Goal: Task Accomplishment & Management: Manage account settings

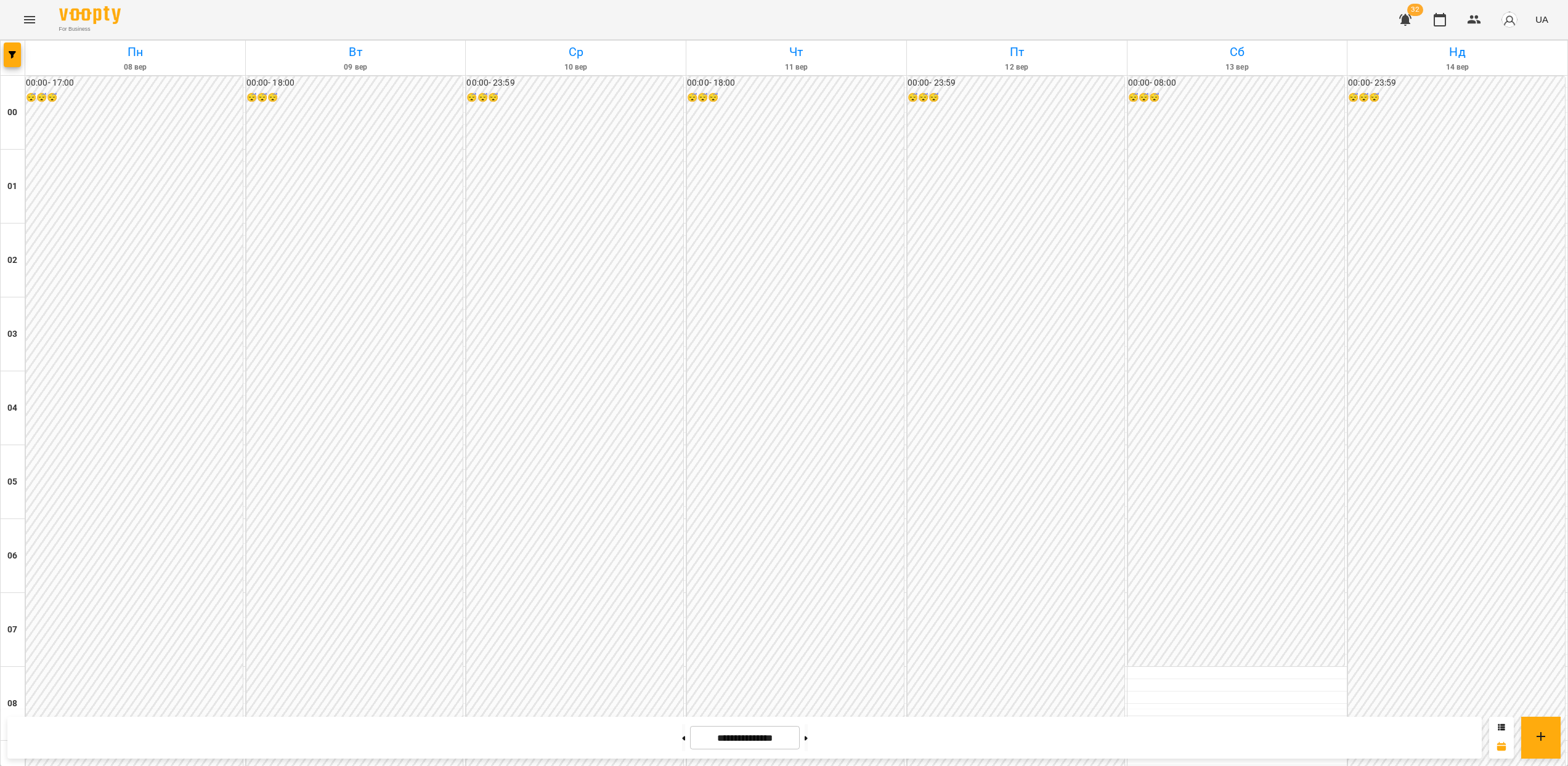
scroll to position [1139, 0]
click at [12, 58] on icon "button" at bounding box center [13, 55] width 7 height 7
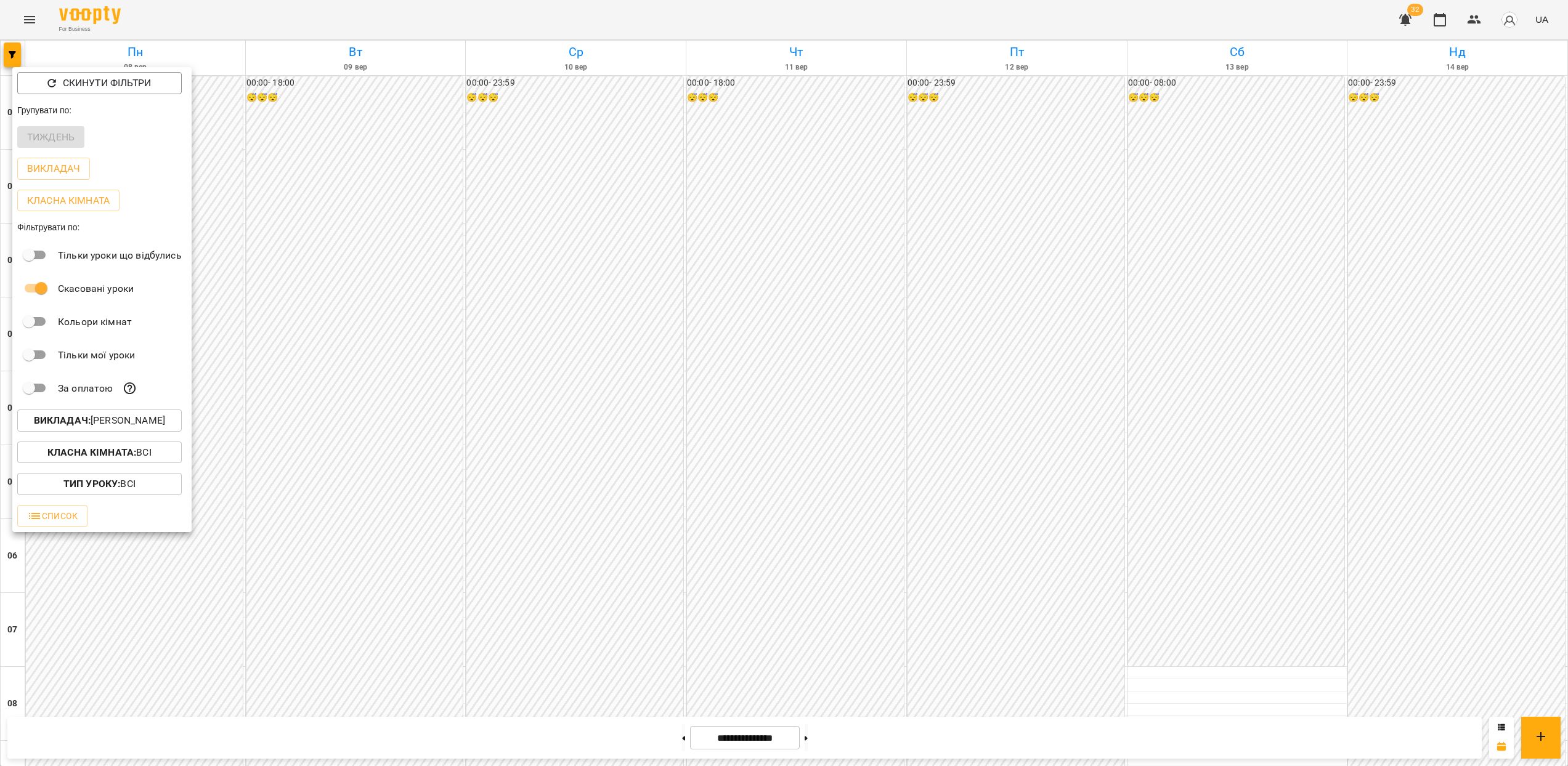
click at [105, 415] on button "Викладач : [PERSON_NAME]" at bounding box center [99, 421] width 165 height 23
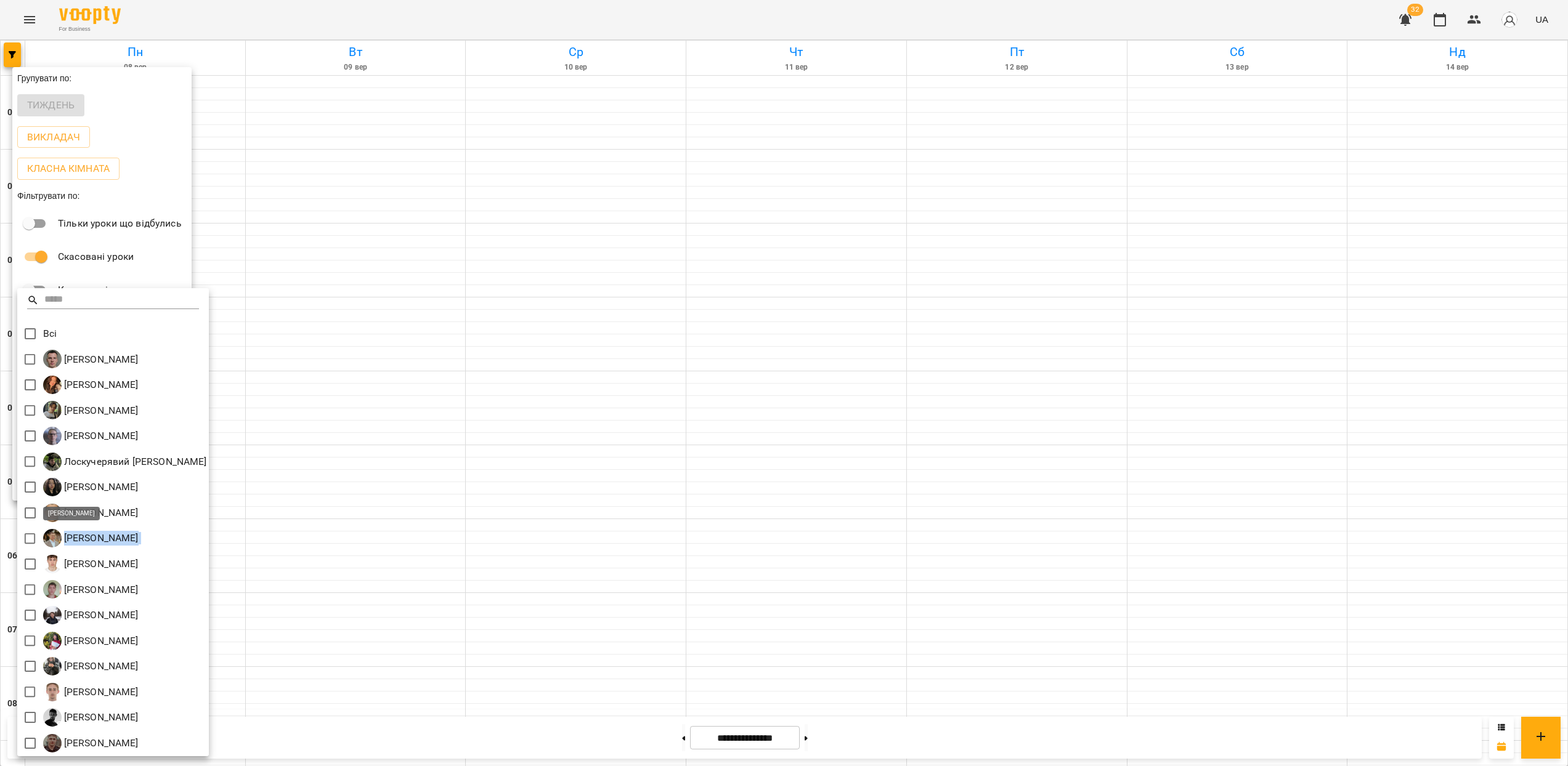
drag, startPoint x: 215, startPoint y: 539, endPoint x: 68, endPoint y: 539, distance: 147.0
click at [68, 539] on div "[PERSON_NAME]" at bounding box center [113, 539] width 192 height 26
click at [139, 533] on p "[PERSON_NAME]" at bounding box center [99, 538] width 77 height 14
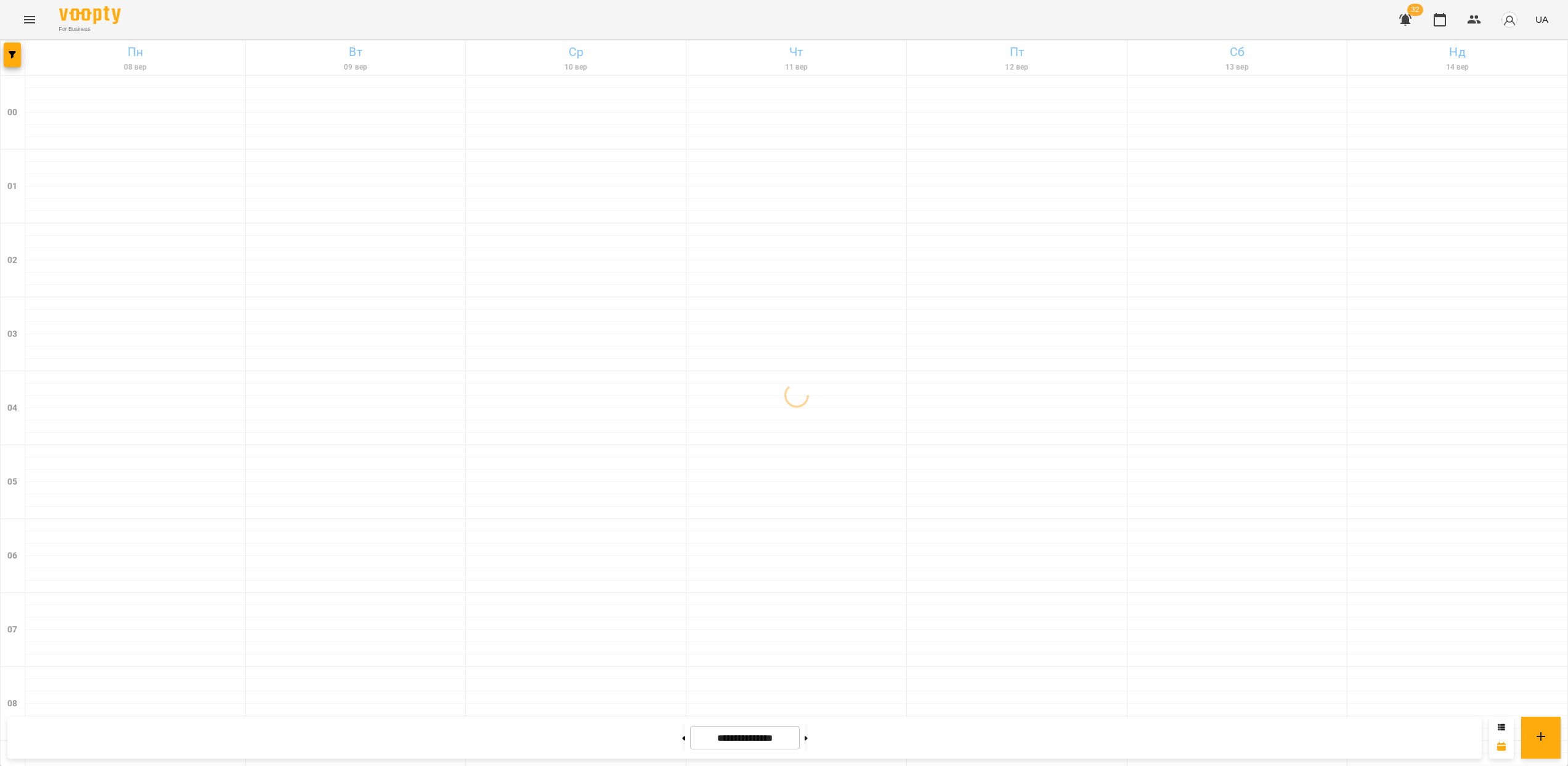
click at [26, 20] on icon "Menu" at bounding box center [30, 20] width 11 height 7
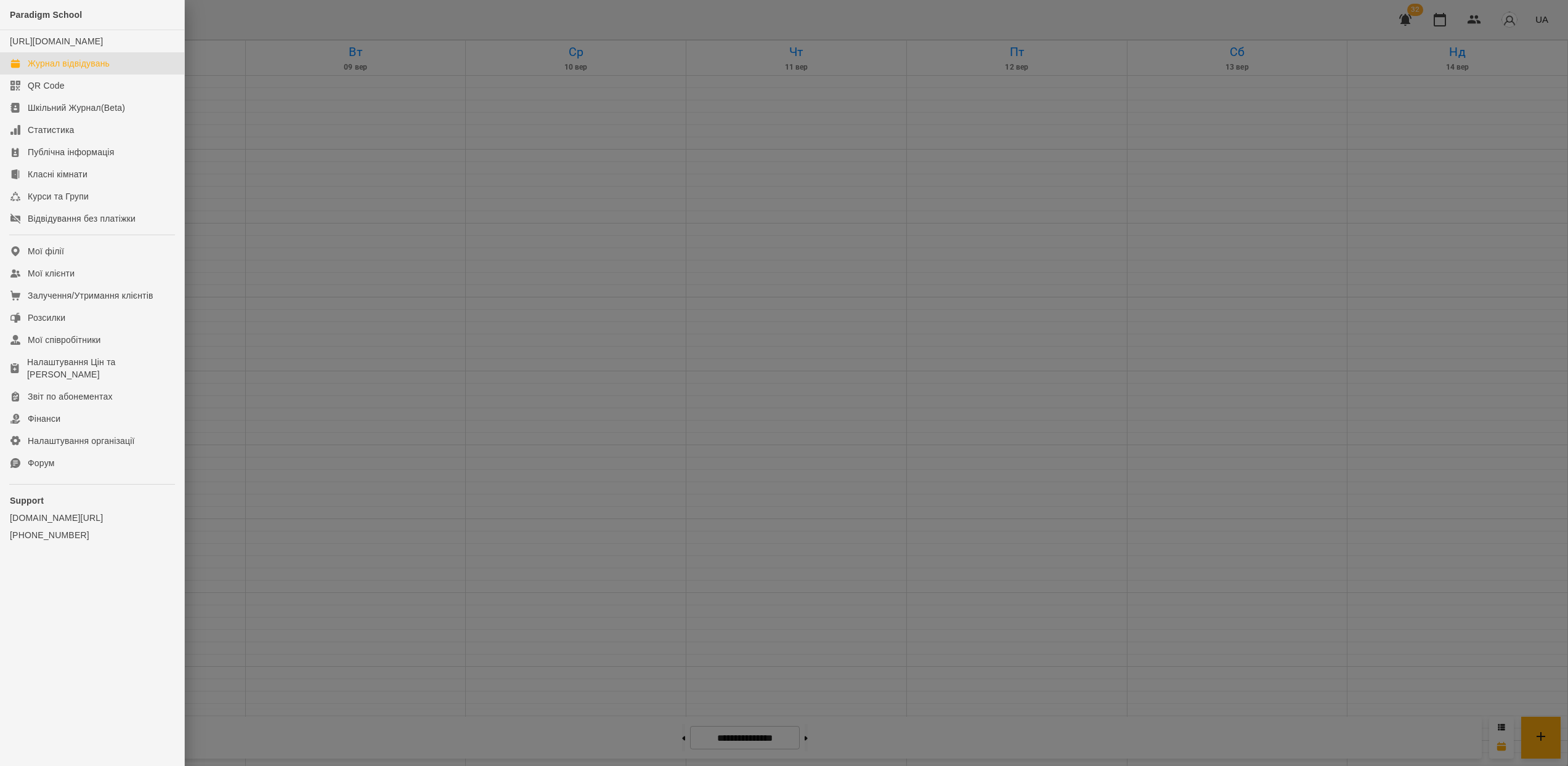
click at [332, 200] on div at bounding box center [784, 383] width 1568 height 766
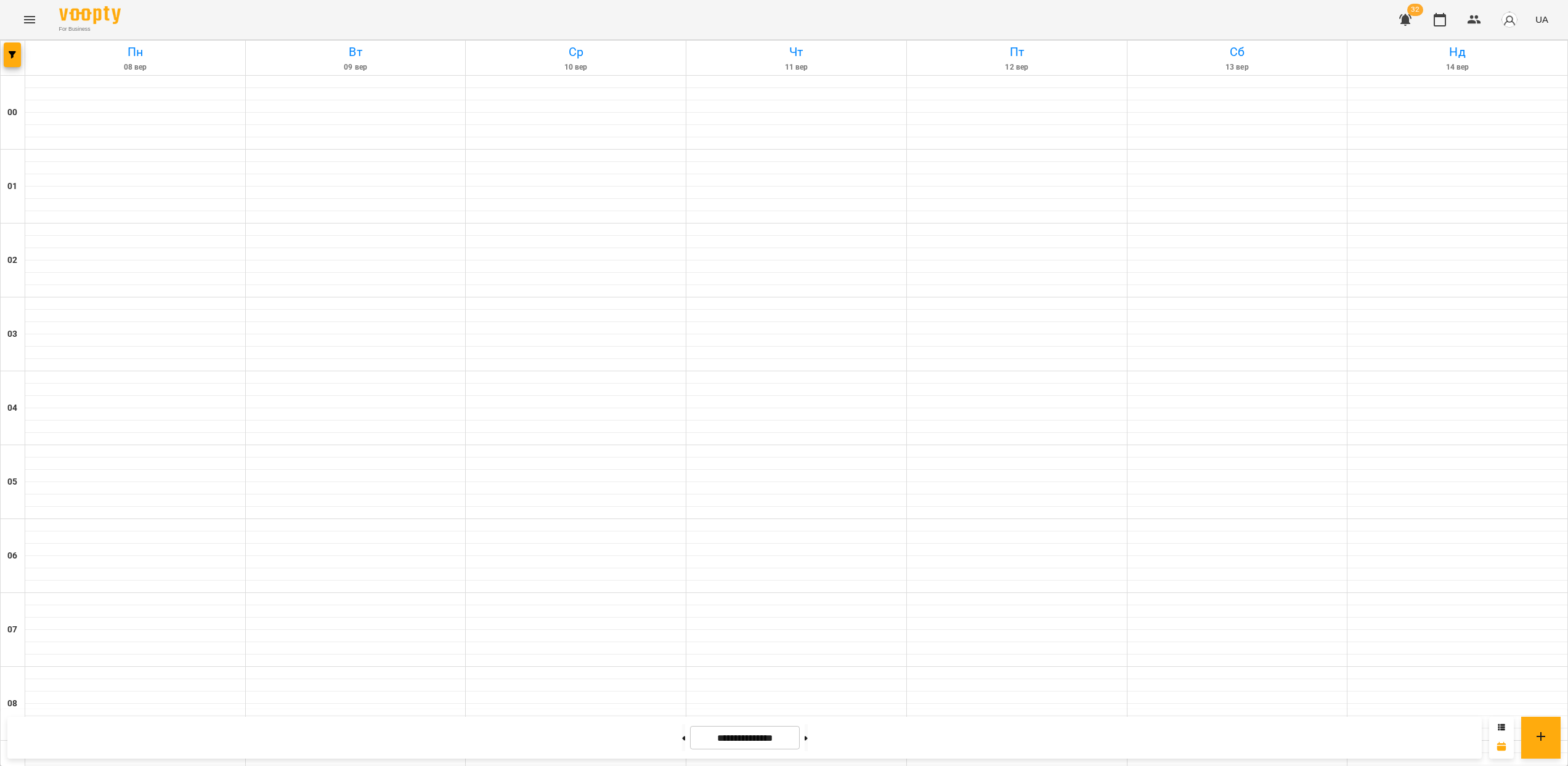
scroll to position [1139, 0]
click at [11, 45] on button "button" at bounding box center [12, 54] width 17 height 24
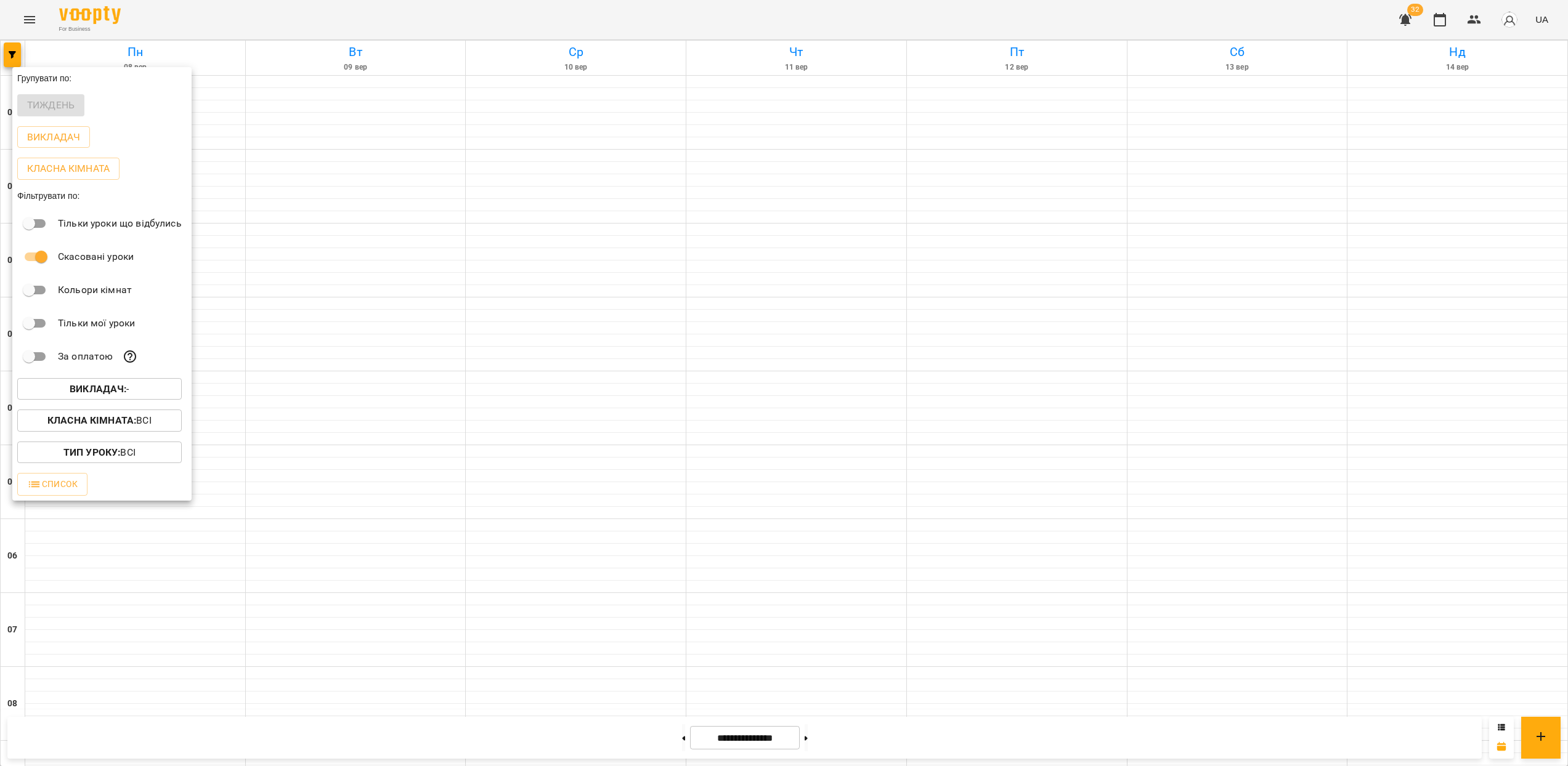
click at [99, 395] on b "Викладач :" at bounding box center [97, 388] width 57 height 12
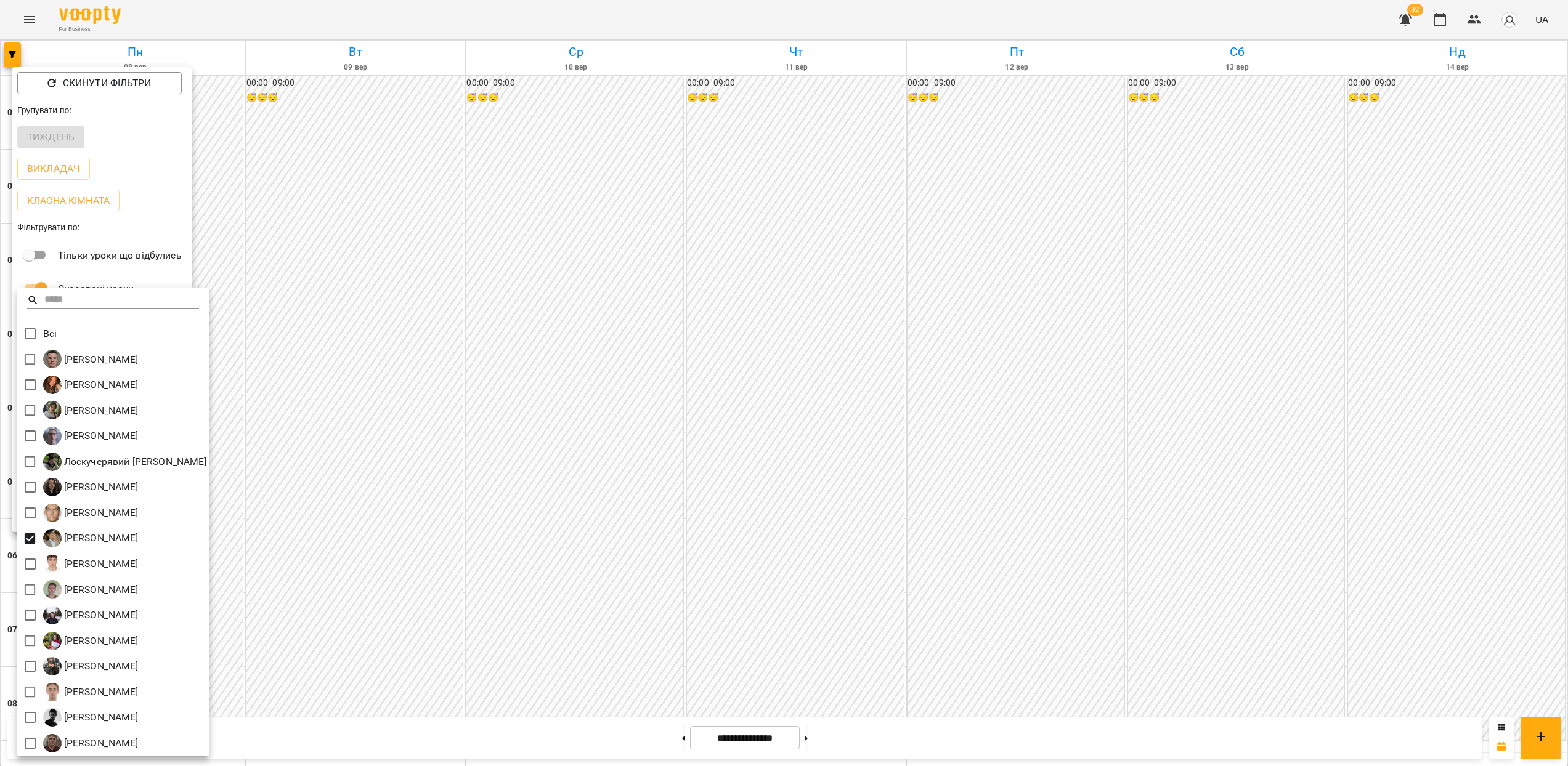
click at [1317, 451] on div at bounding box center [784, 383] width 1568 height 766
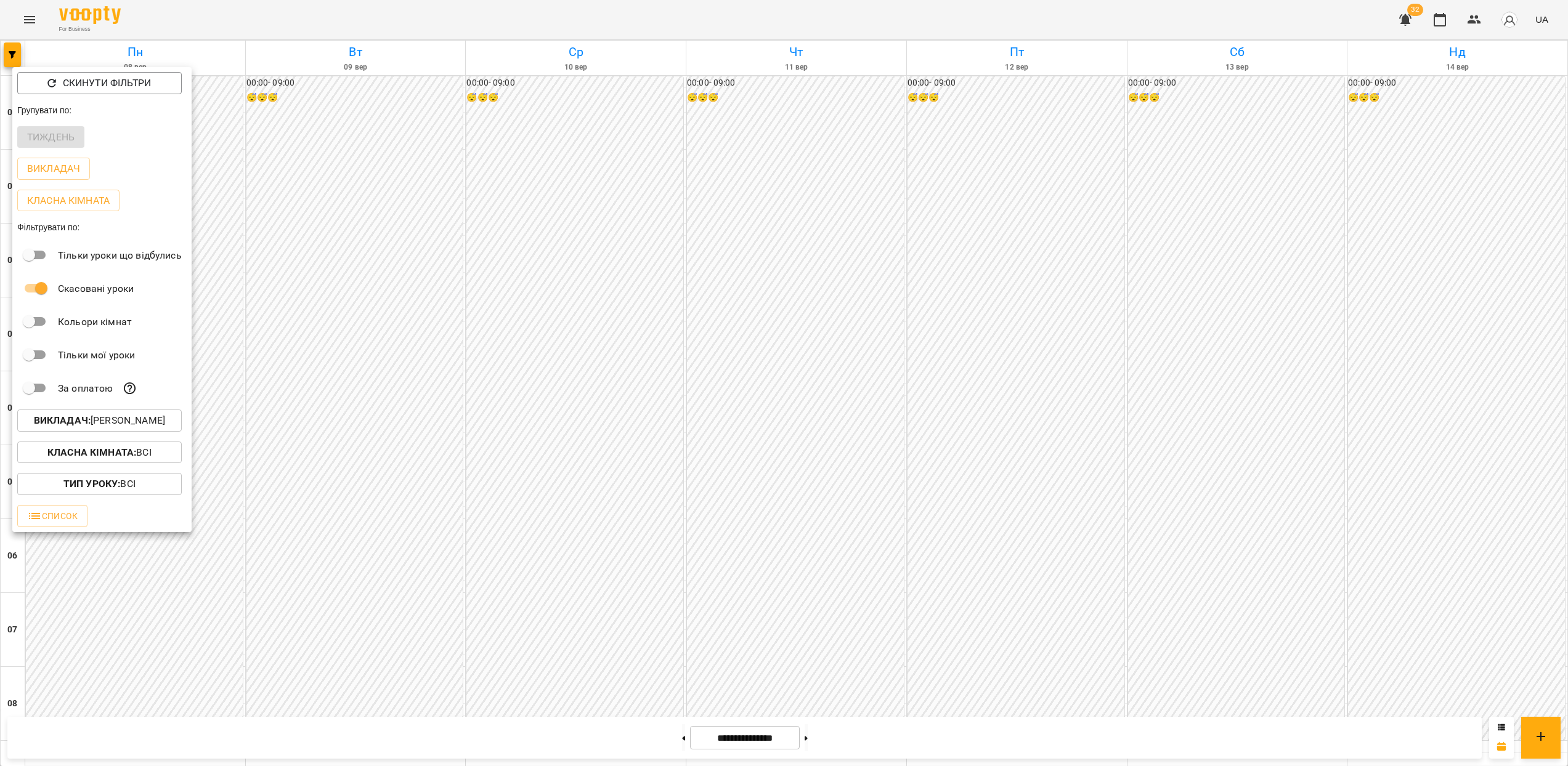
click at [1230, 413] on div at bounding box center [784, 383] width 1568 height 766
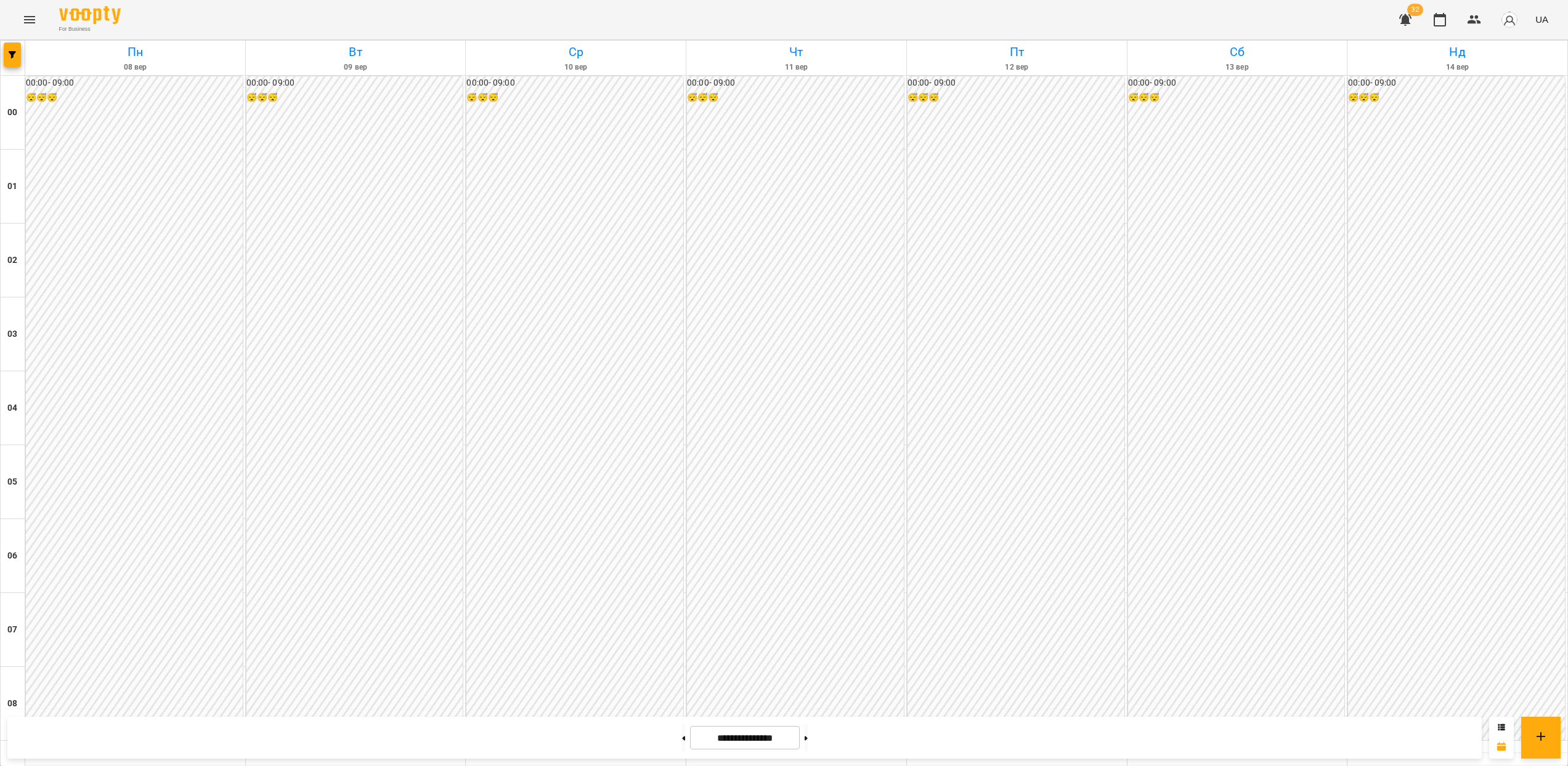
scroll to position [1088, 0]
click at [21, 59] on div at bounding box center [13, 58] width 24 height 34
click at [17, 61] on button "button" at bounding box center [12, 54] width 17 height 24
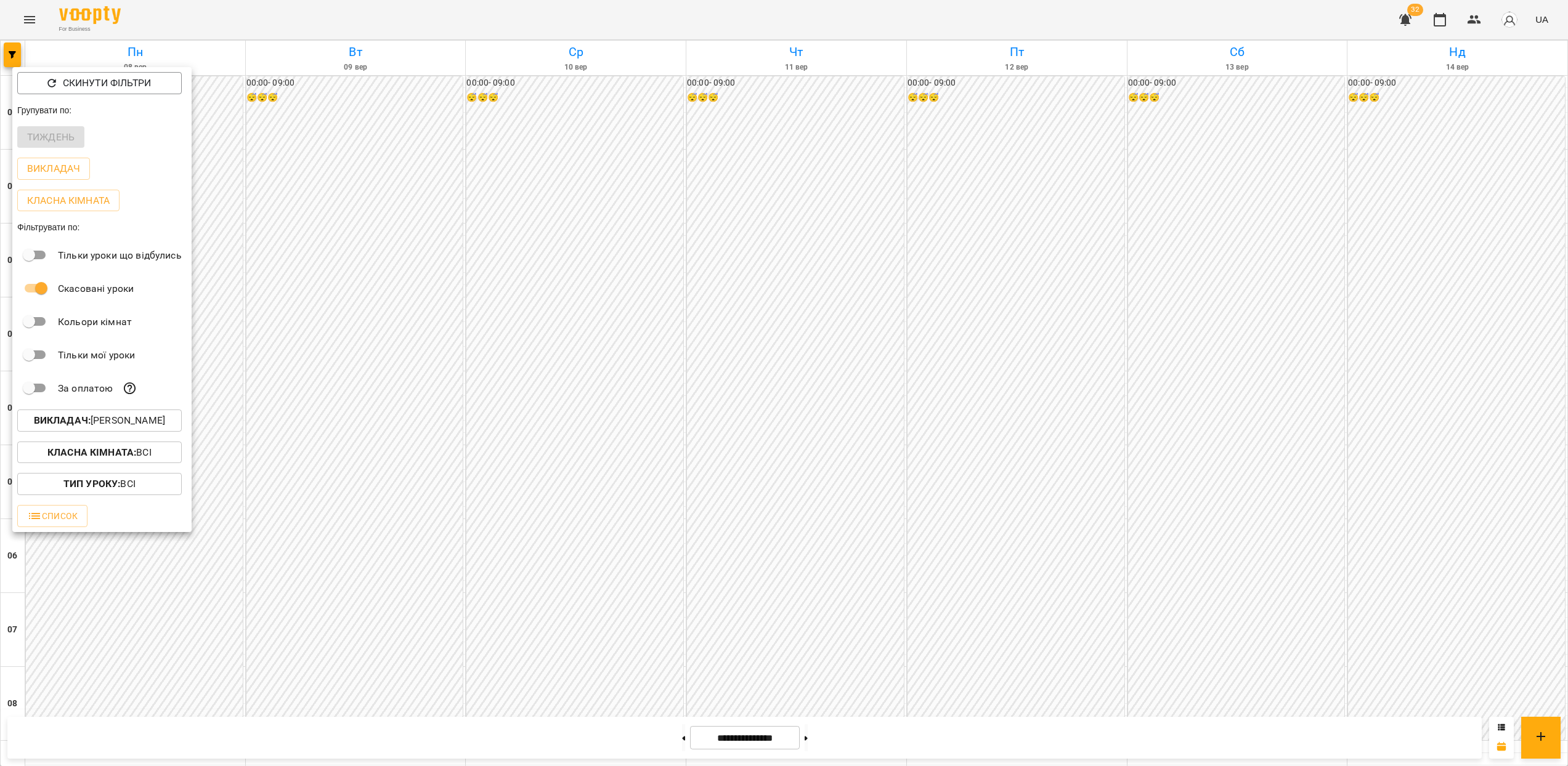
click at [162, 417] on p "Викладач : [PERSON_NAME]" at bounding box center [100, 421] width 132 height 14
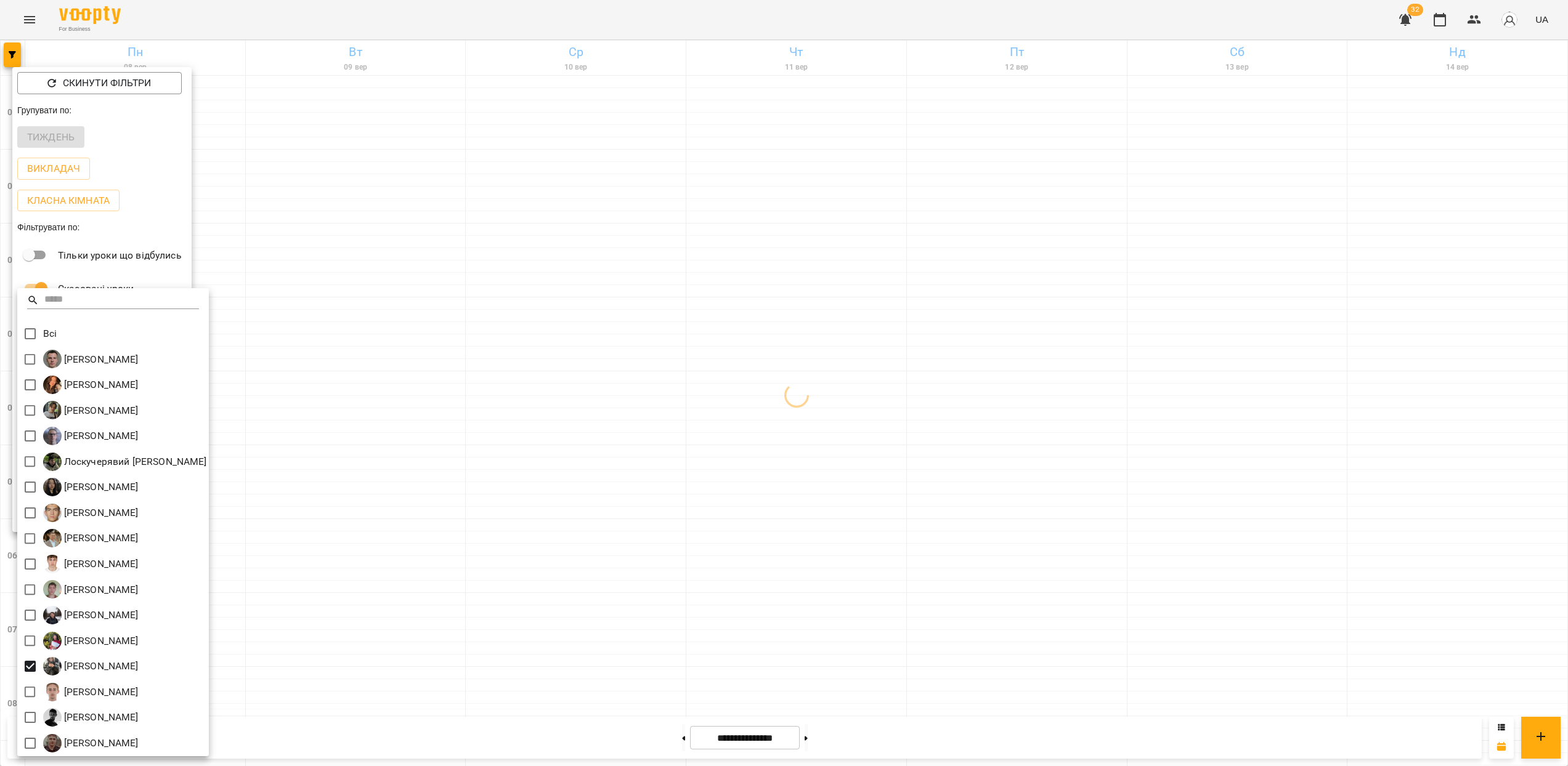
click at [564, 543] on div at bounding box center [784, 383] width 1568 height 766
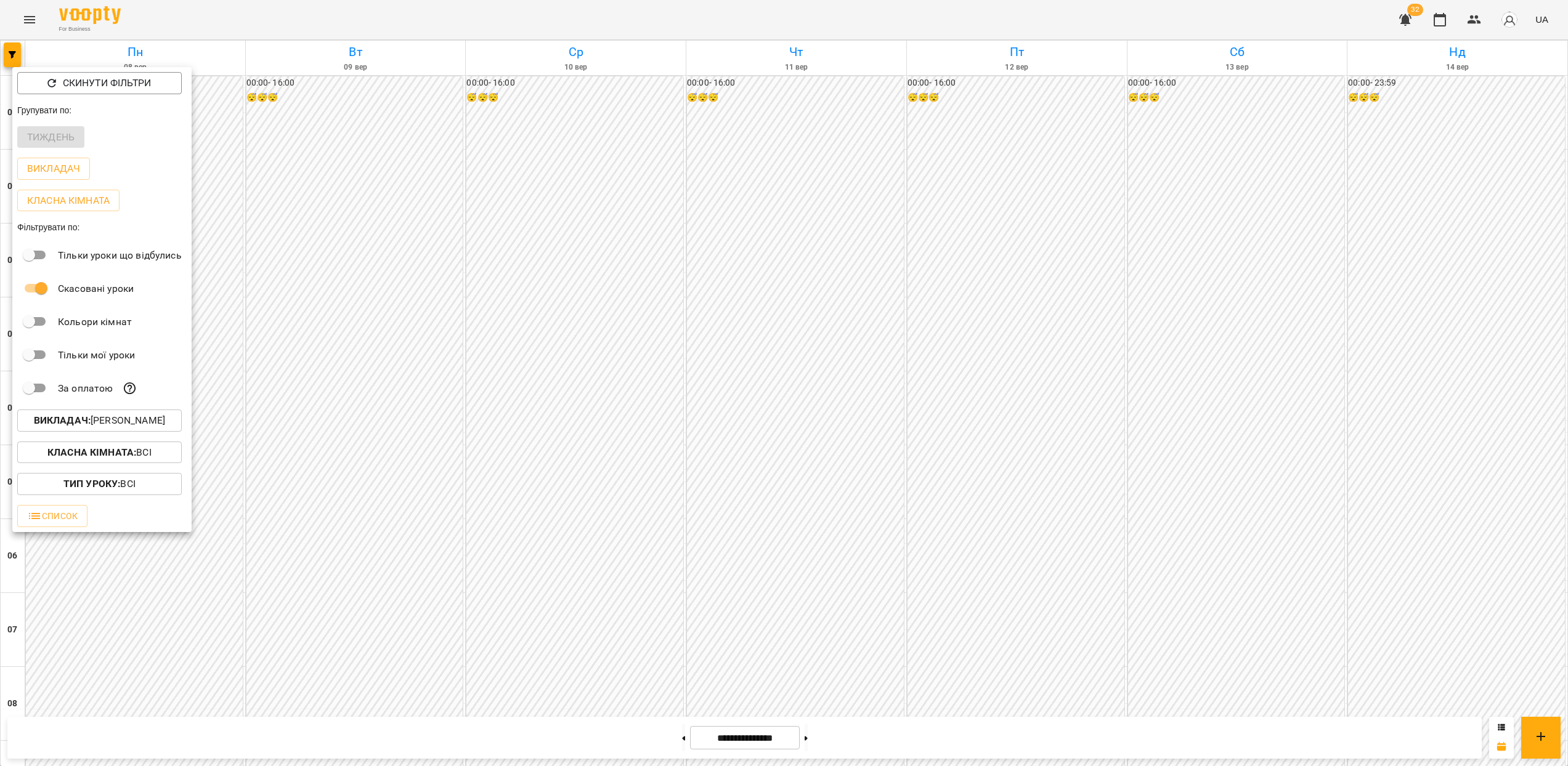
click at [536, 466] on div at bounding box center [784, 383] width 1568 height 766
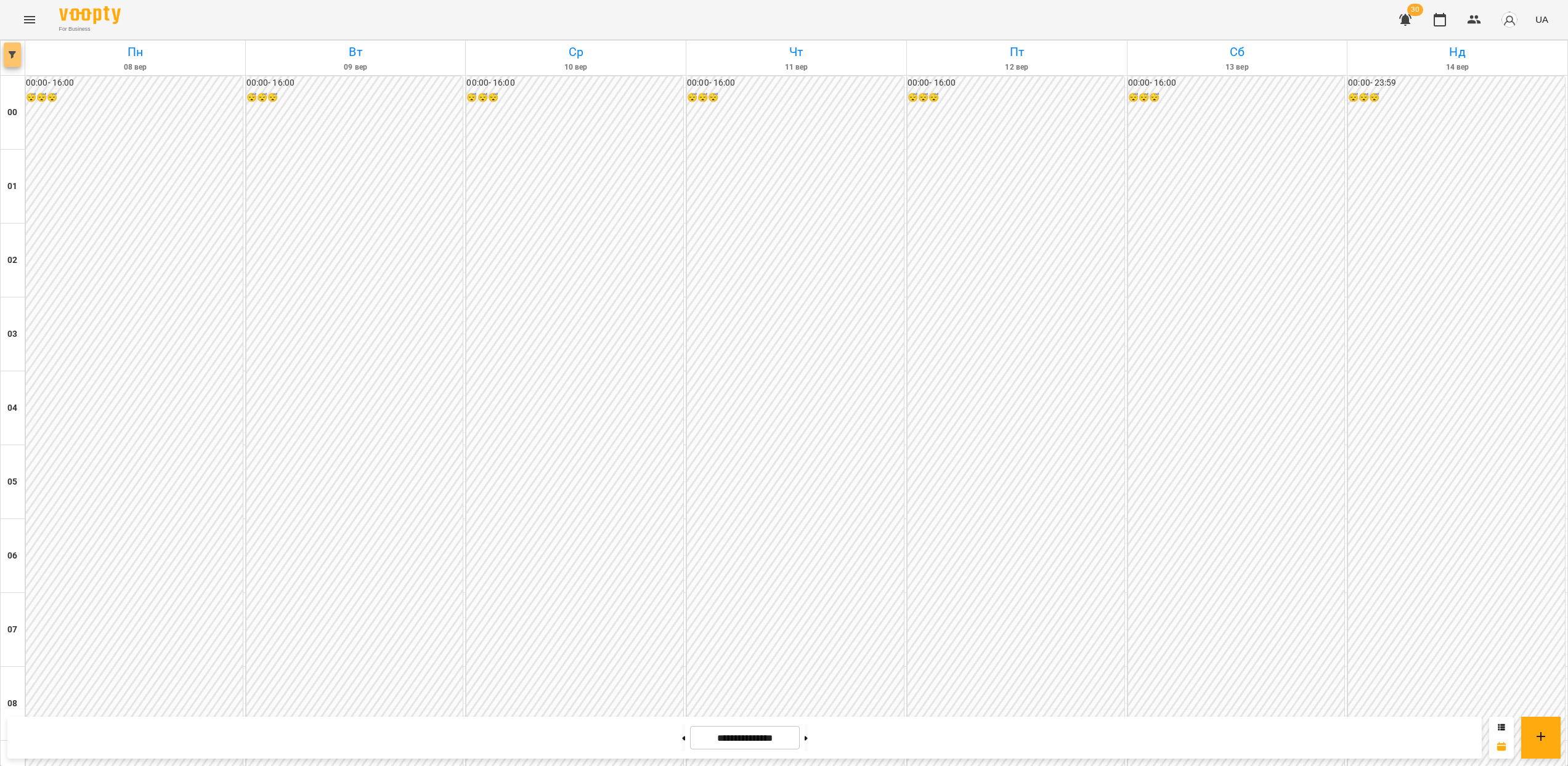
click at [15, 60] on button "button" at bounding box center [12, 54] width 17 height 24
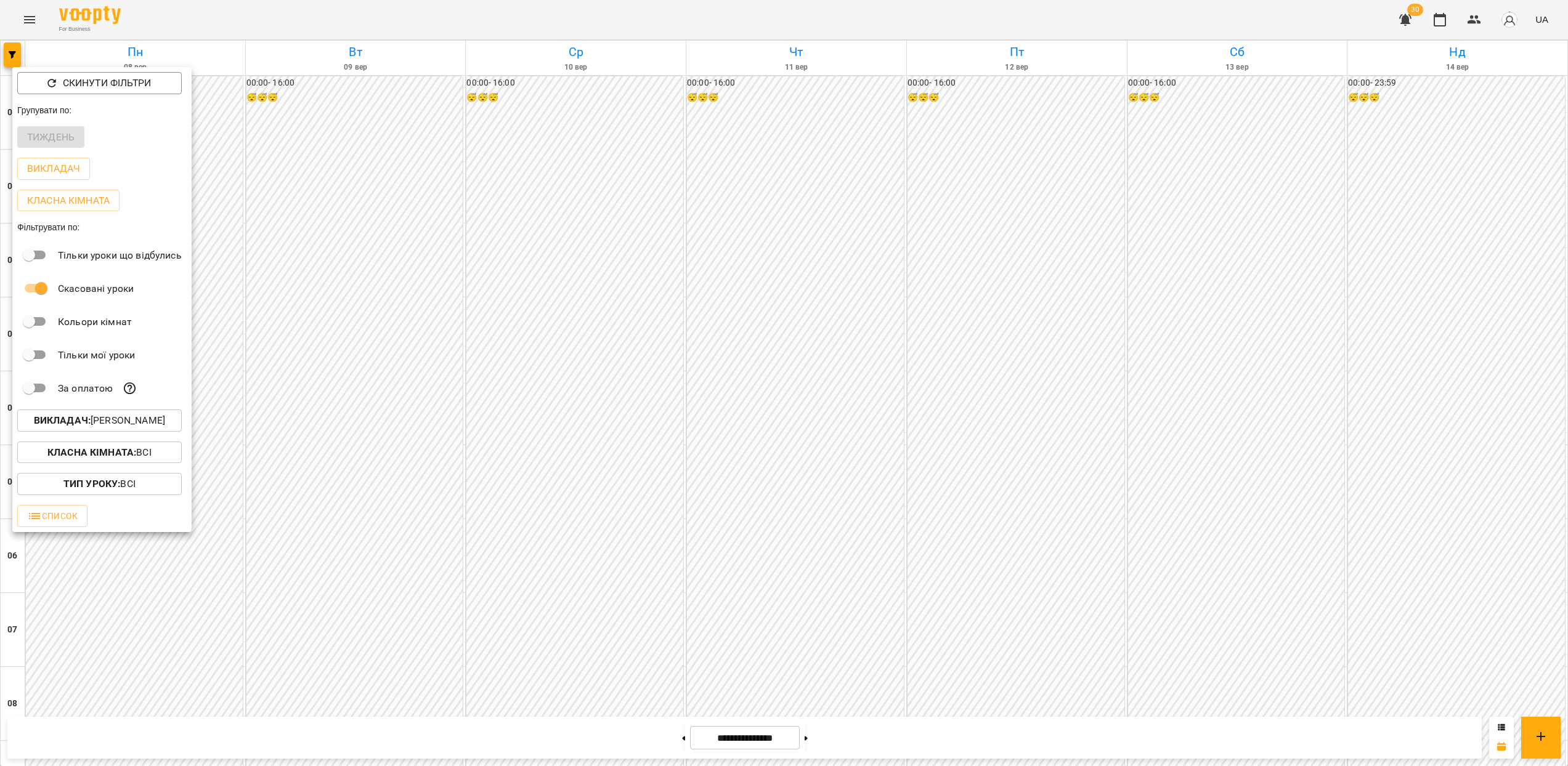
click at [122, 427] on p "Викладач : [PERSON_NAME]" at bounding box center [100, 421] width 132 height 14
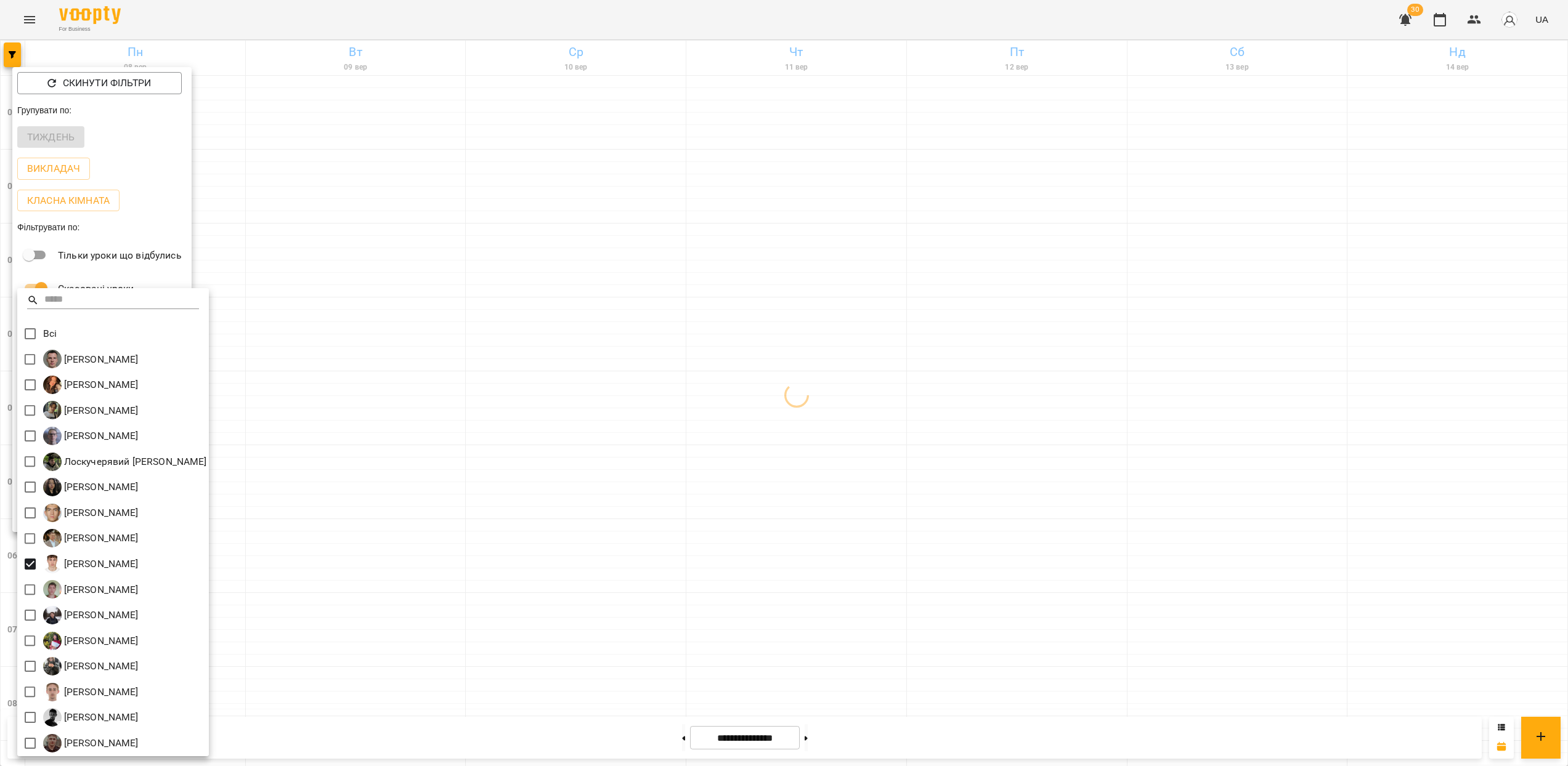
click at [984, 533] on div at bounding box center [784, 383] width 1568 height 766
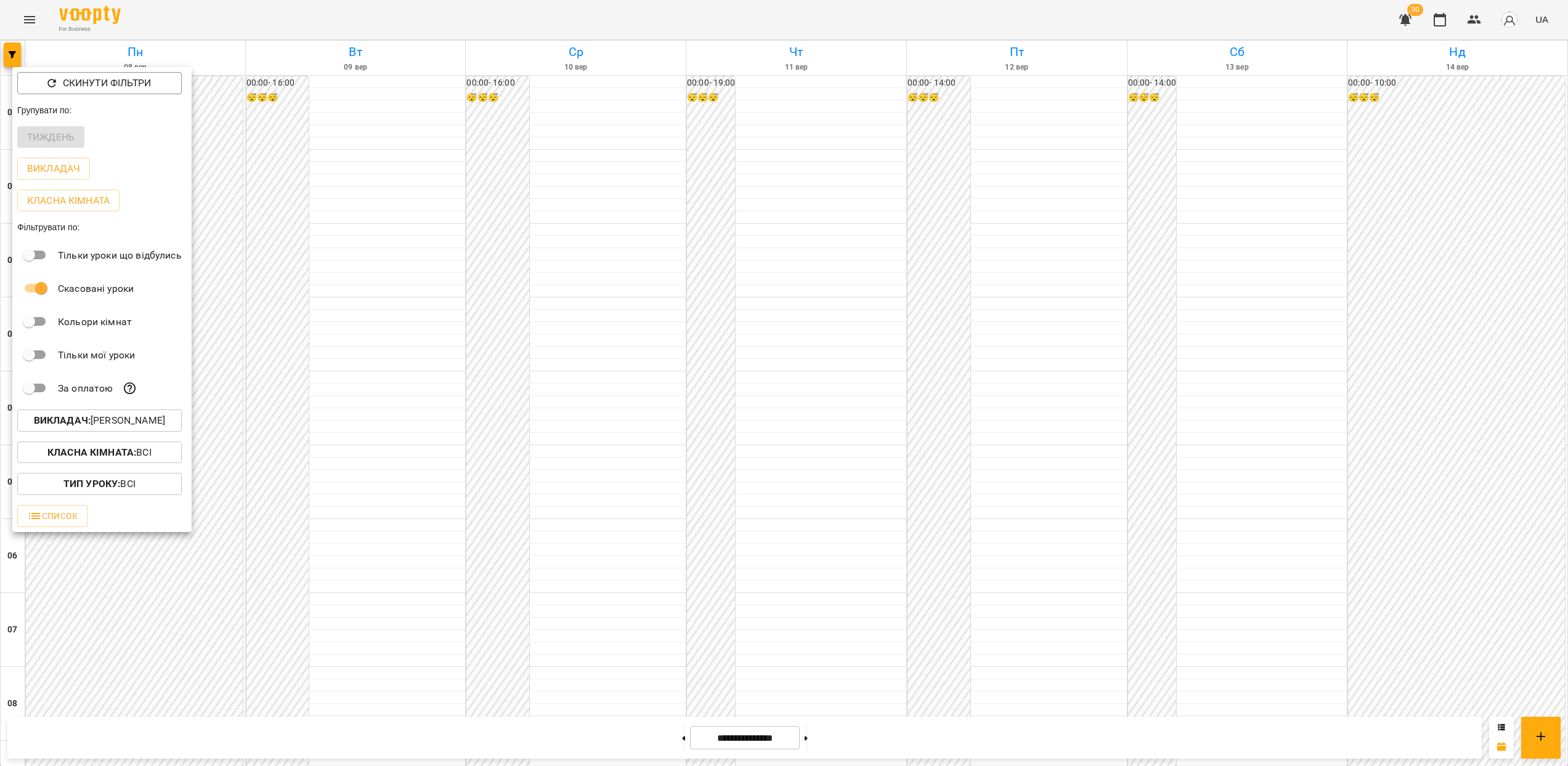
click at [1251, 461] on div at bounding box center [784, 383] width 1568 height 766
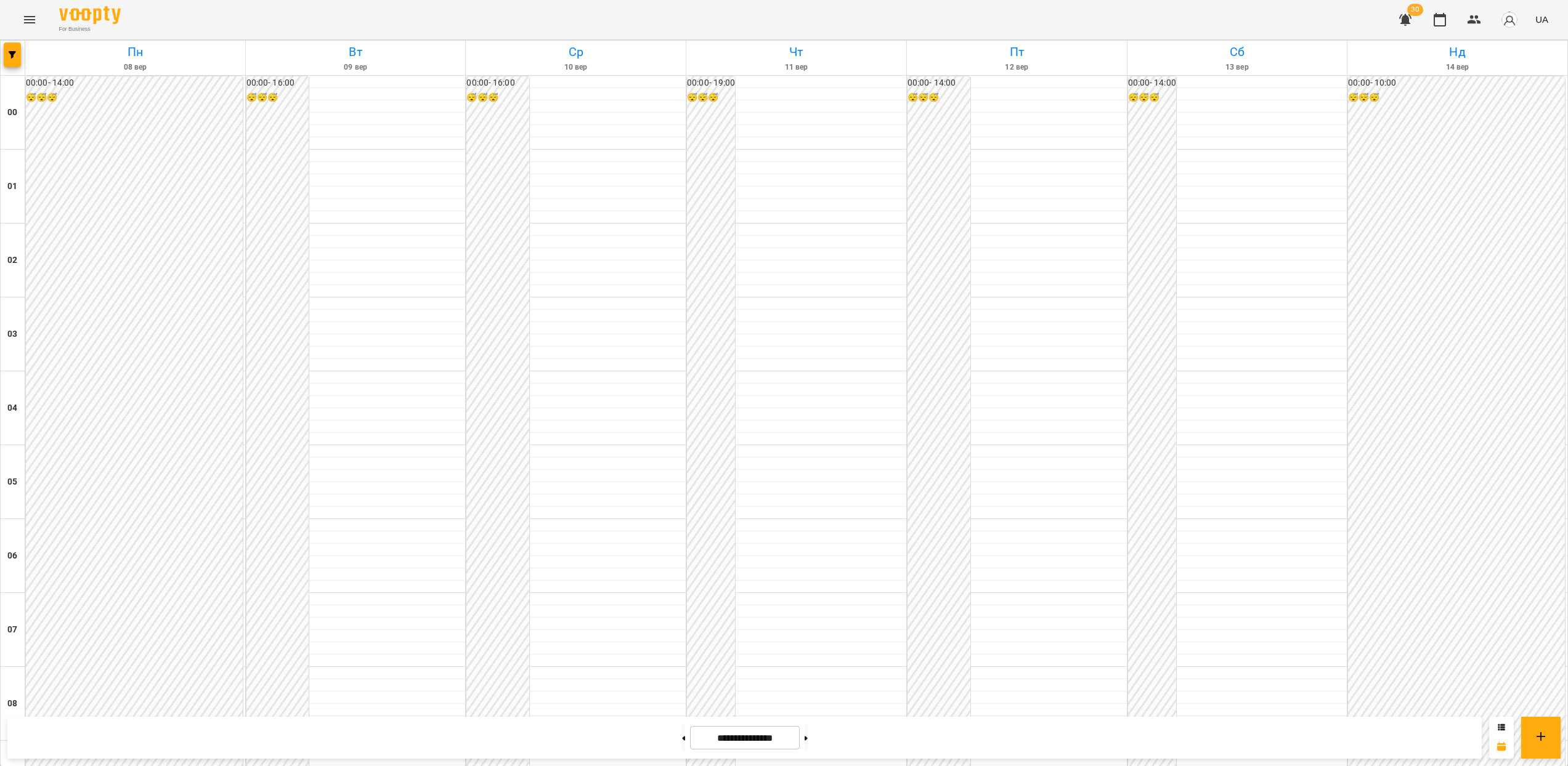
scroll to position [851, 0]
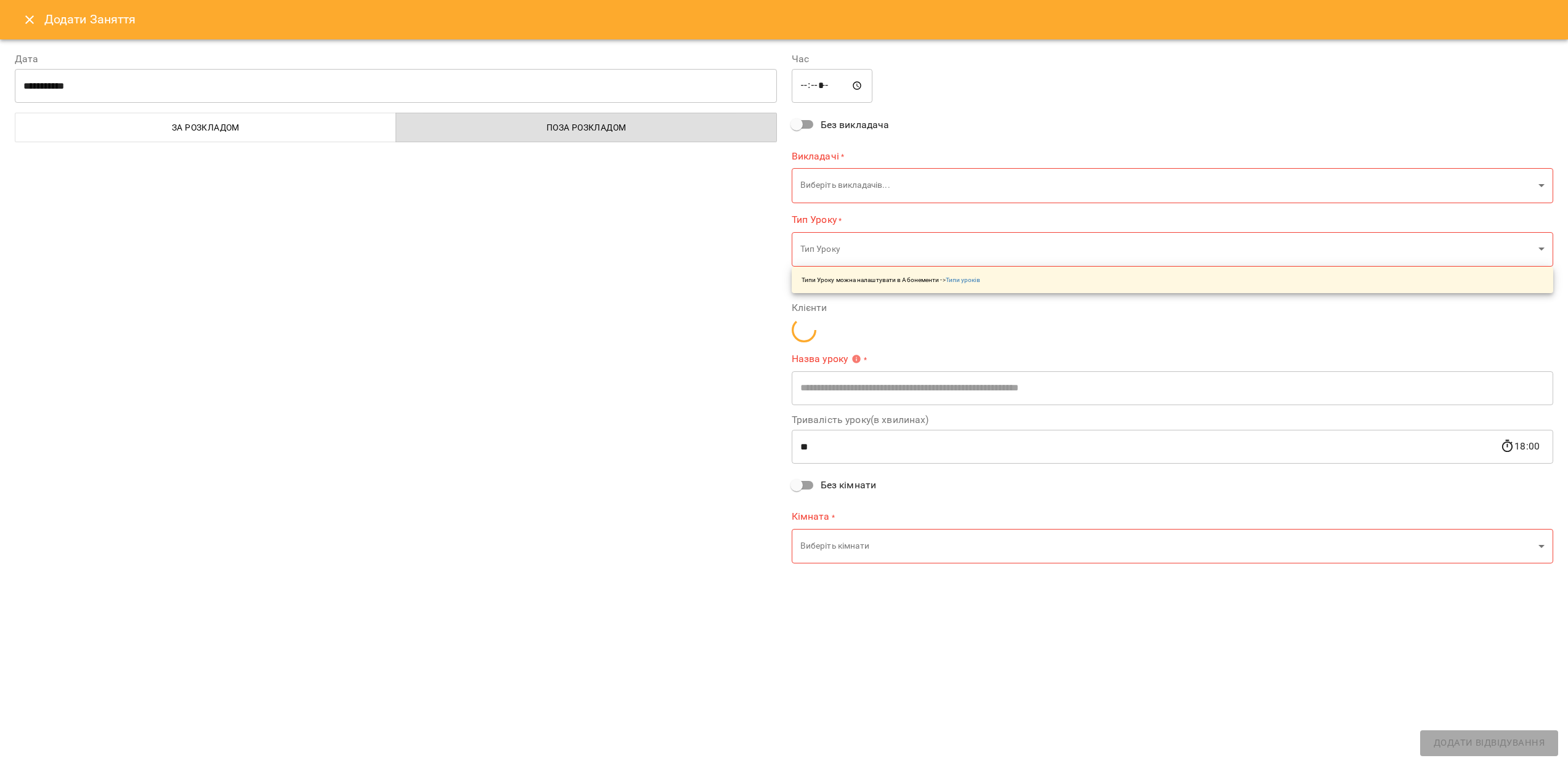
type input "**********"
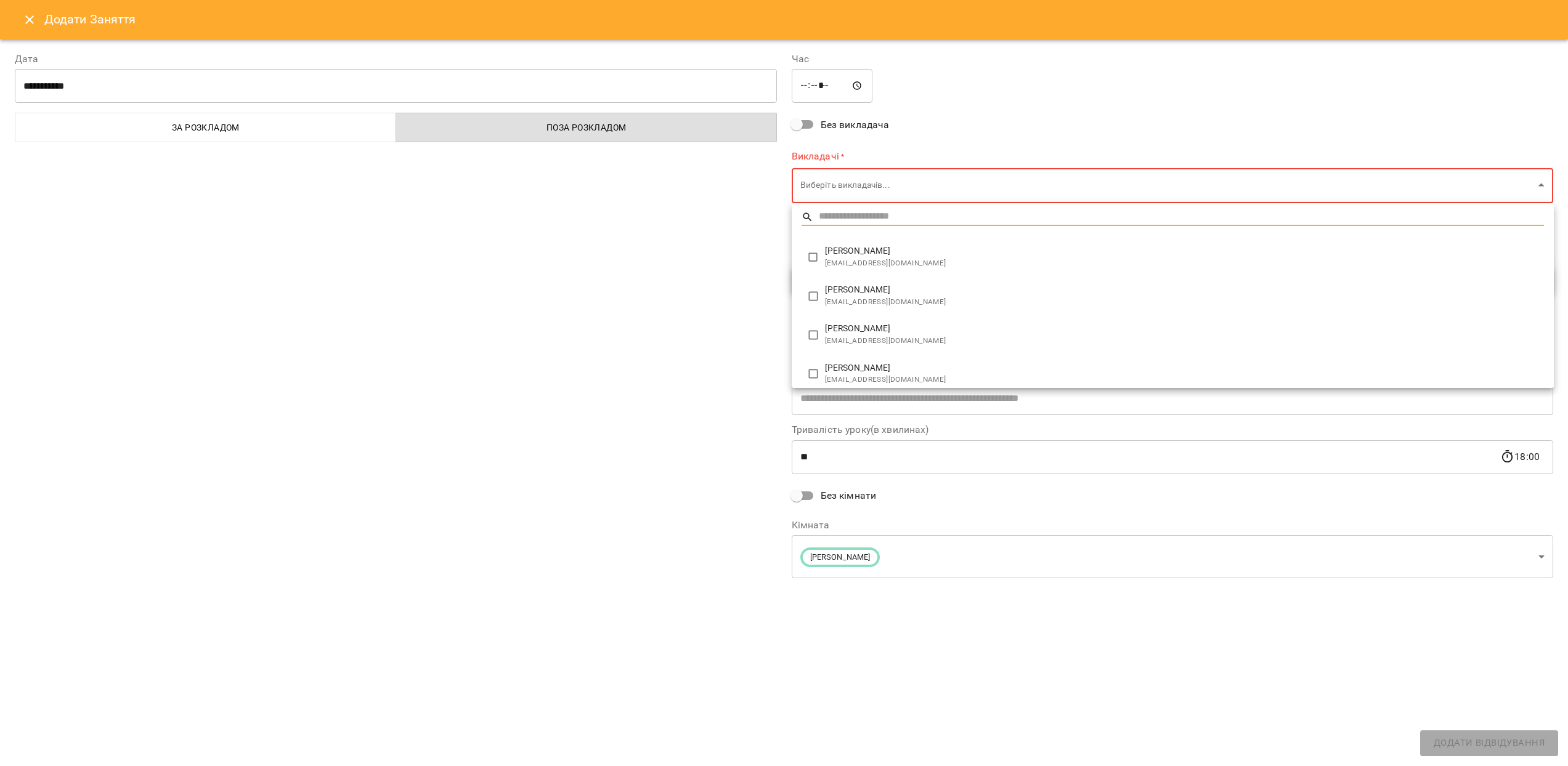
click at [828, 216] on input "text" at bounding box center [1181, 217] width 725 height 18
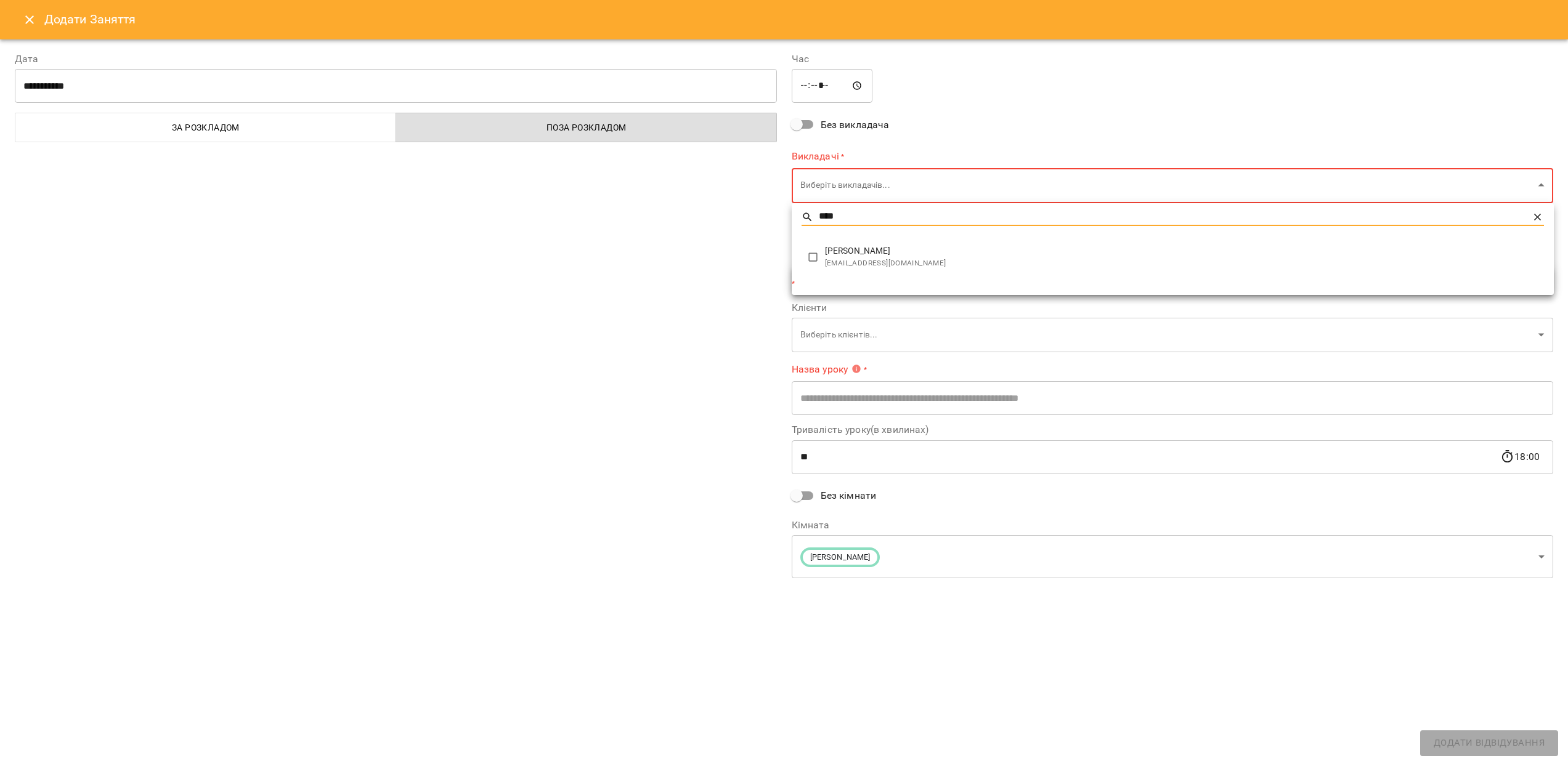
type input "****"
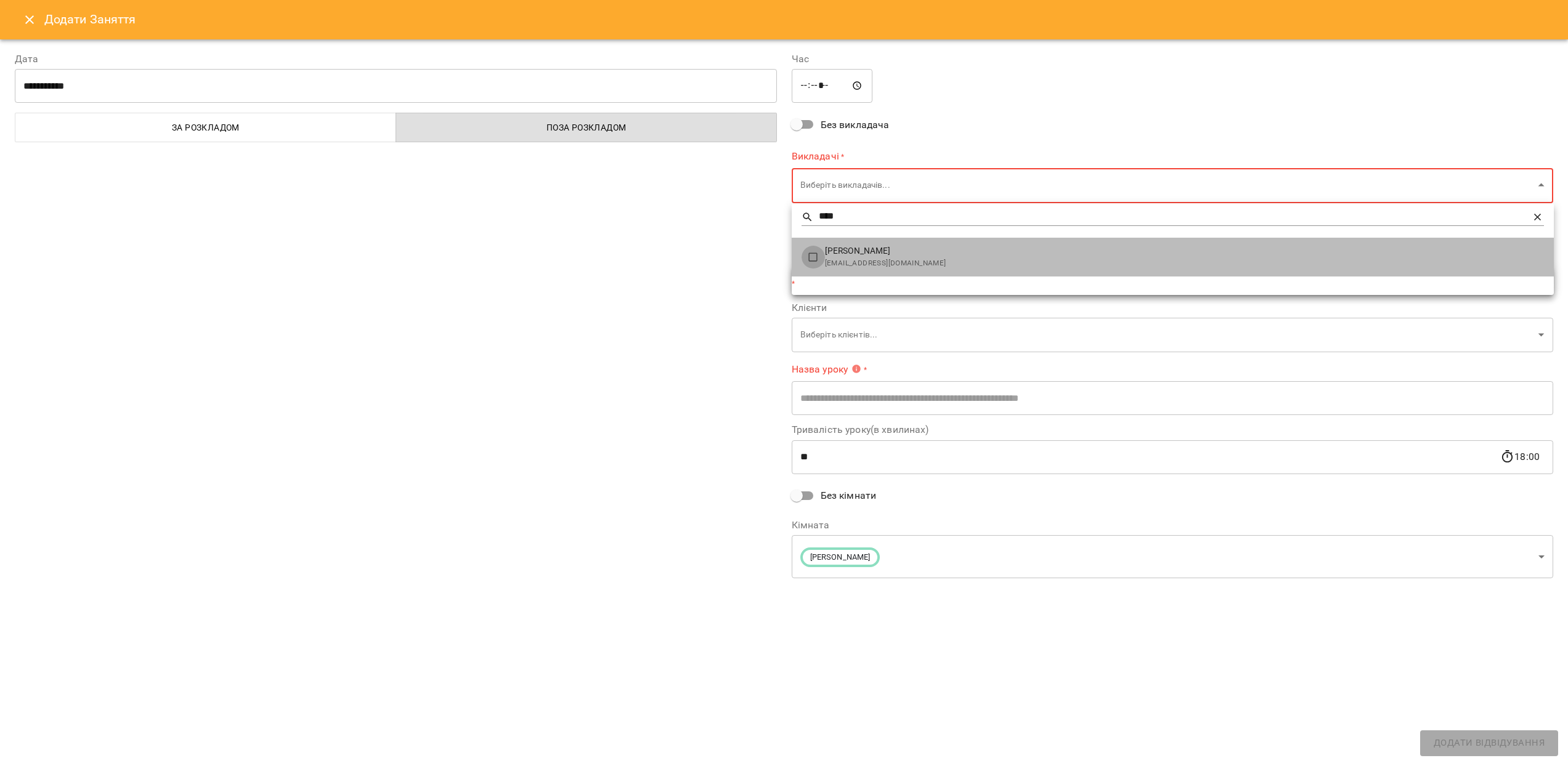
type input "**********"
type input "******"
type input "**********"
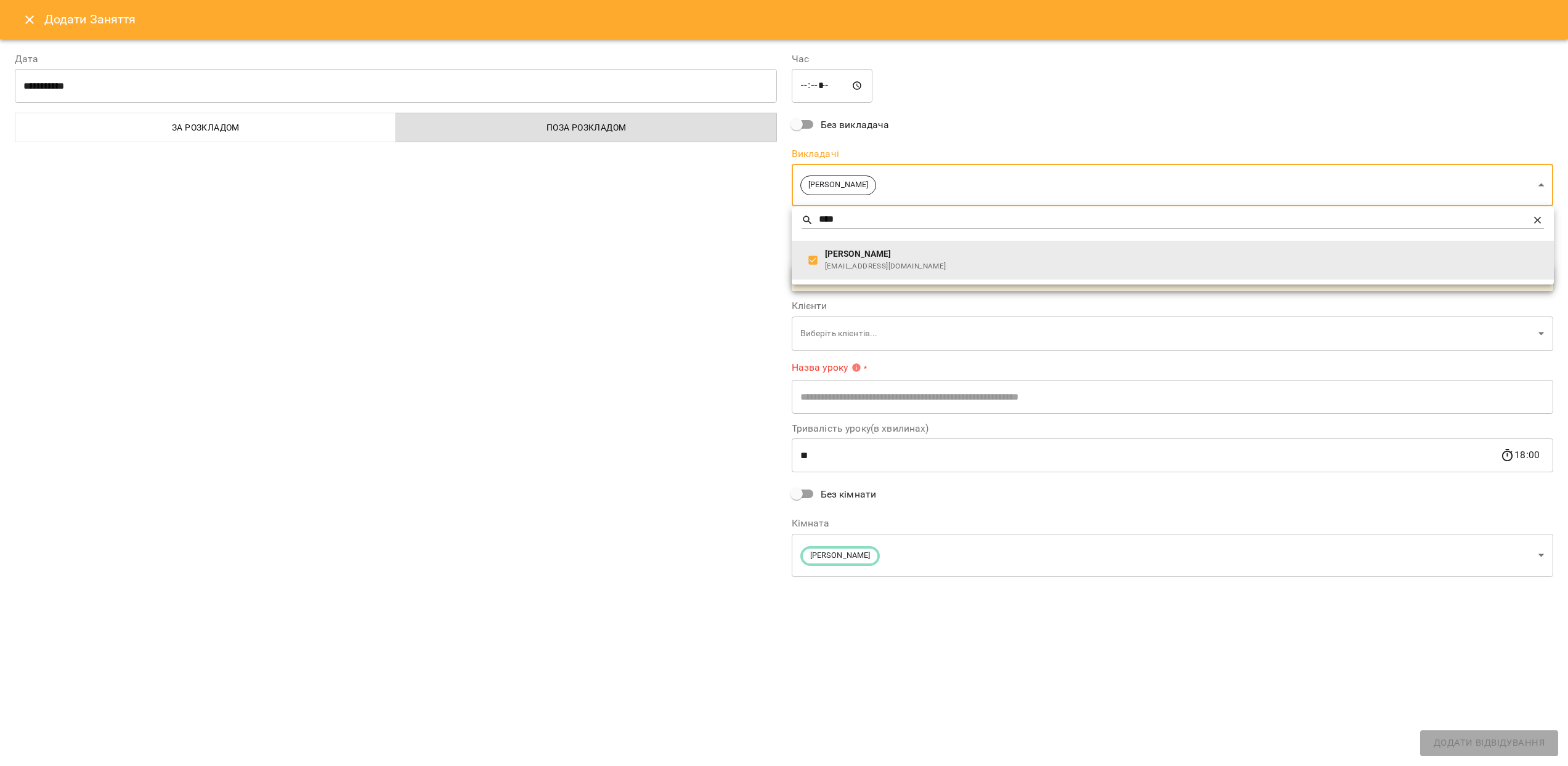
click at [709, 352] on div at bounding box center [784, 383] width 1568 height 766
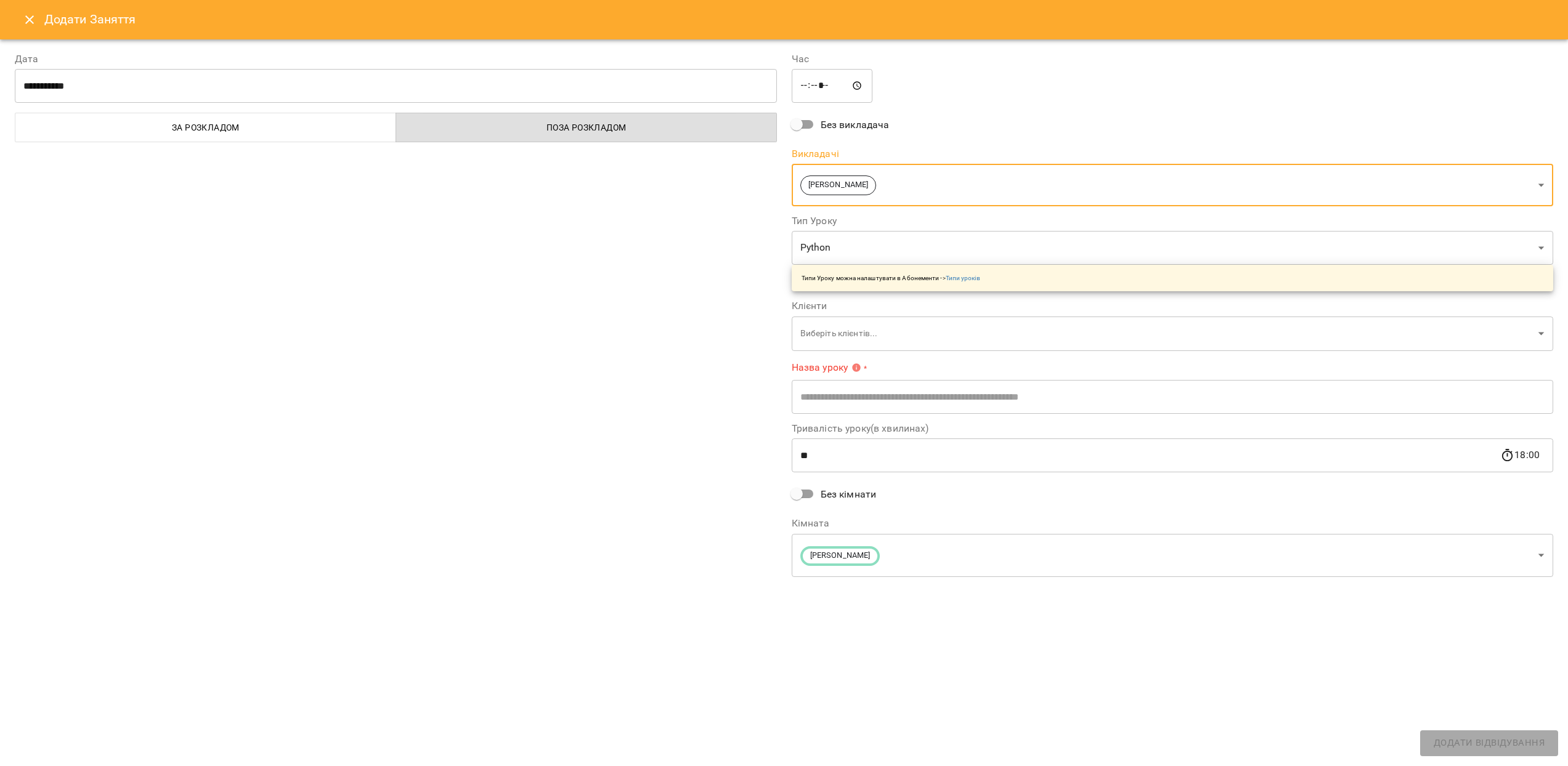
click at [848, 392] on input "text" at bounding box center [1172, 397] width 762 height 34
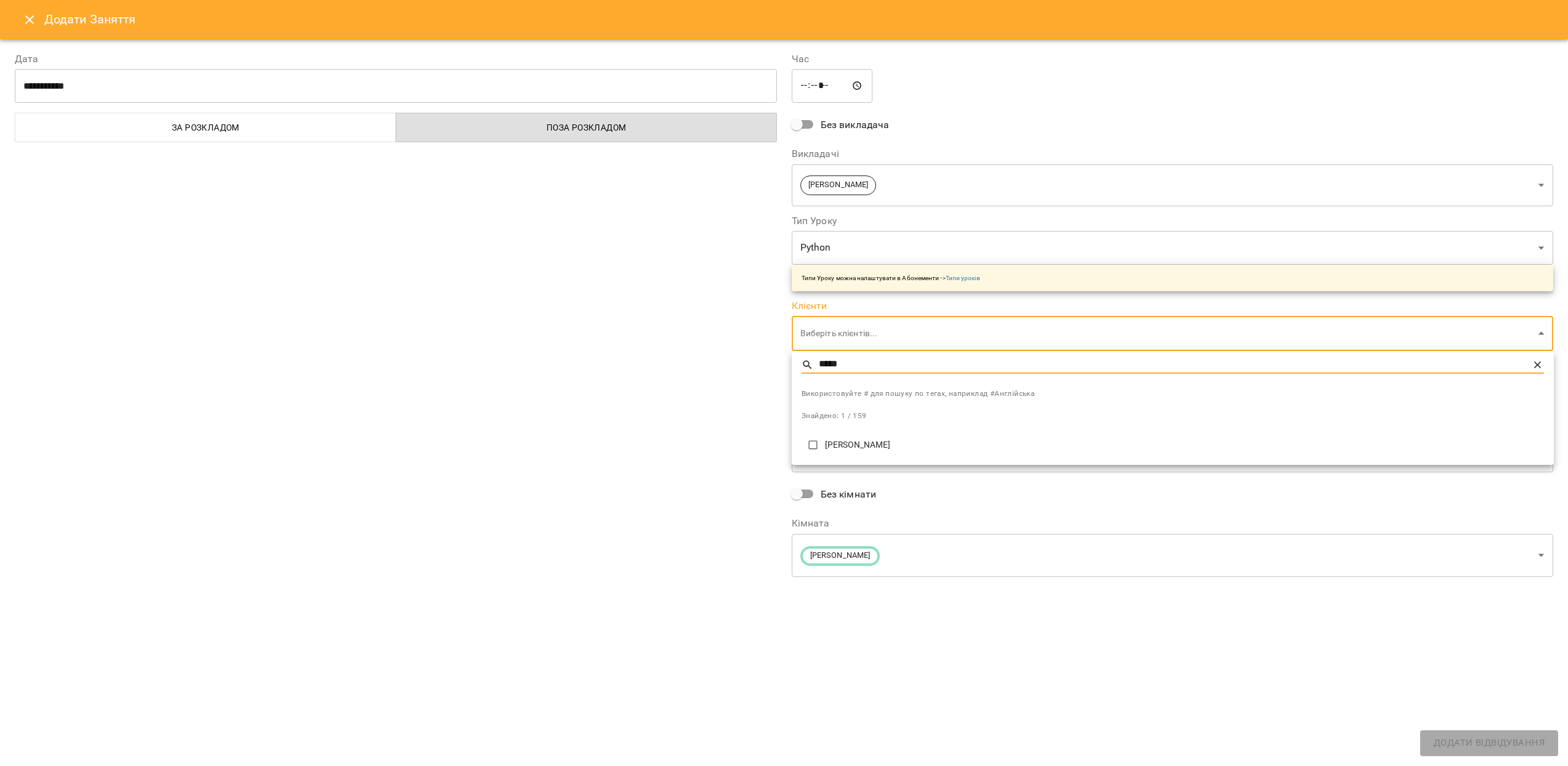
type input "*****"
type input "**********"
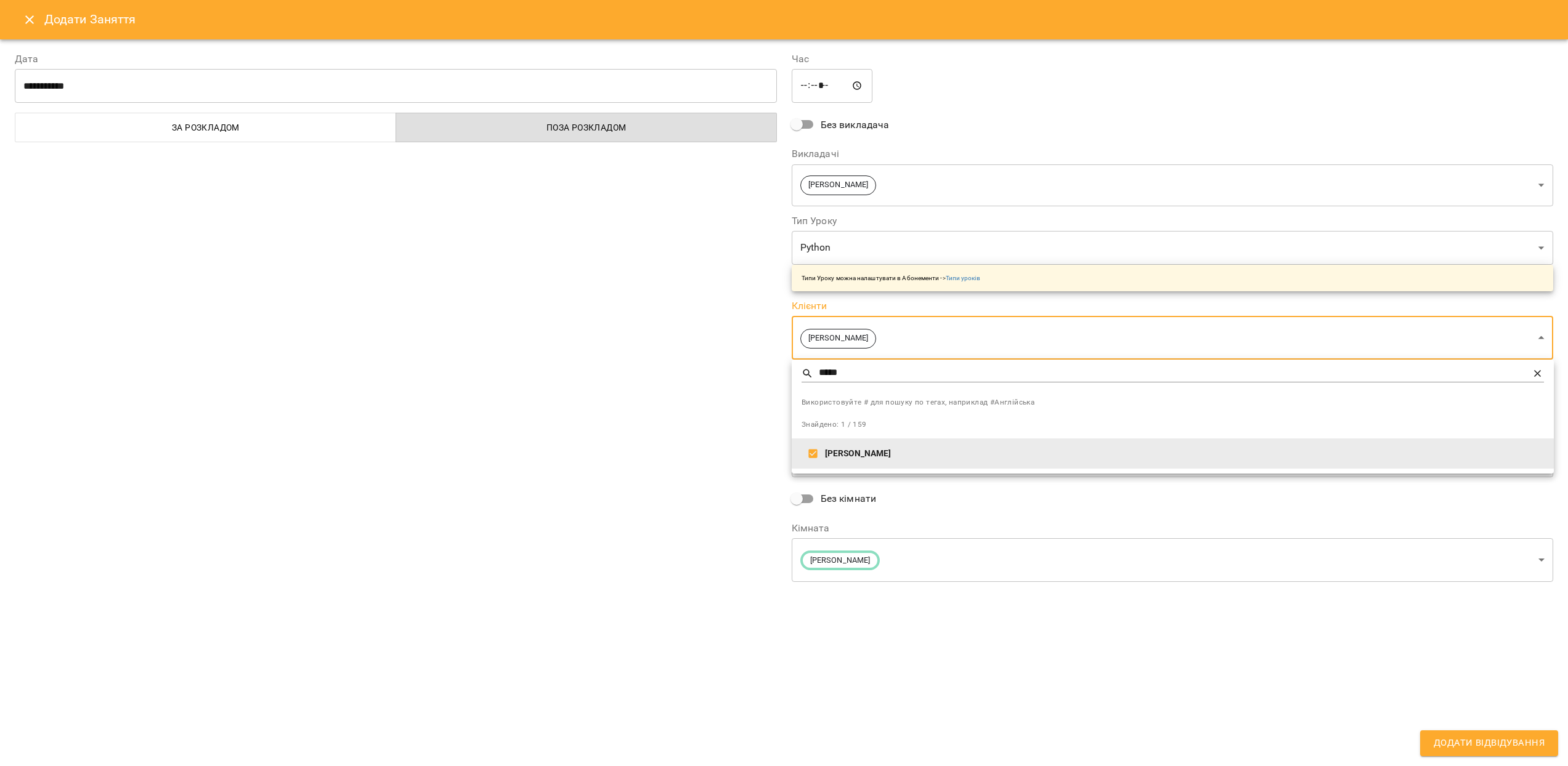
click at [682, 471] on div at bounding box center [784, 383] width 1568 height 766
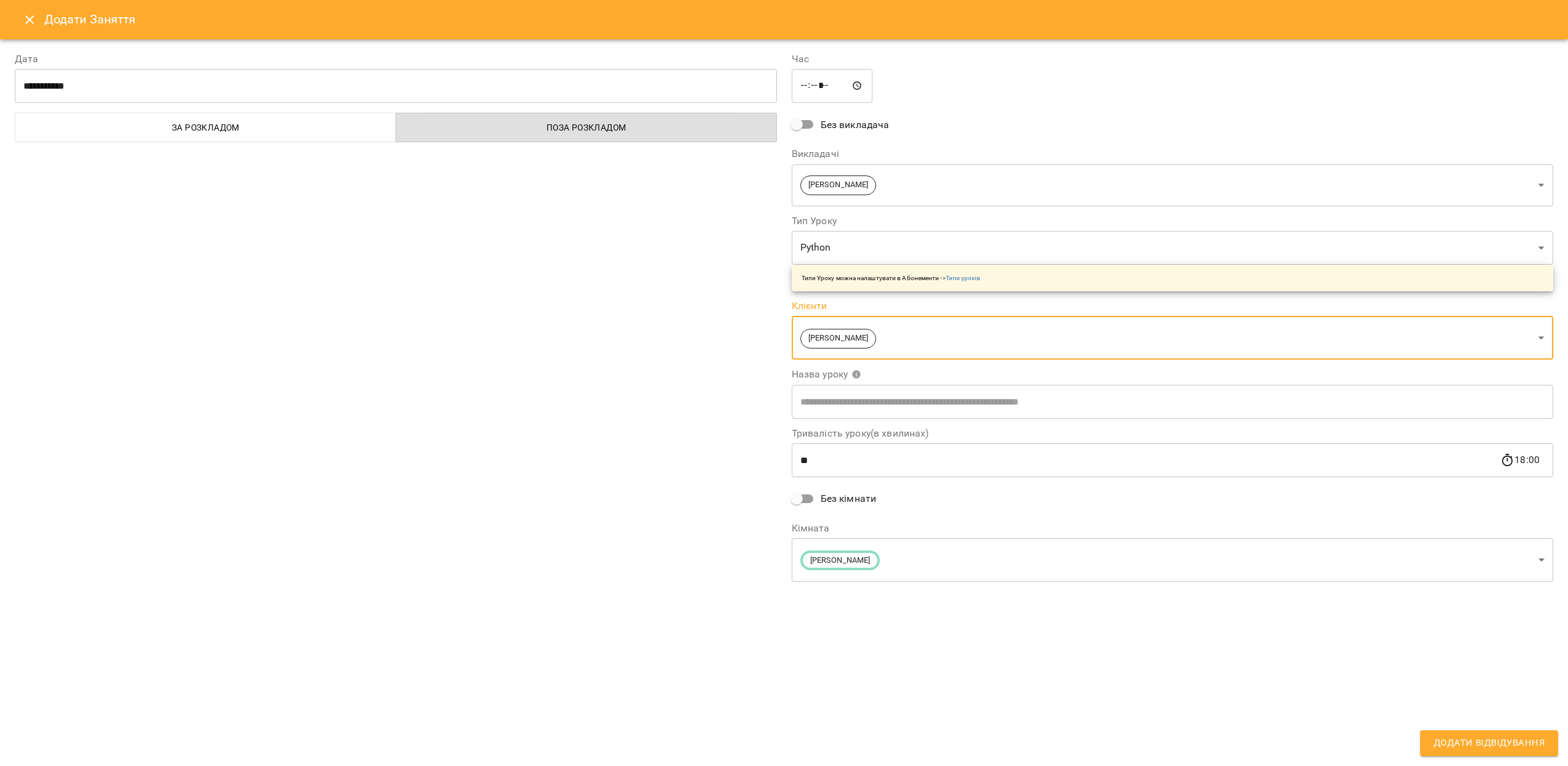
click at [1473, 745] on span "Додати Відвідування" at bounding box center [1489, 743] width 111 height 16
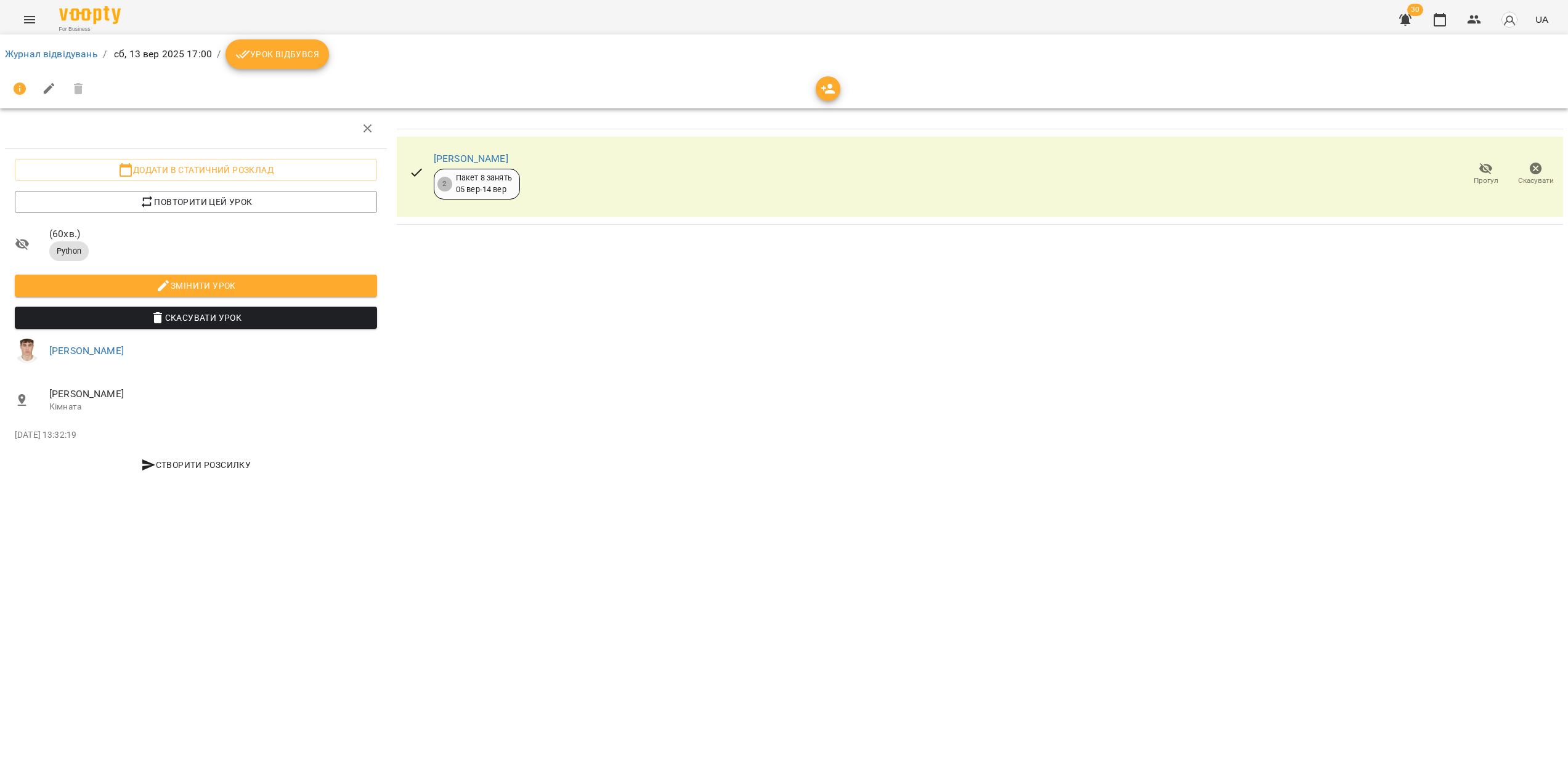
click at [36, 24] on icon "Menu" at bounding box center [30, 20] width 14 height 14
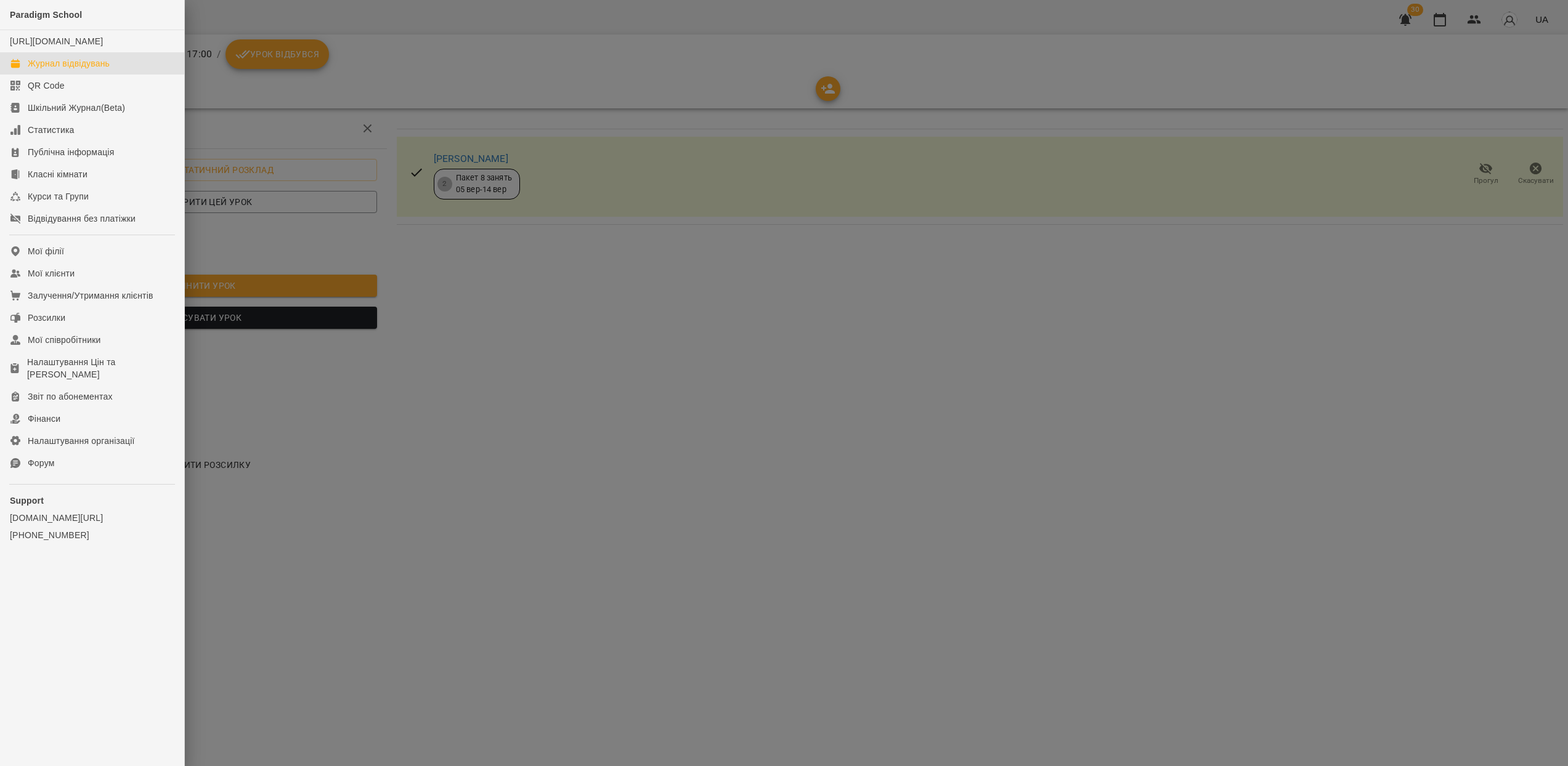
click at [68, 69] on div "Журнал відвідувань" at bounding box center [68, 64] width 82 height 13
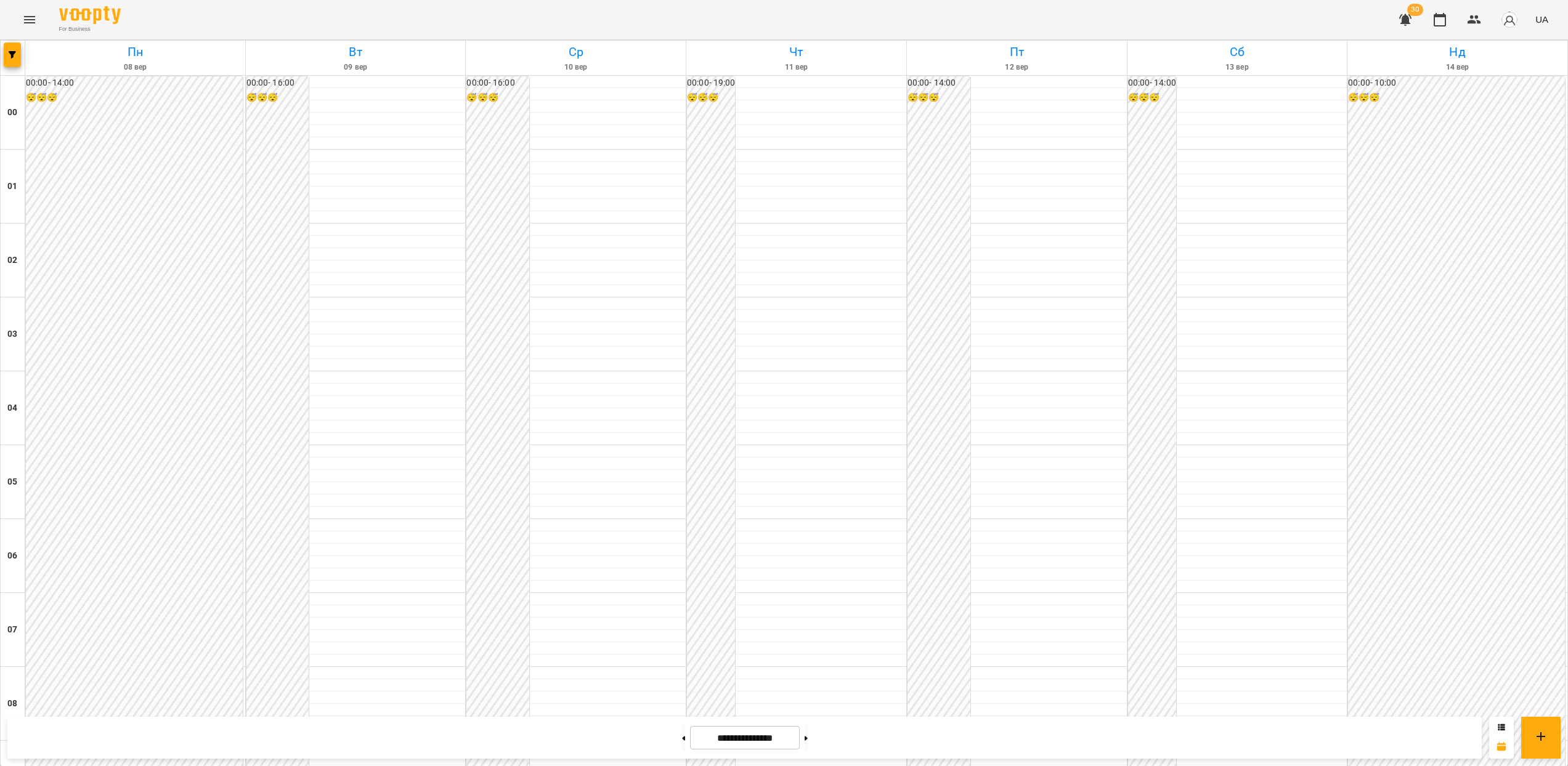
scroll to position [1139, 0]
click at [13, 47] on button "button" at bounding box center [12, 54] width 17 height 24
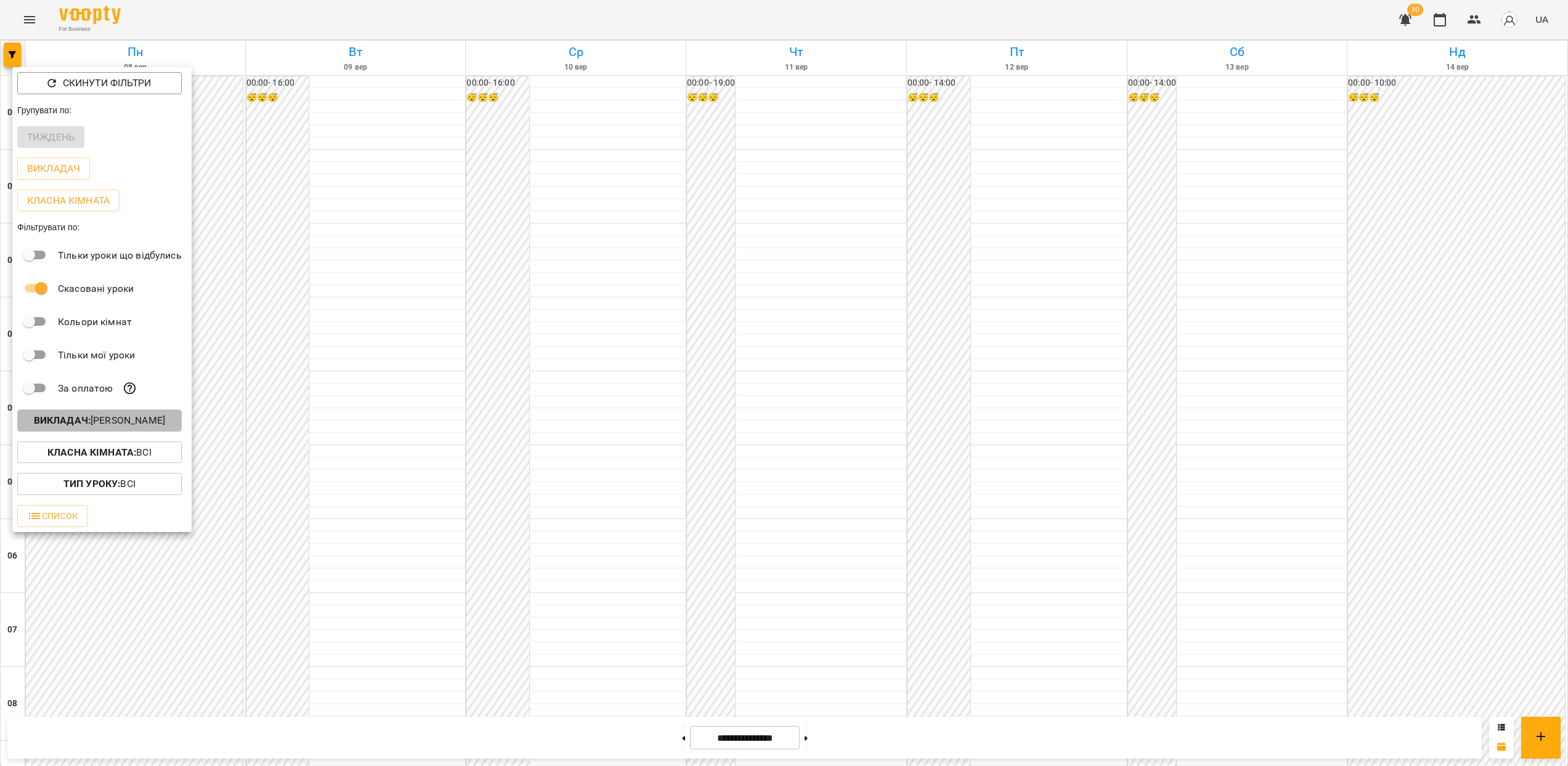
click at [103, 422] on p "Викладач : [PERSON_NAME]" at bounding box center [100, 421] width 132 height 14
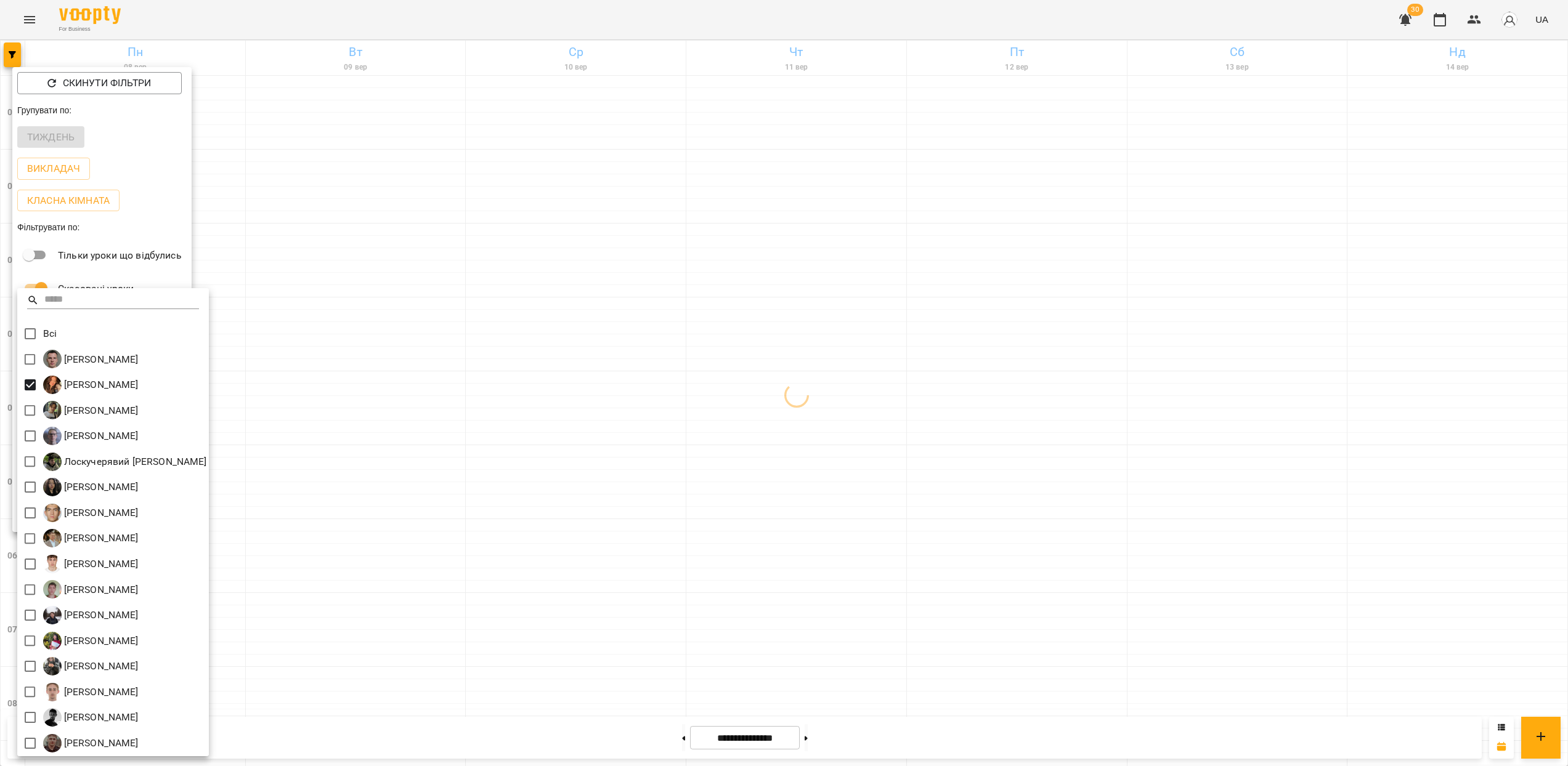
click at [844, 460] on div at bounding box center [784, 383] width 1568 height 766
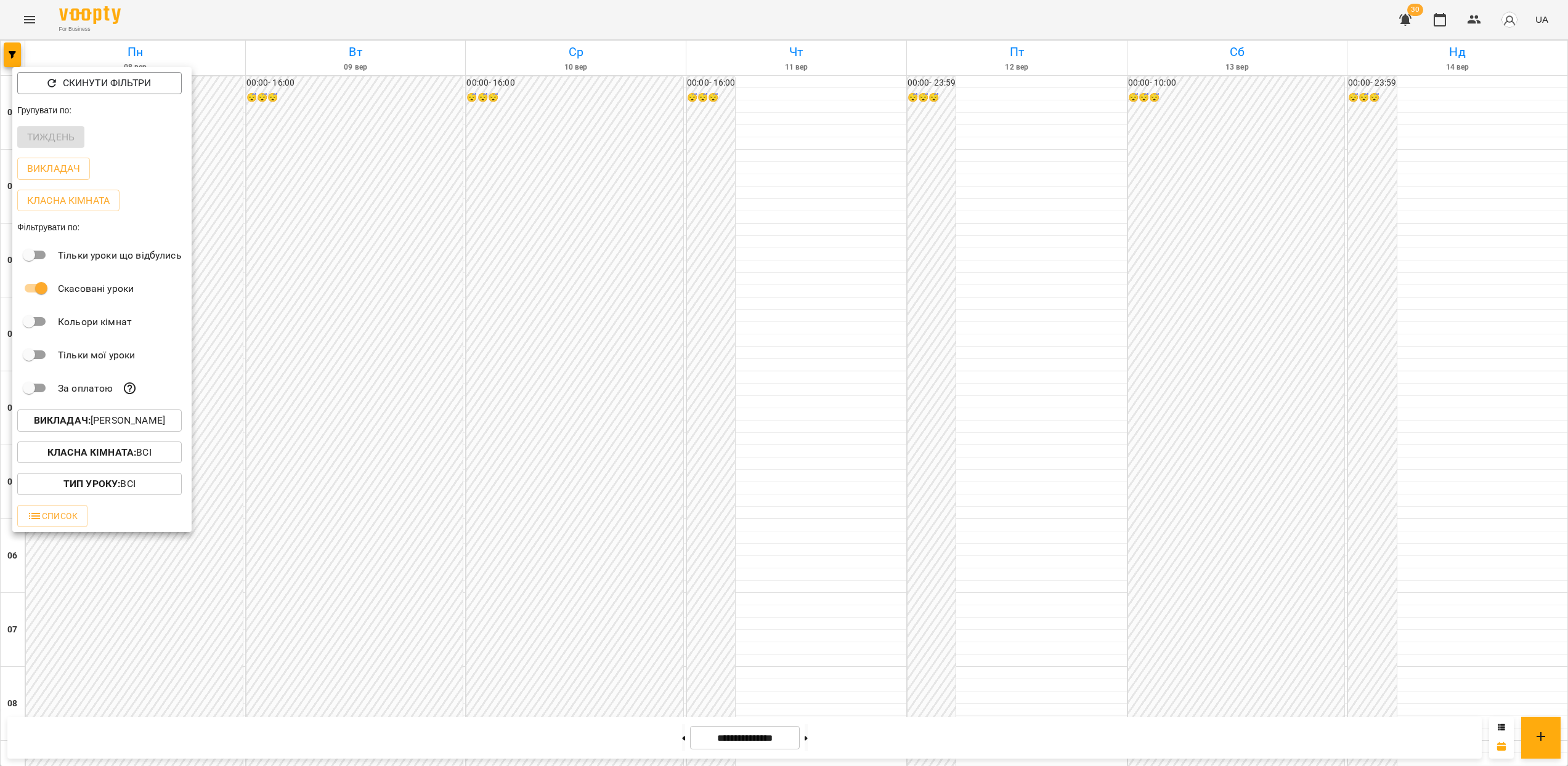
click at [706, 462] on div at bounding box center [784, 383] width 1568 height 766
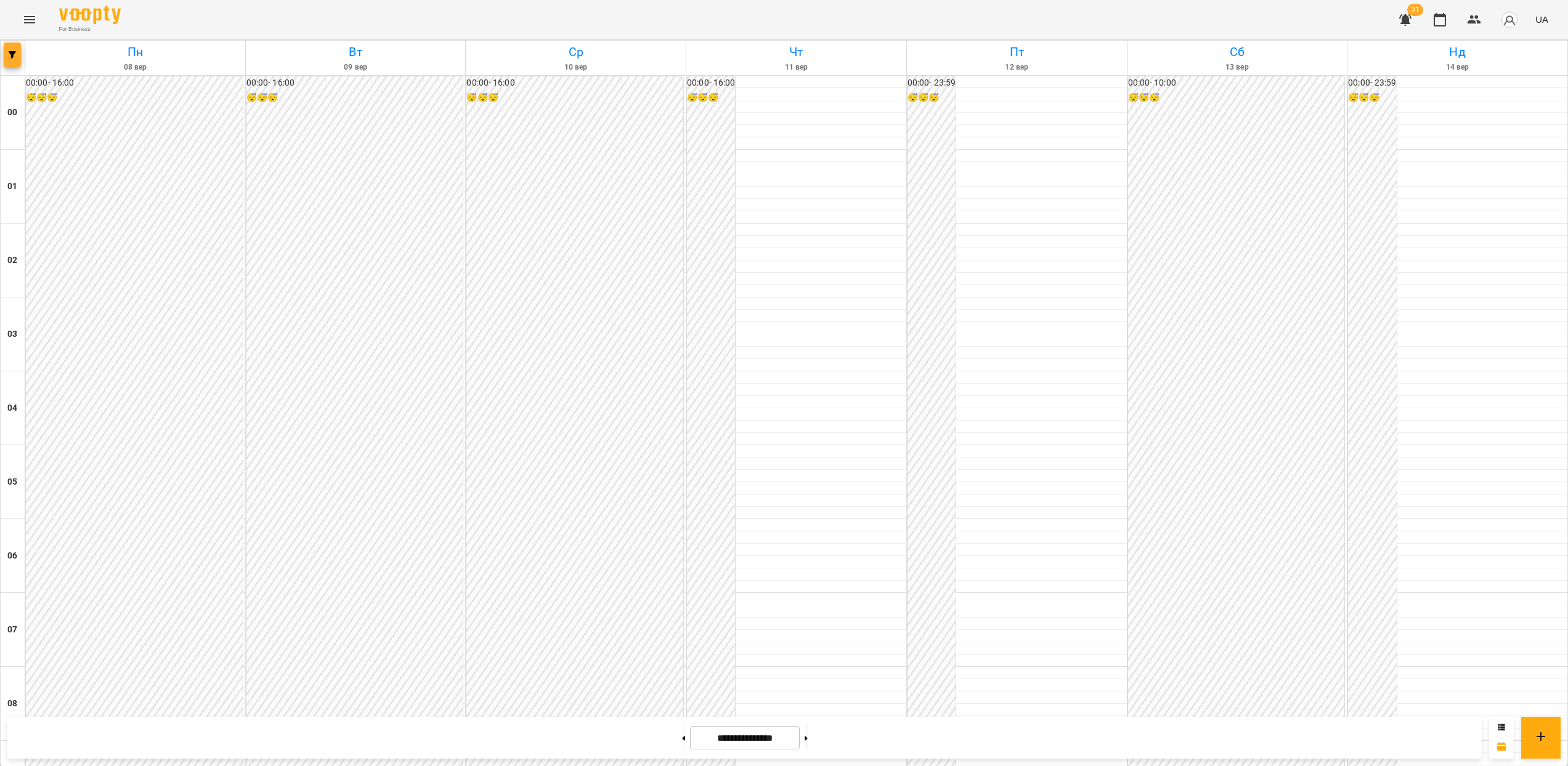
click at [14, 53] on icon "button" at bounding box center [13, 55] width 7 height 7
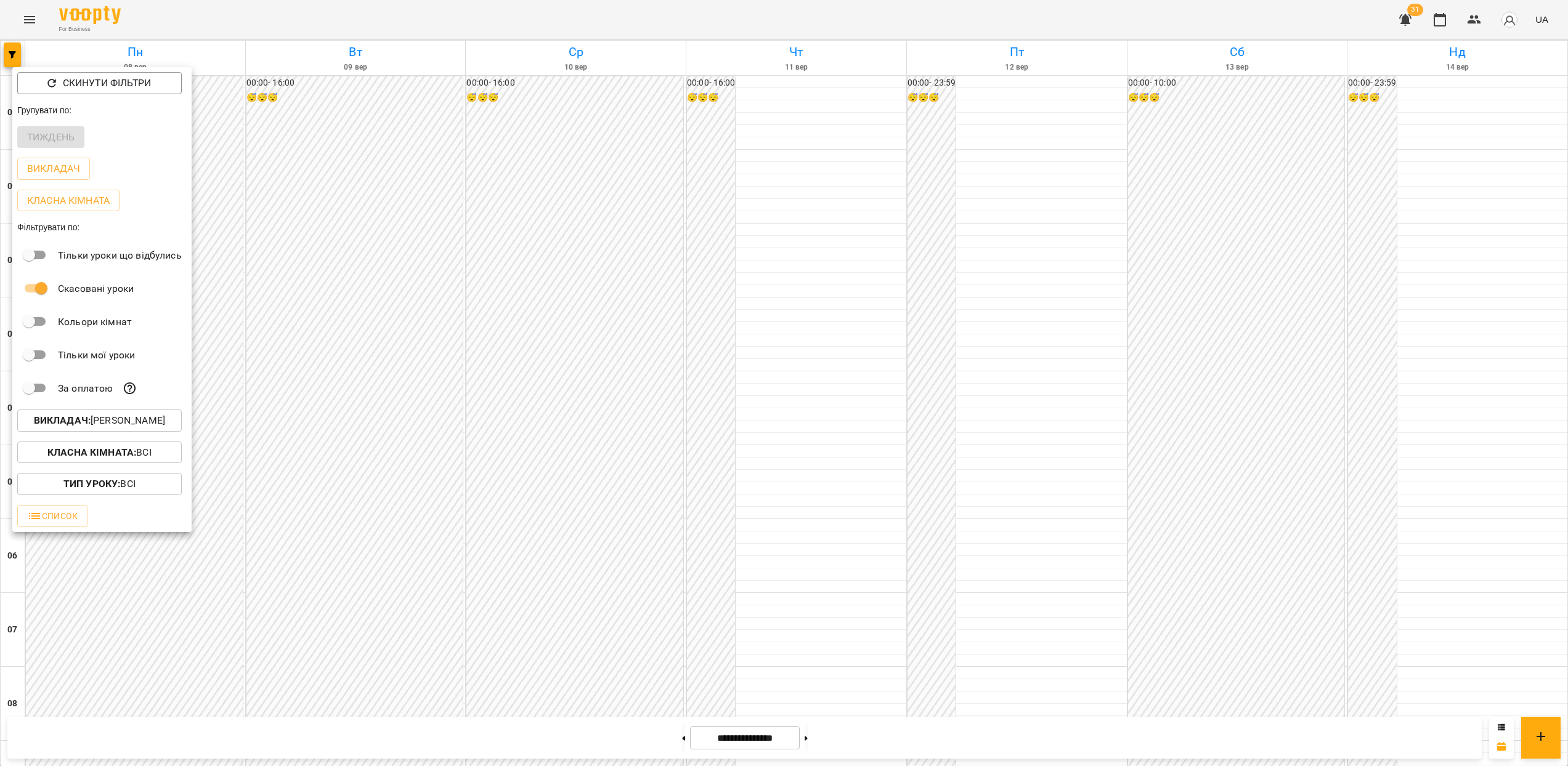
click at [165, 428] on p "Викладач : [PERSON_NAME]" at bounding box center [100, 421] width 132 height 14
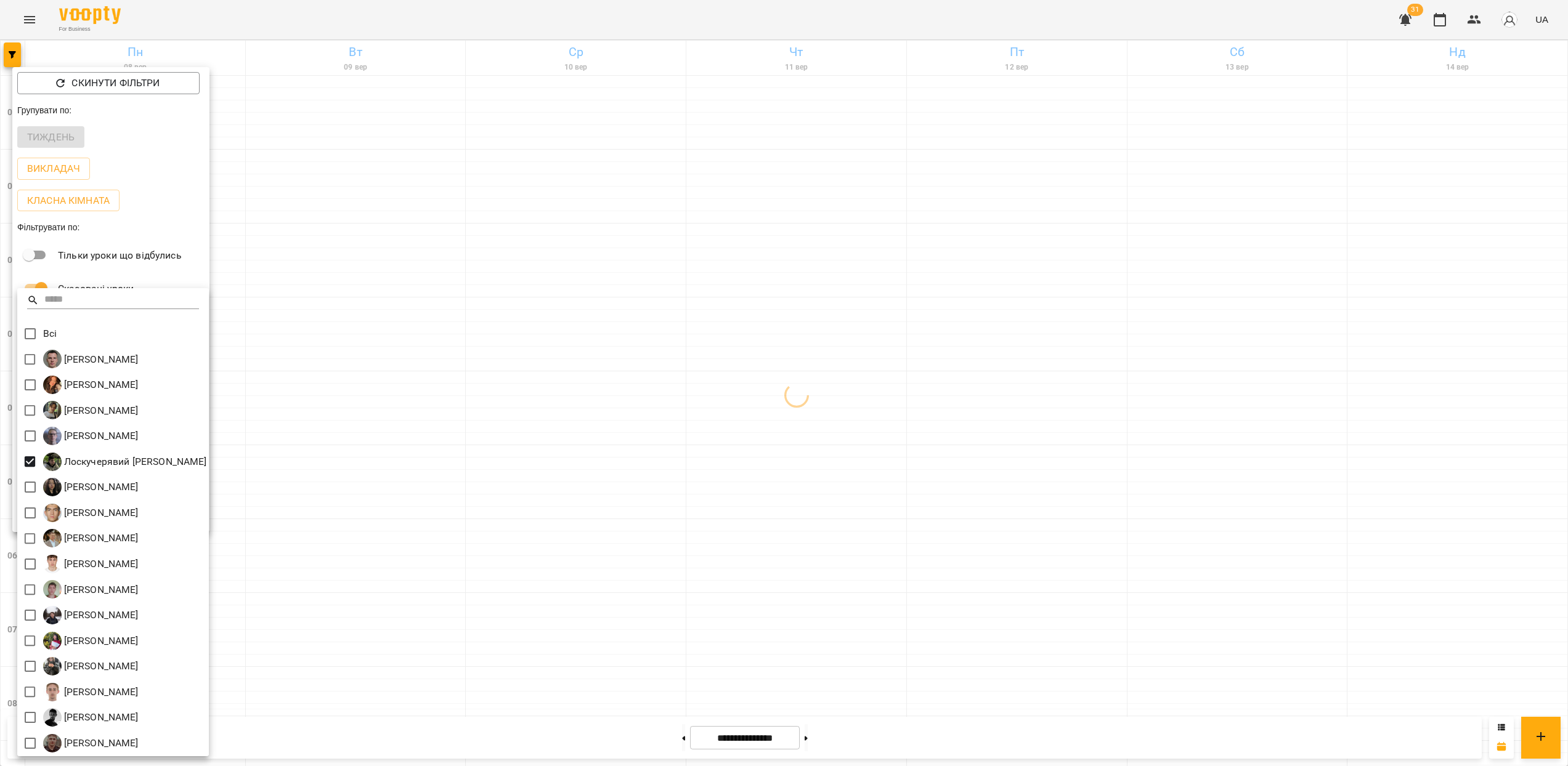
click at [761, 499] on div at bounding box center [784, 383] width 1568 height 766
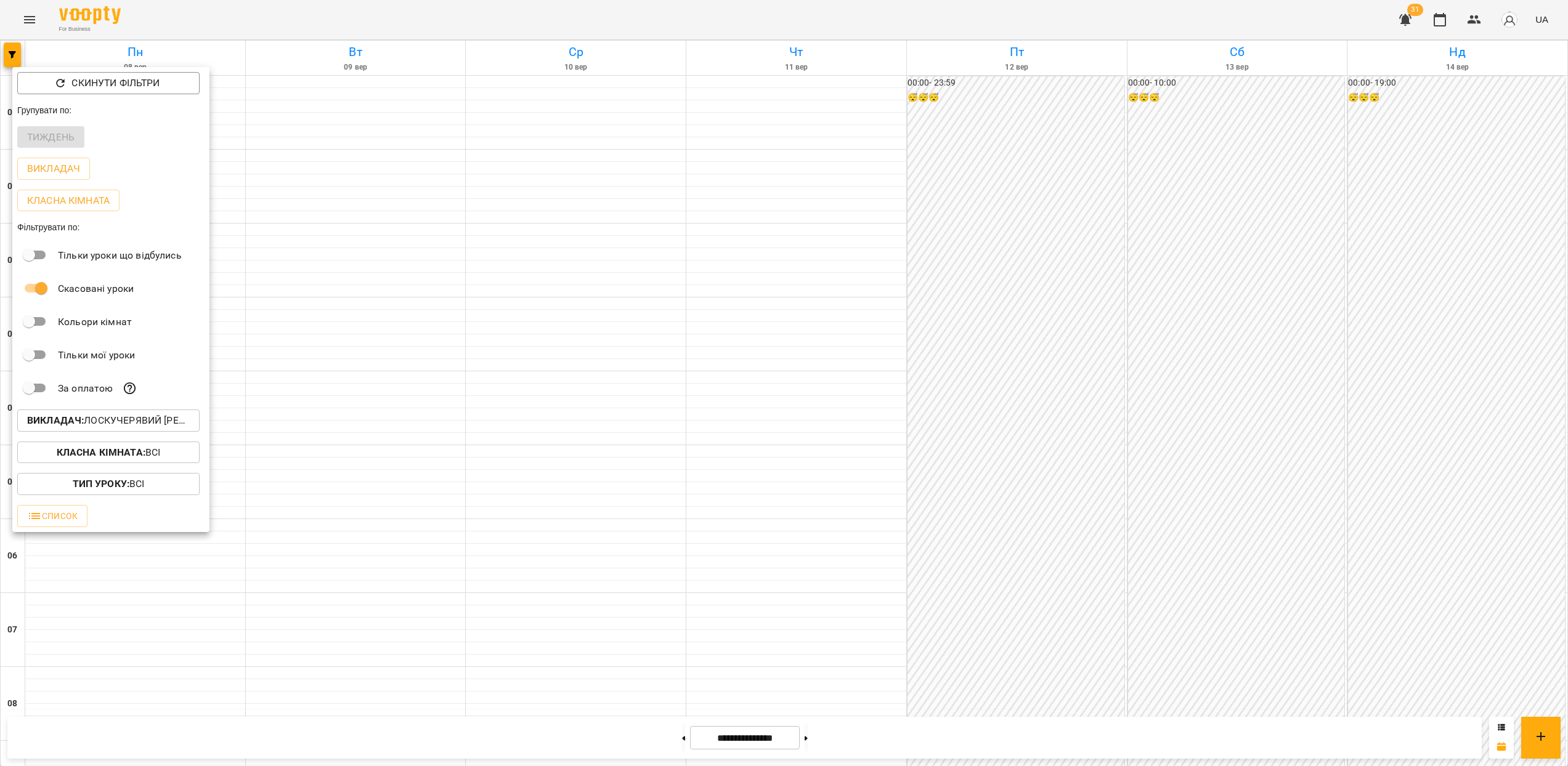
click at [905, 449] on div at bounding box center [784, 383] width 1568 height 766
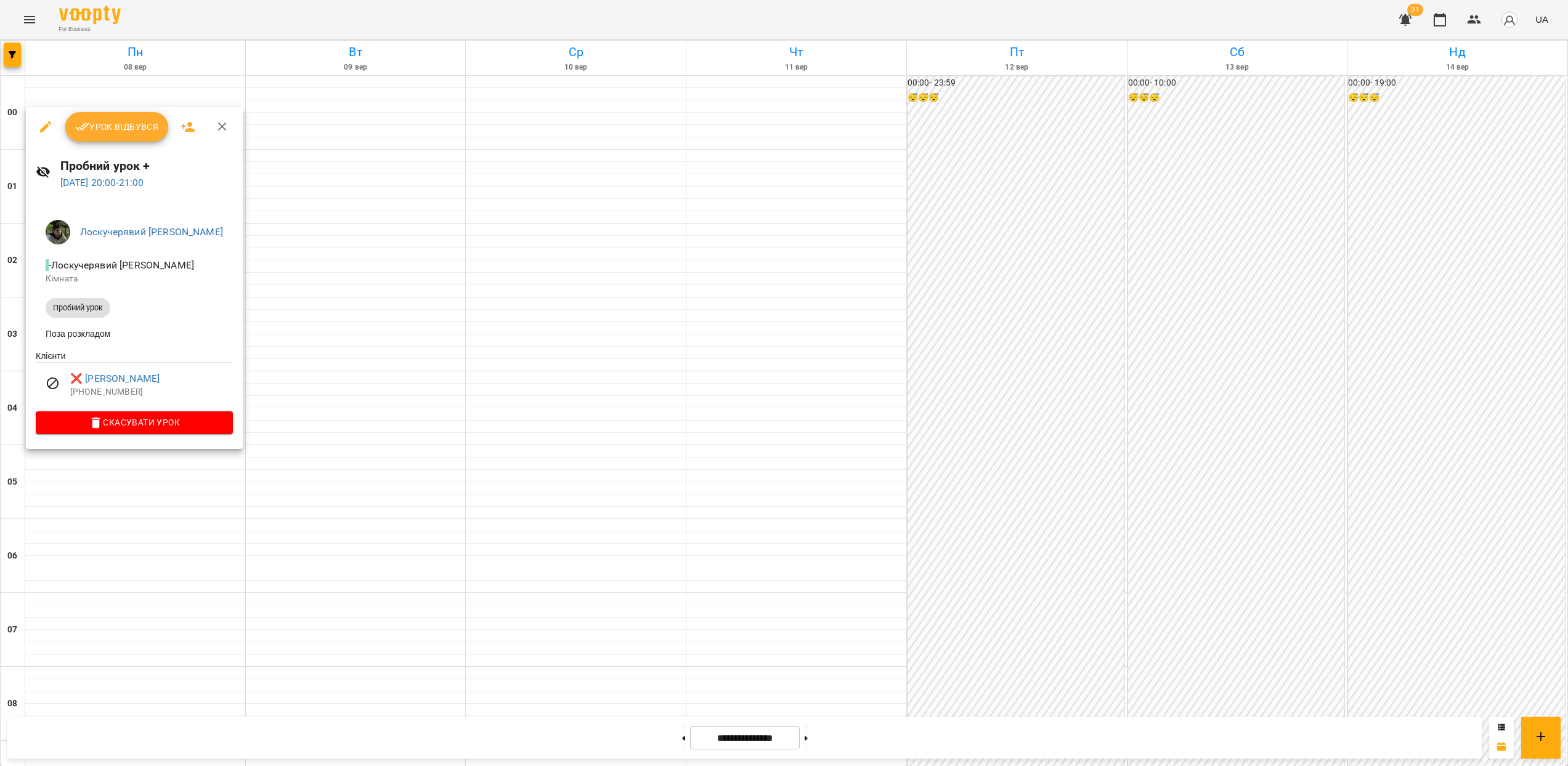
click at [190, 467] on div at bounding box center [784, 383] width 1568 height 766
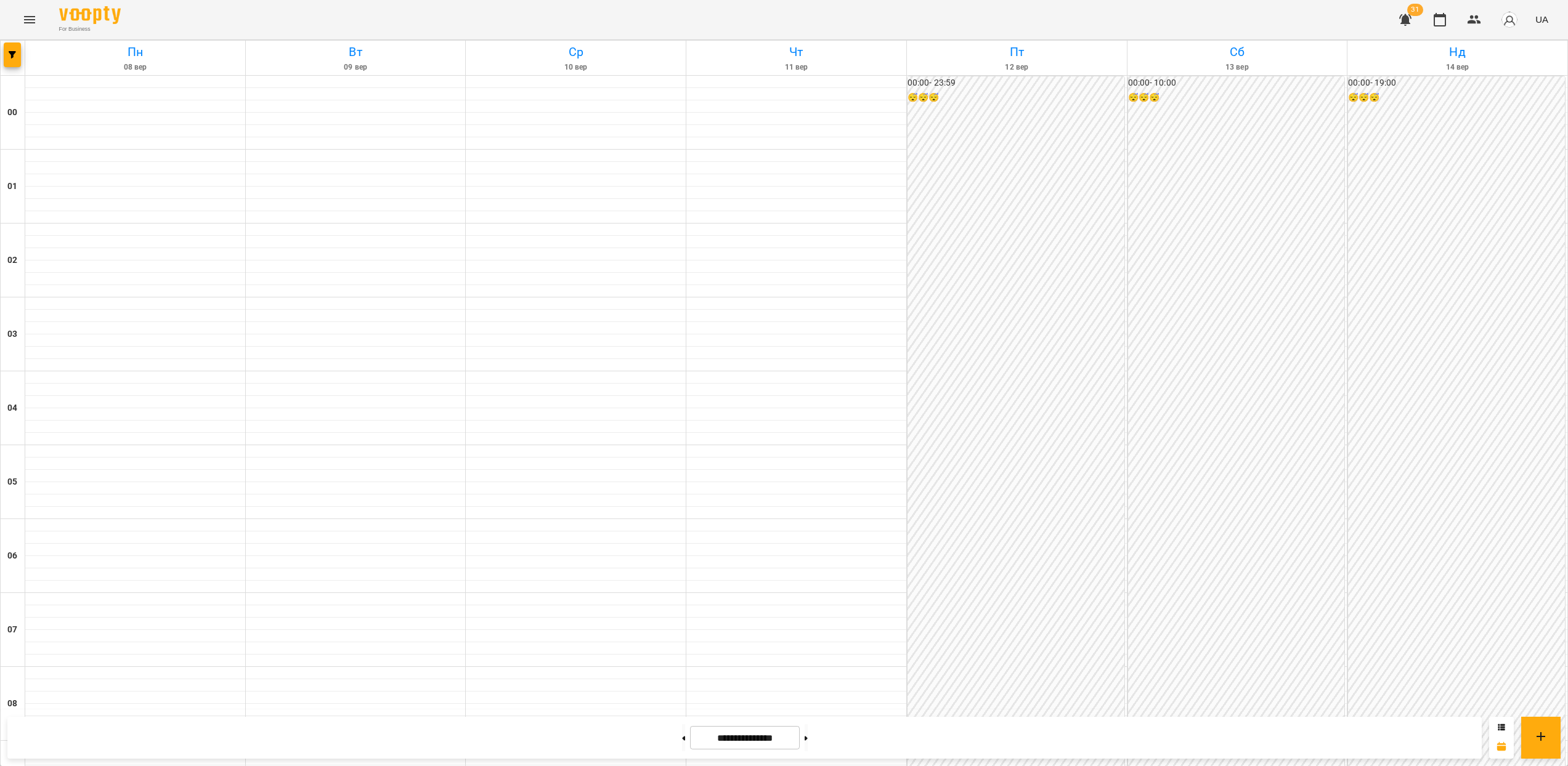
scroll to position [896, 0]
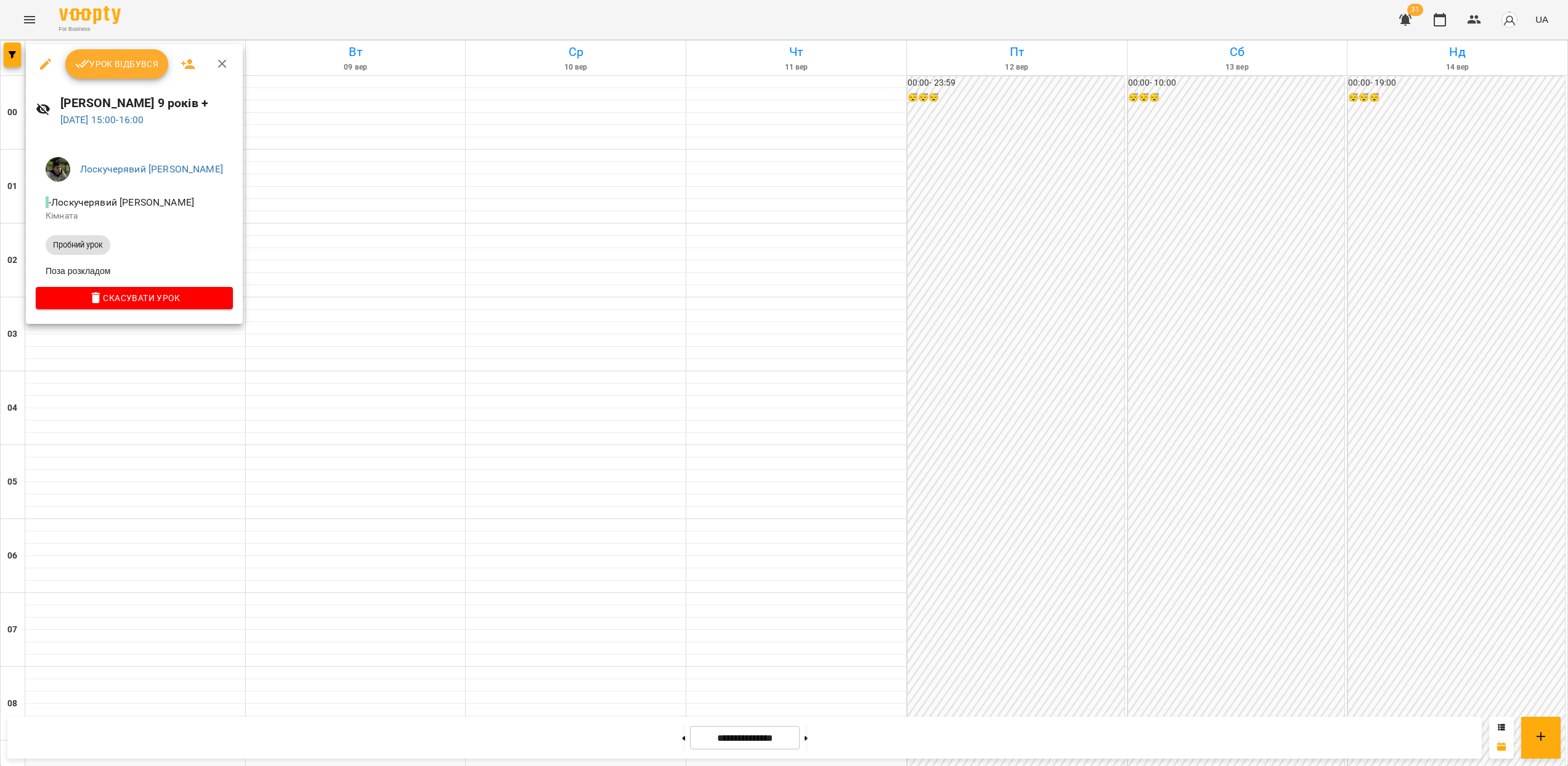
drag, startPoint x: 864, startPoint y: 560, endPoint x: 858, endPoint y: 570, distance: 11.7
click at [864, 560] on div at bounding box center [784, 383] width 1568 height 766
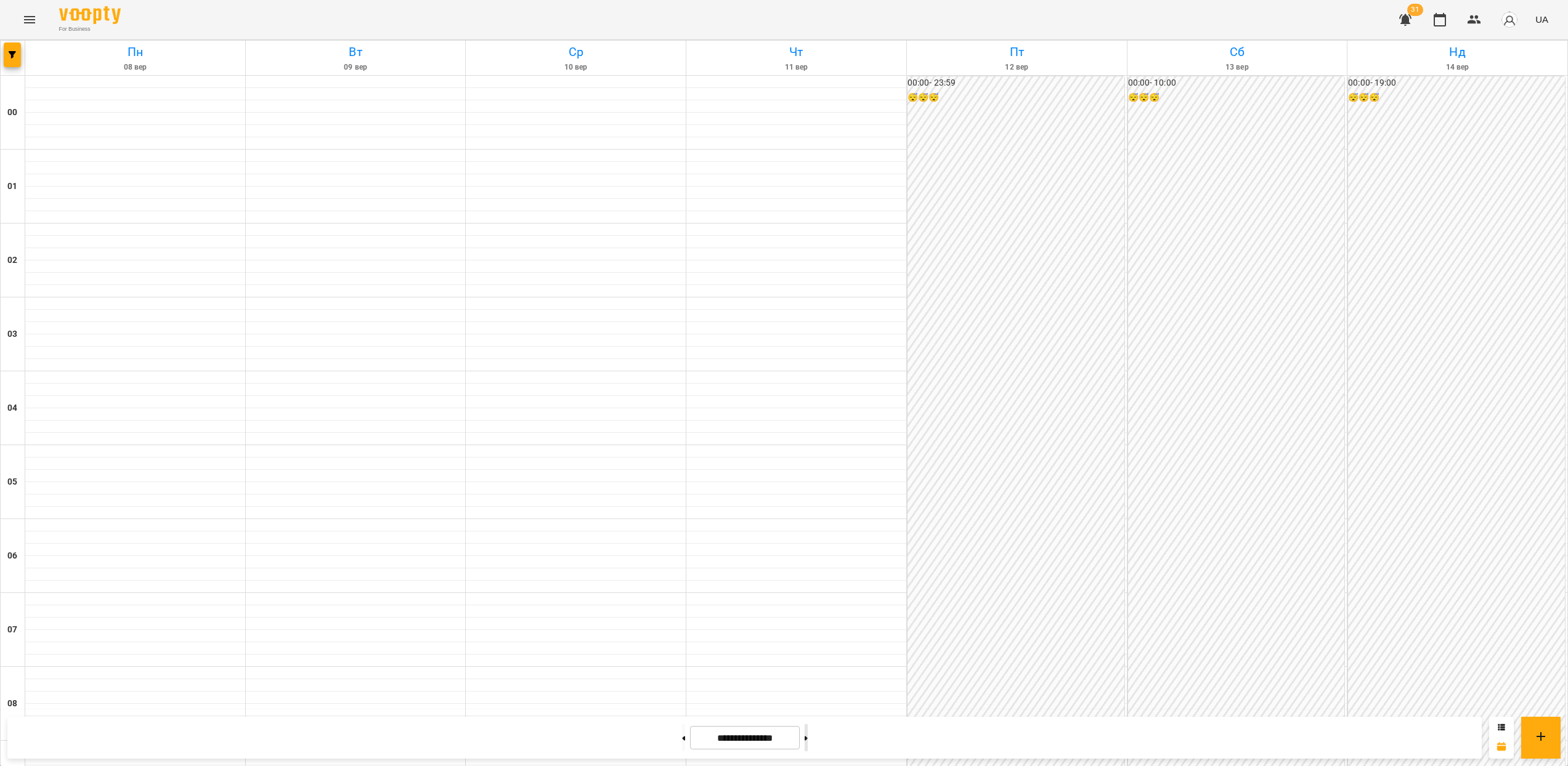
click at [807, 742] on button at bounding box center [806, 738] width 3 height 27
click at [682, 734] on button at bounding box center [683, 738] width 3 height 27
click at [682, 741] on button at bounding box center [683, 738] width 3 height 27
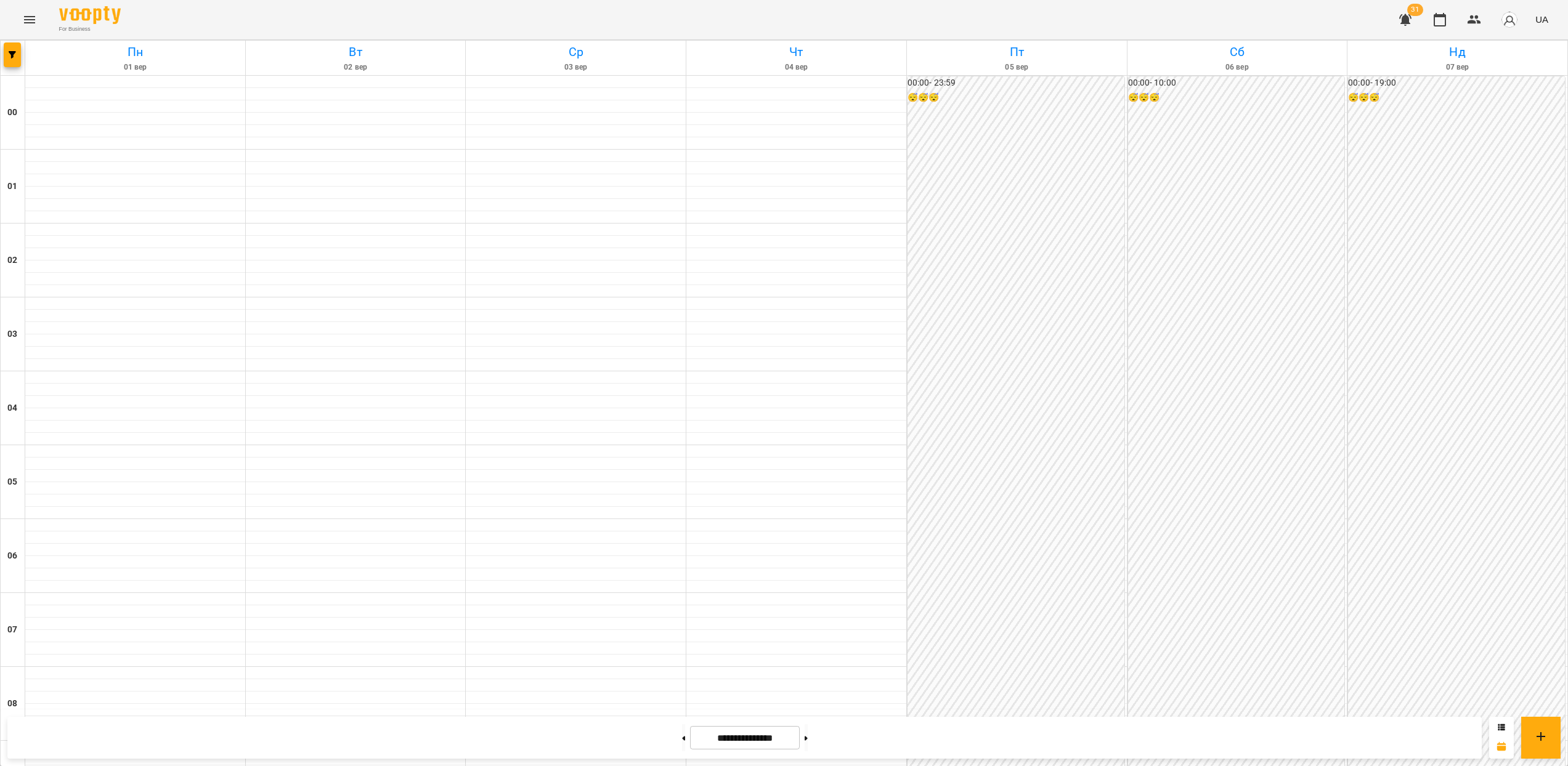
scroll to position [568, 0]
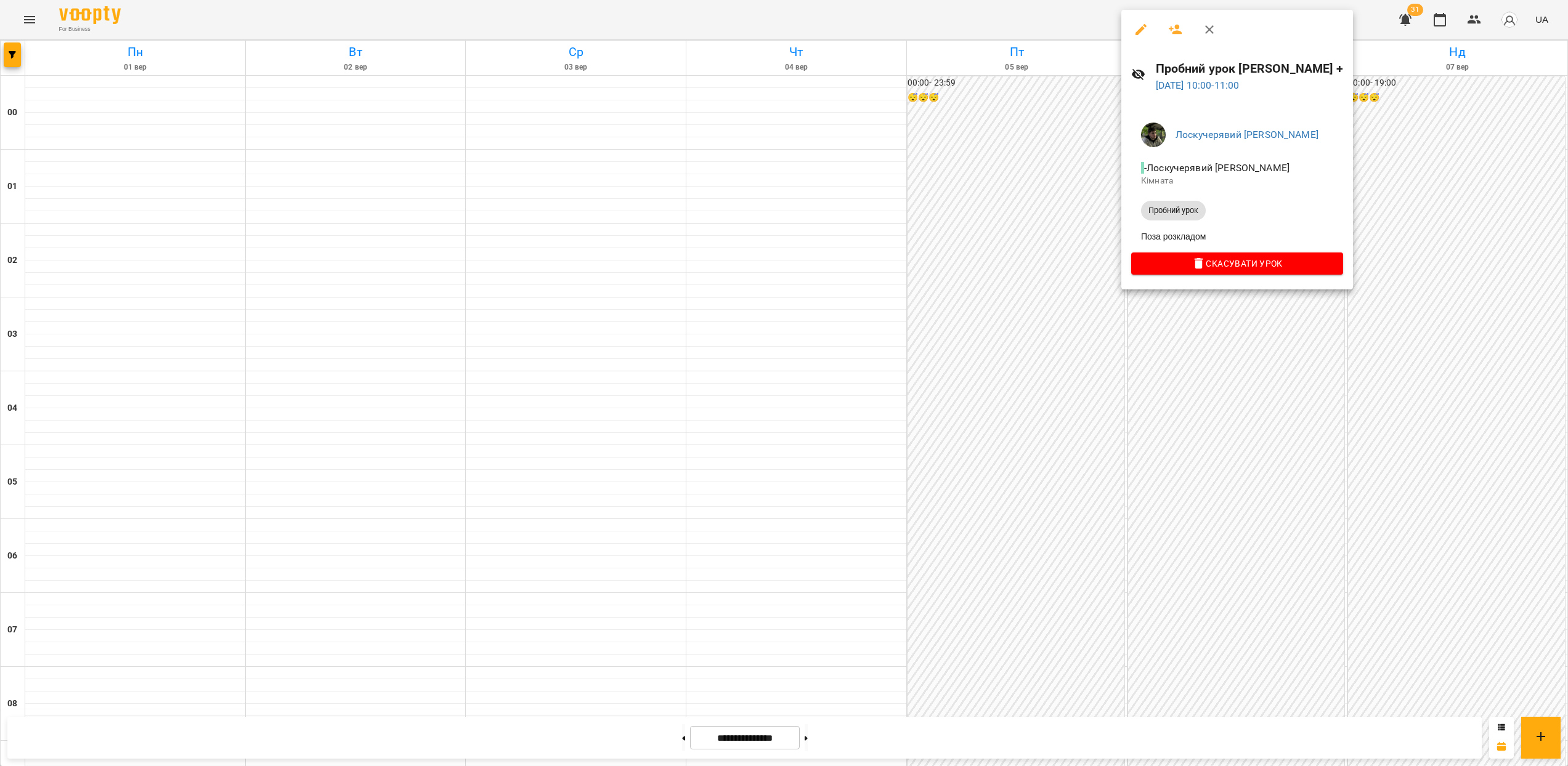
click at [1219, 433] on div at bounding box center [784, 383] width 1568 height 766
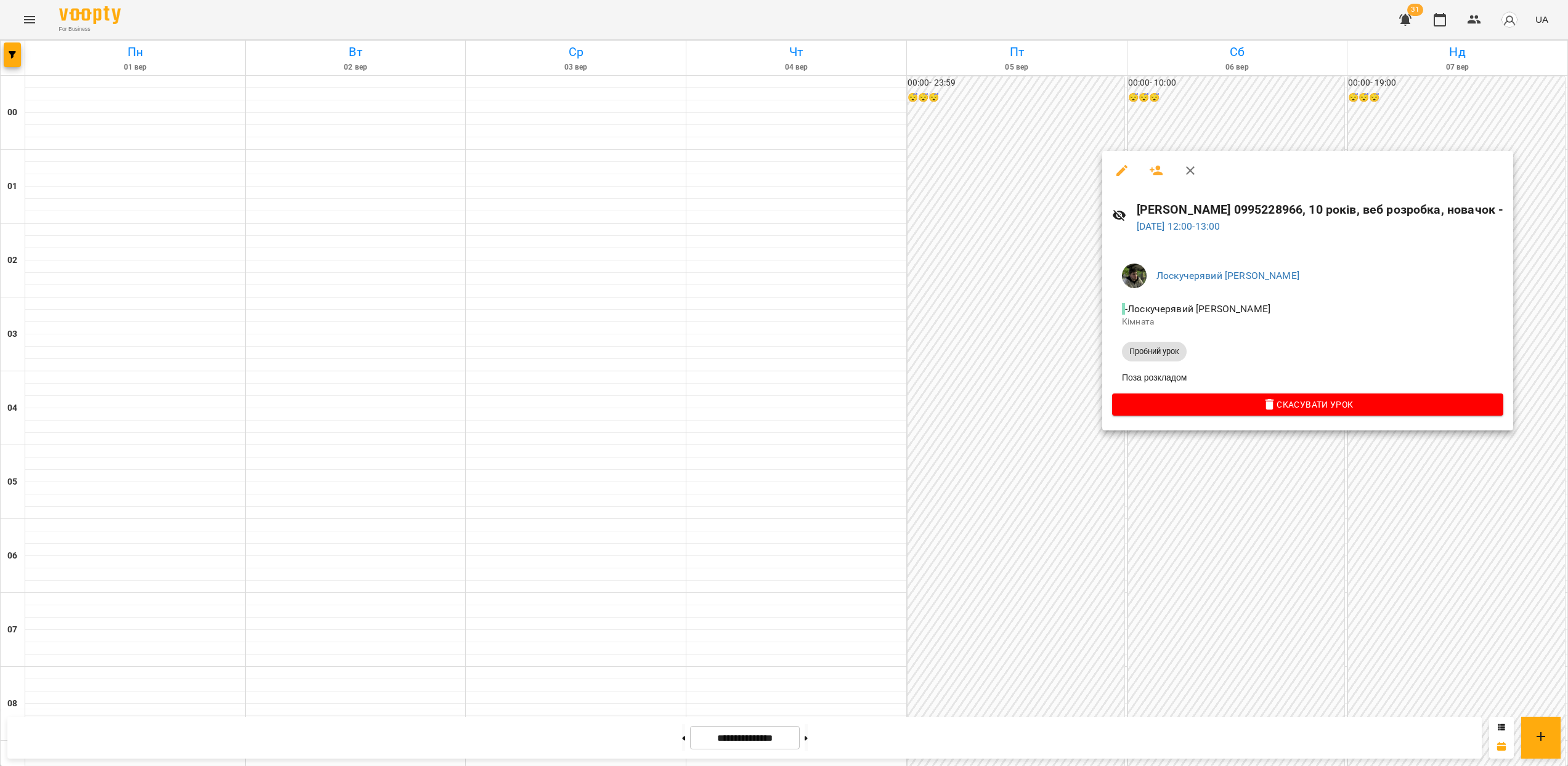
drag, startPoint x: 853, startPoint y: 417, endPoint x: 816, endPoint y: 404, distance: 39.2
click at [850, 414] on div at bounding box center [784, 383] width 1568 height 766
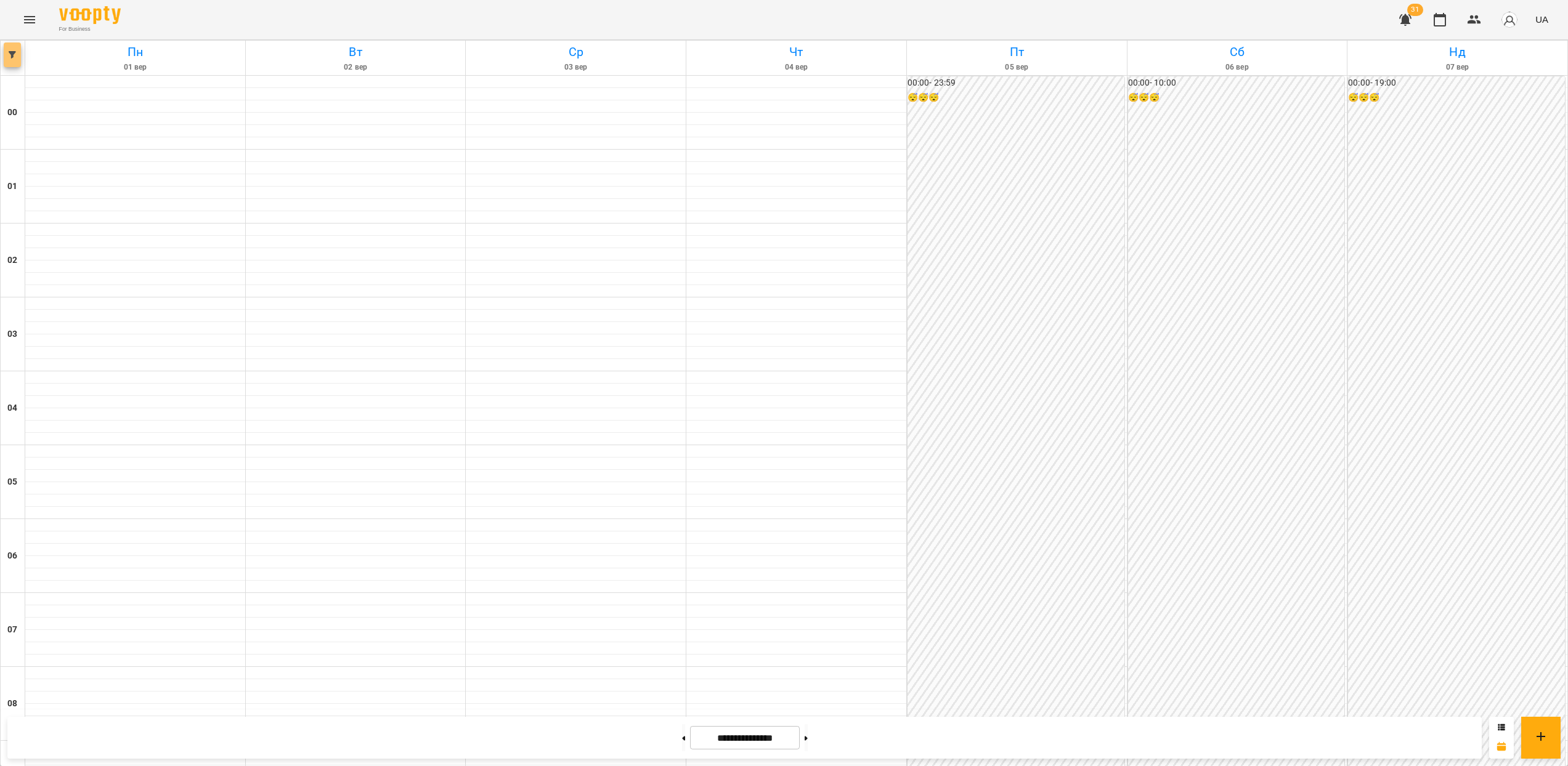
click at [9, 61] on button "button" at bounding box center [12, 54] width 17 height 24
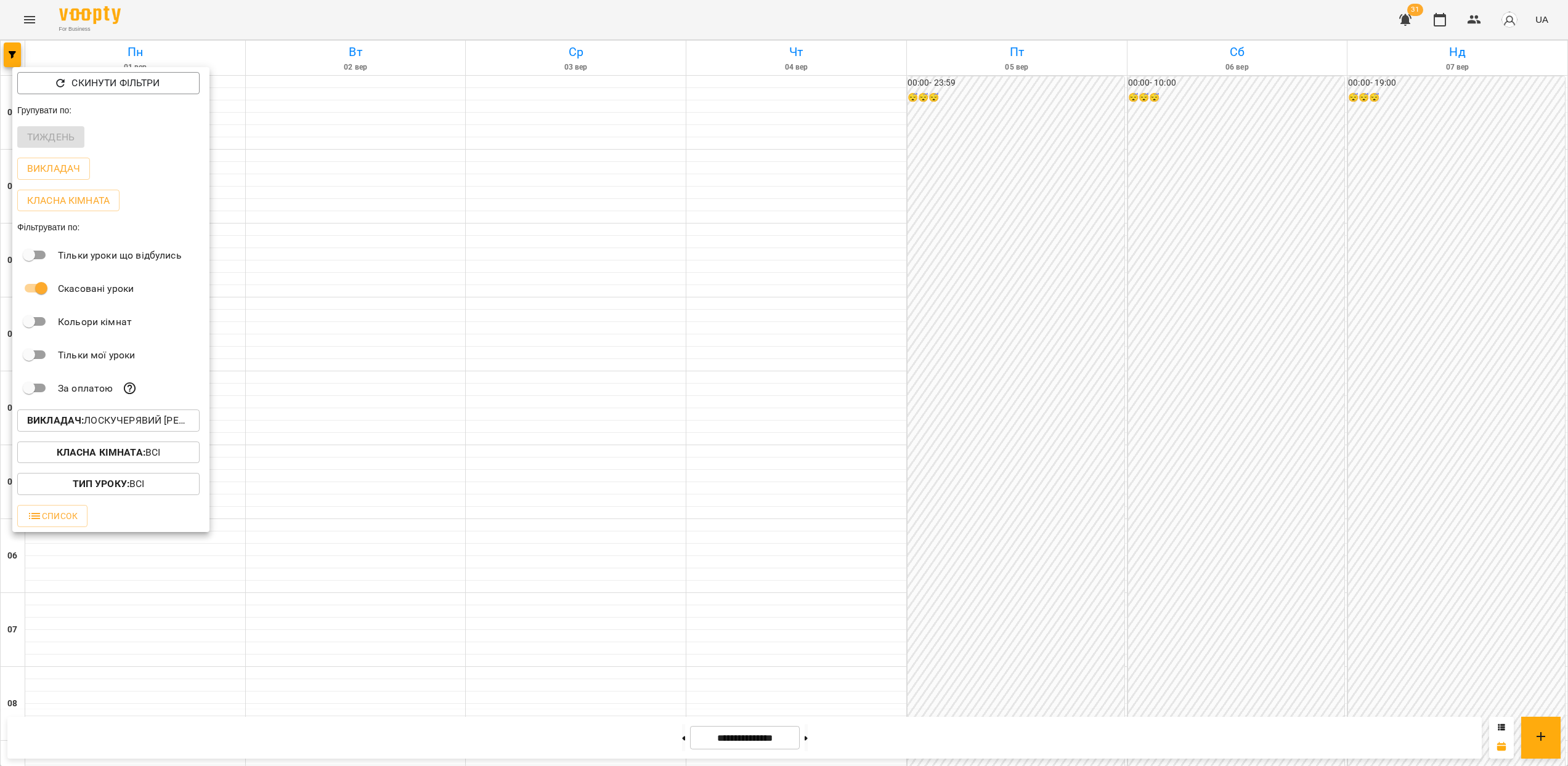
click at [112, 422] on p "Викладач : [PERSON_NAME] [PERSON_NAME]" at bounding box center [108, 421] width 162 height 14
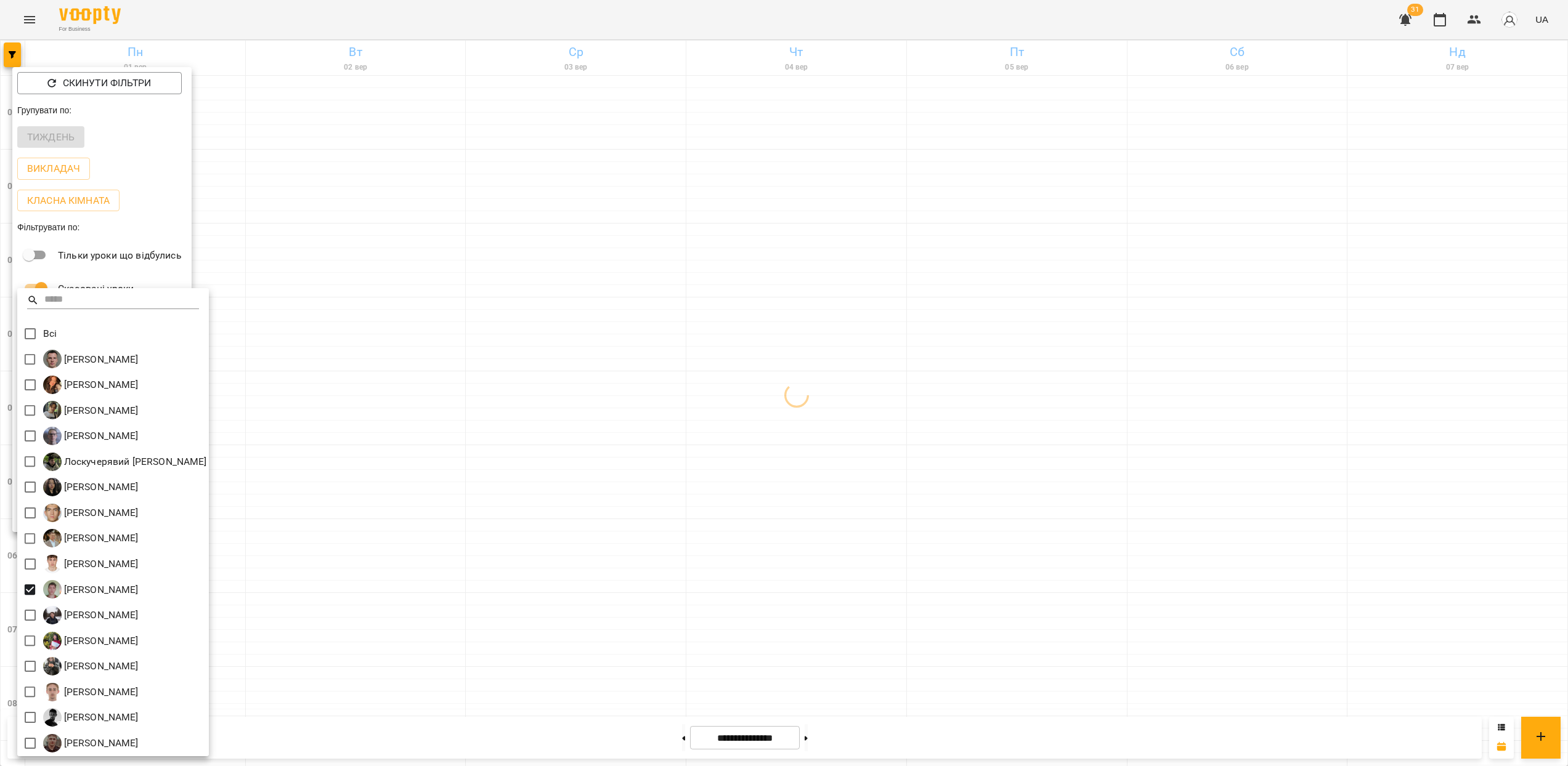
click at [655, 509] on div at bounding box center [784, 383] width 1568 height 766
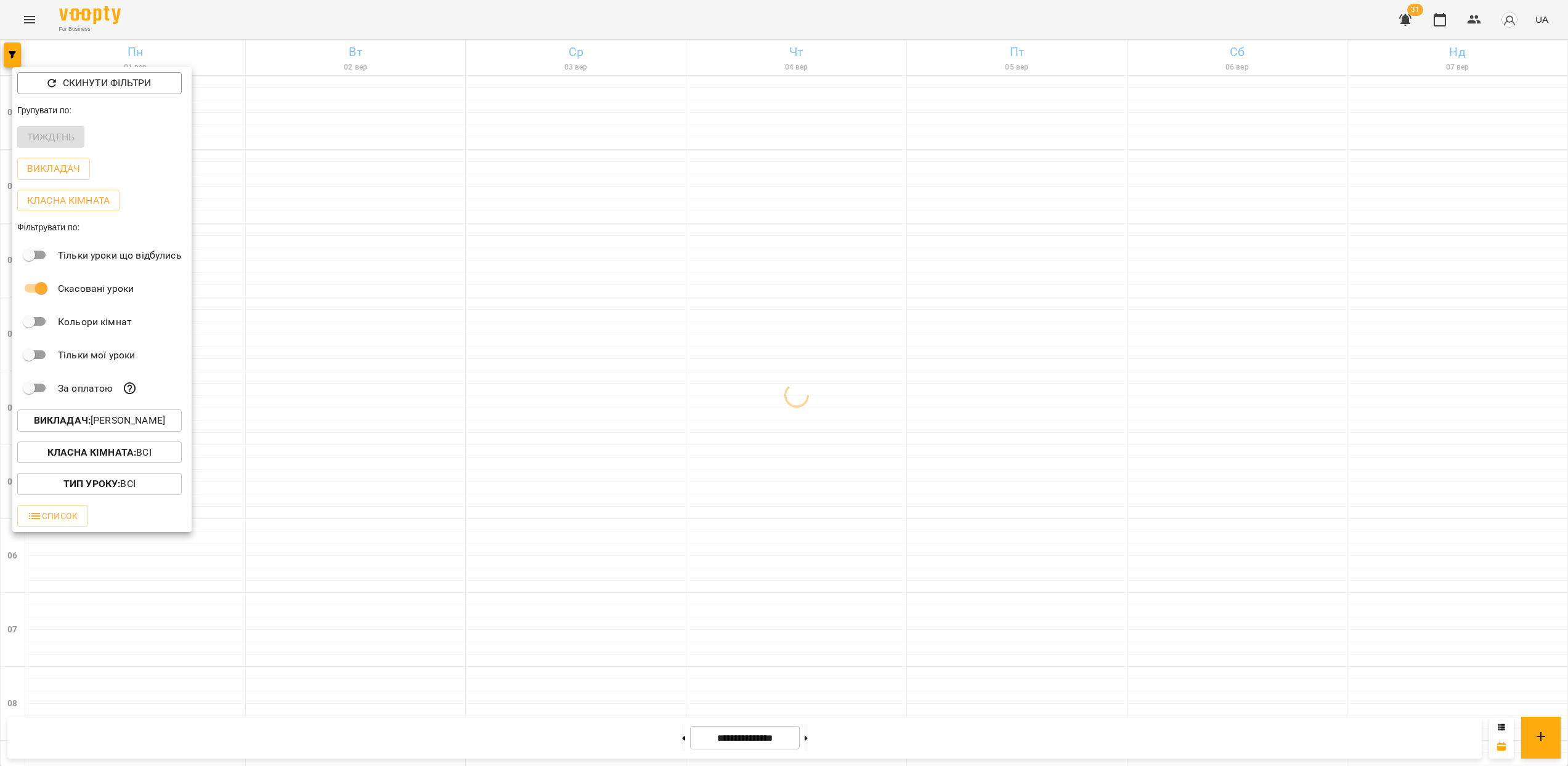
click at [1181, 472] on div at bounding box center [784, 383] width 1568 height 766
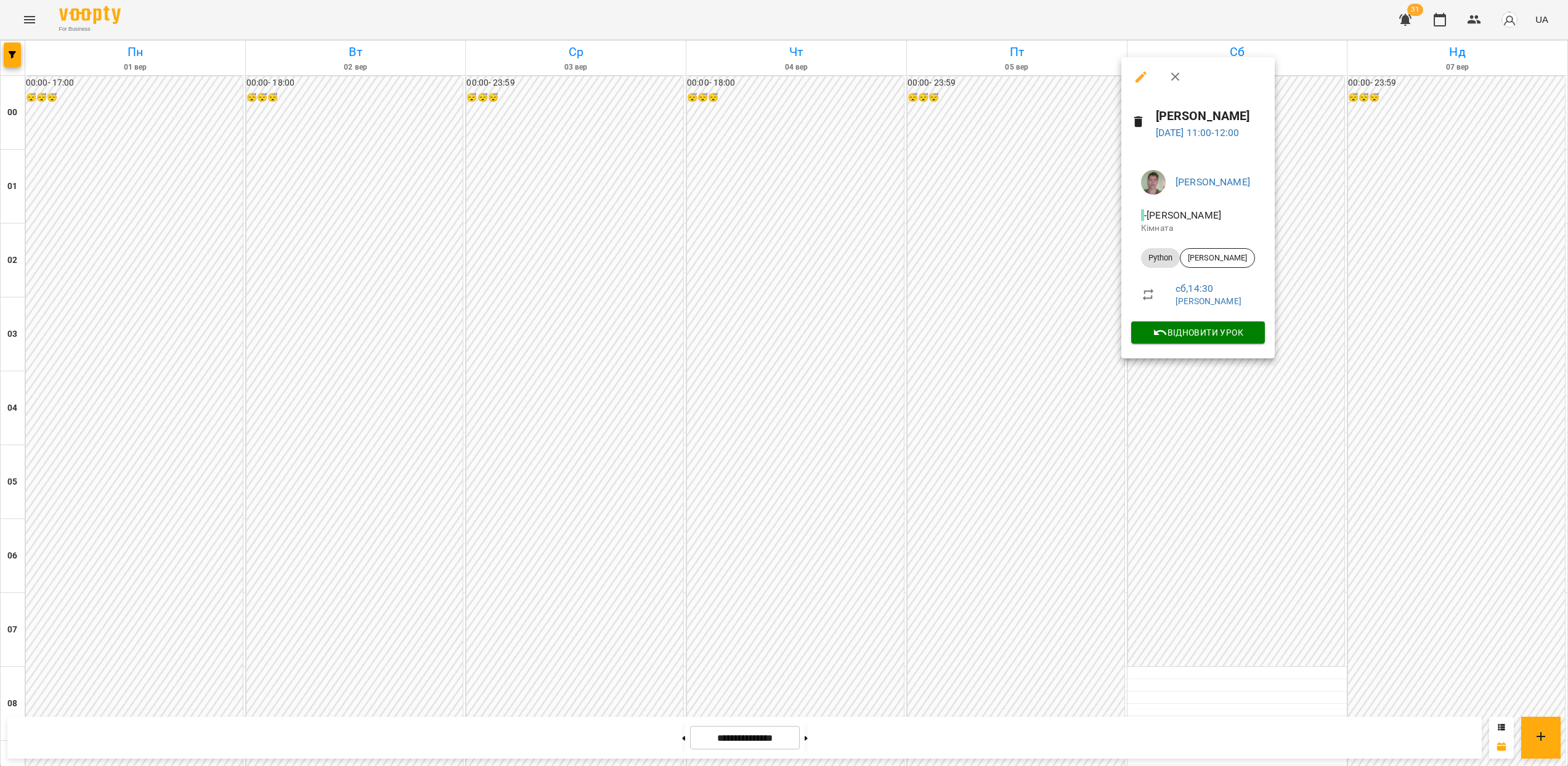
drag, startPoint x: 893, startPoint y: 625, endPoint x: 883, endPoint y: 630, distance: 11.2
click at [893, 625] on div at bounding box center [784, 383] width 1568 height 766
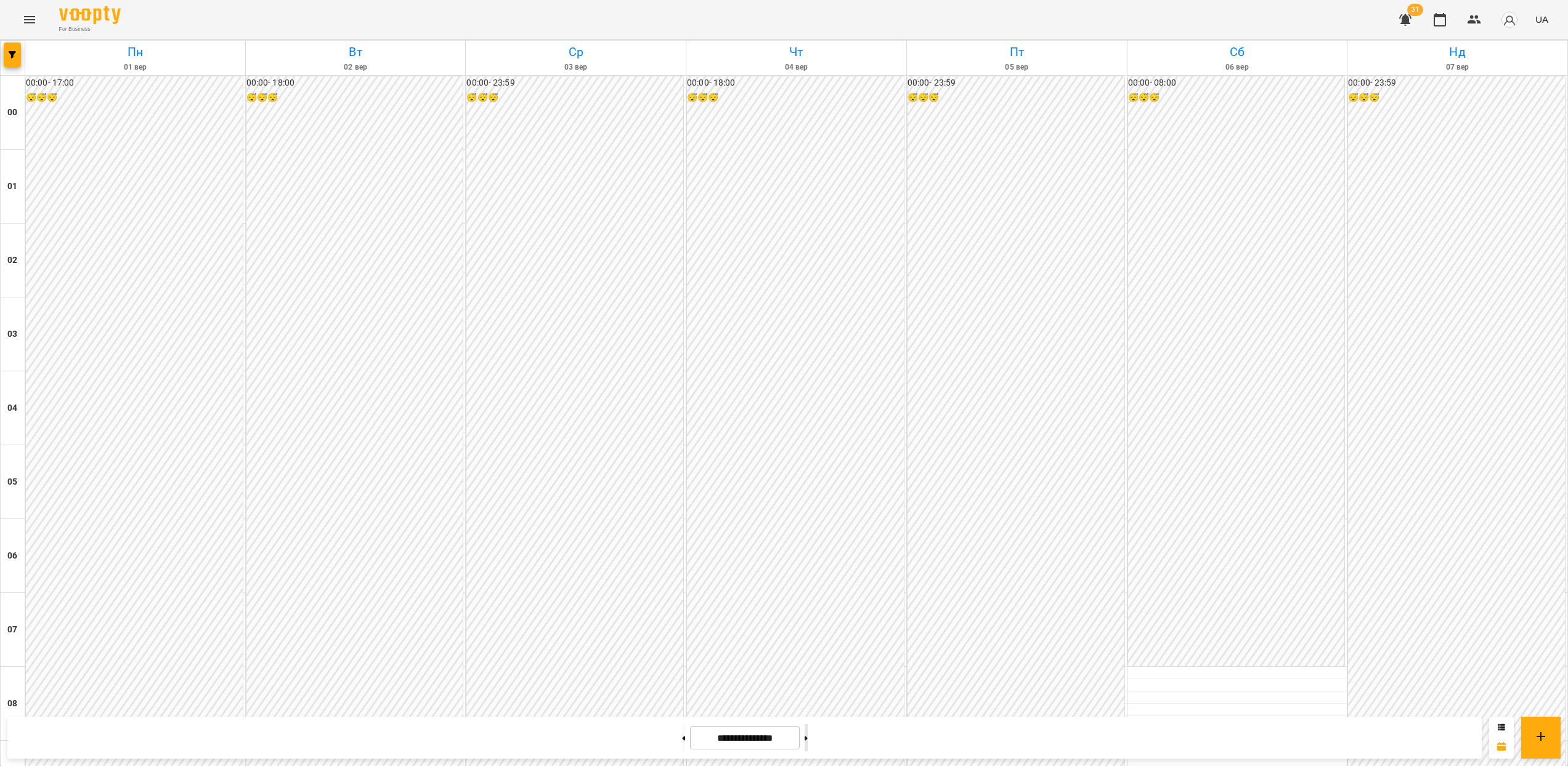
click at [813, 743] on div at bounding box center [806, 738] width 13 height 27
click at [807, 744] on button at bounding box center [806, 738] width 3 height 27
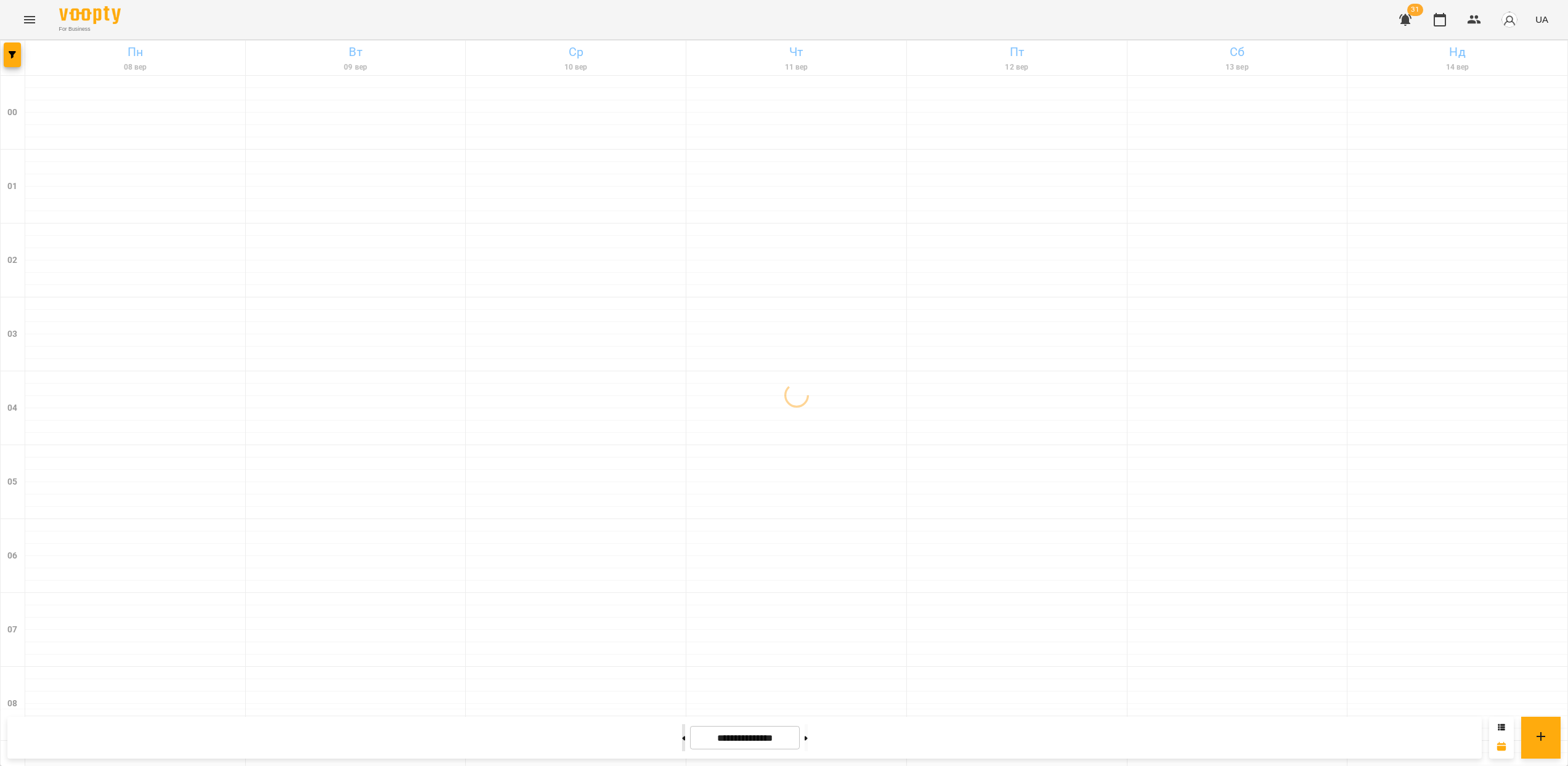
click at [682, 741] on button at bounding box center [683, 738] width 3 height 27
type input "**********"
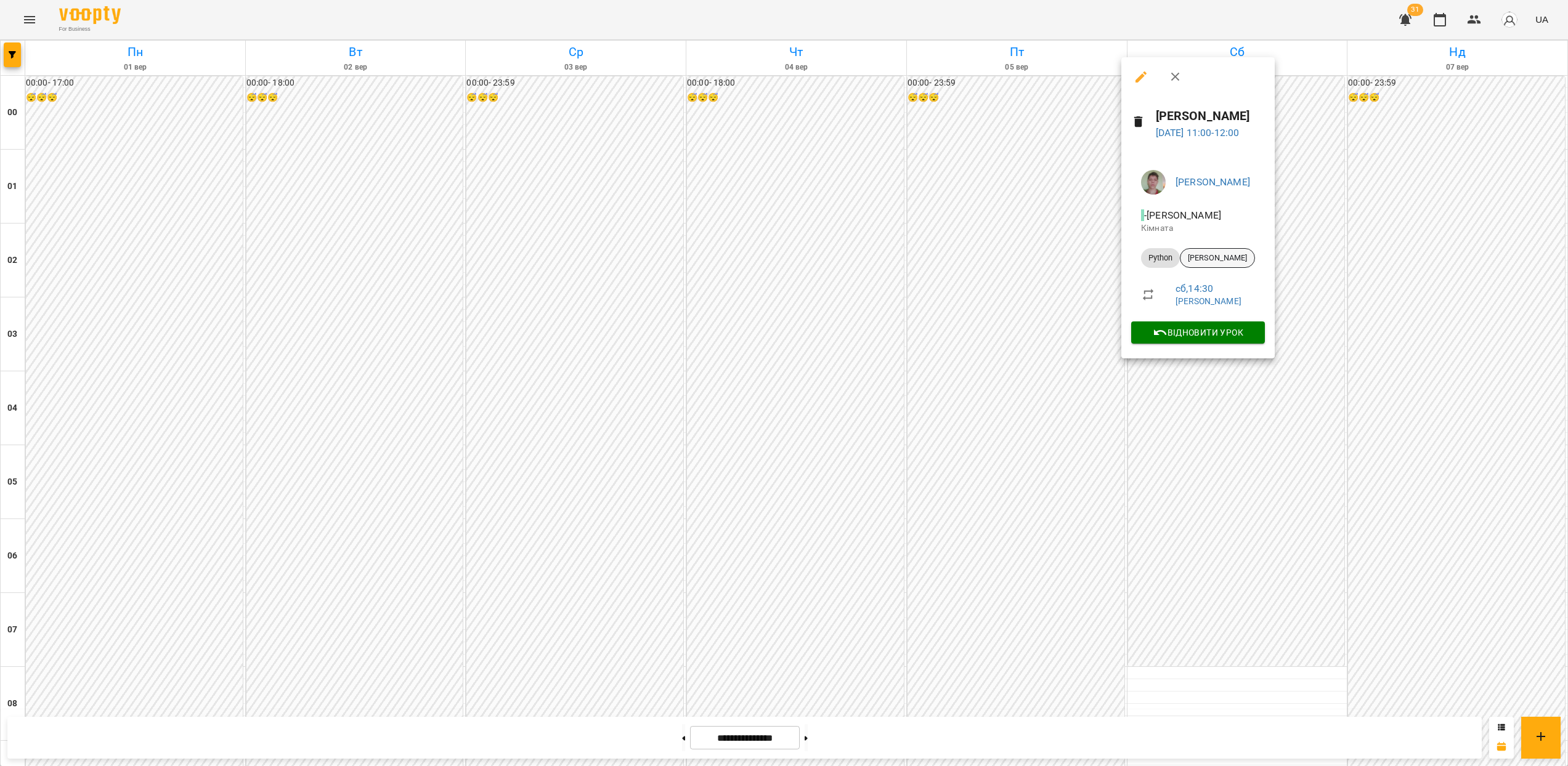
click at [1216, 258] on span "[PERSON_NAME]" at bounding box center [1217, 258] width 74 height 11
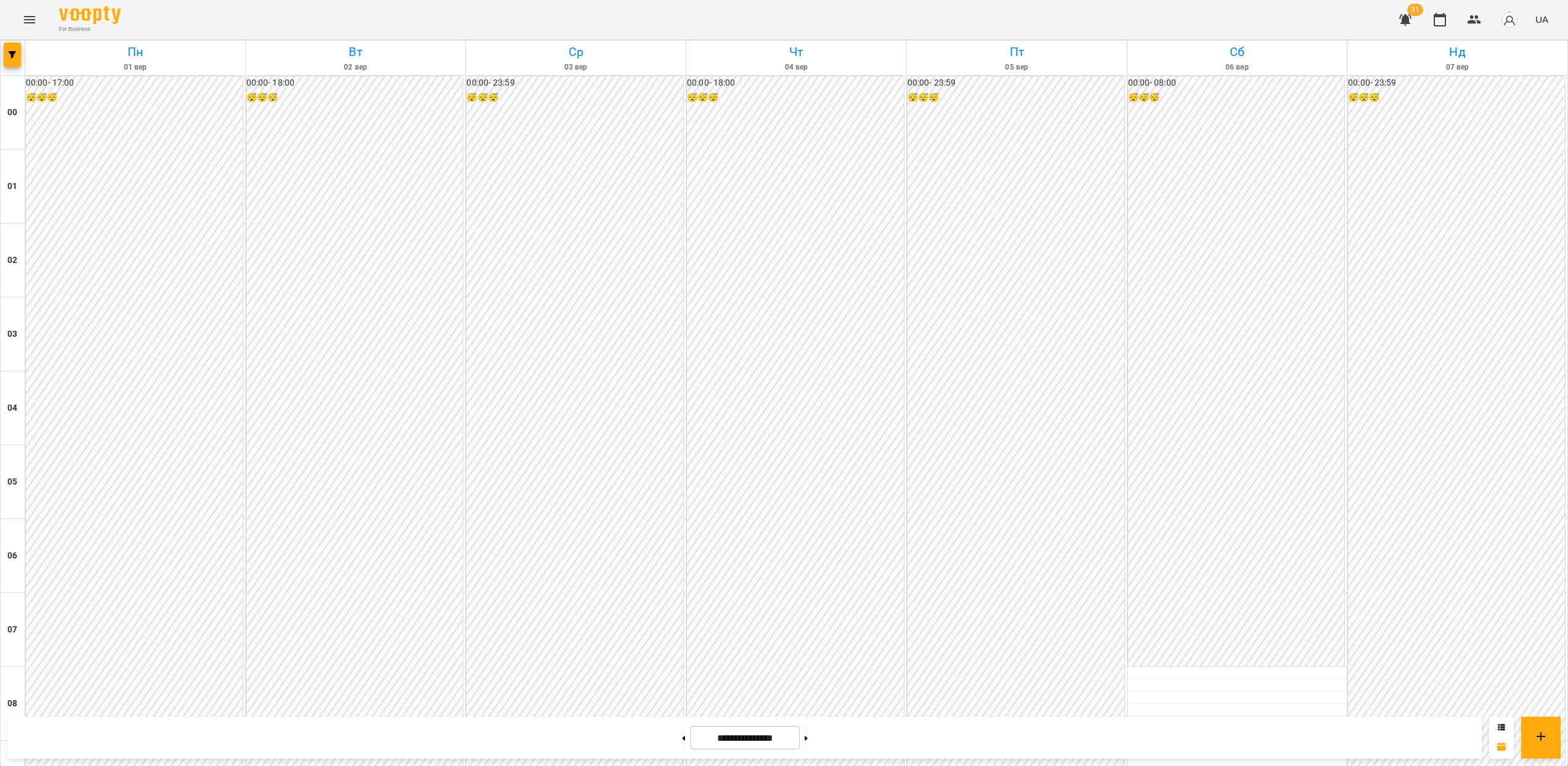
scroll to position [935, 0]
click at [807, 734] on button at bounding box center [806, 738] width 3 height 27
click at [807, 735] on button at bounding box center [806, 738] width 3 height 27
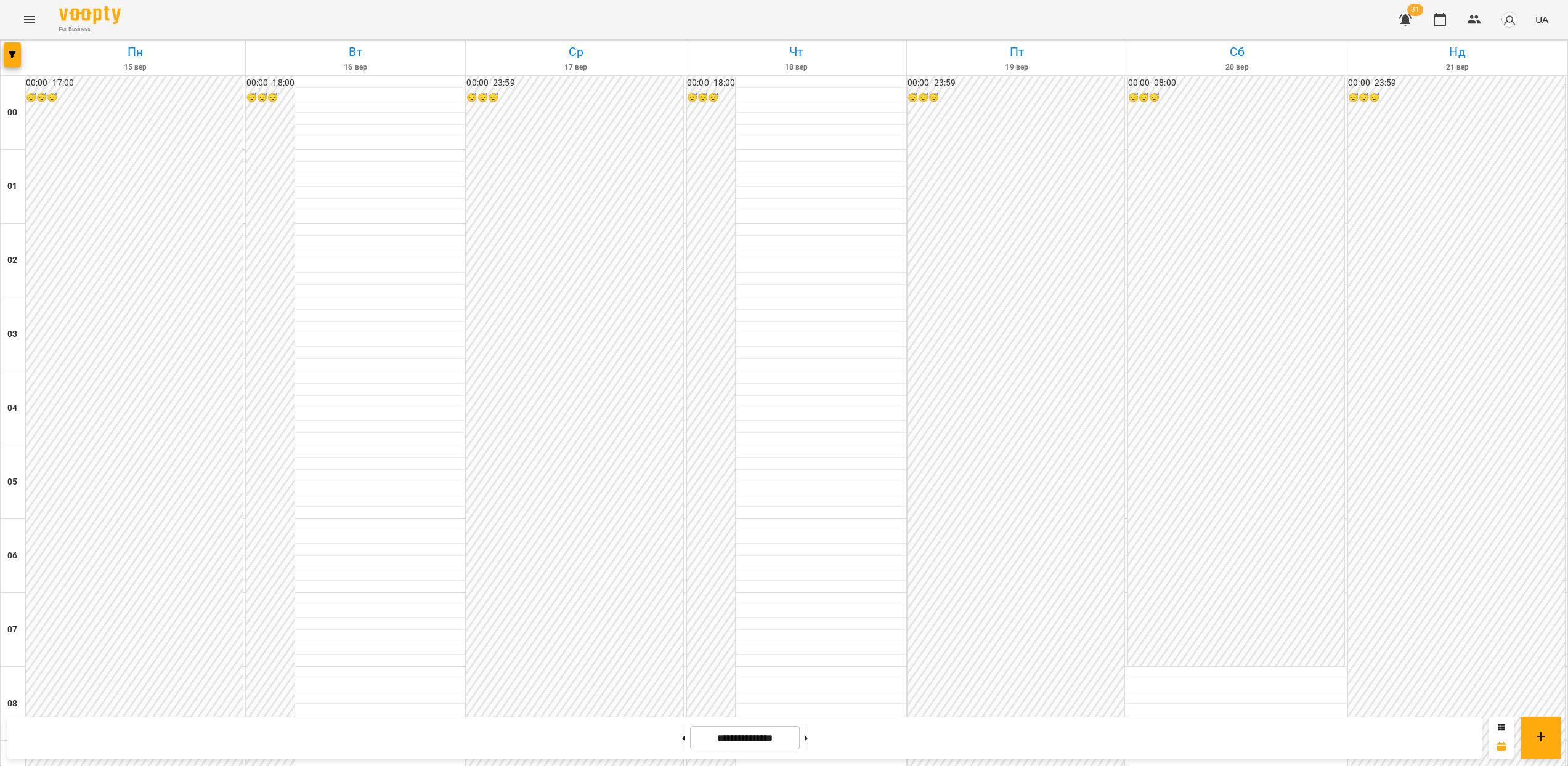
scroll to position [564, 0]
click at [682, 744] on button at bounding box center [683, 738] width 3 height 27
type input "**********"
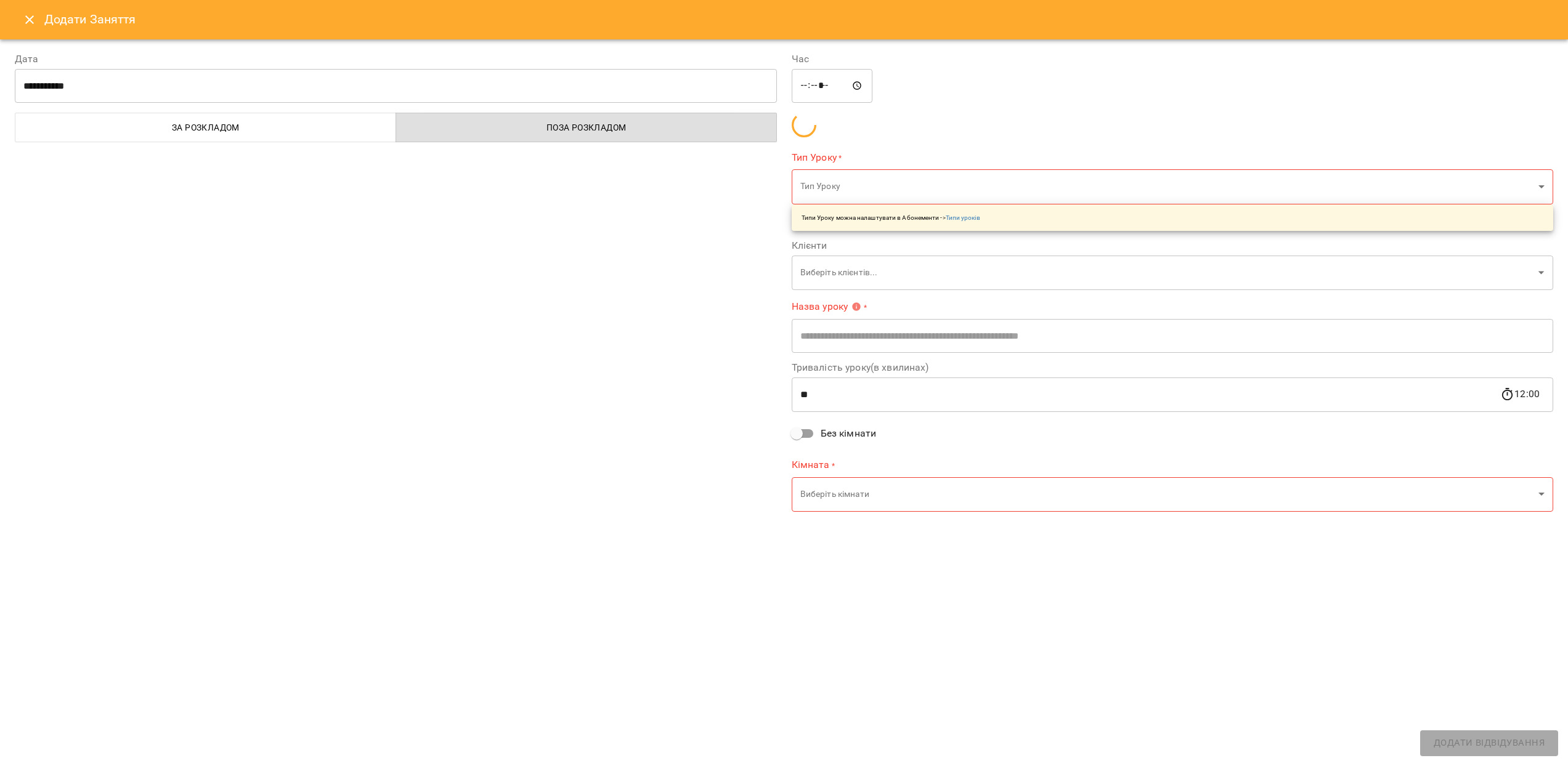
type input "**********"
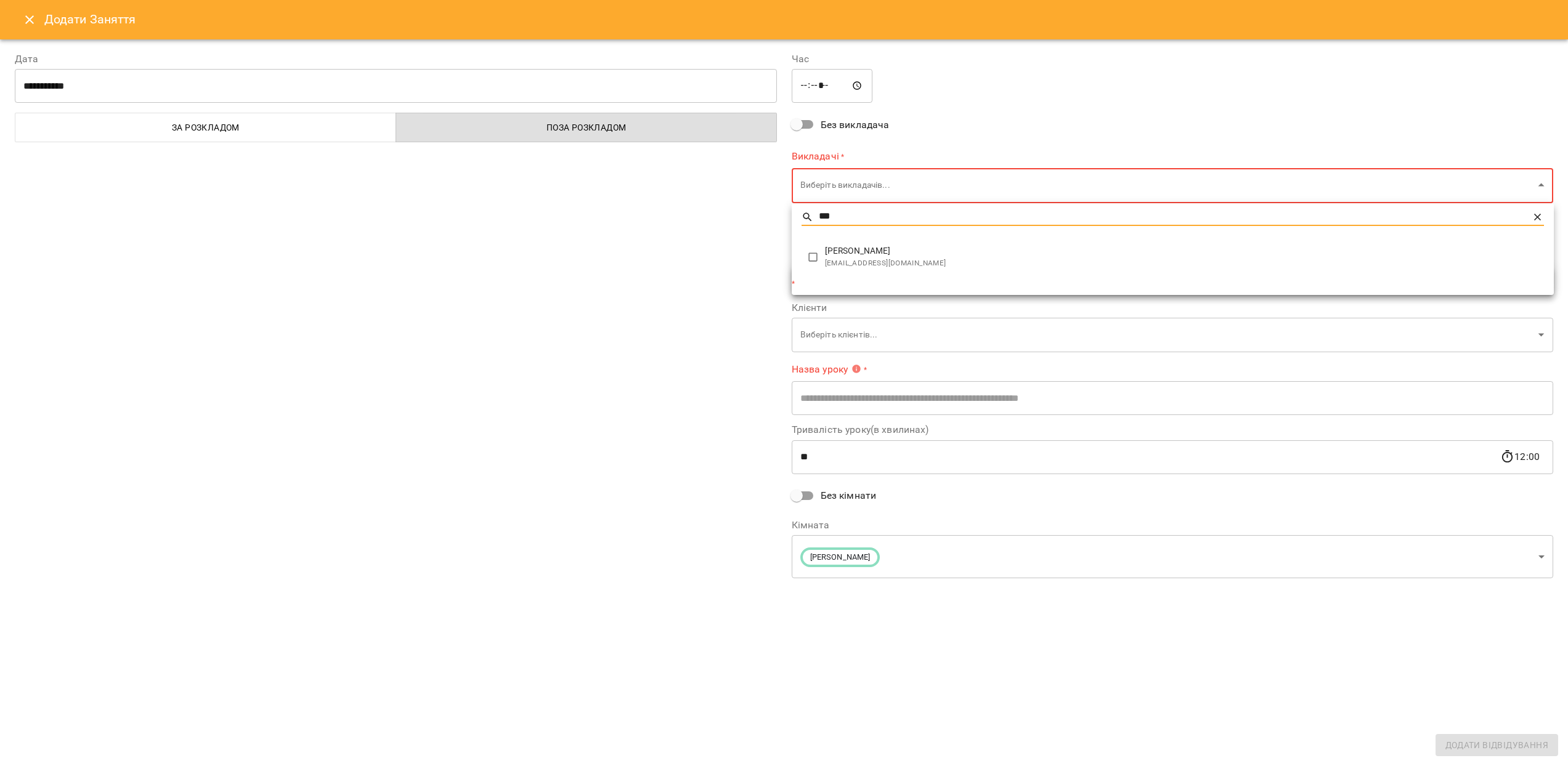
type input "***"
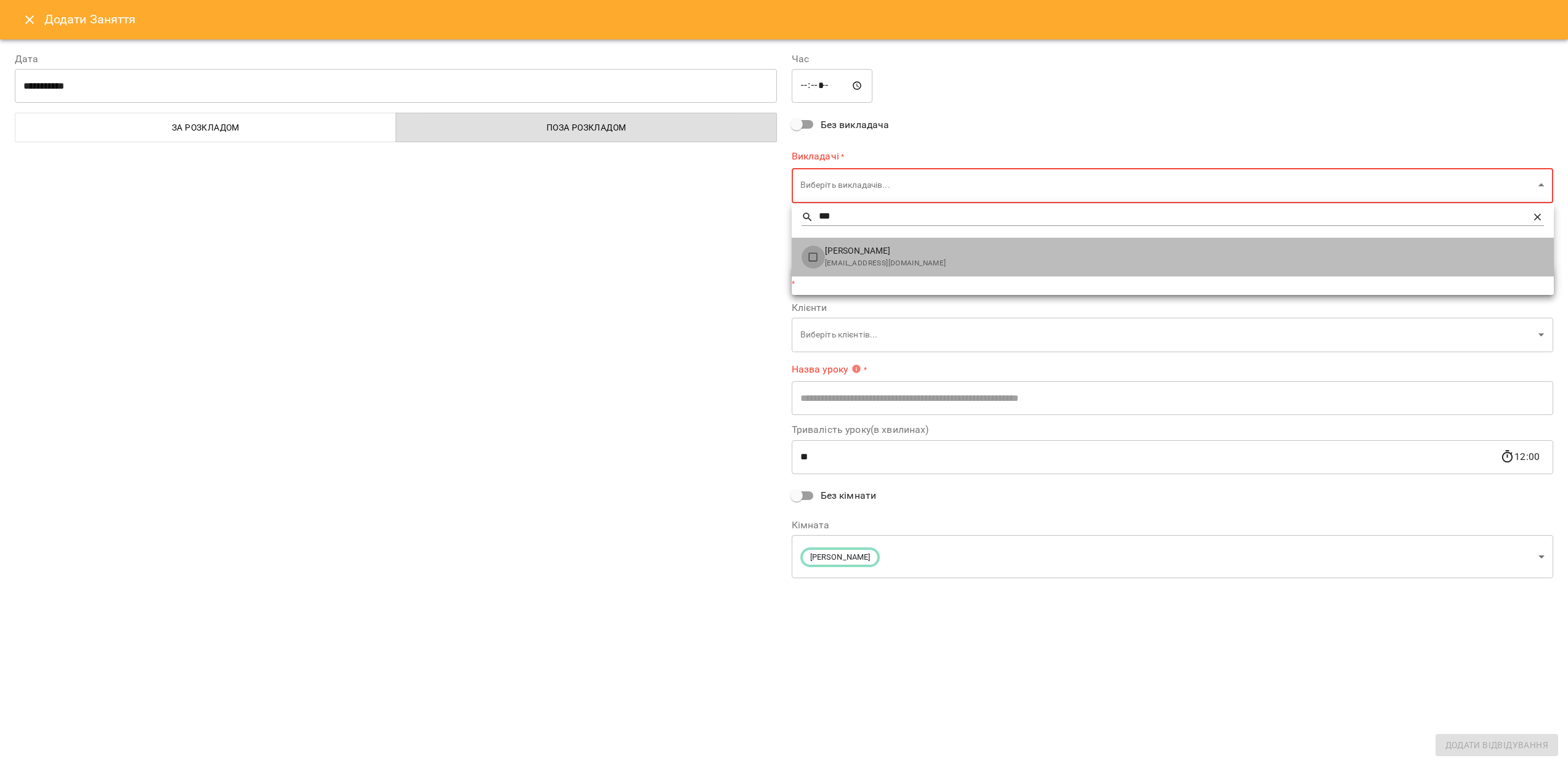
type input "******"
type input "**********"
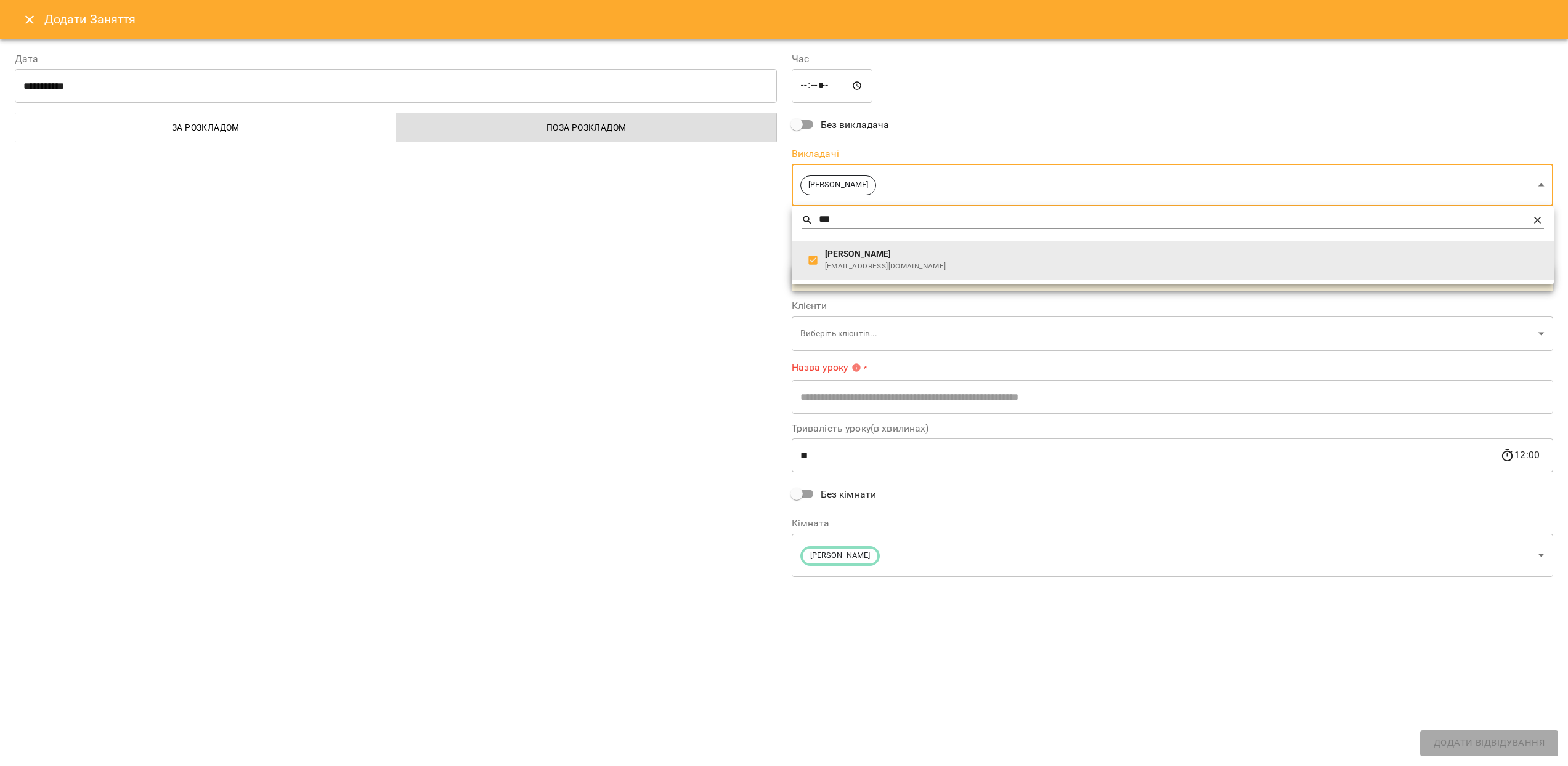
click at [730, 273] on div at bounding box center [784, 383] width 1568 height 766
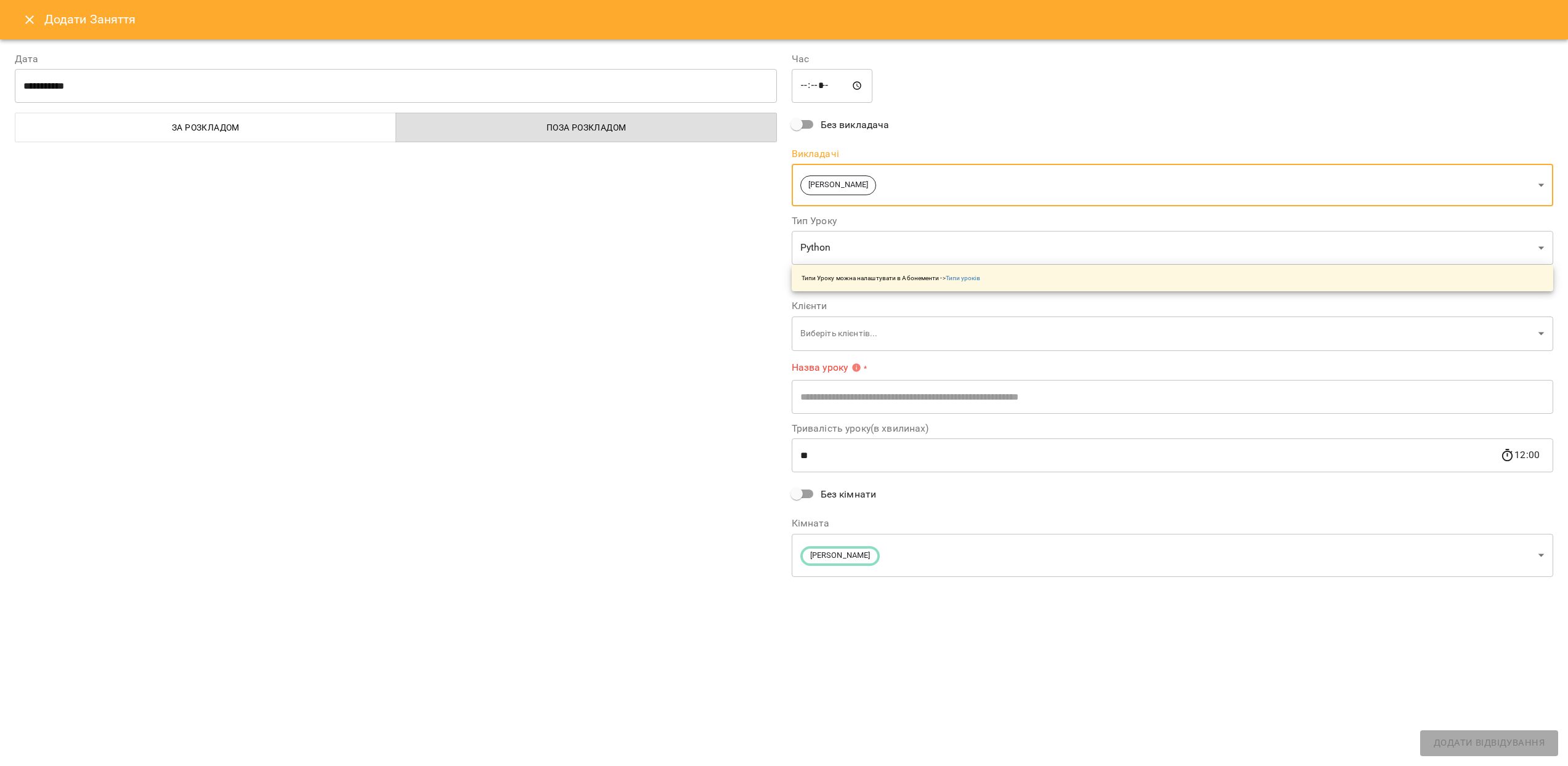
click at [824, 389] on input "text" at bounding box center [1172, 397] width 762 height 34
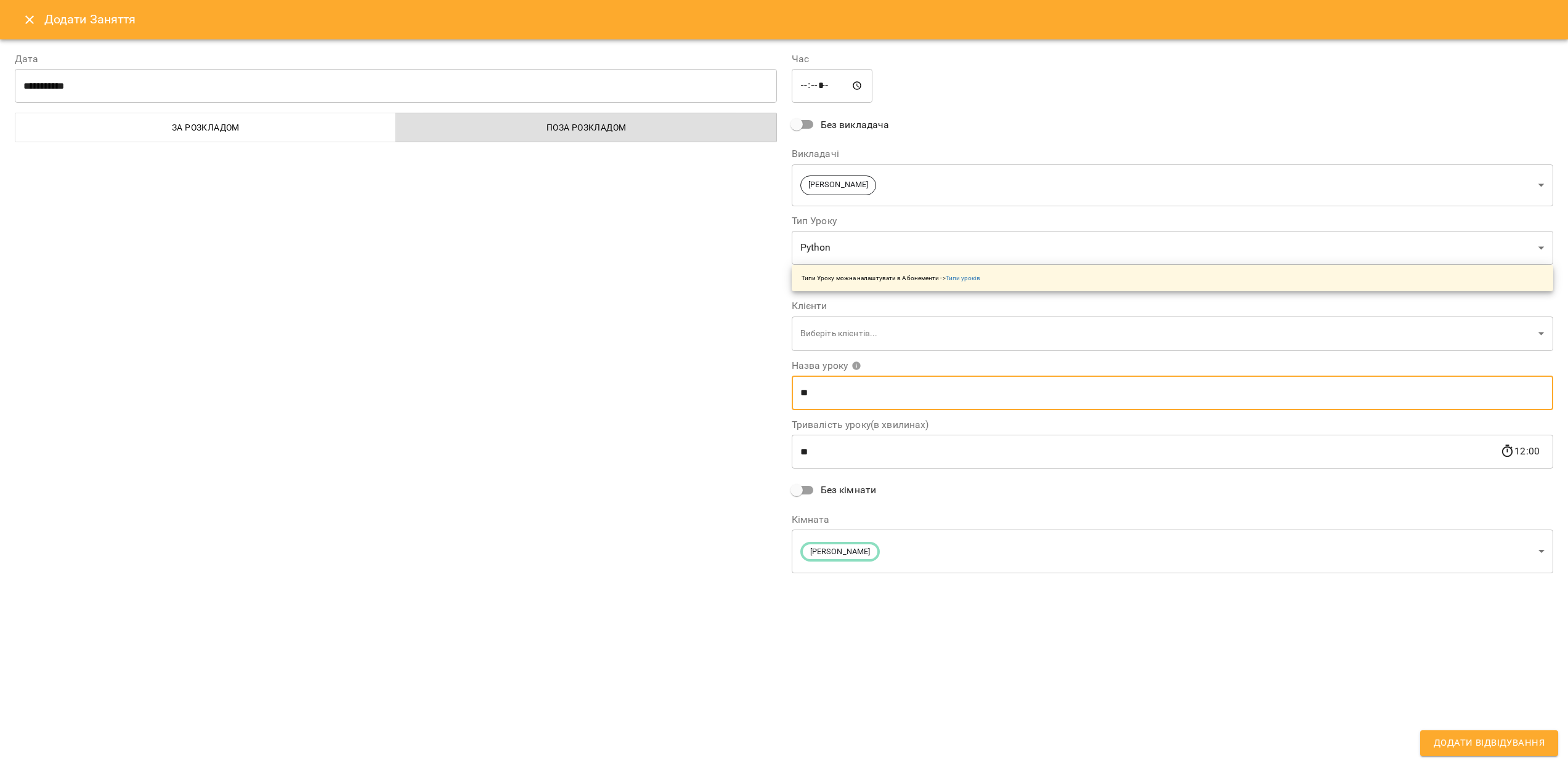
type input "*"
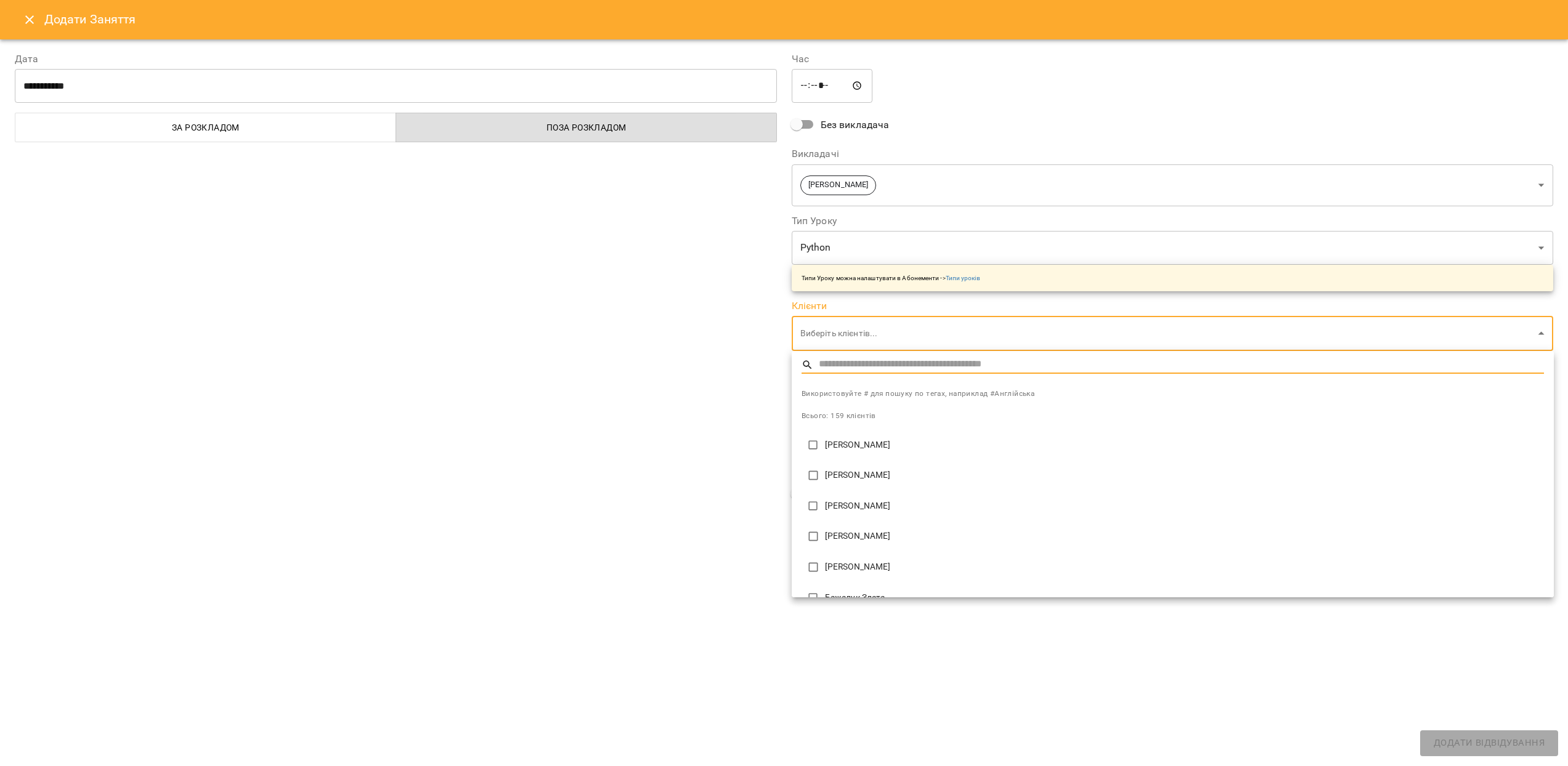
type input "*"
type input "*****"
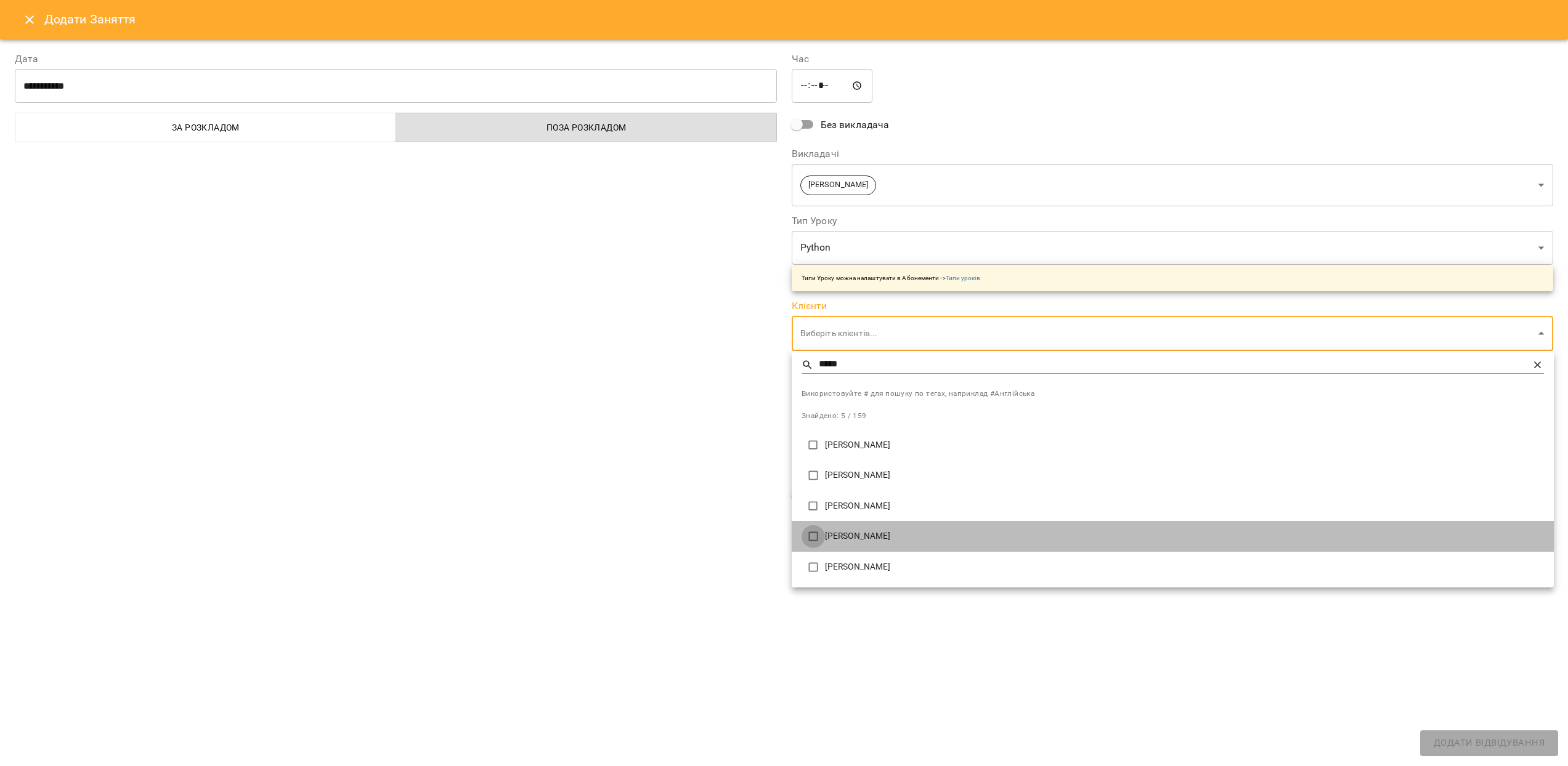
type input "**********"
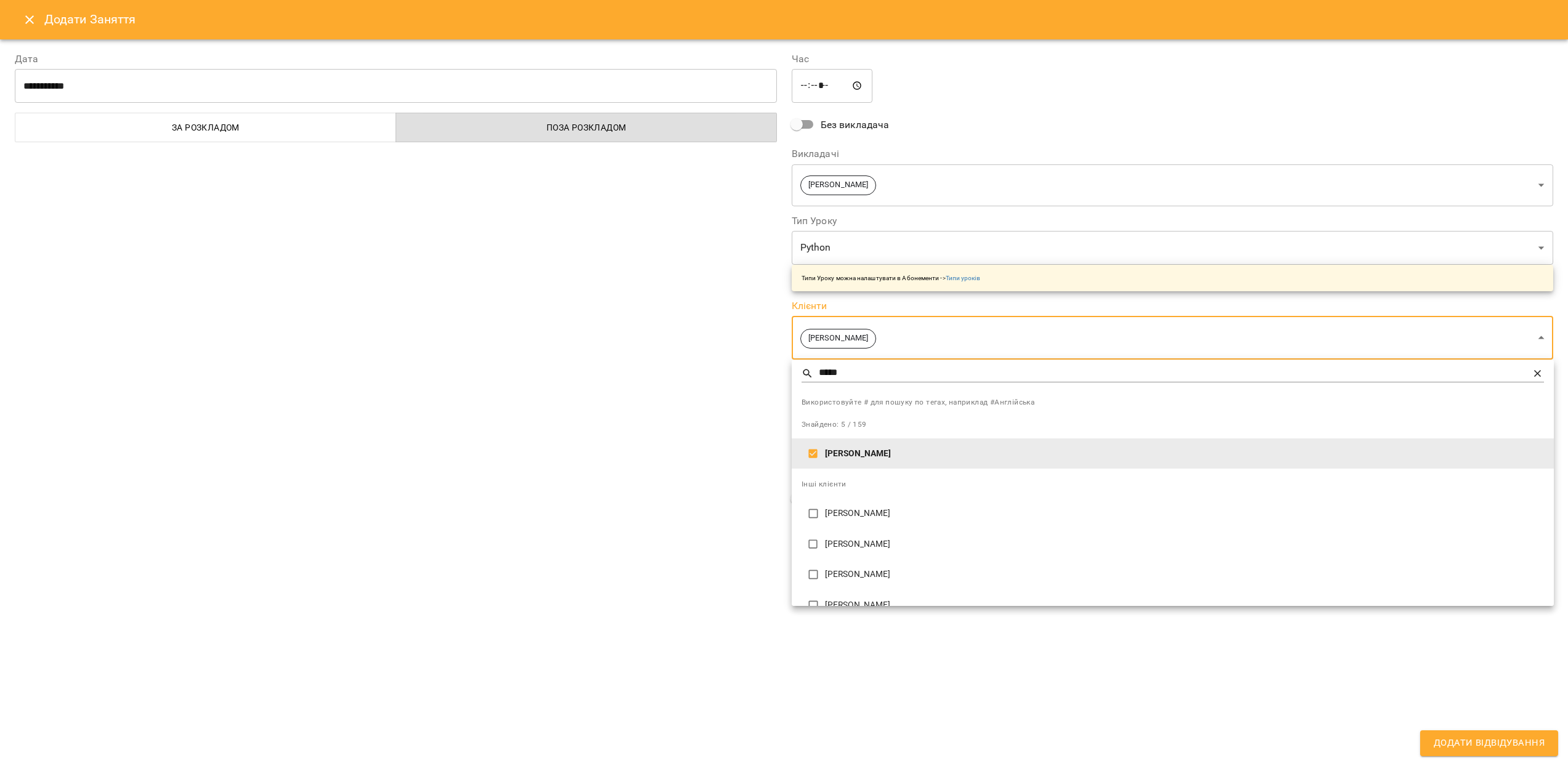
click at [745, 534] on div at bounding box center [784, 383] width 1568 height 766
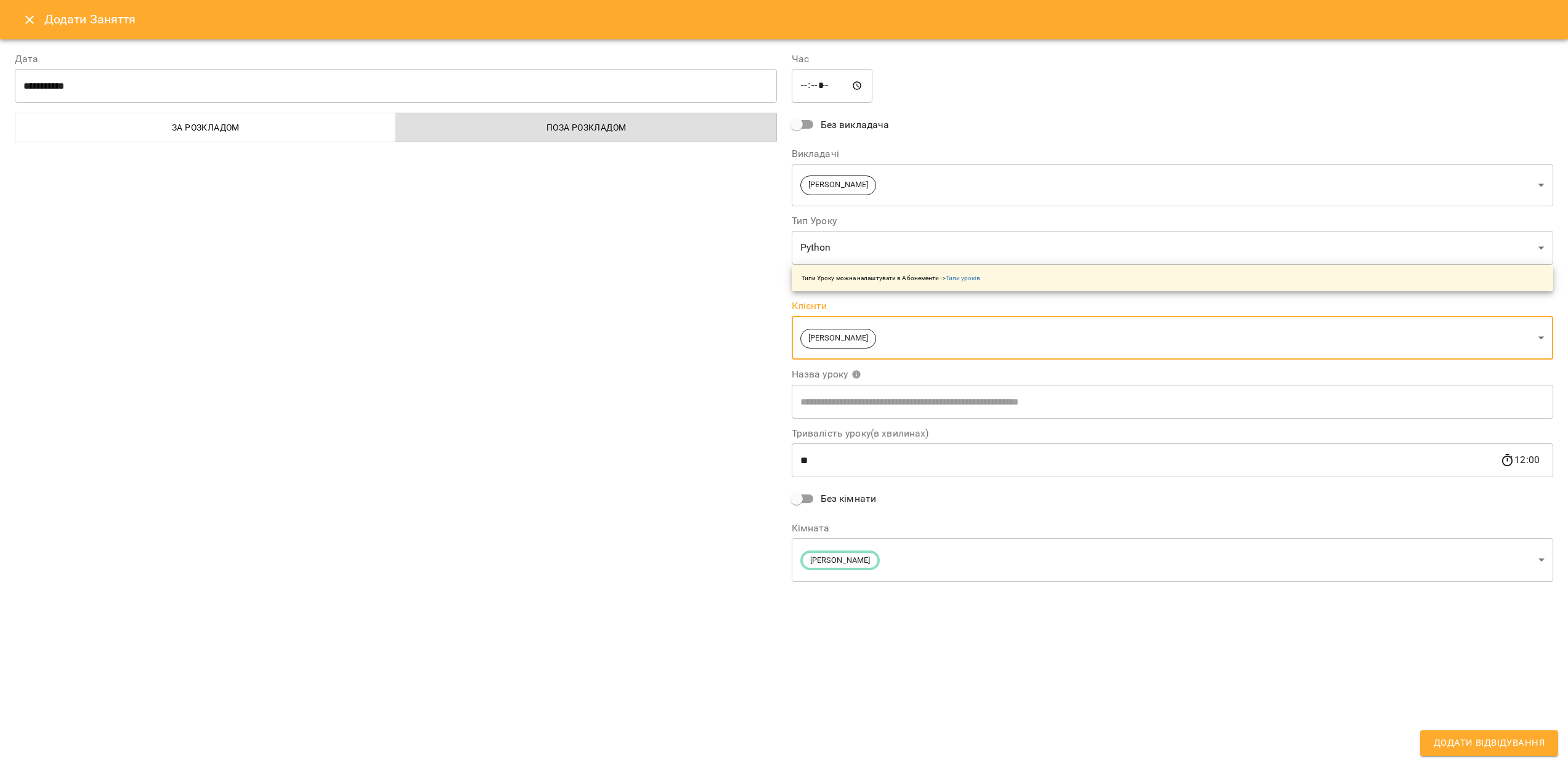
click at [1494, 743] on span "Додати Відвідування" at bounding box center [1489, 743] width 111 height 16
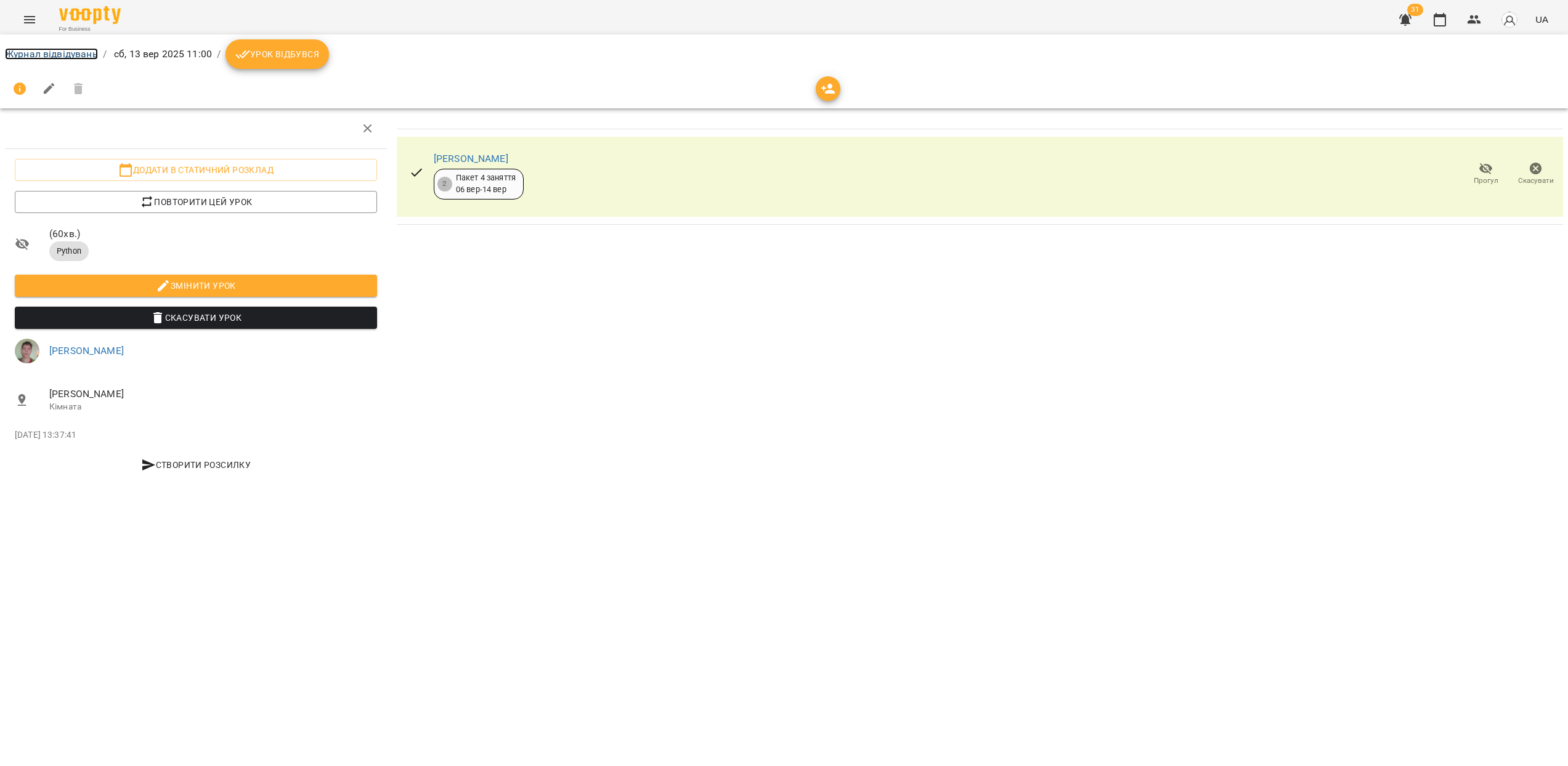
click at [41, 50] on link "Журнал відвідувань" at bounding box center [50, 53] width 93 height 12
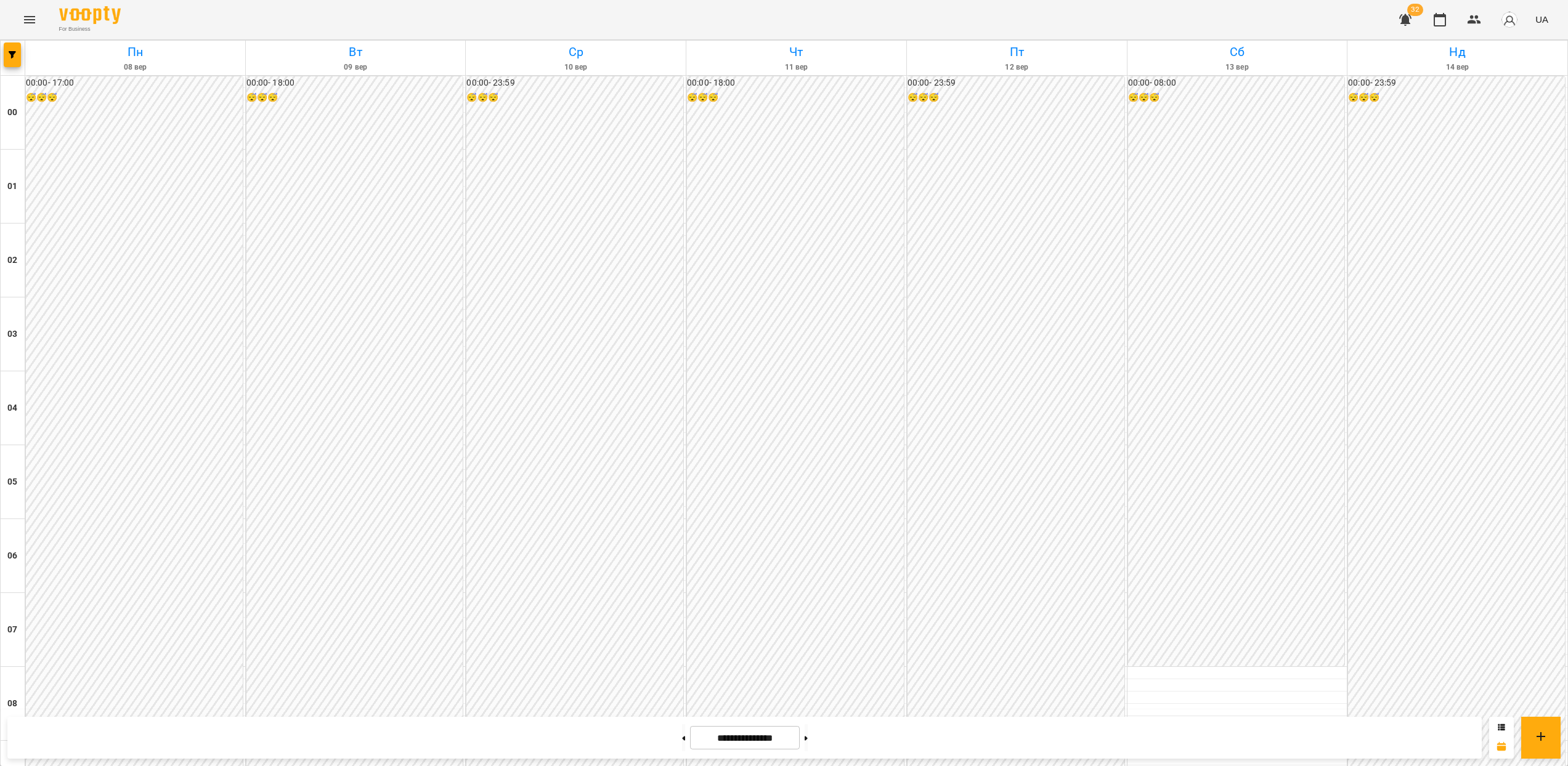
scroll to position [1139, 0]
click at [18, 56] on span "button" at bounding box center [12, 55] width 17 height 7
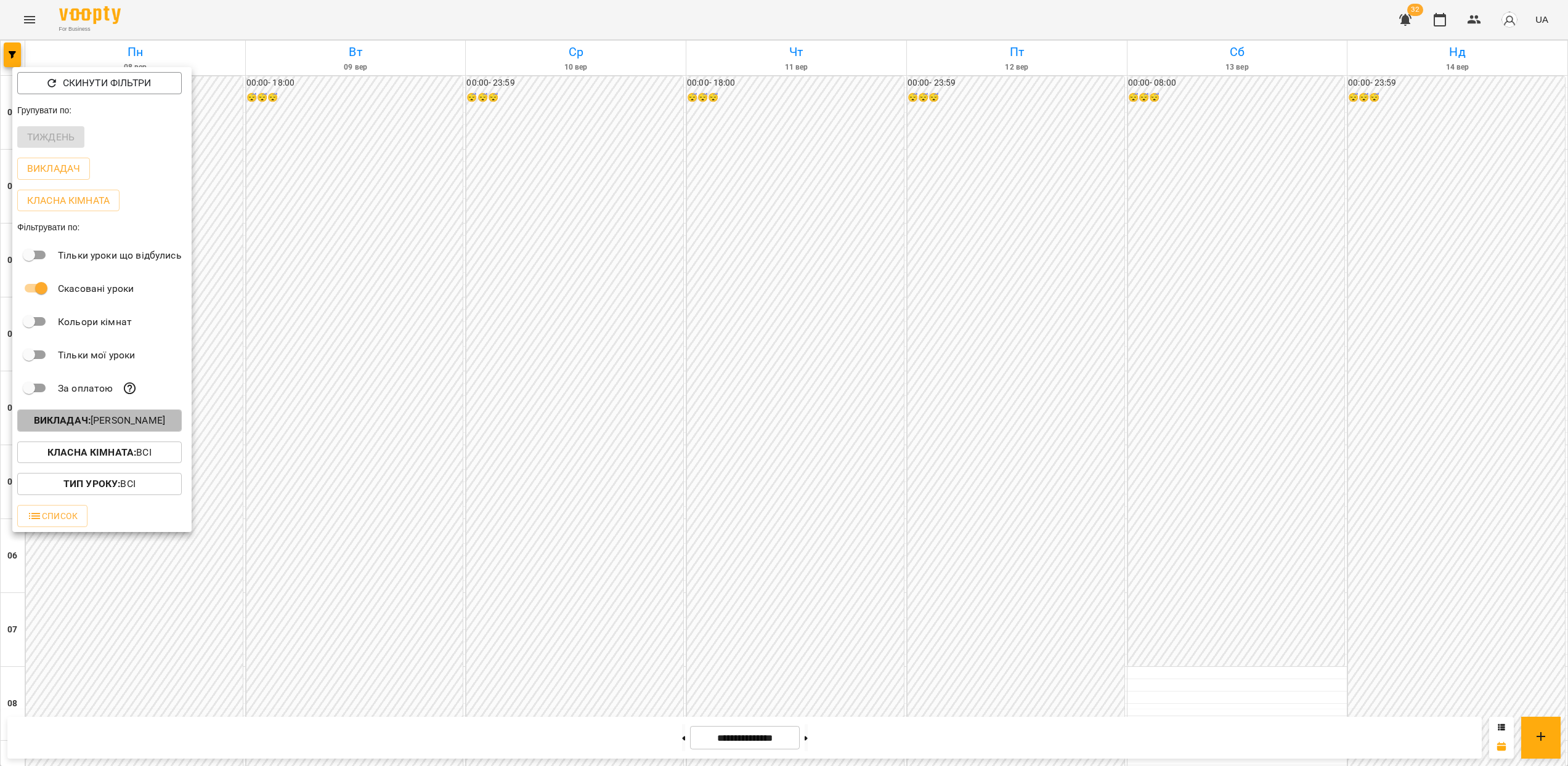
click at [114, 432] on button "Викладач : [PERSON_NAME]" at bounding box center [99, 421] width 165 height 23
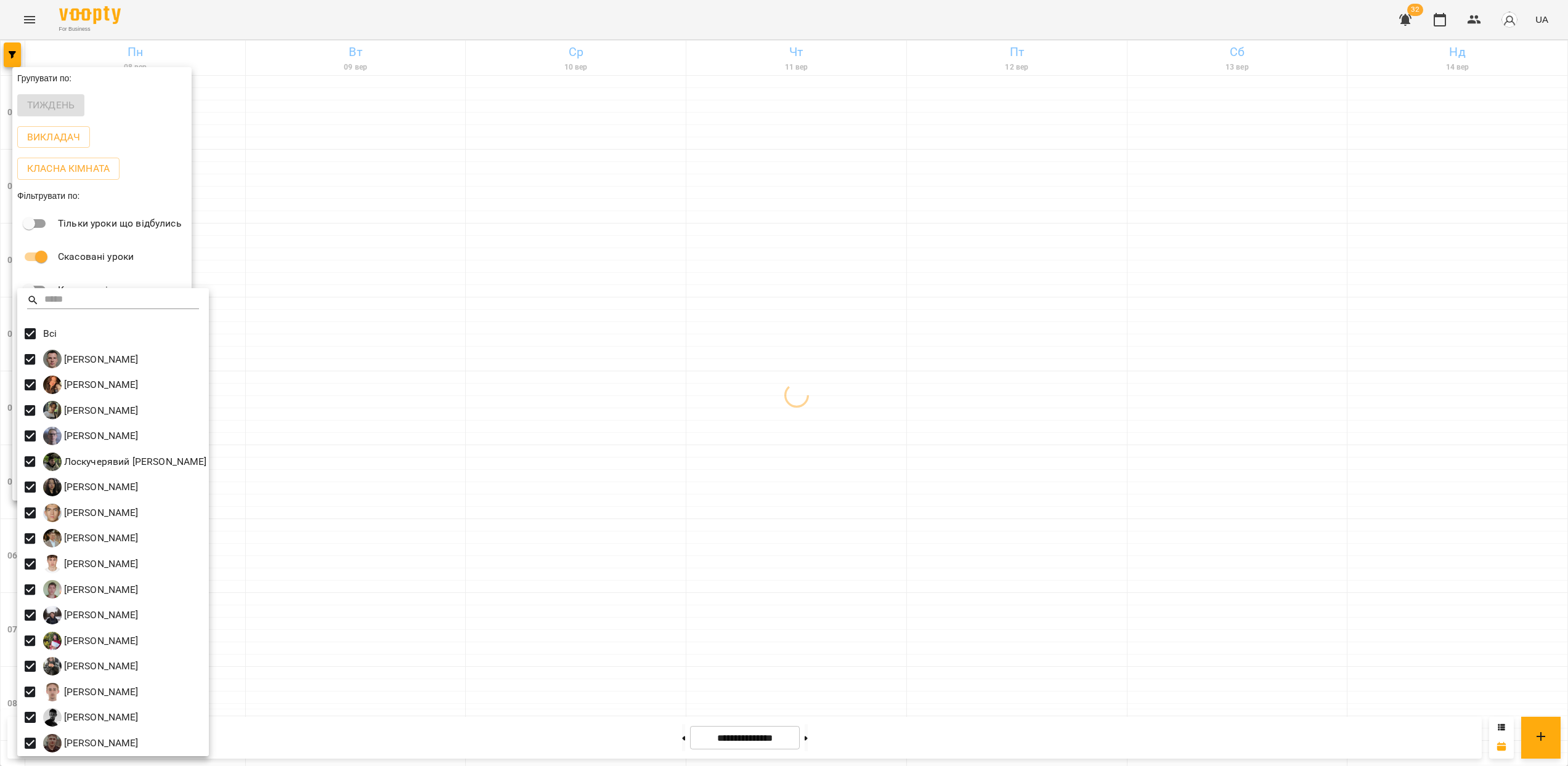
click at [1183, 381] on div at bounding box center [784, 383] width 1568 height 766
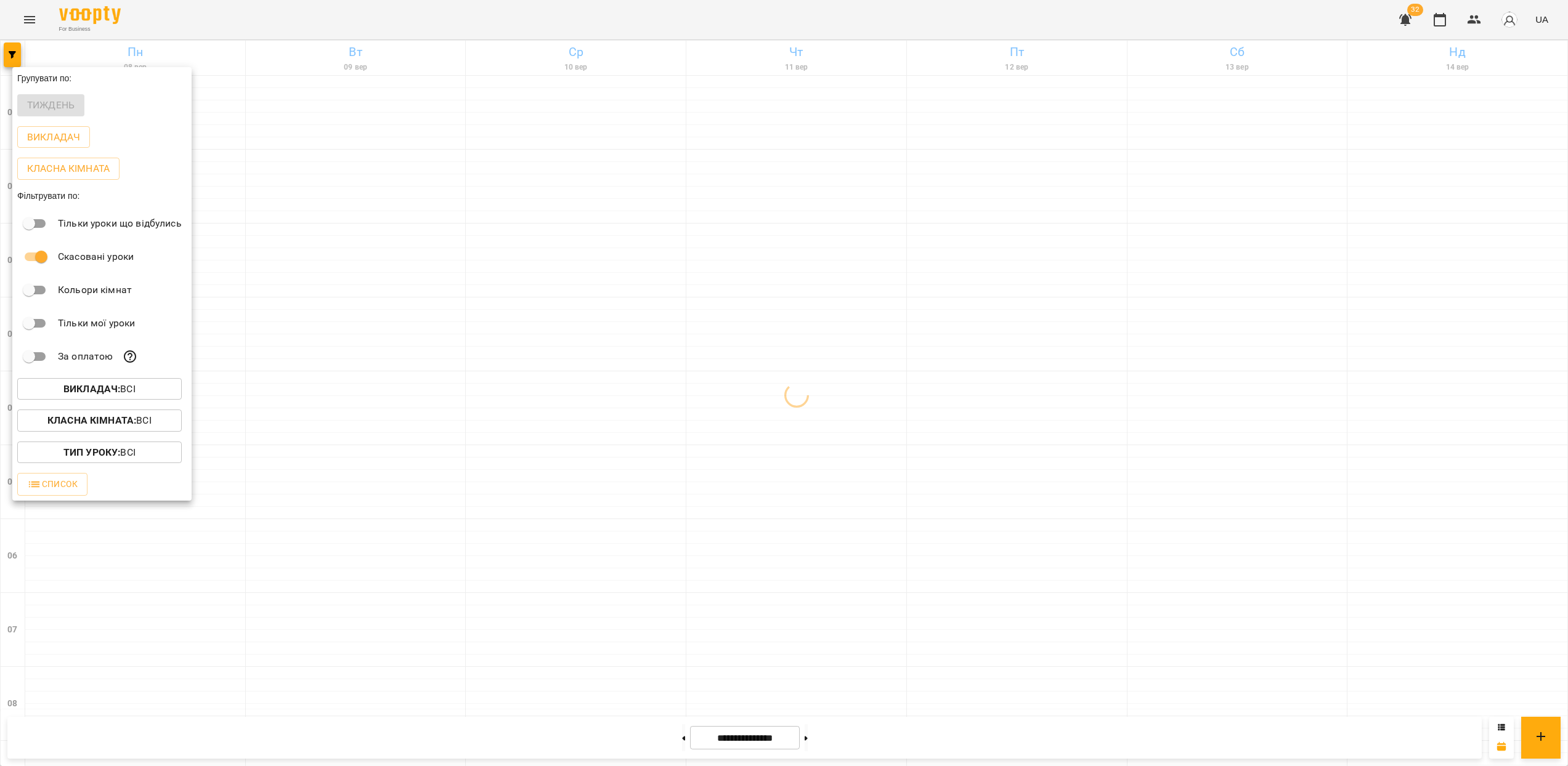
click at [1362, 313] on div at bounding box center [784, 383] width 1568 height 766
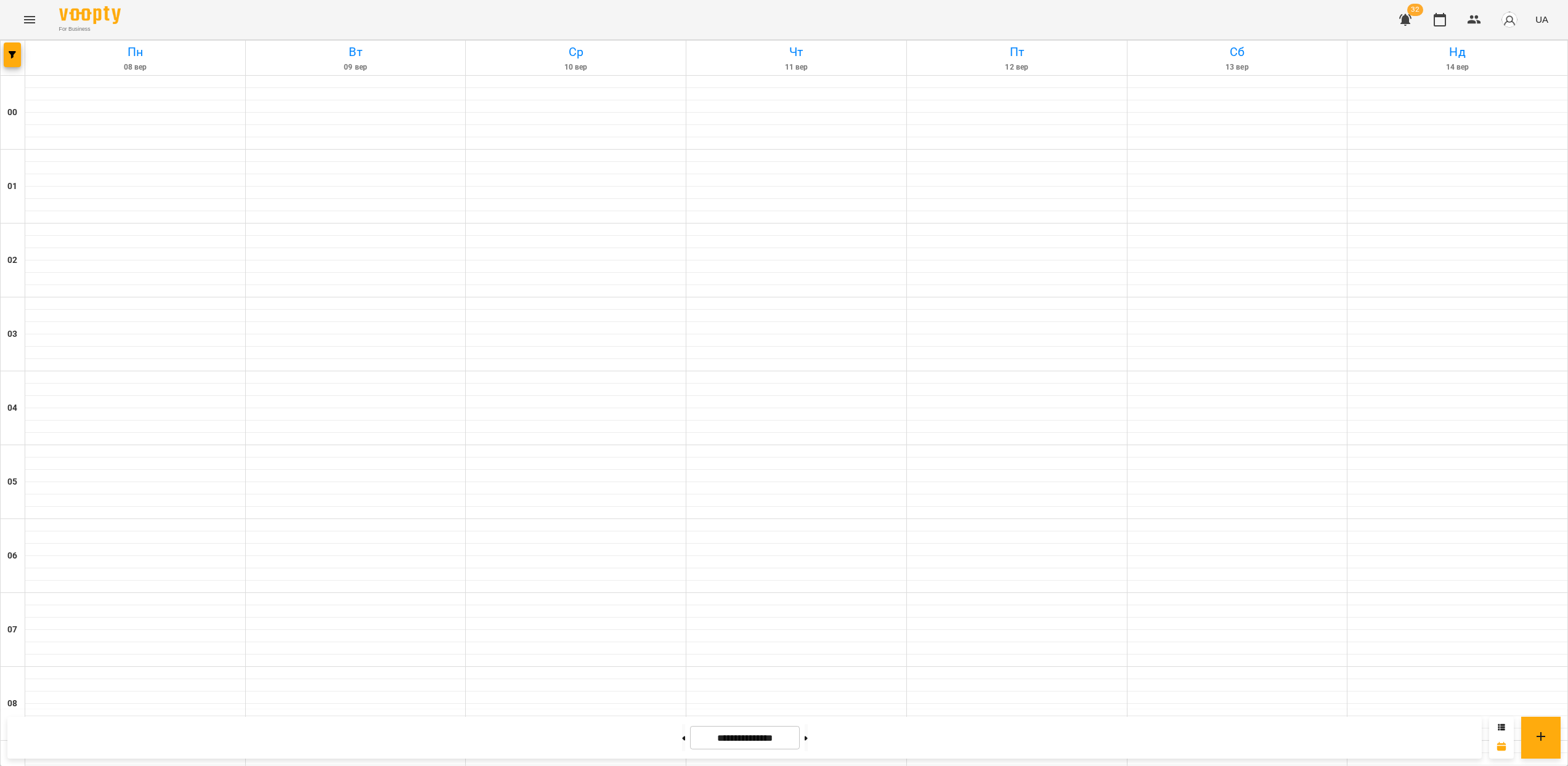
scroll to position [694, 0]
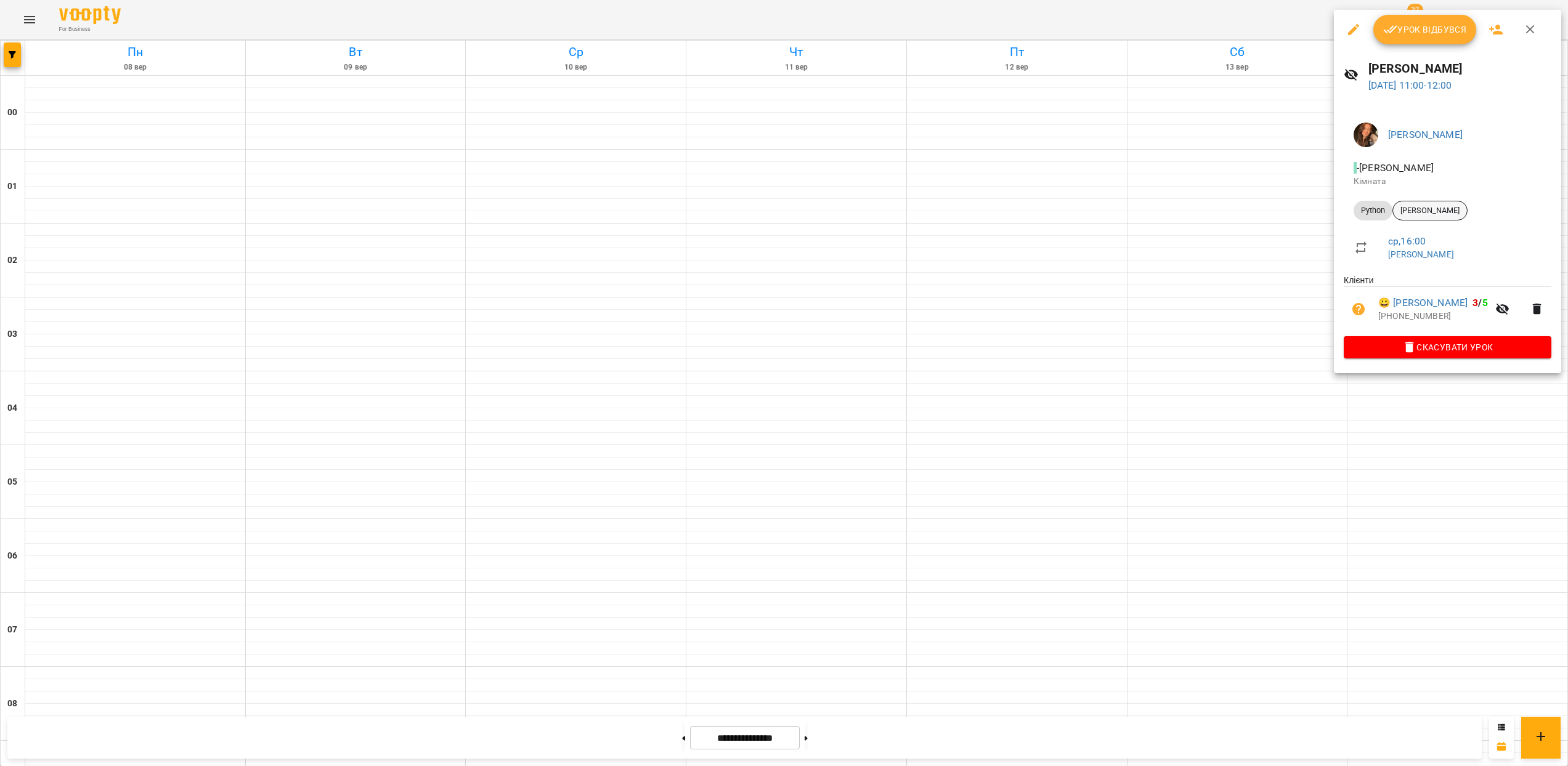
click at [1447, 214] on span "[PERSON_NAME]" at bounding box center [1430, 211] width 74 height 11
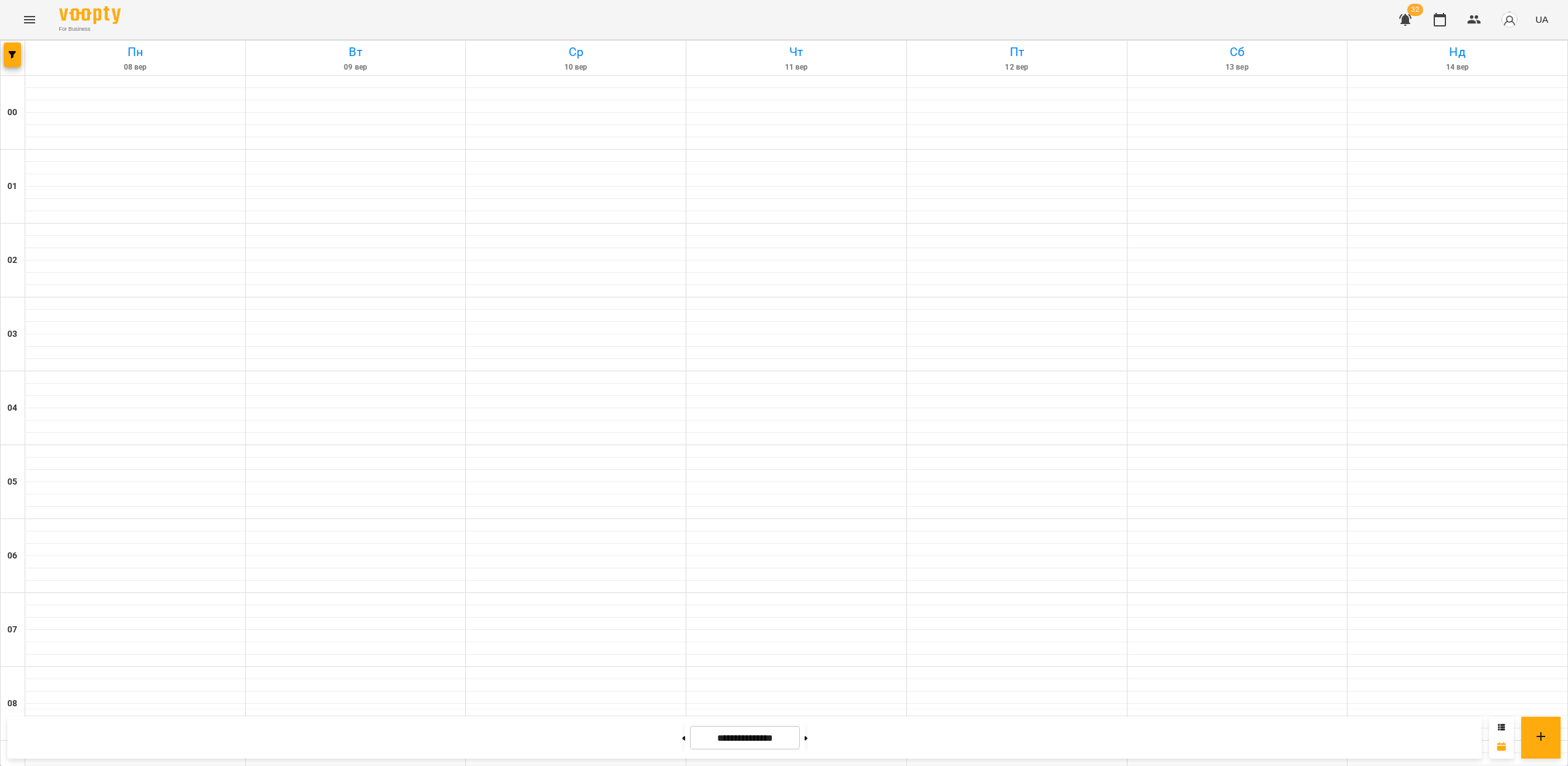
scroll to position [637, 0]
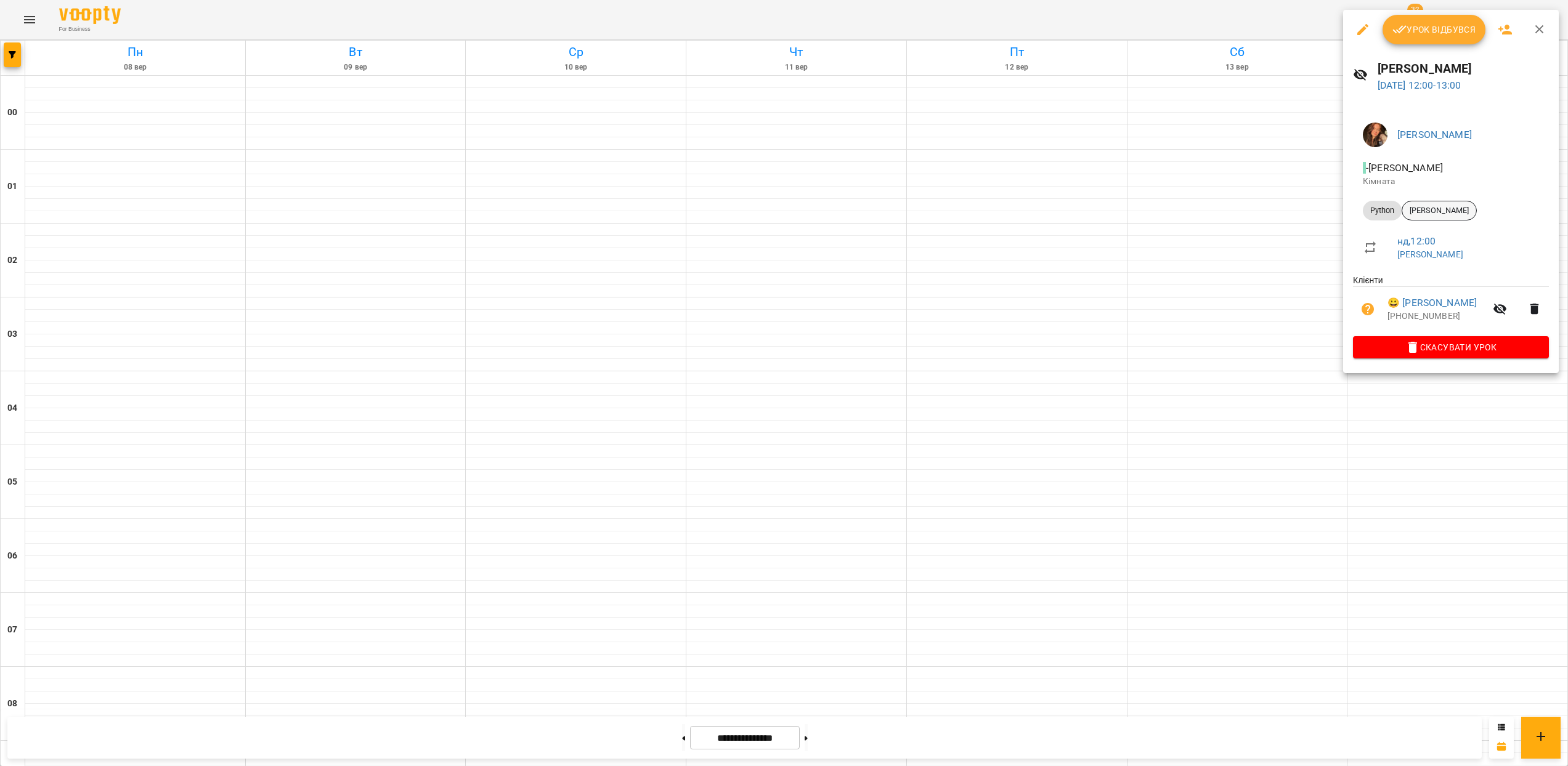
click at [1438, 207] on span "[PERSON_NAME]" at bounding box center [1439, 211] width 74 height 11
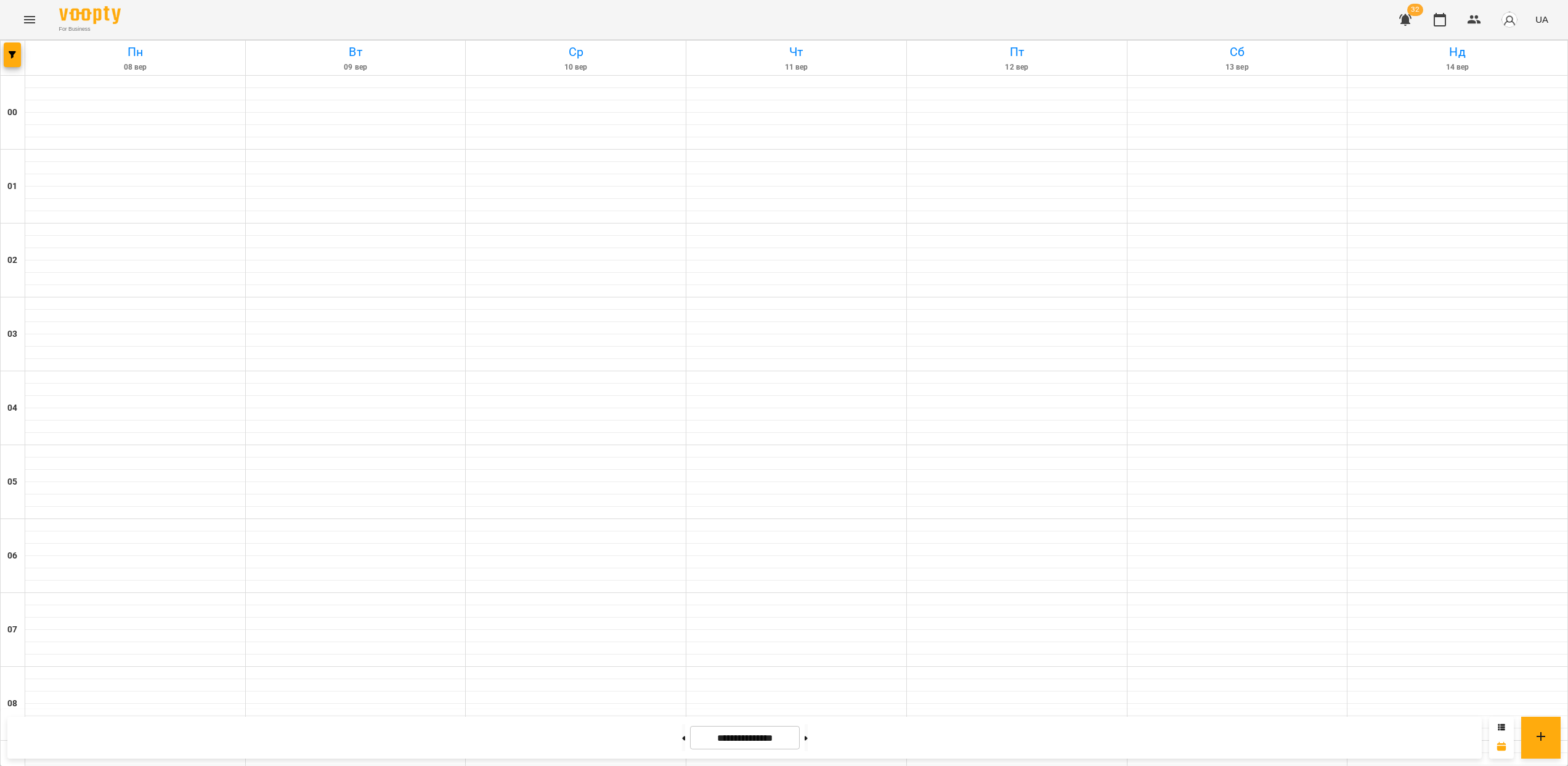
scroll to position [653, 0]
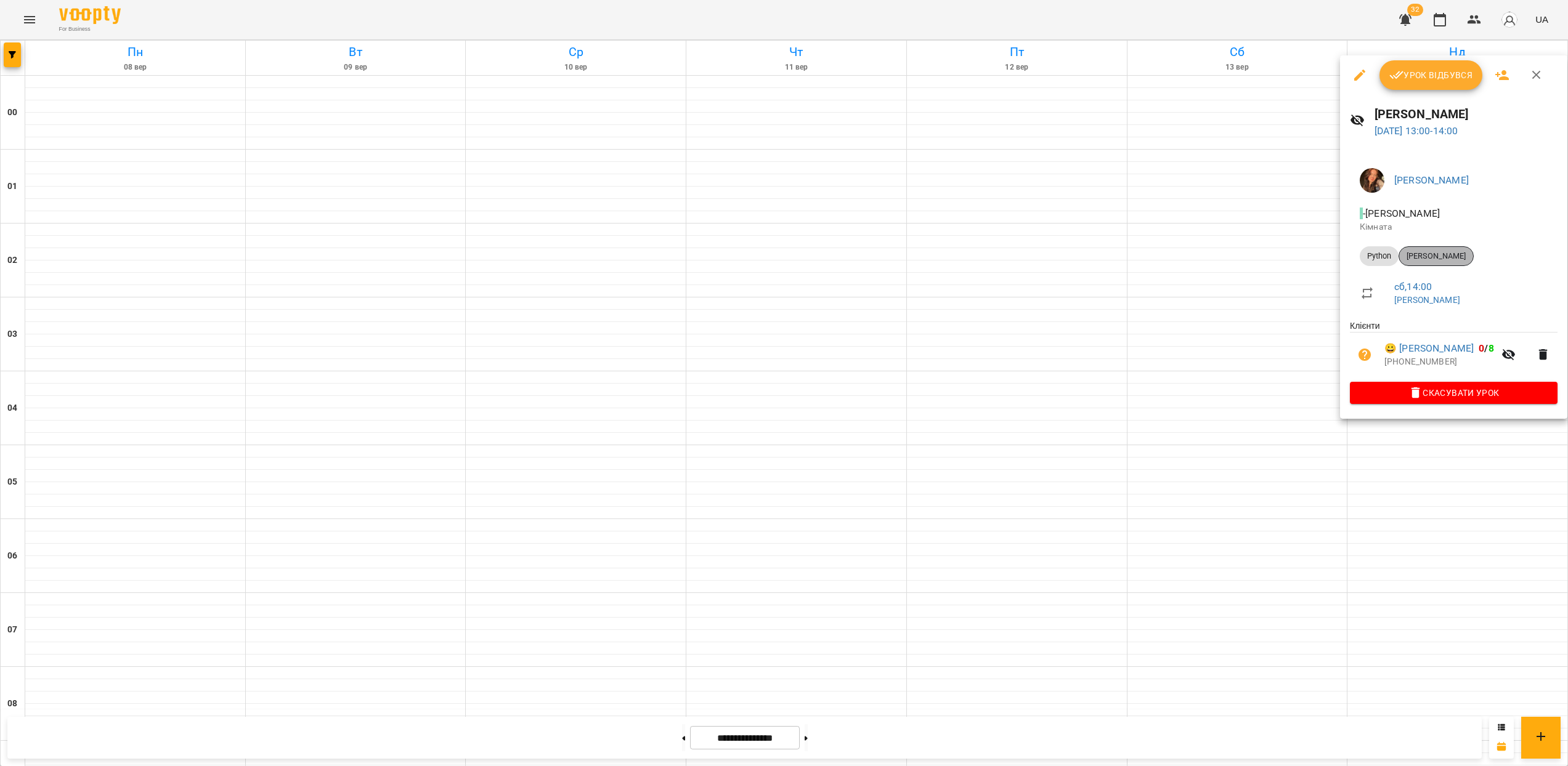
click at [1450, 252] on span "[PERSON_NAME]" at bounding box center [1436, 256] width 74 height 11
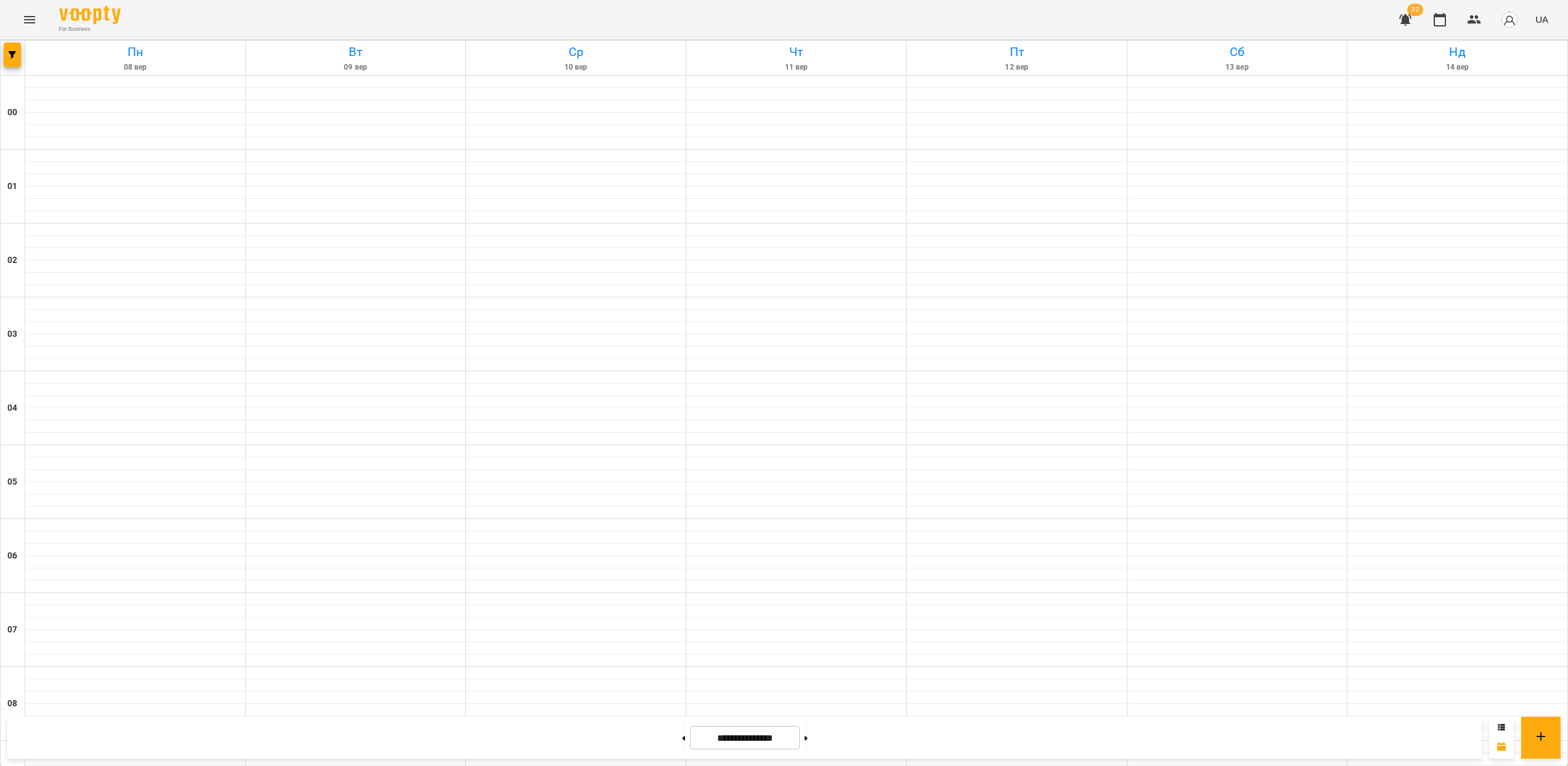
scroll to position [700, 0]
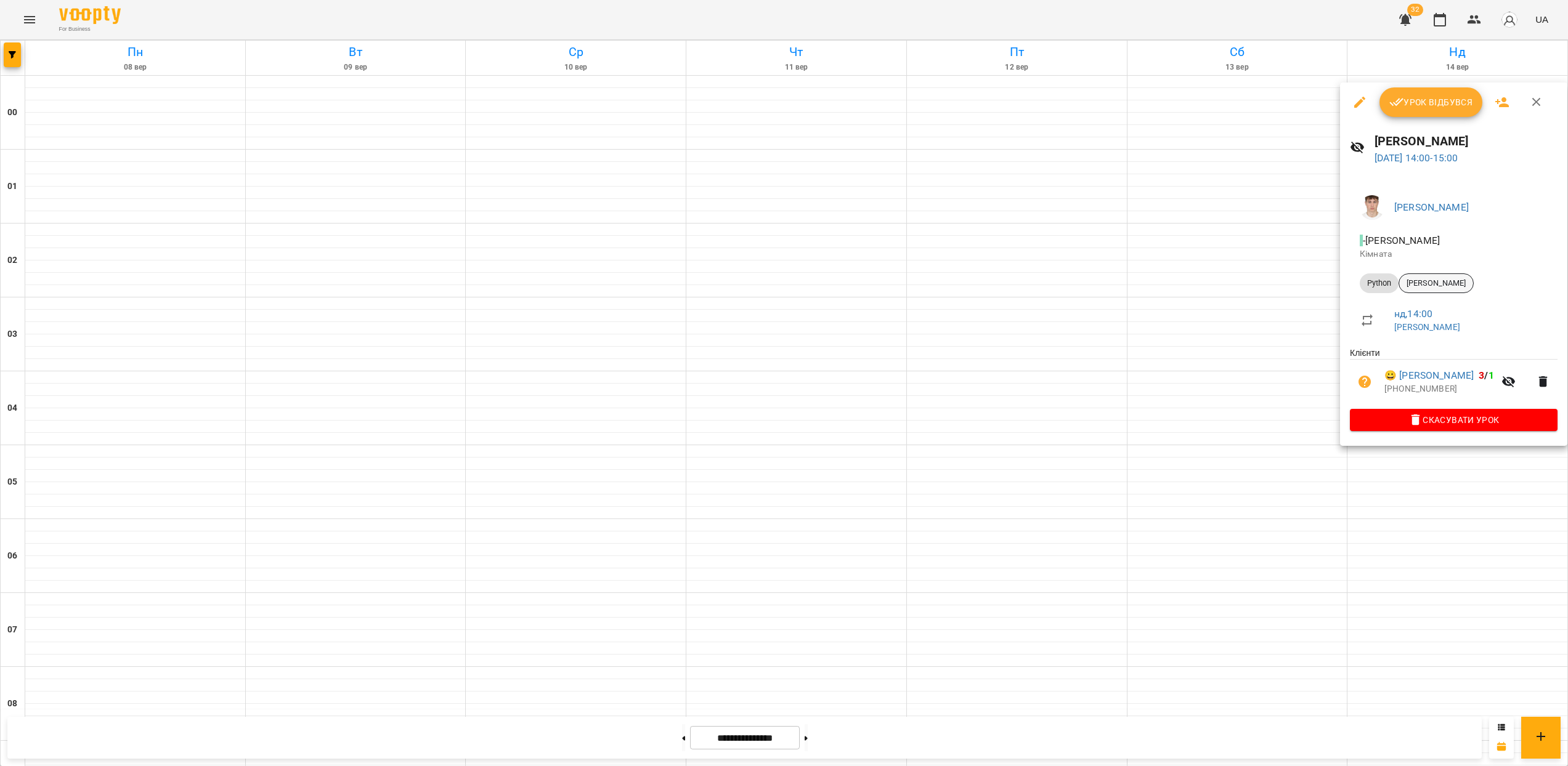
click at [1452, 281] on span "[PERSON_NAME]" at bounding box center [1436, 283] width 74 height 11
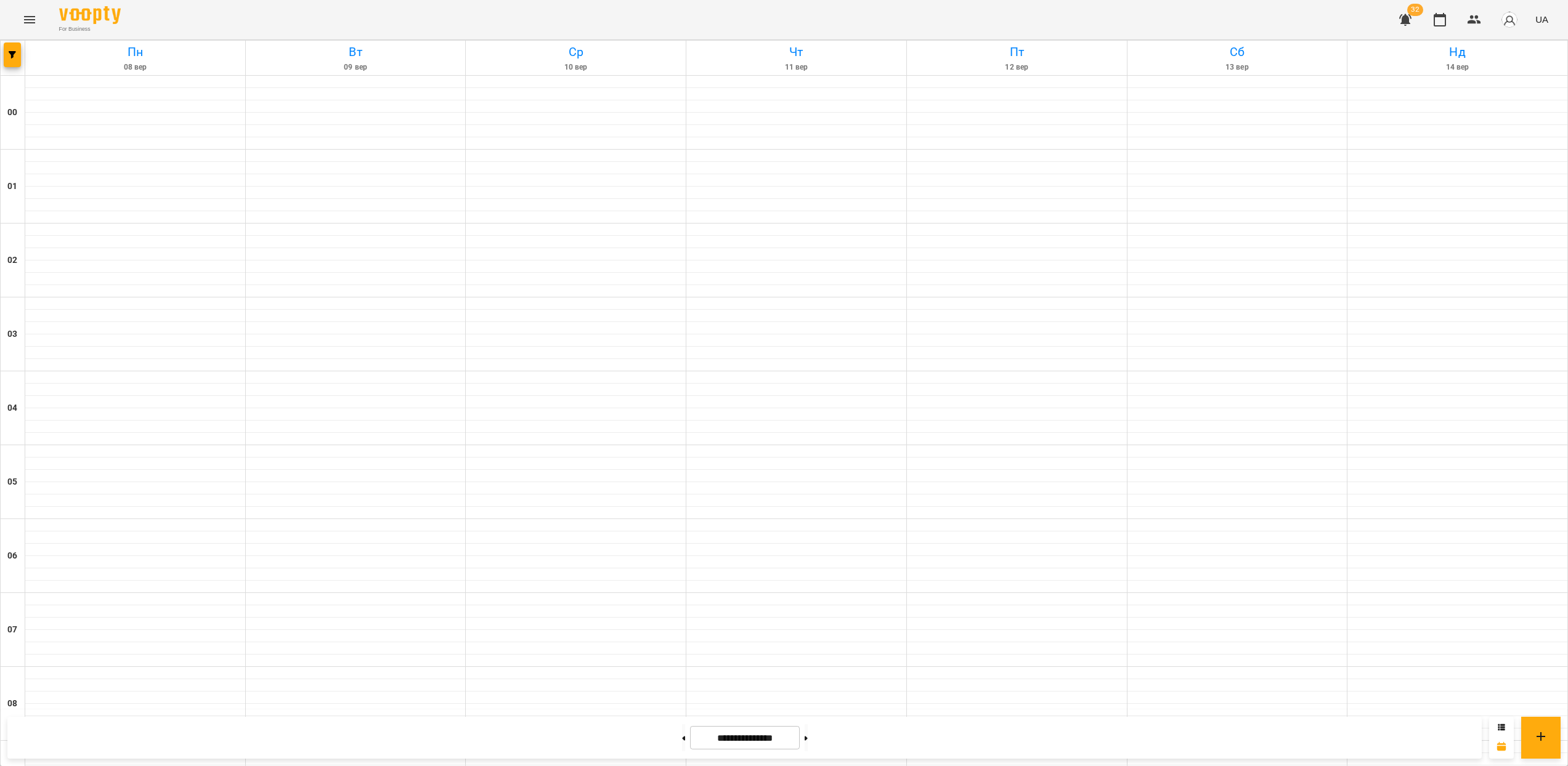
scroll to position [743, 0]
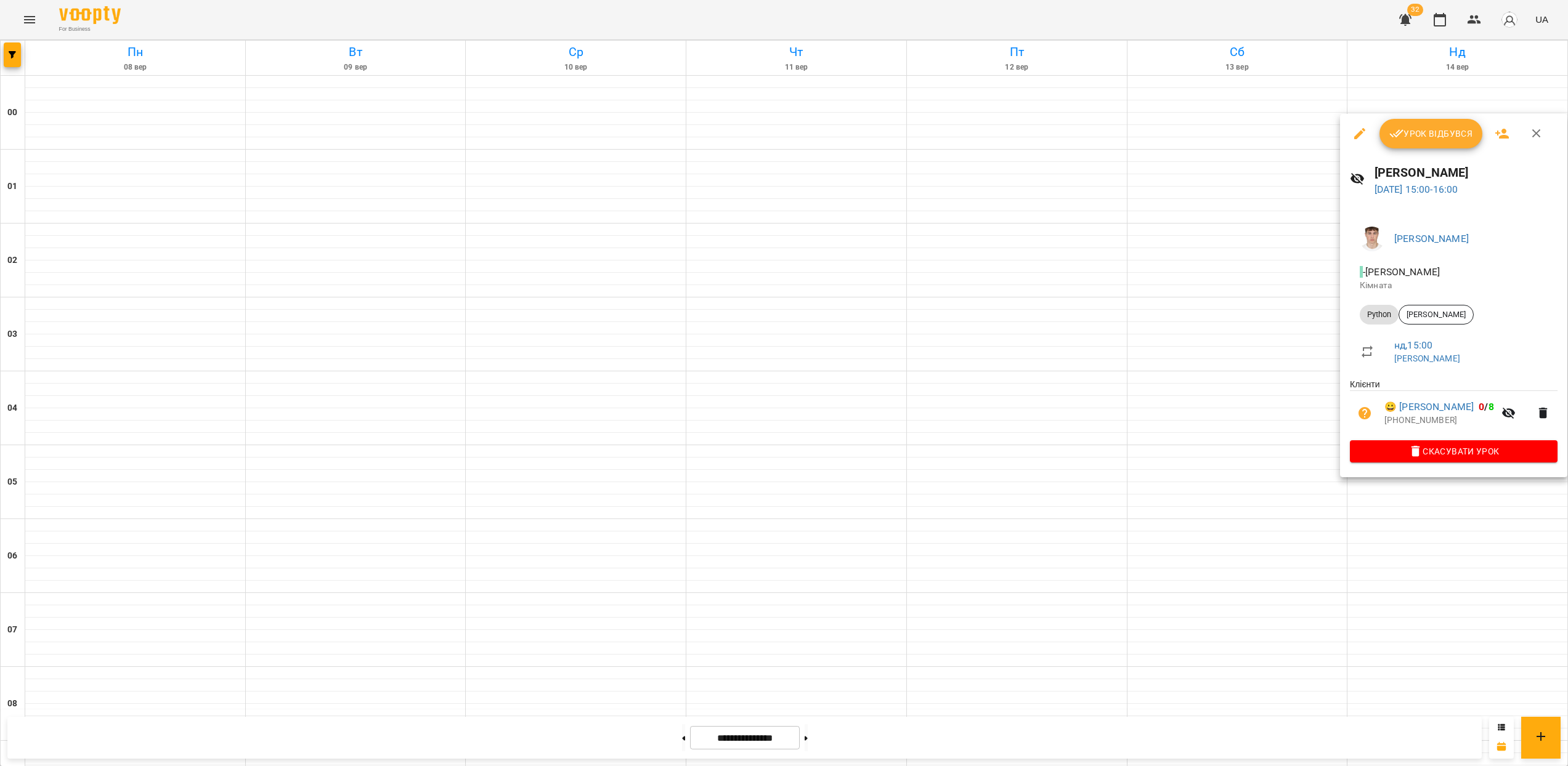
click at [1459, 299] on li "- [PERSON_NAME]" at bounding box center [1454, 278] width 207 height 44
click at [1455, 310] on span "[PERSON_NAME]" at bounding box center [1436, 315] width 74 height 11
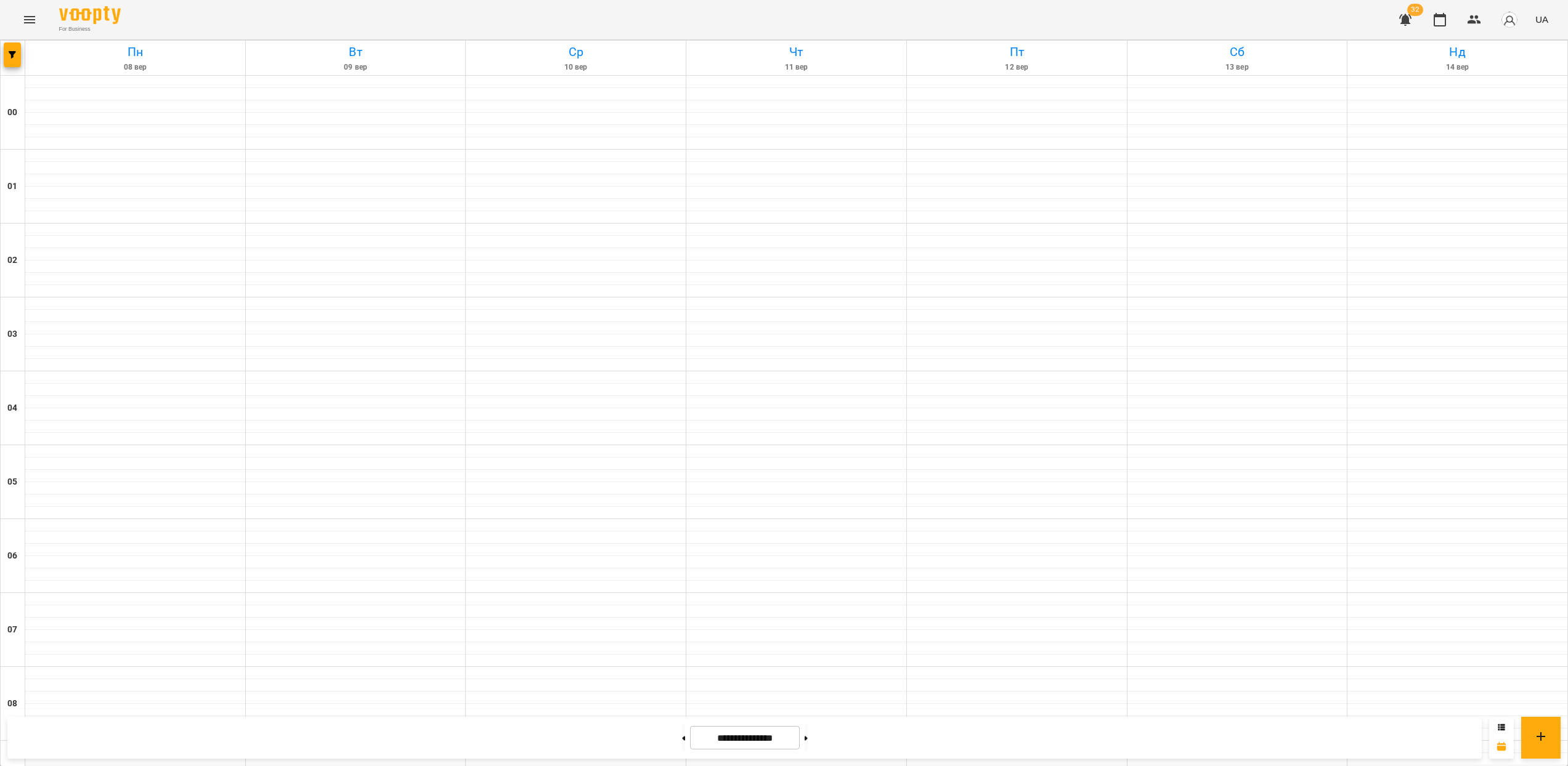
scroll to position [881, 0]
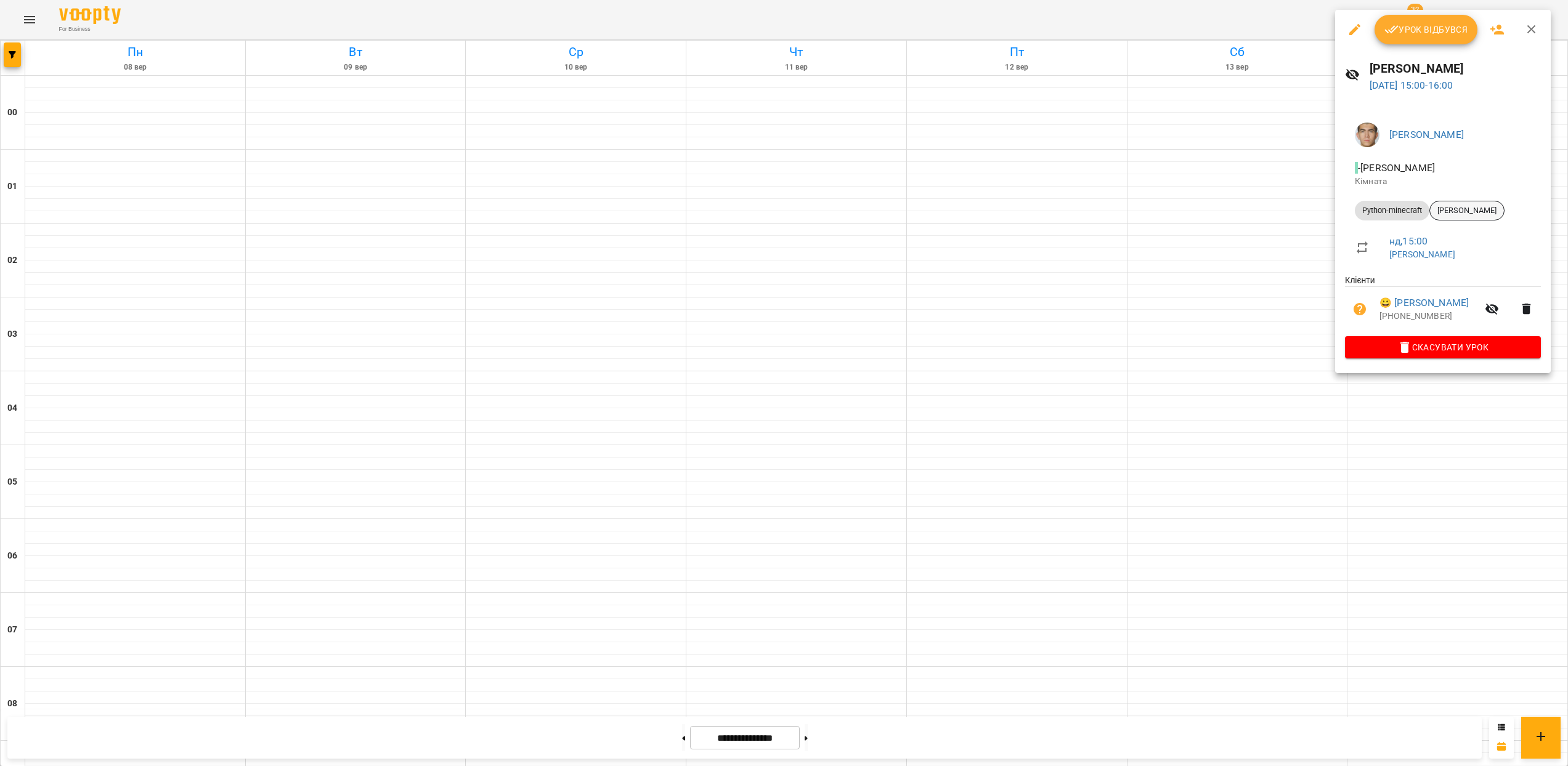
click at [1440, 209] on span "[PERSON_NAME]" at bounding box center [1467, 211] width 74 height 11
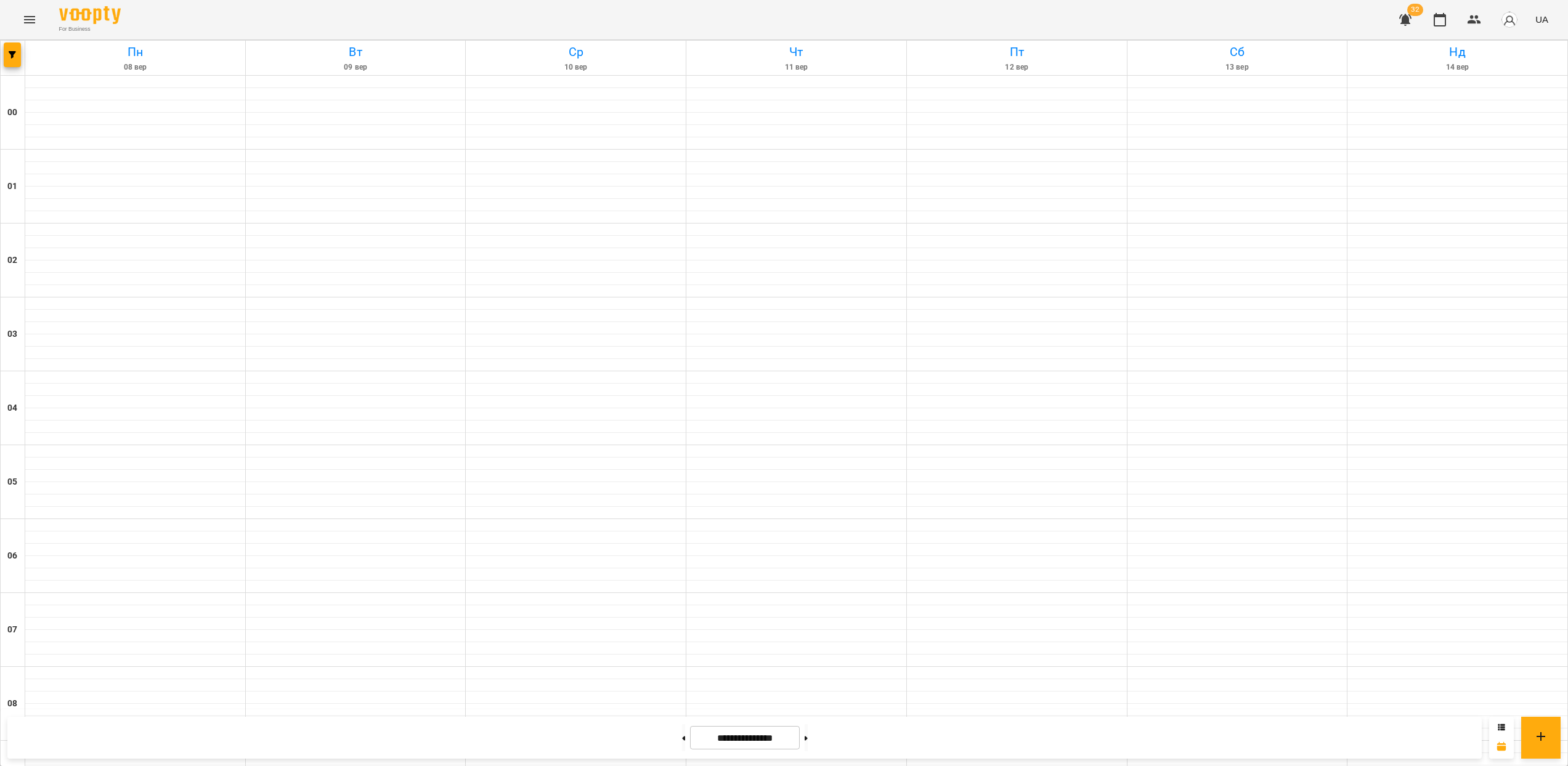
scroll to position [690, 0]
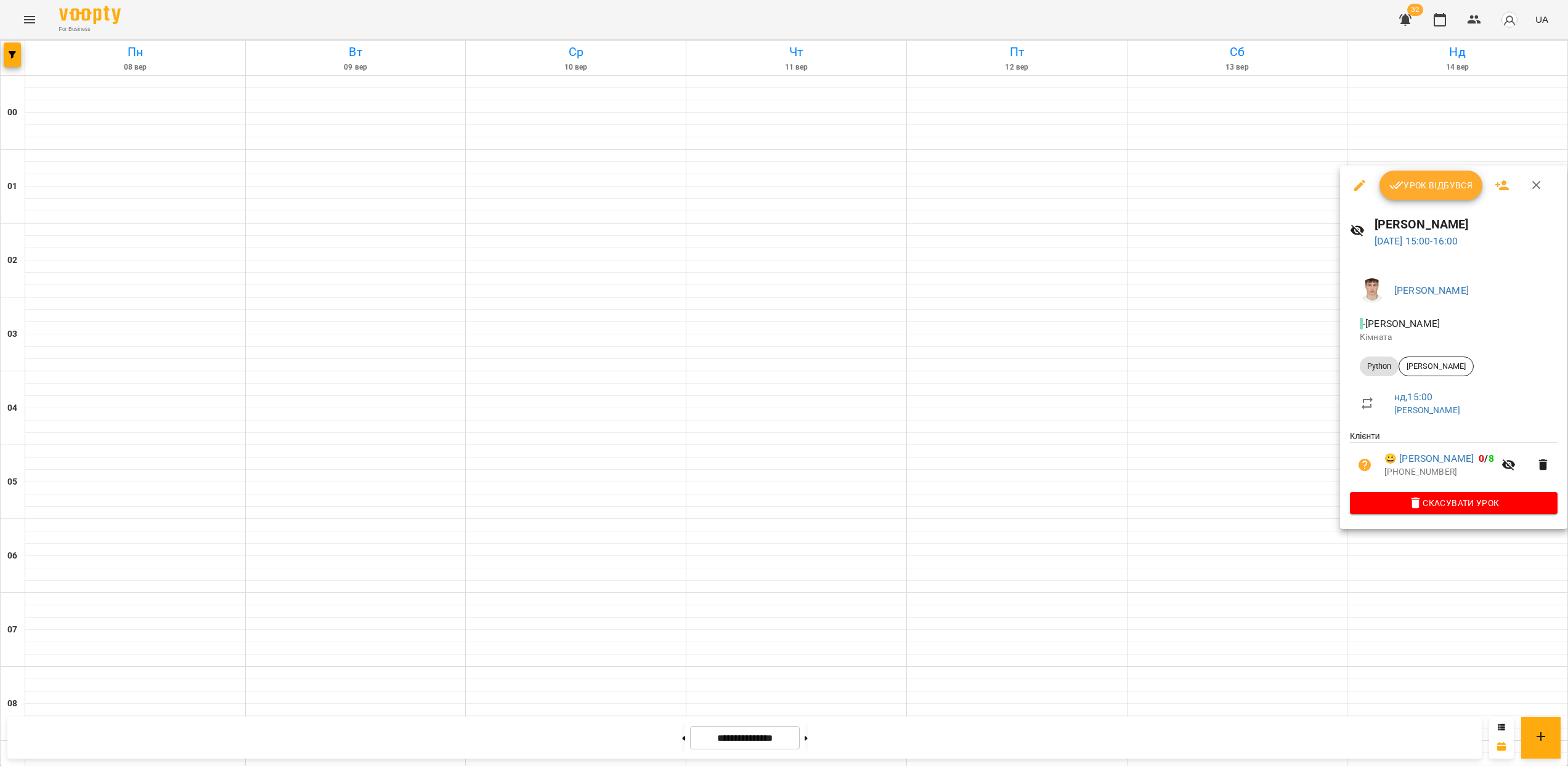
click at [1412, 546] on div at bounding box center [784, 383] width 1568 height 766
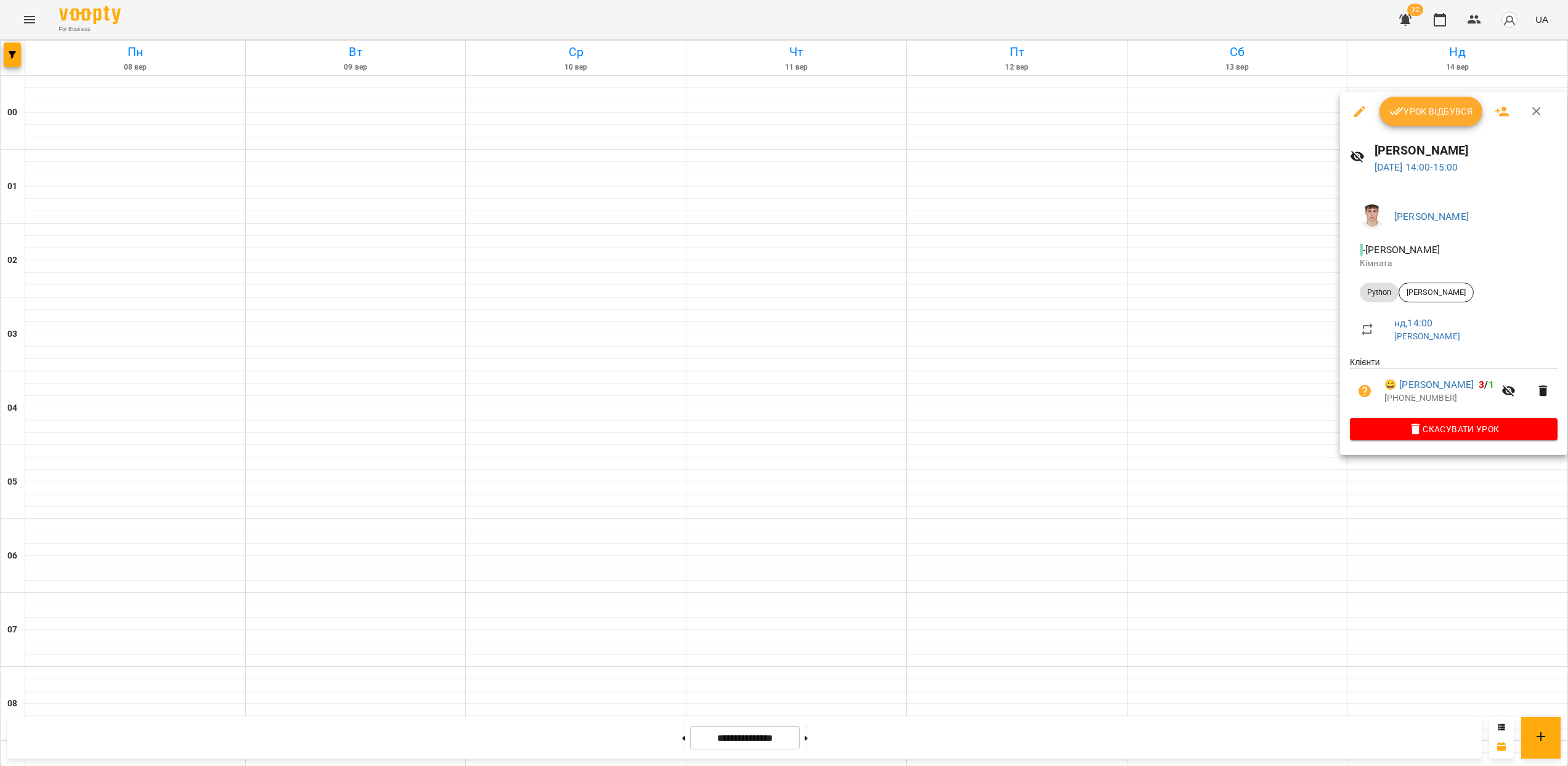
click at [1425, 494] on div at bounding box center [784, 383] width 1568 height 766
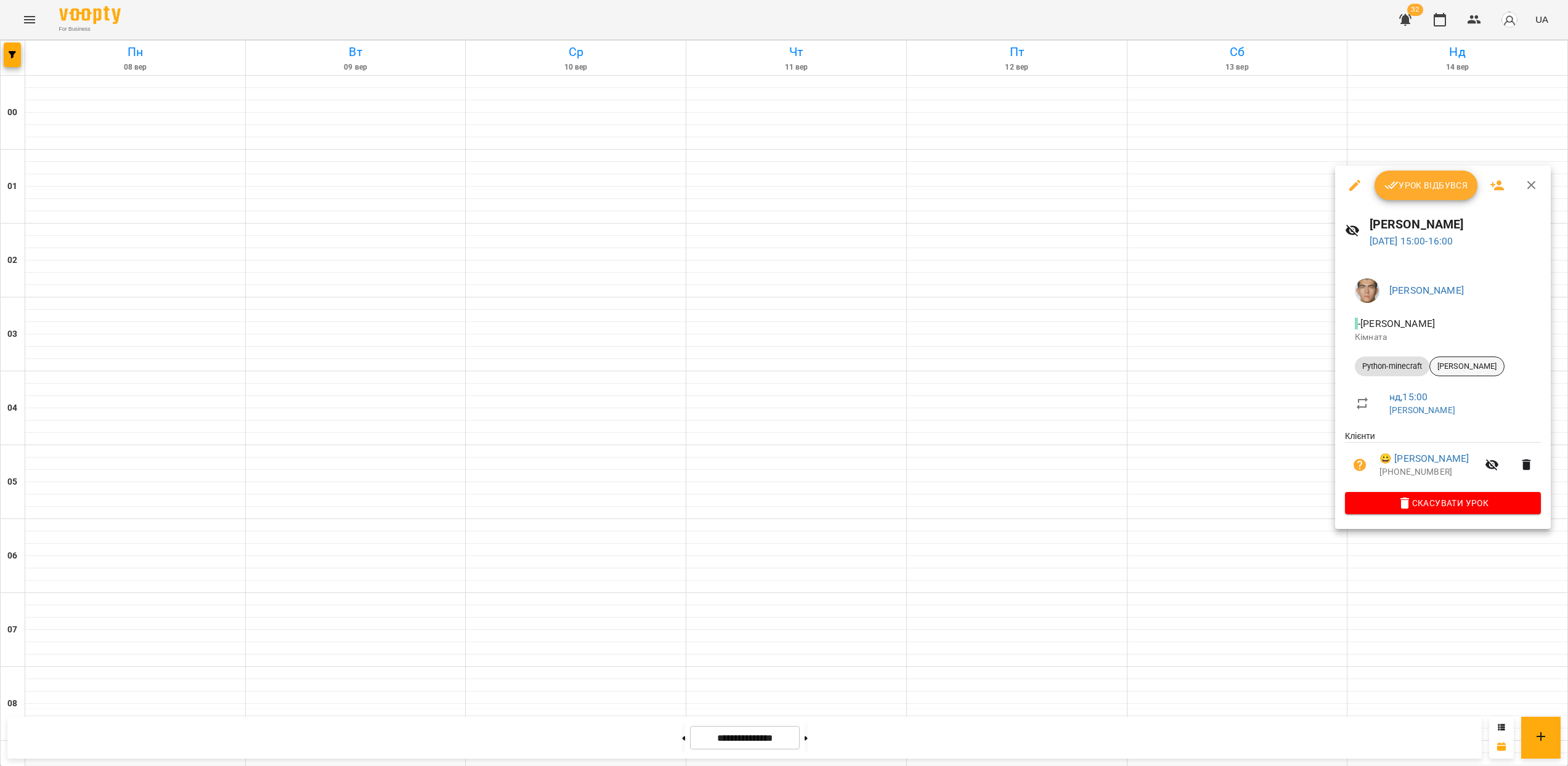
click at [1472, 369] on span "[PERSON_NAME]" at bounding box center [1467, 367] width 74 height 11
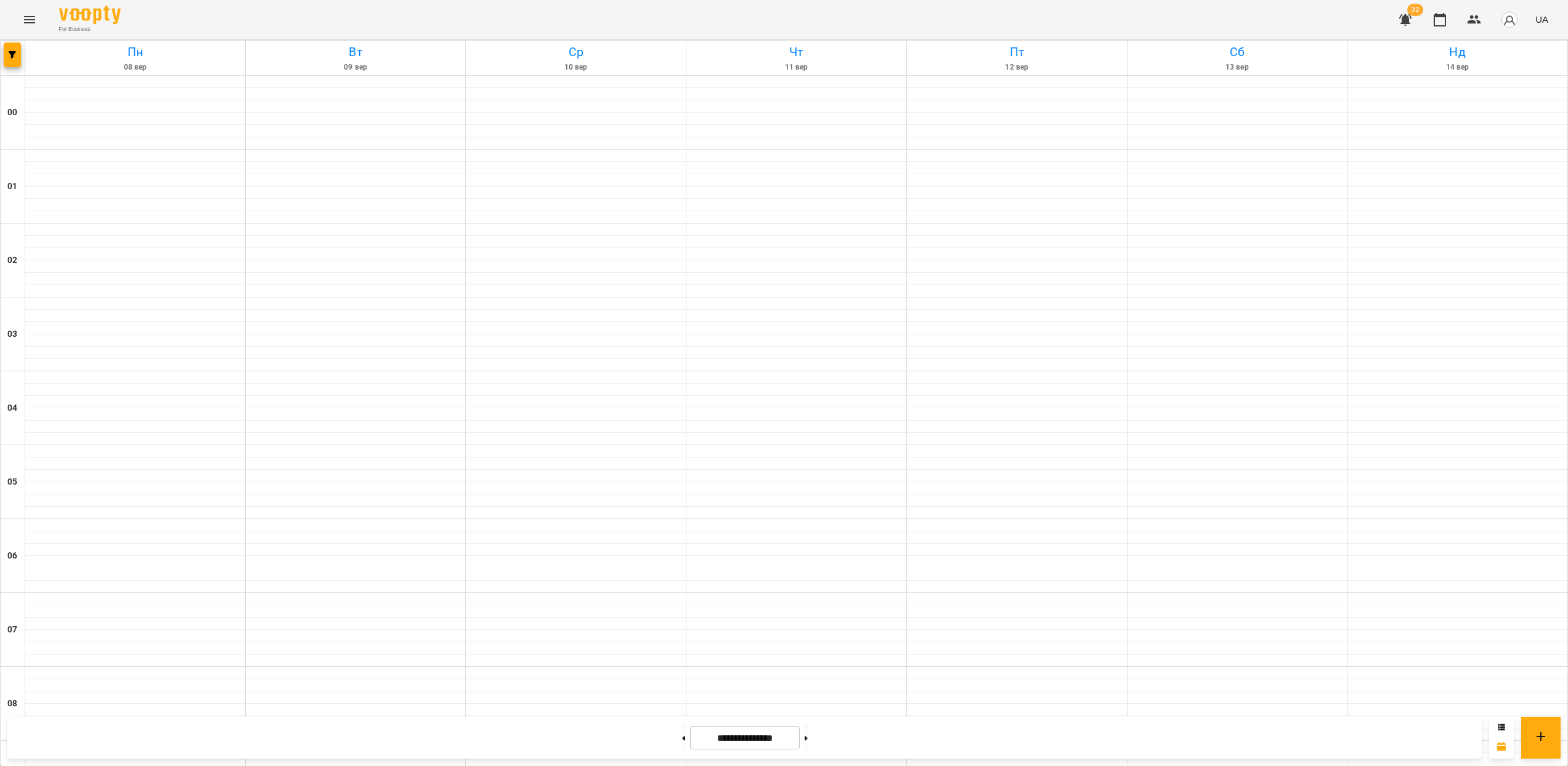
scroll to position [752, 0]
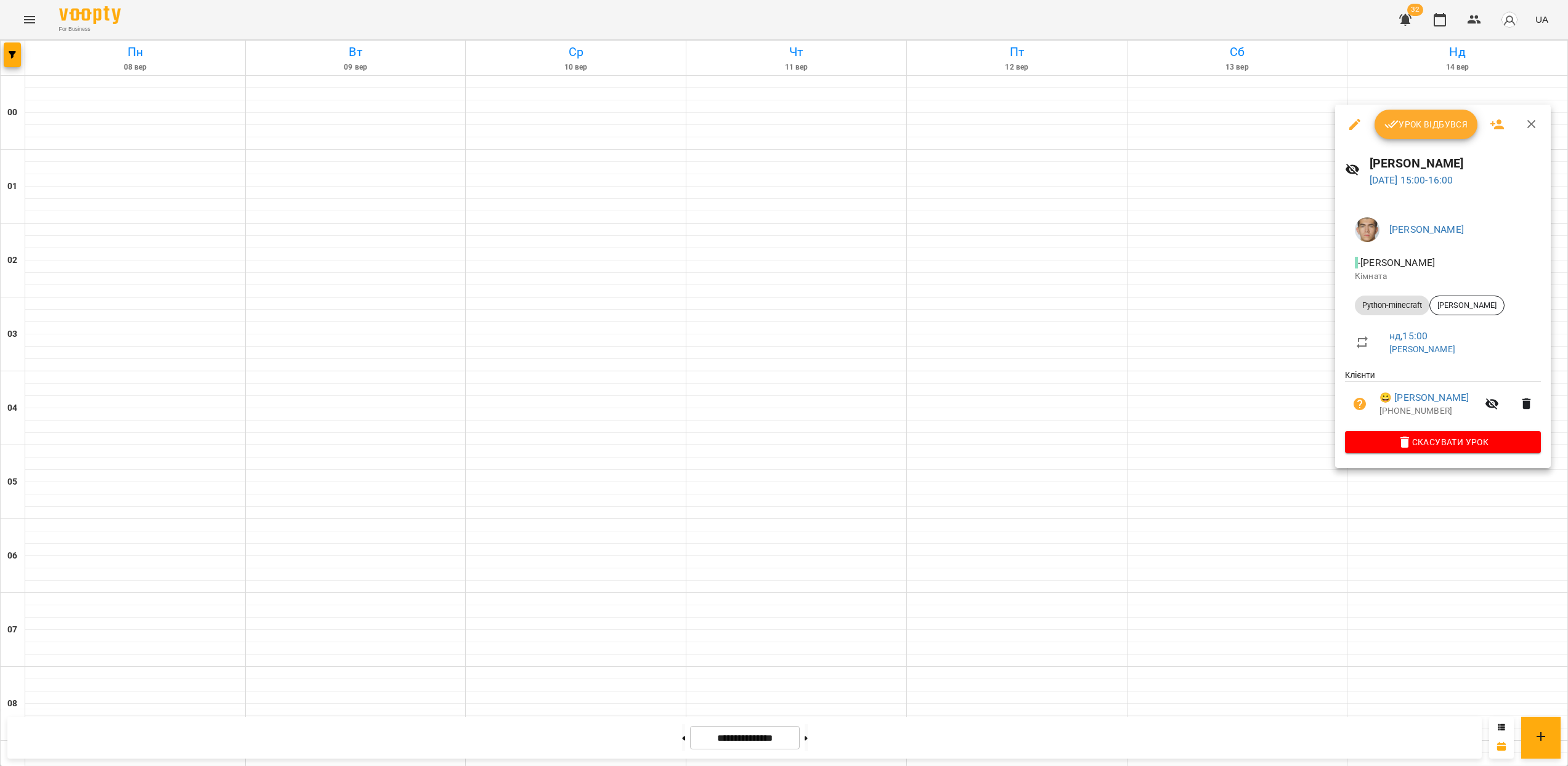
click at [1526, 500] on div at bounding box center [784, 383] width 1568 height 766
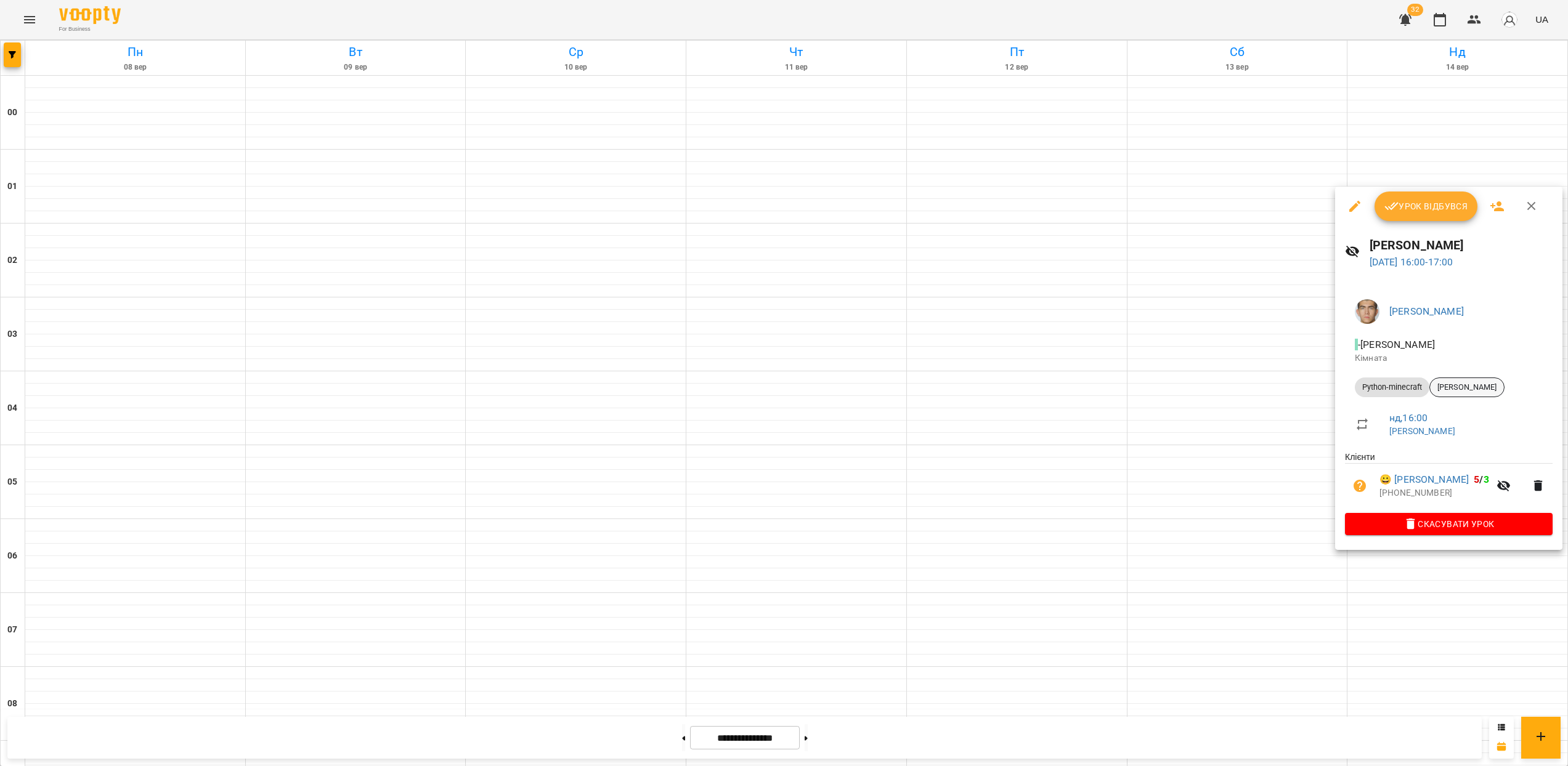
click at [1467, 384] on span "[PERSON_NAME]" at bounding box center [1467, 388] width 74 height 11
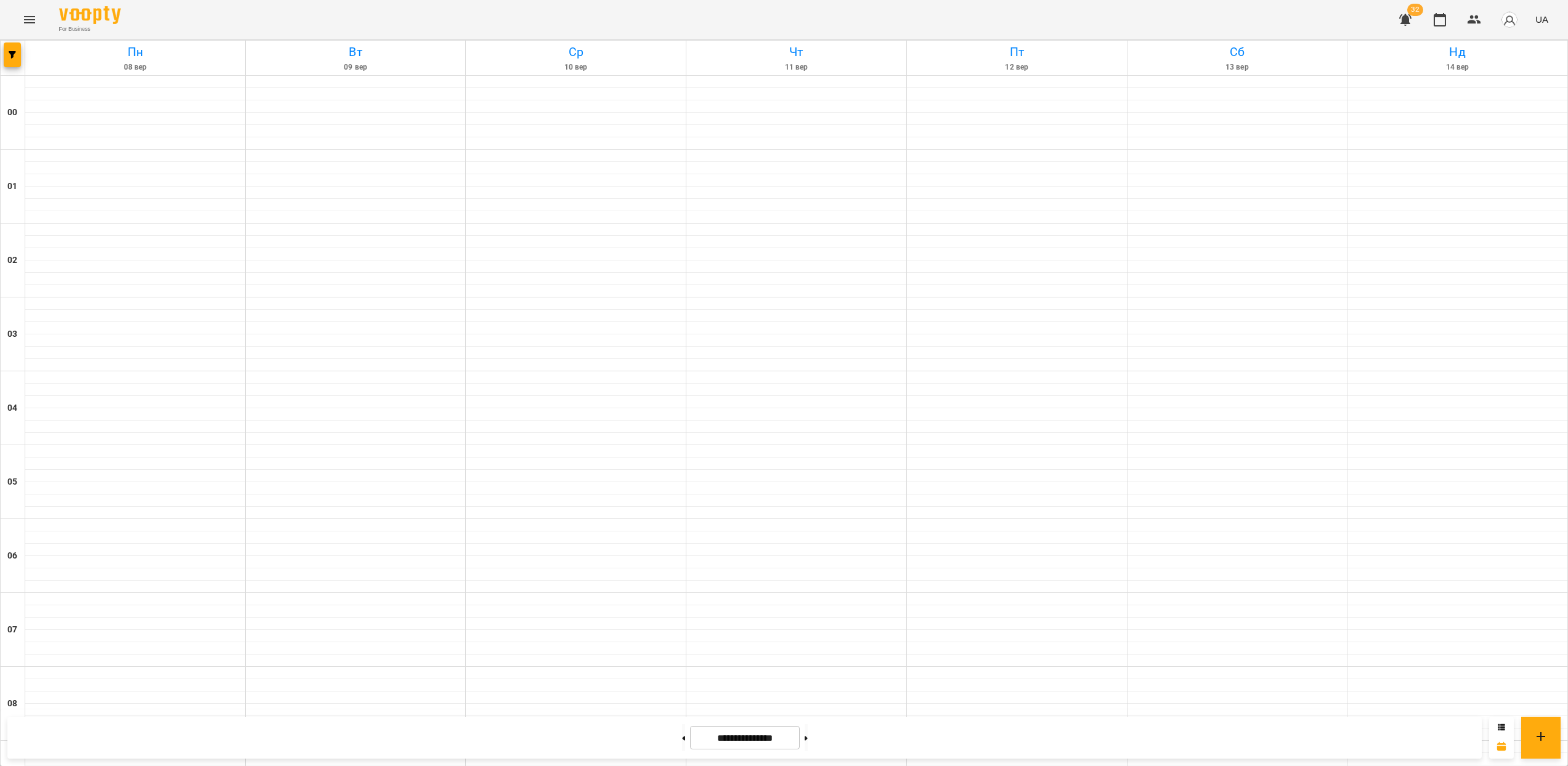
scroll to position [873, 0]
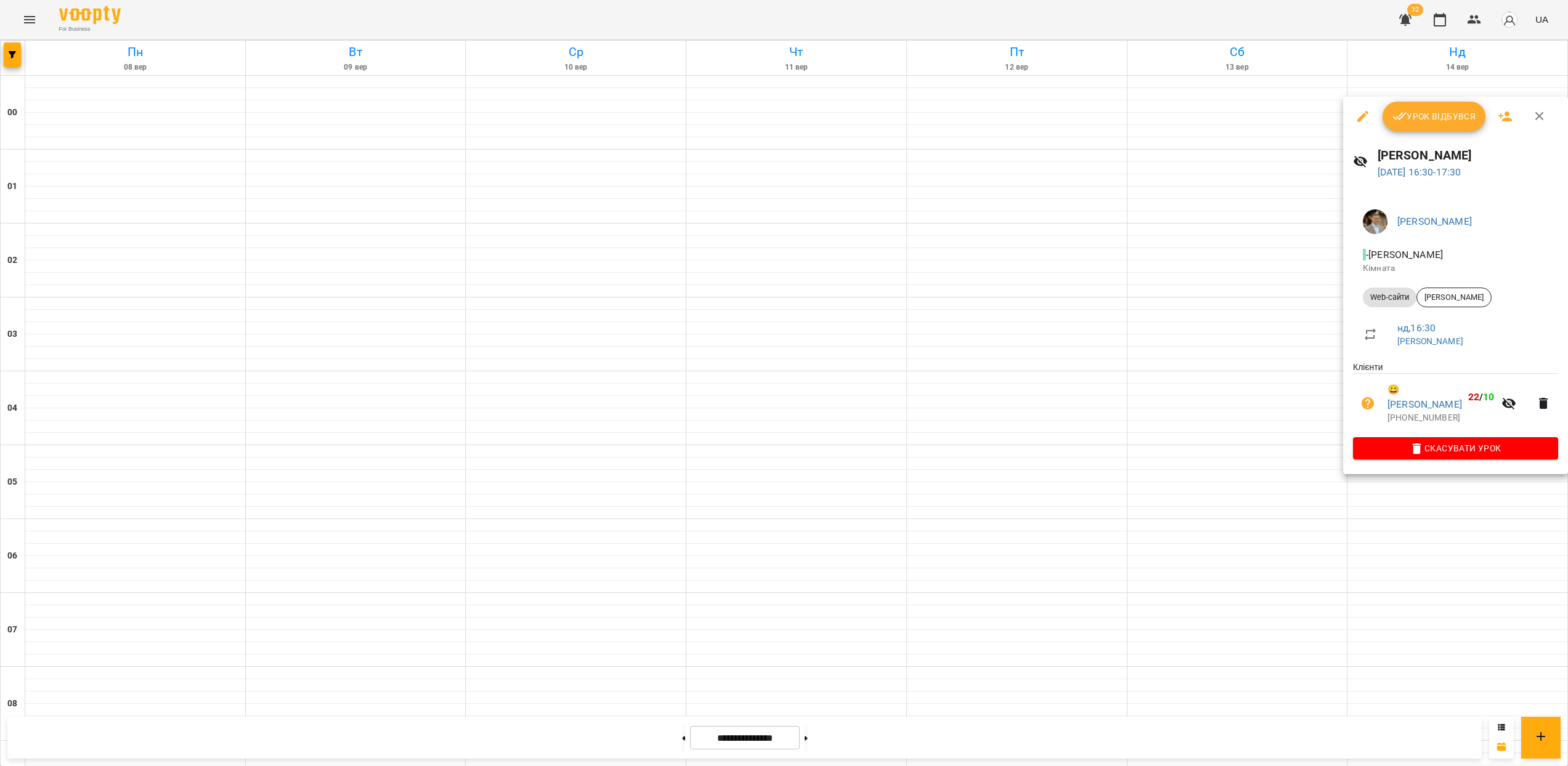
click at [1530, 486] on div at bounding box center [784, 383] width 1568 height 766
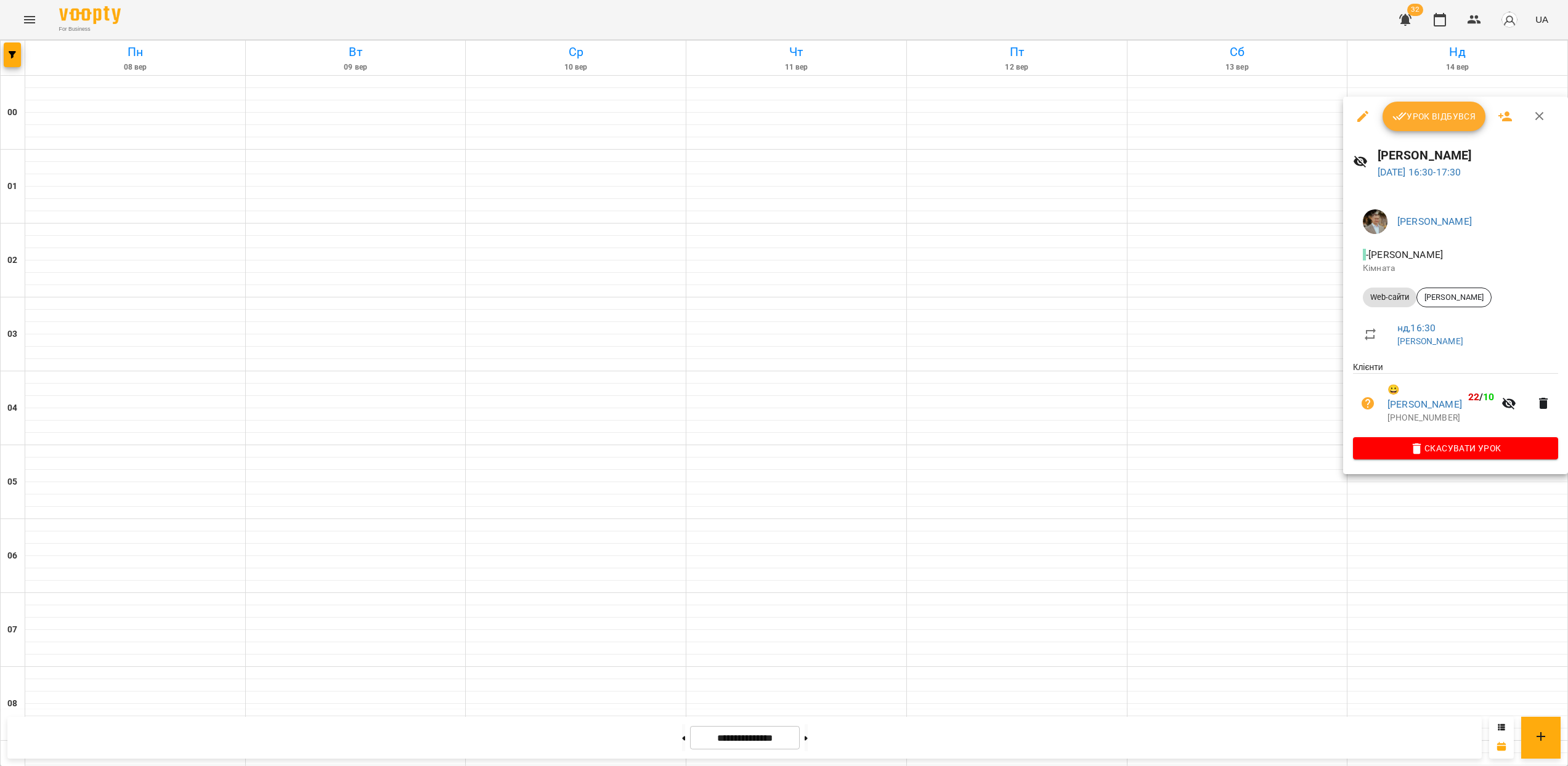
drag, startPoint x: 1409, startPoint y: 473, endPoint x: 1403, endPoint y: 480, distance: 9.2
click at [1409, 474] on div at bounding box center [784, 383] width 1568 height 766
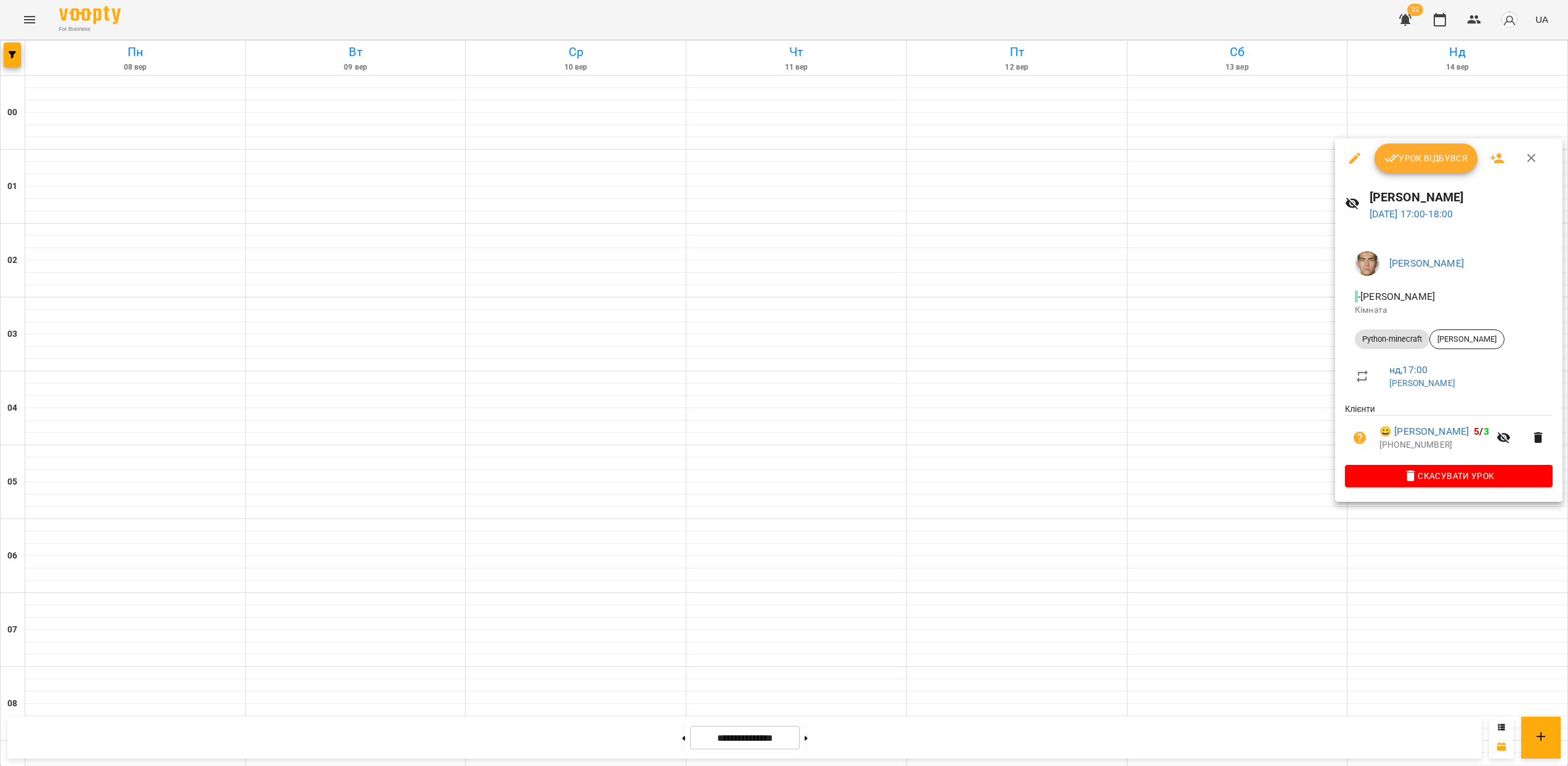
click at [1407, 548] on div at bounding box center [784, 383] width 1568 height 766
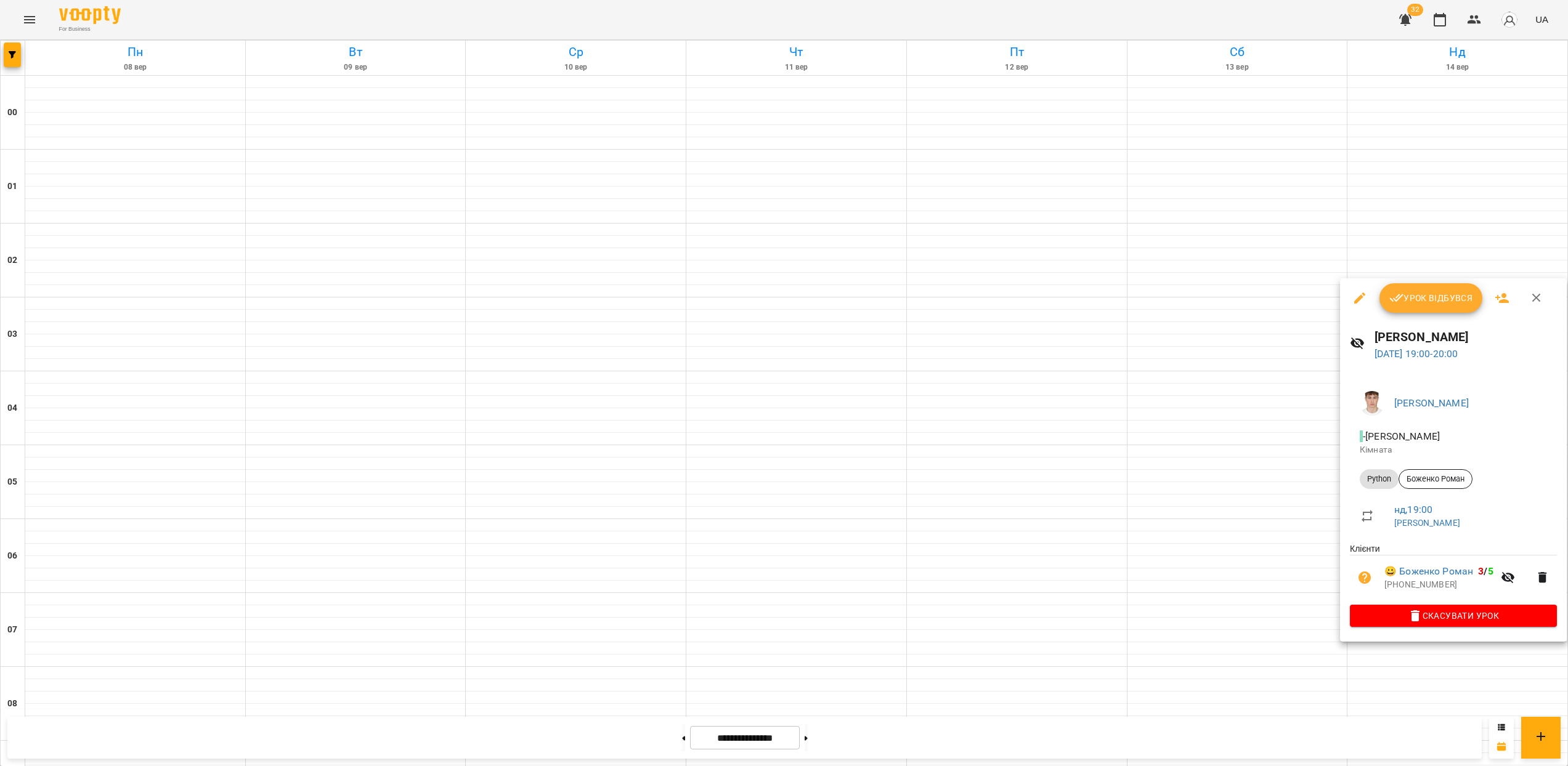
click at [1424, 677] on div at bounding box center [784, 383] width 1568 height 766
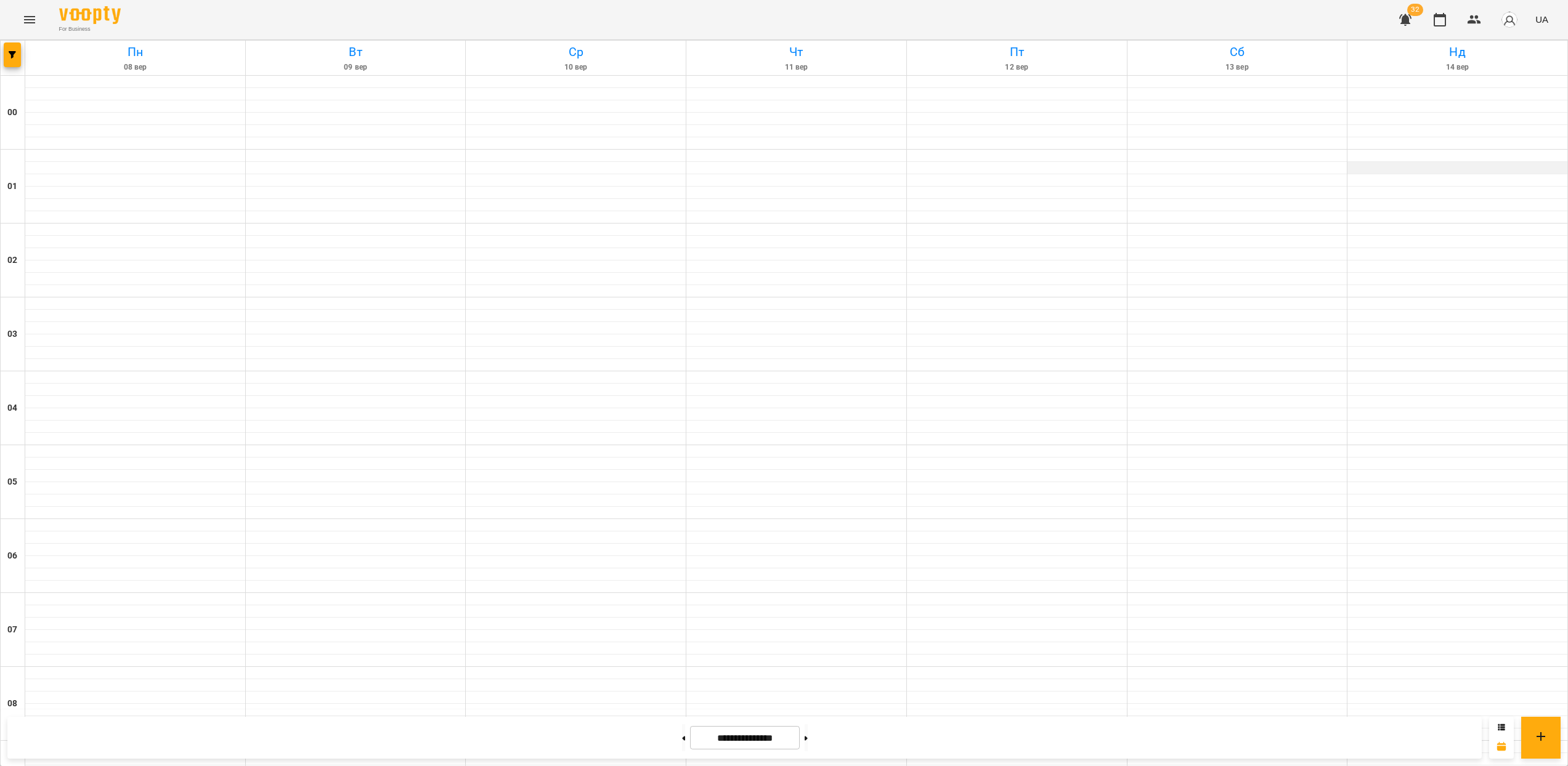
scroll to position [0, 0]
click at [1401, 13] on icon "button" at bounding box center [1405, 20] width 14 height 14
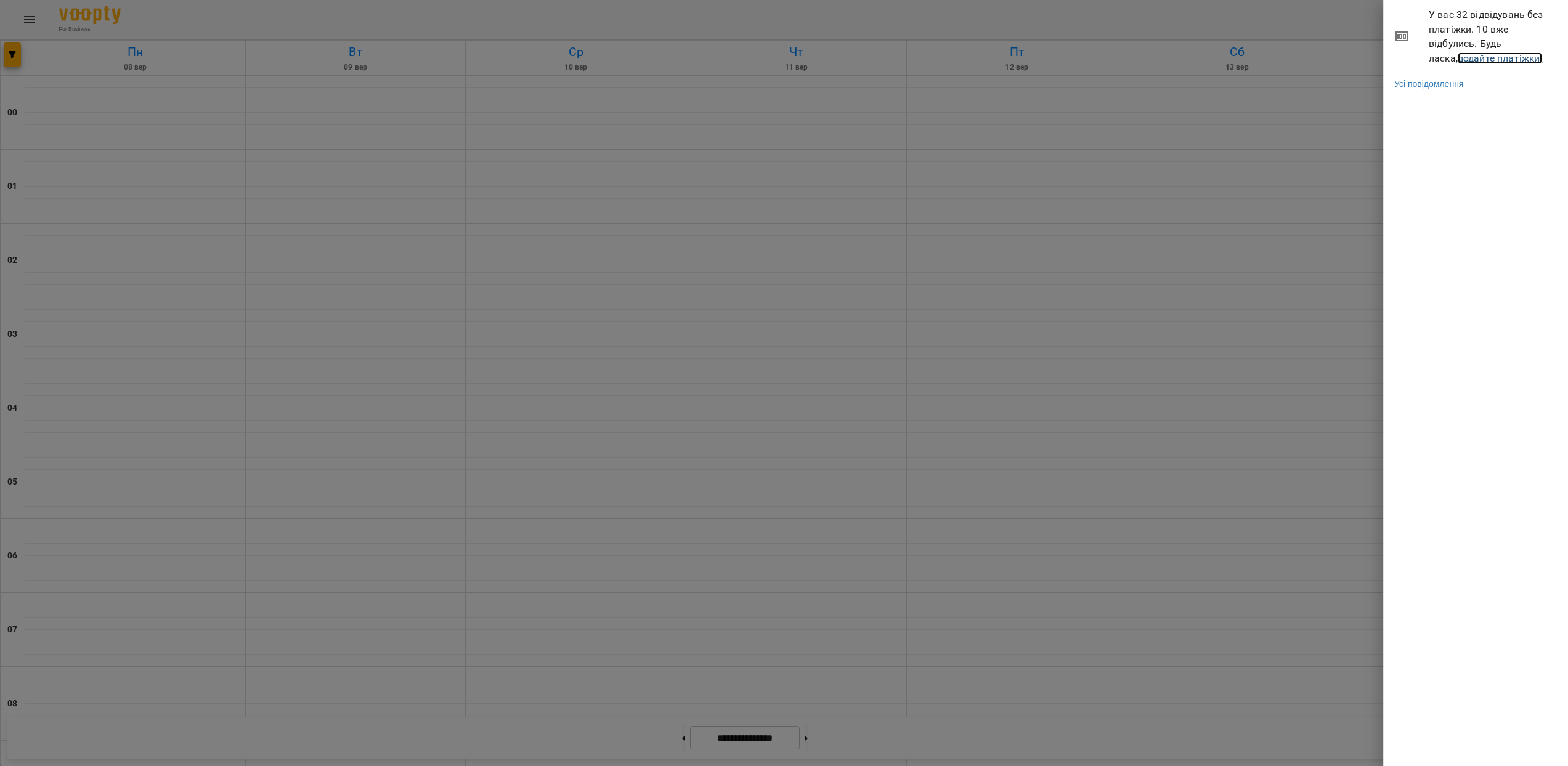
click at [1457, 52] on link "додайте платіжки!" at bounding box center [1500, 58] width 85 height 12
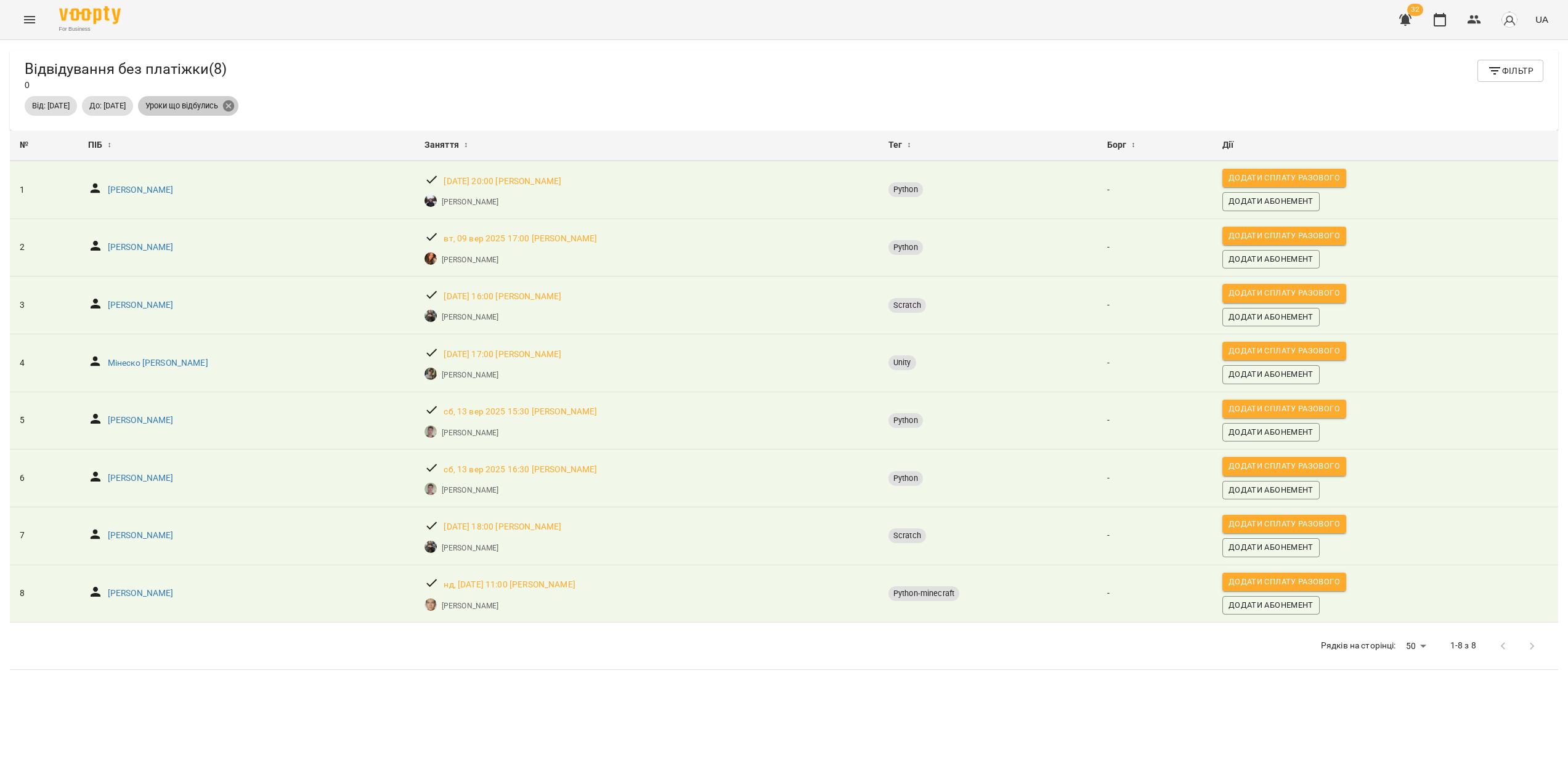
click at [234, 107] on icon at bounding box center [228, 105] width 11 height 11
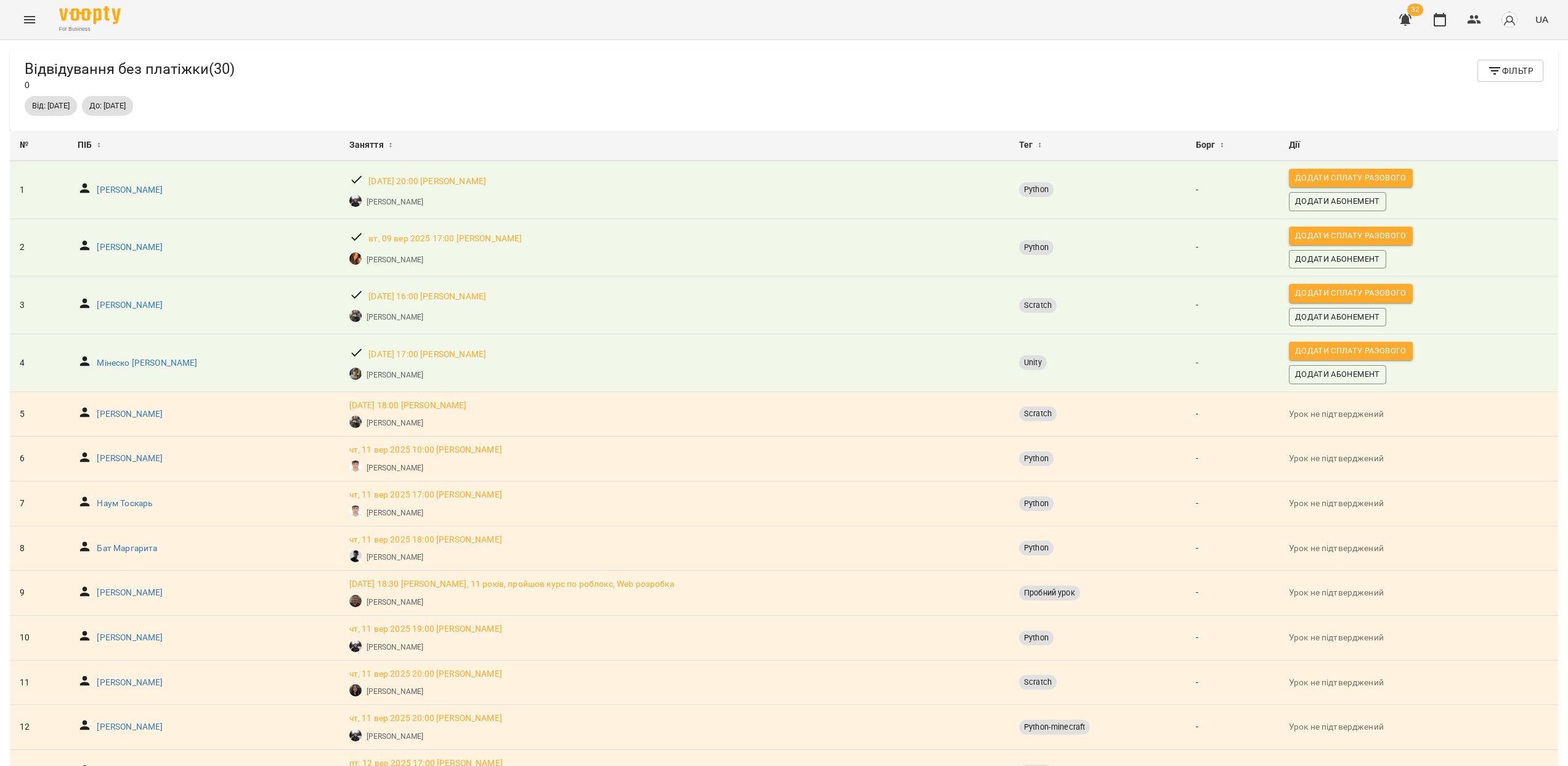
click at [1510, 79] on button "Фільтр" at bounding box center [1509, 70] width 66 height 23
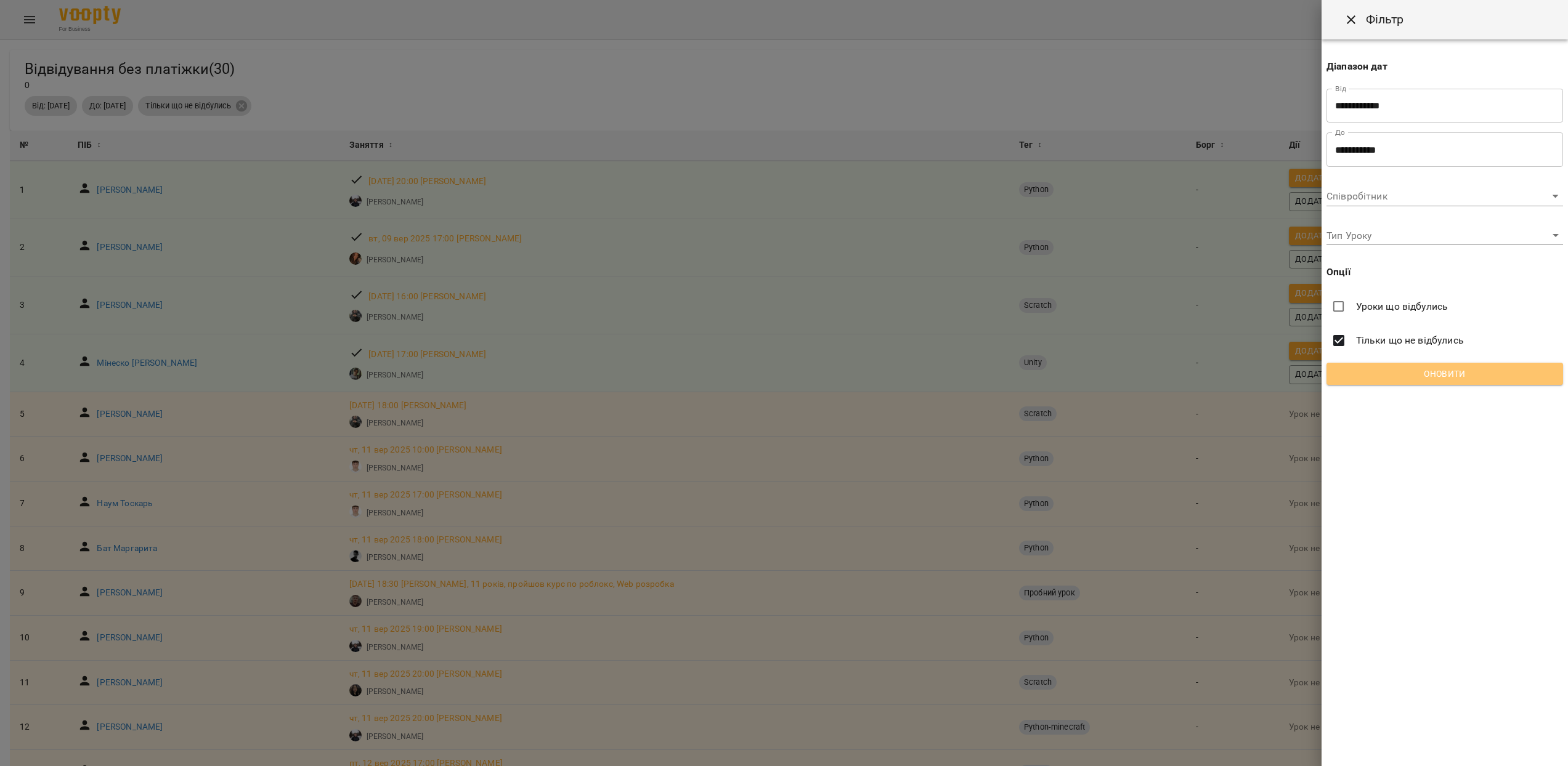
click at [1425, 380] on span "Оновити" at bounding box center [1445, 374] width 217 height 14
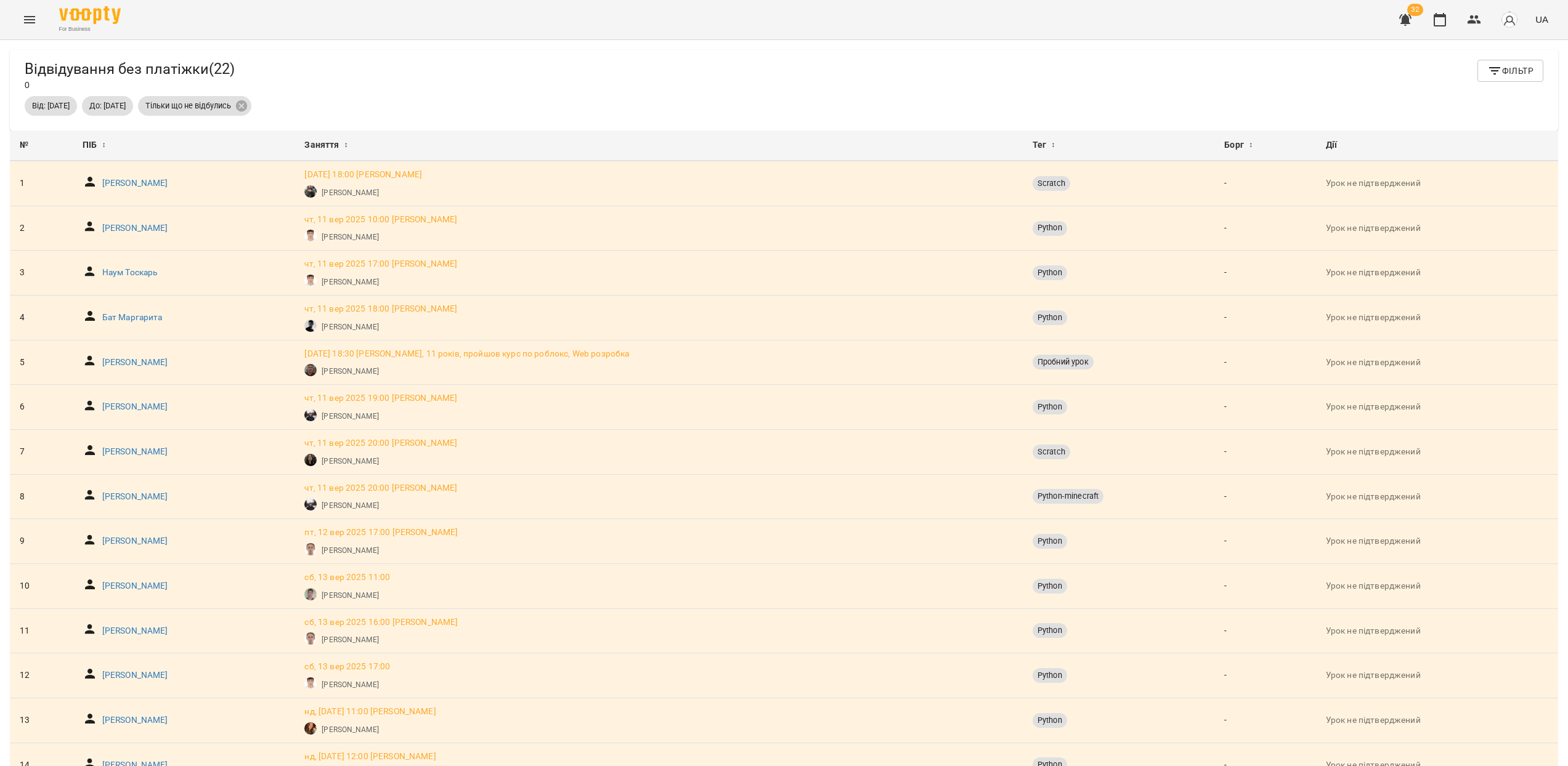
click at [133, 110] on span "До: [DATE]" at bounding box center [107, 105] width 51 height 11
click at [1512, 62] on button "Фільтр" at bounding box center [1509, 70] width 66 height 23
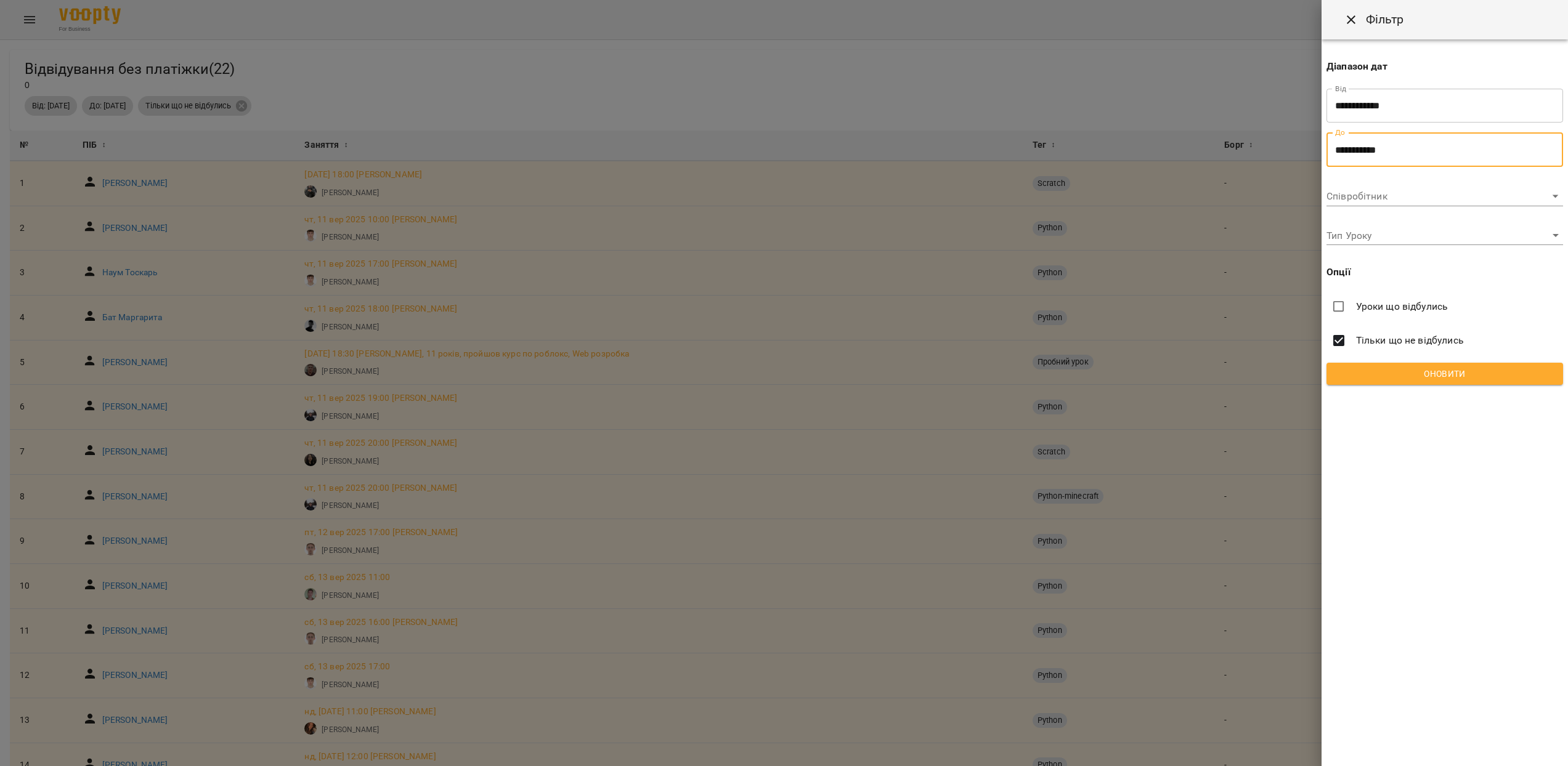
click at [1384, 155] on input "**********" at bounding box center [1445, 150] width 237 height 34
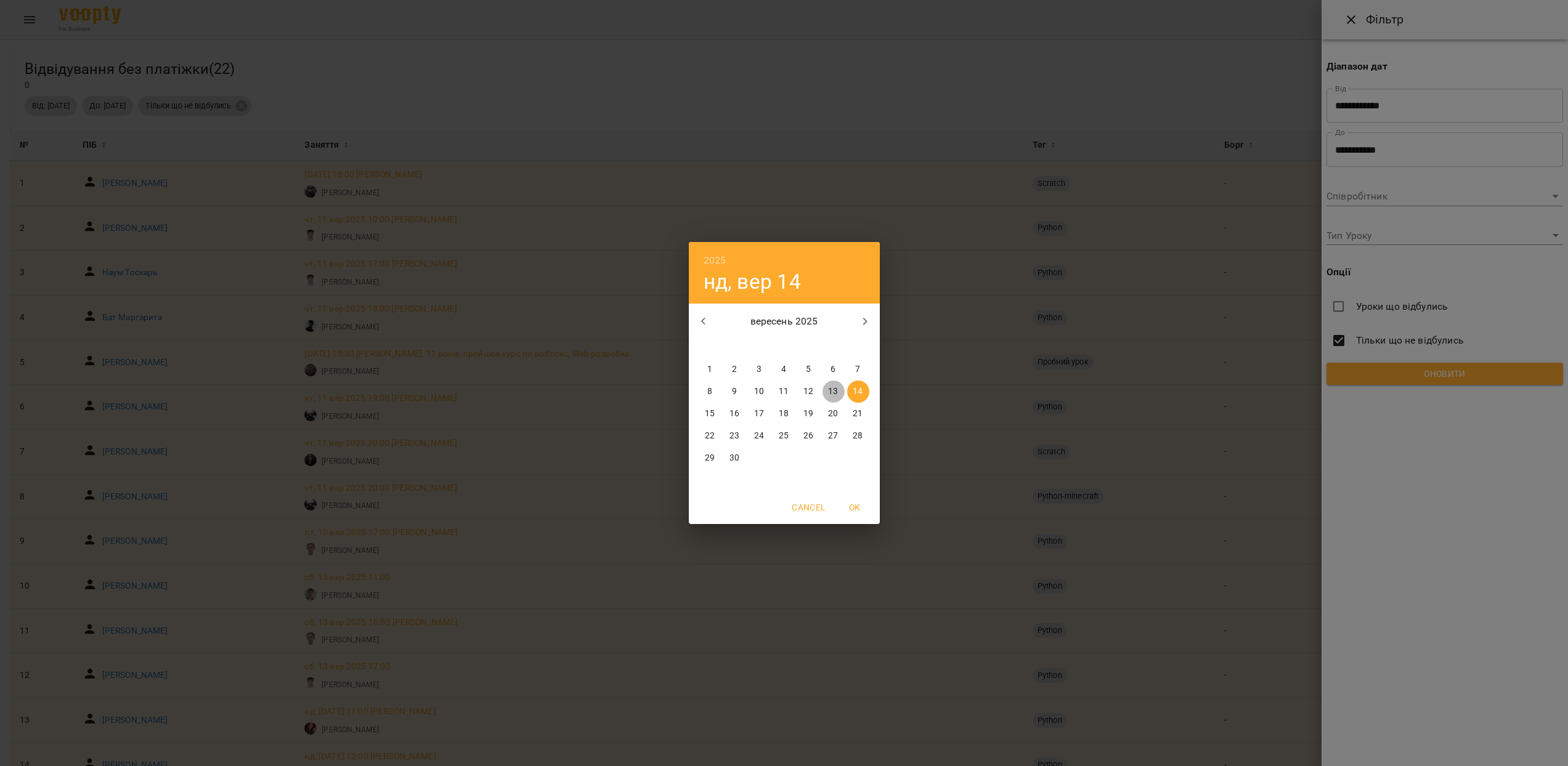
click at [832, 397] on p "13" at bounding box center [833, 392] width 10 height 13
type input "**********"
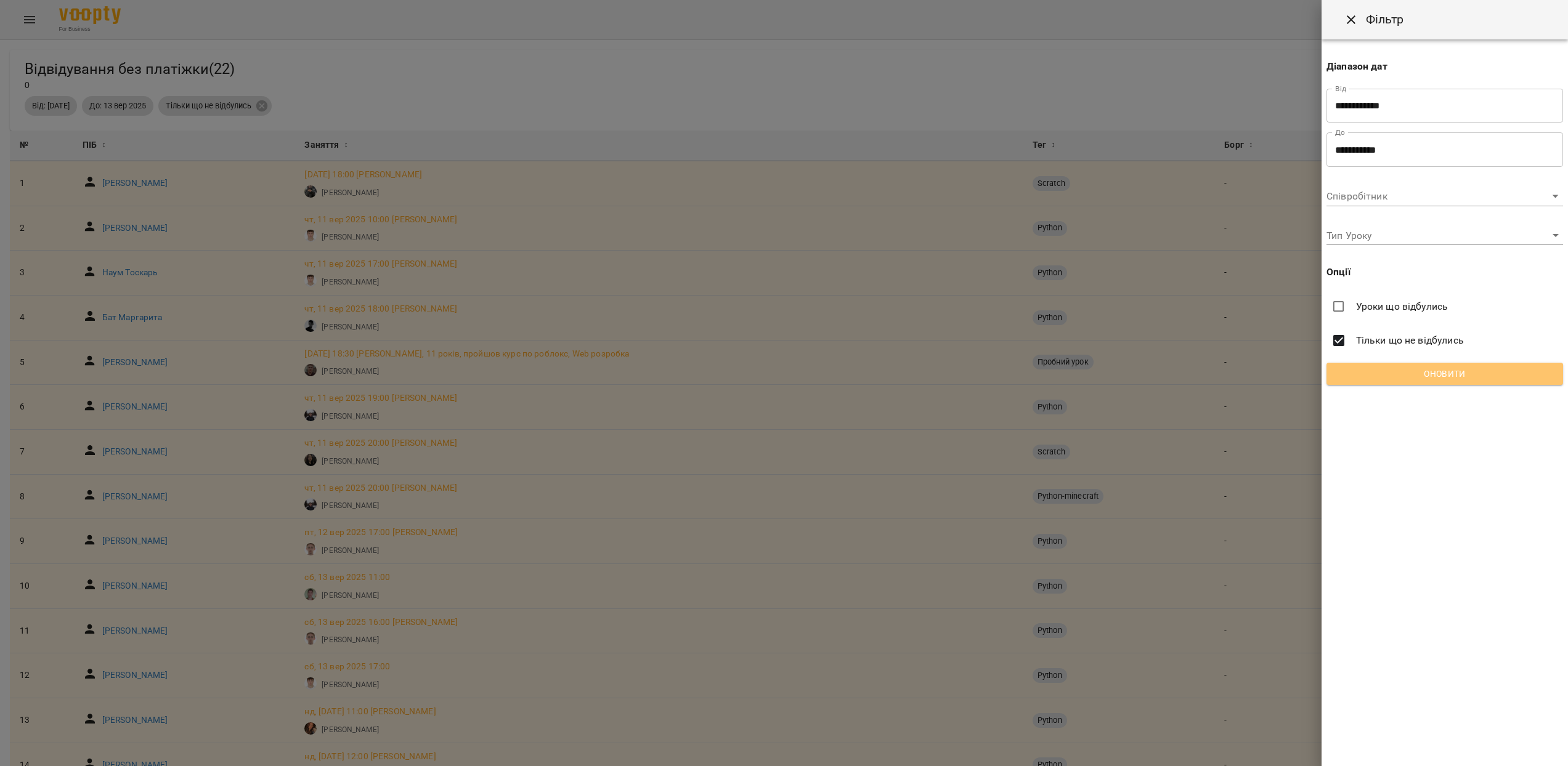
click at [1477, 381] on button "Оновити" at bounding box center [1445, 374] width 237 height 23
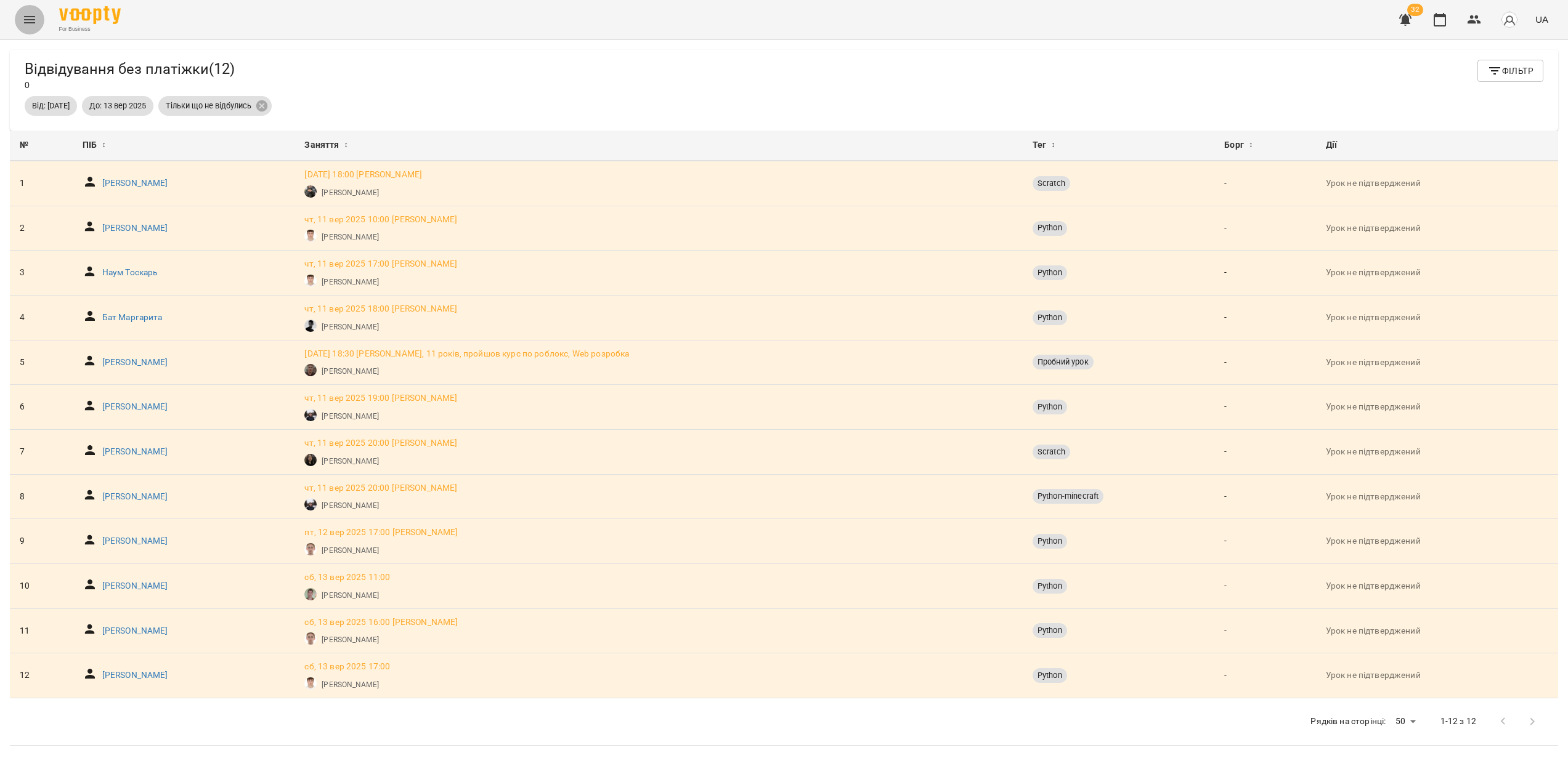
click at [29, 24] on icon "Menu" at bounding box center [30, 20] width 14 height 14
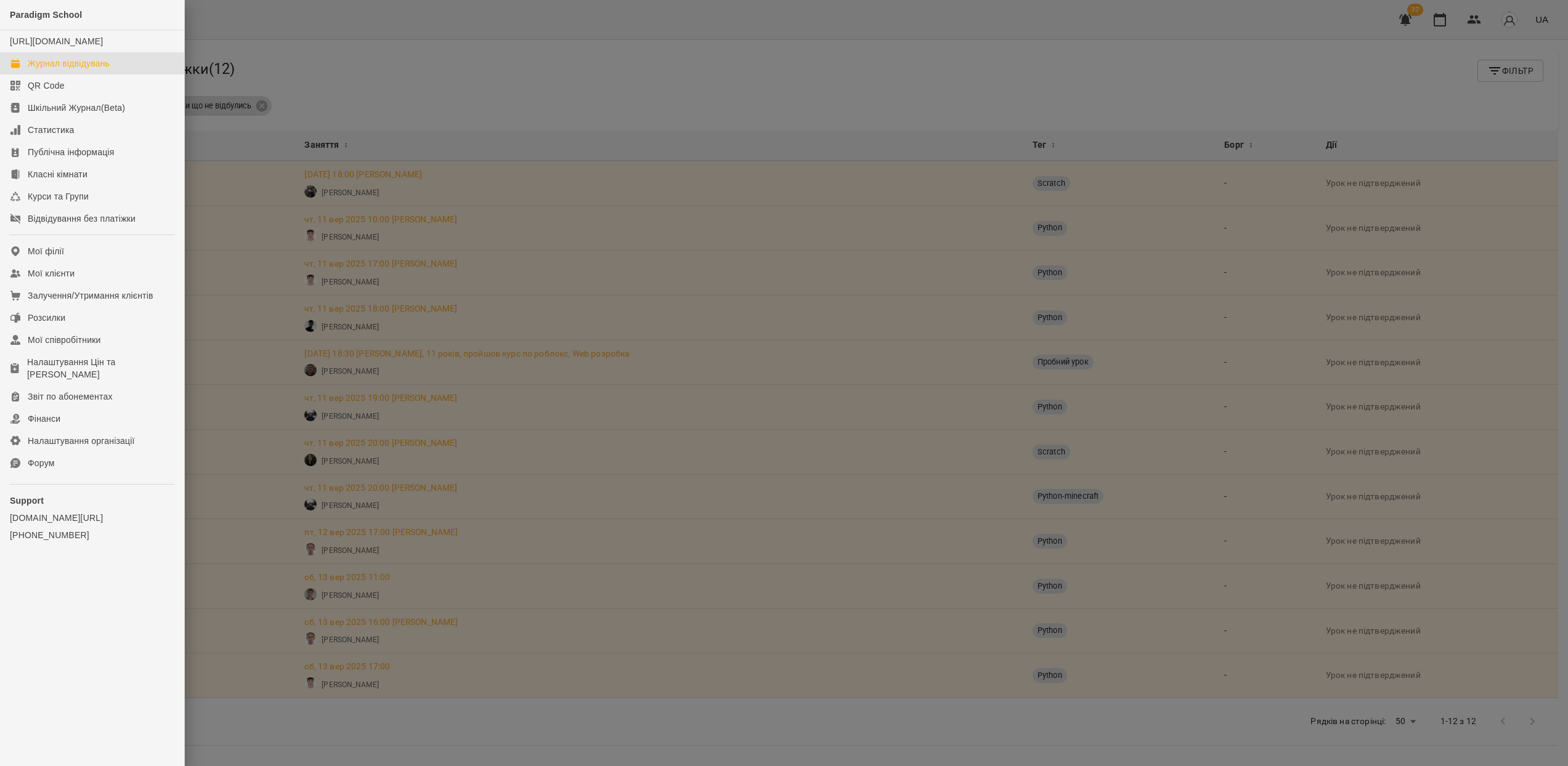
click at [79, 69] on div "Журнал відвідувань" at bounding box center [68, 64] width 82 height 13
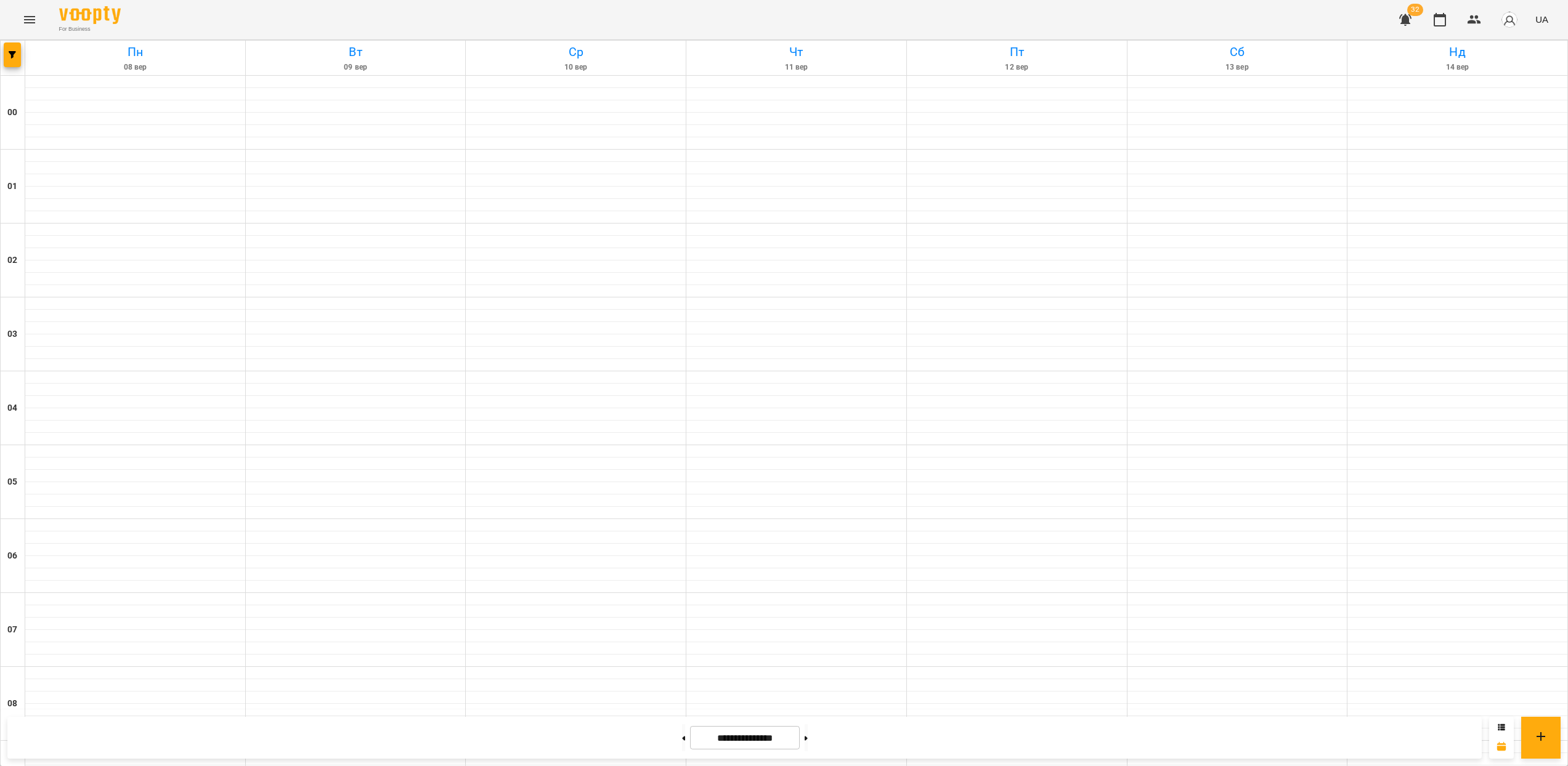
scroll to position [799, 0]
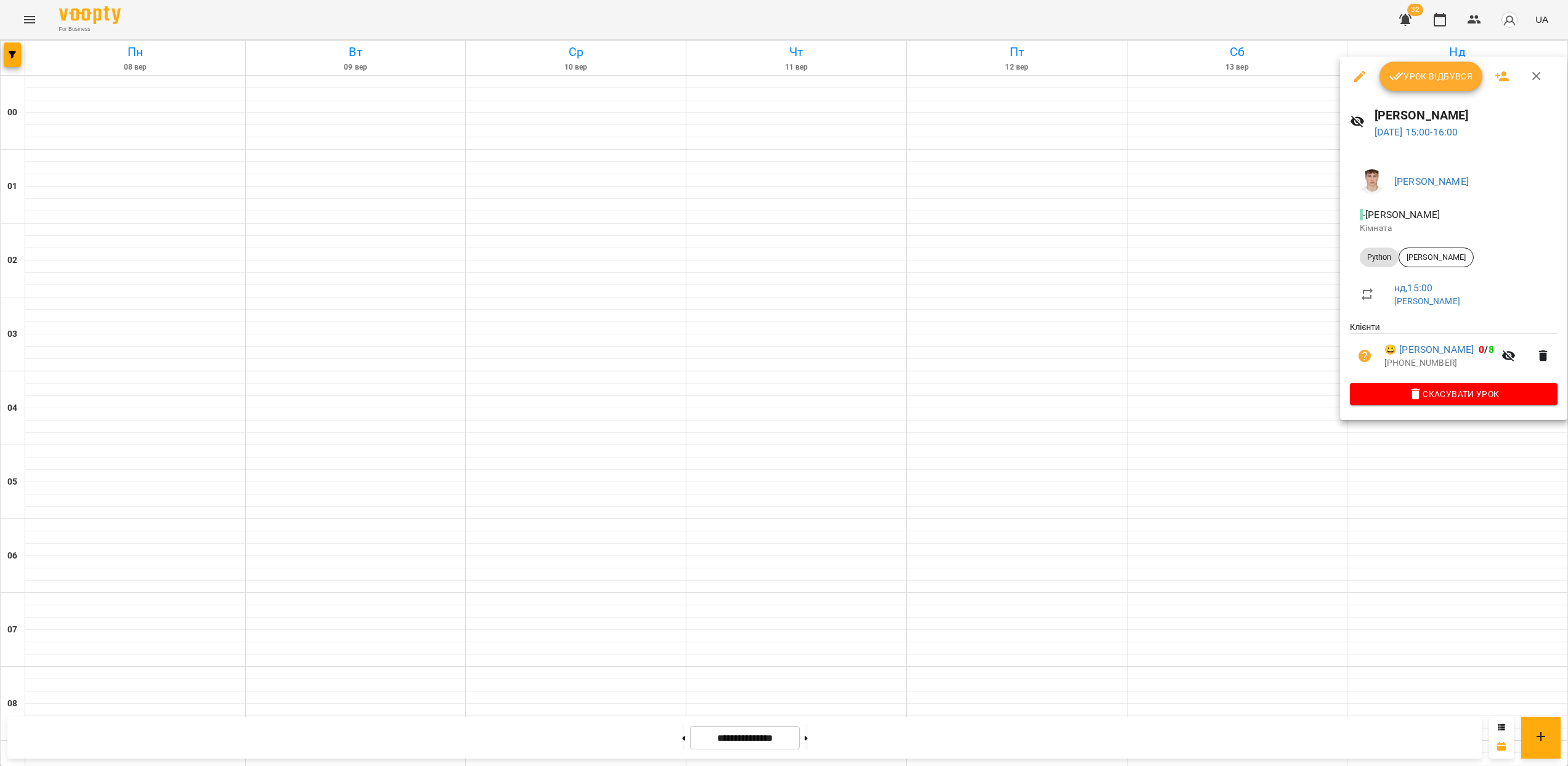
click at [1395, 441] on div at bounding box center [784, 383] width 1568 height 766
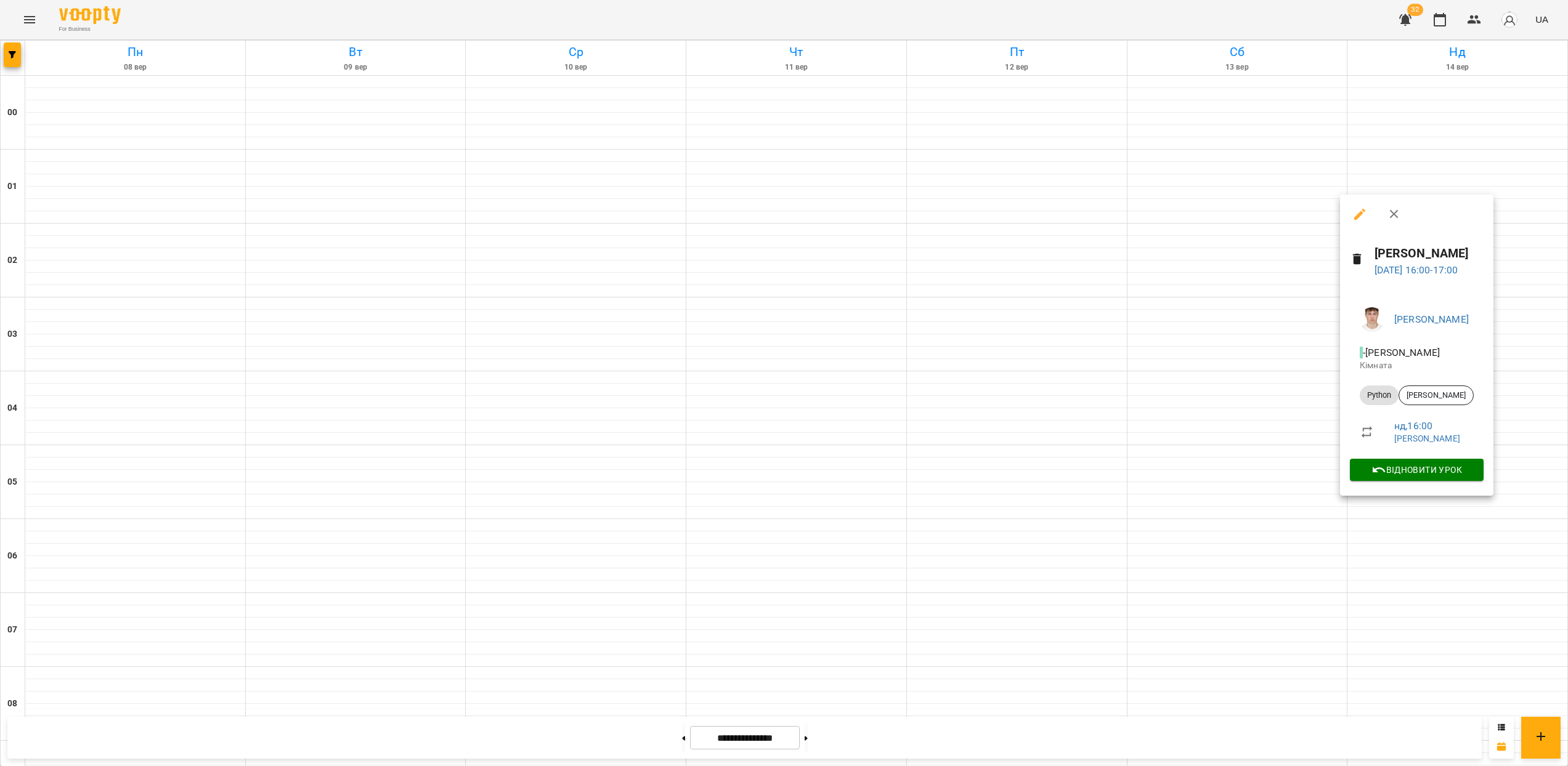
click at [1381, 501] on div at bounding box center [784, 383] width 1568 height 766
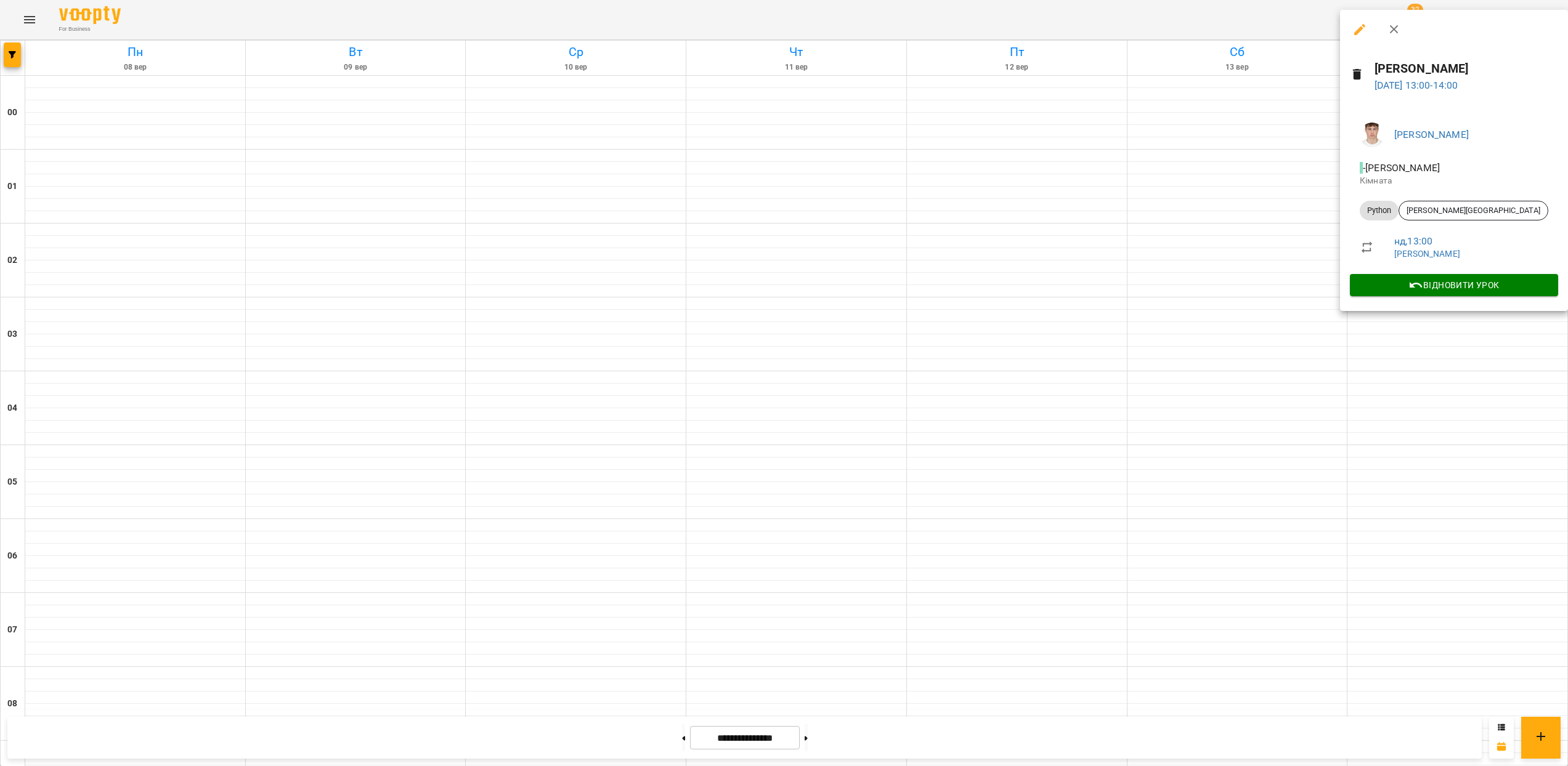
click at [1405, 348] on div at bounding box center [784, 383] width 1568 height 766
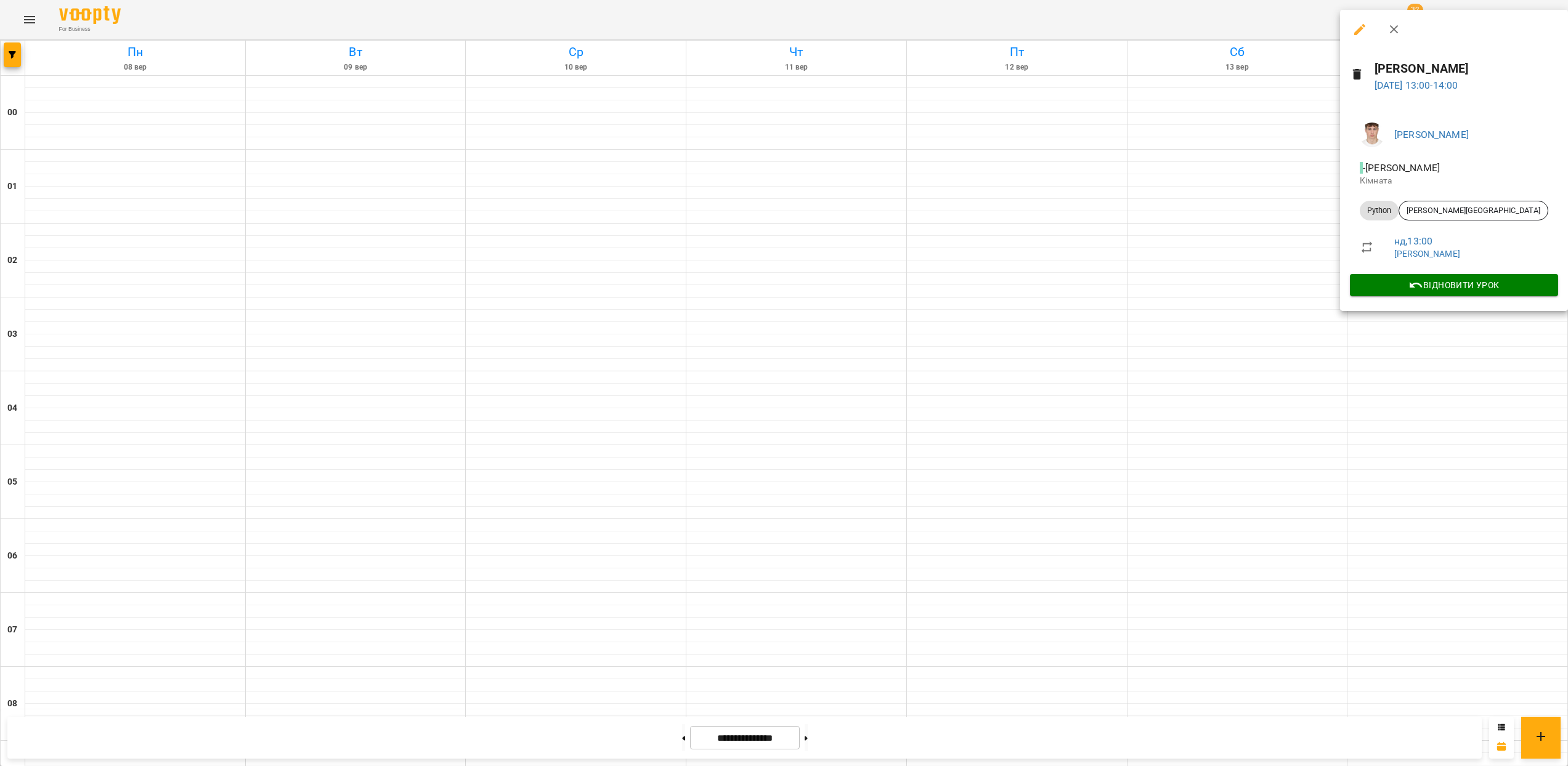
click at [1424, 357] on div at bounding box center [784, 383] width 1568 height 766
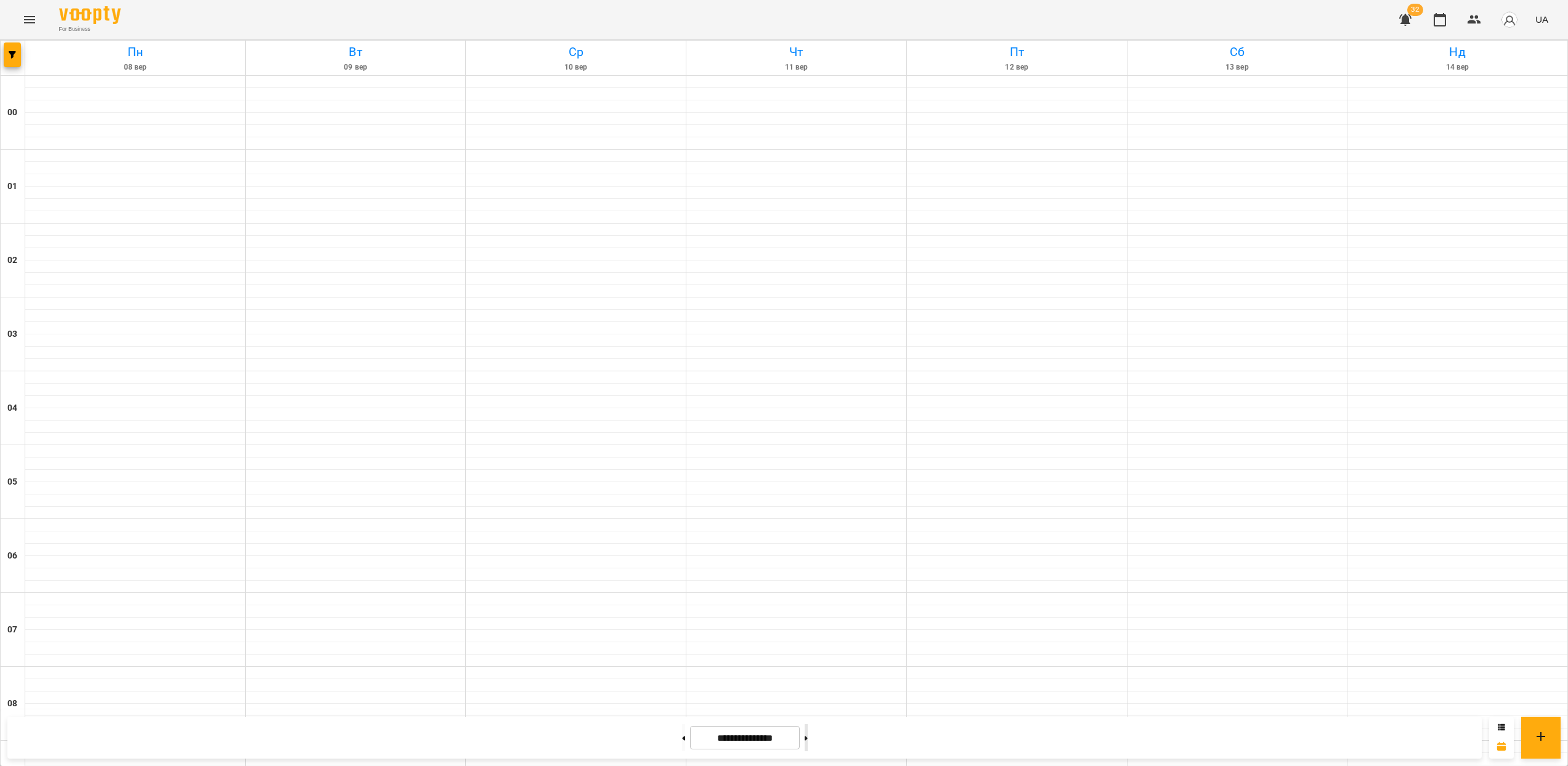
click at [807, 742] on button at bounding box center [806, 738] width 3 height 27
type input "**********"
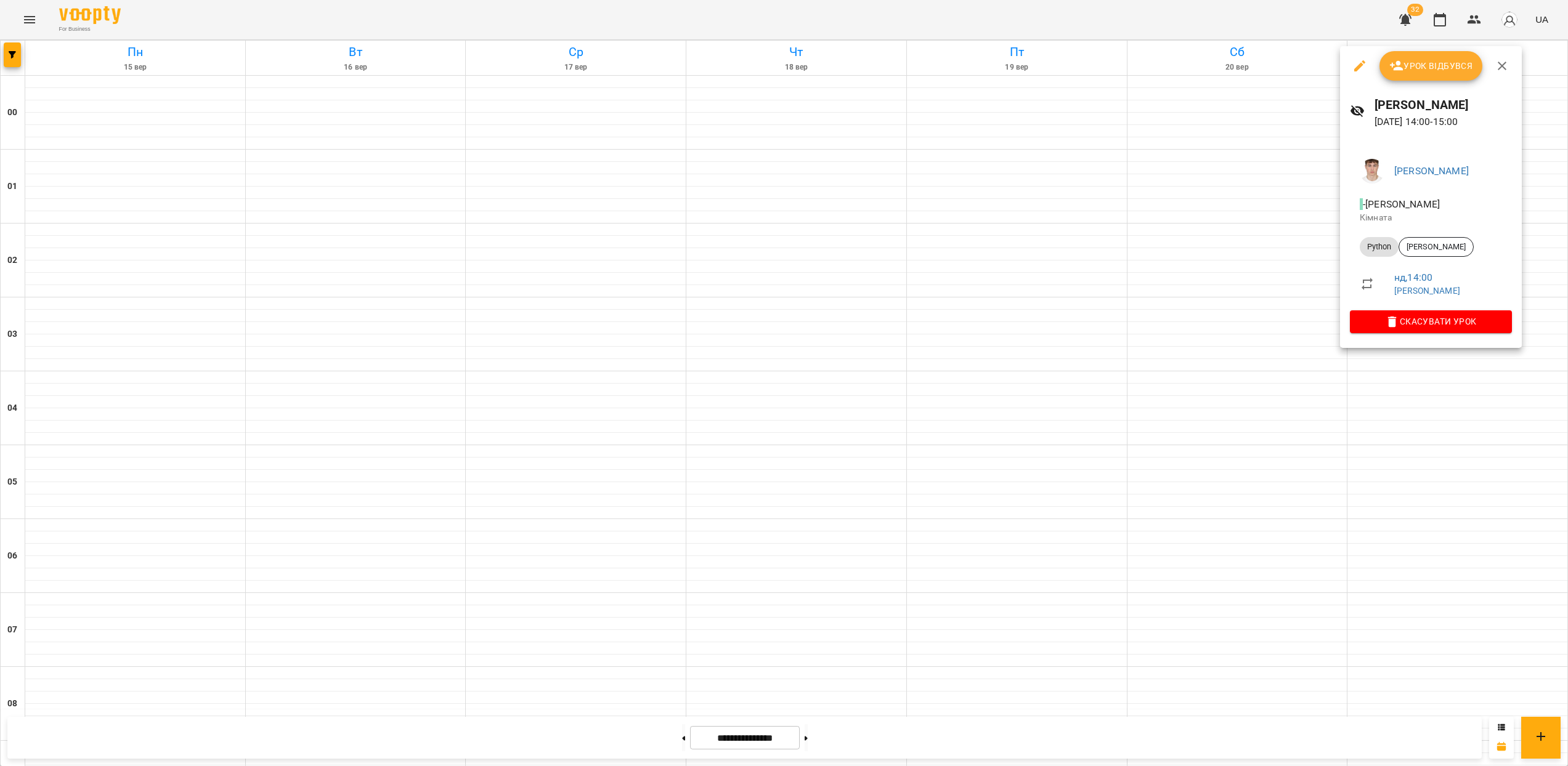
click at [1413, 374] on div at bounding box center [784, 383] width 1568 height 766
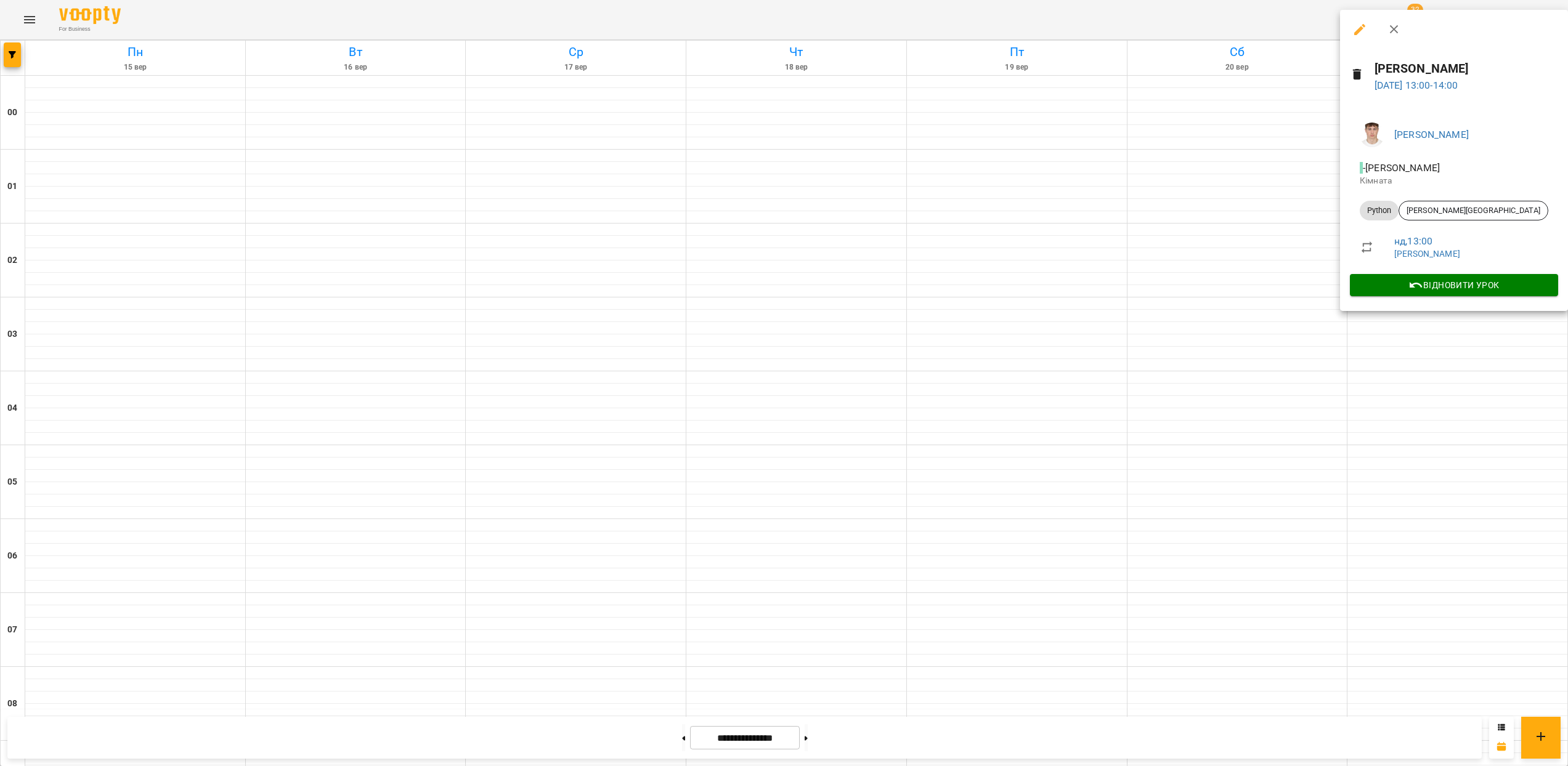
click at [1438, 352] on div at bounding box center [784, 383] width 1568 height 766
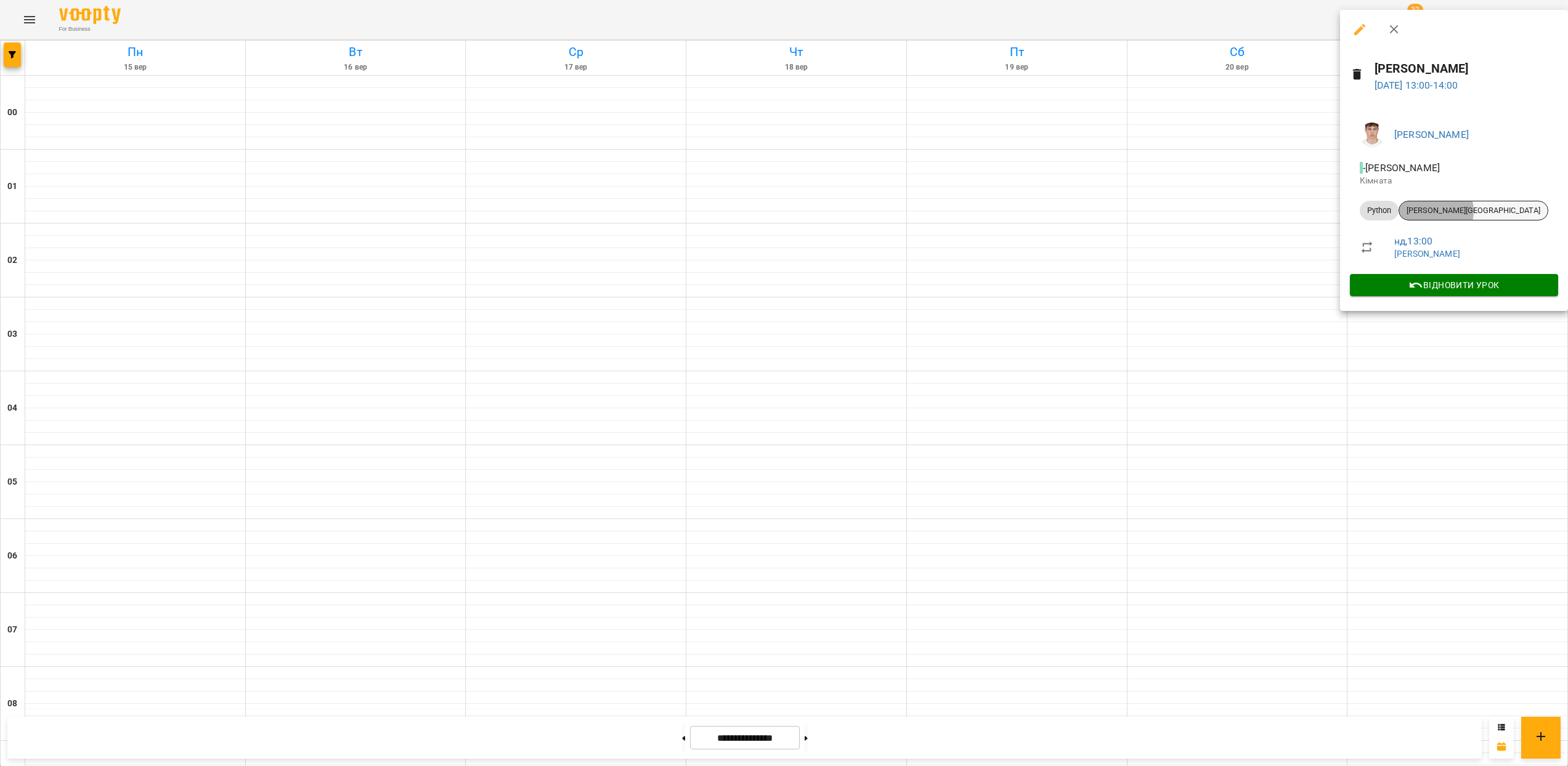
click at [1435, 211] on span "[PERSON_NAME][GEOGRAPHIC_DATA]" at bounding box center [1473, 211] width 149 height 11
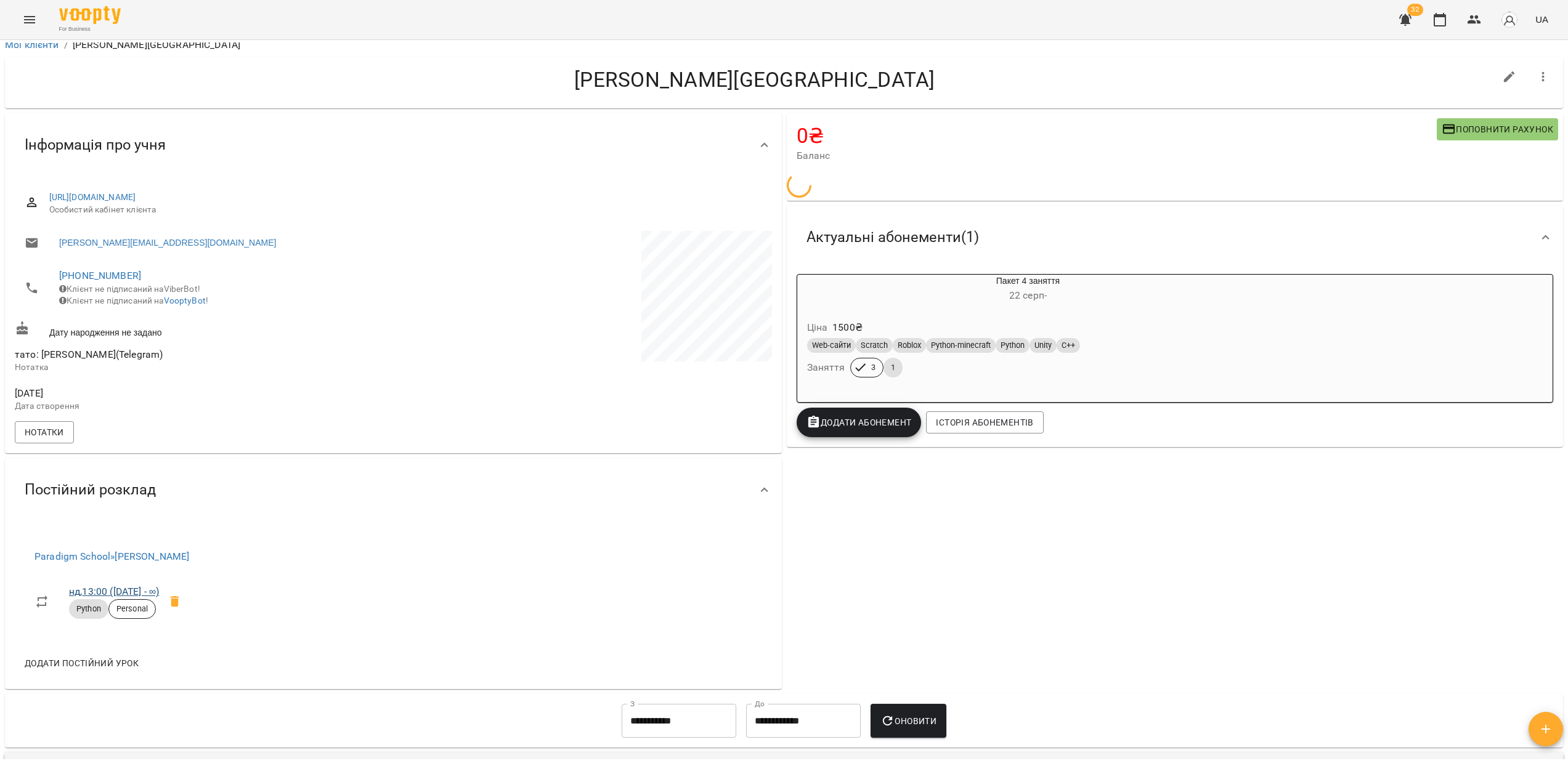
scroll to position [21, 0]
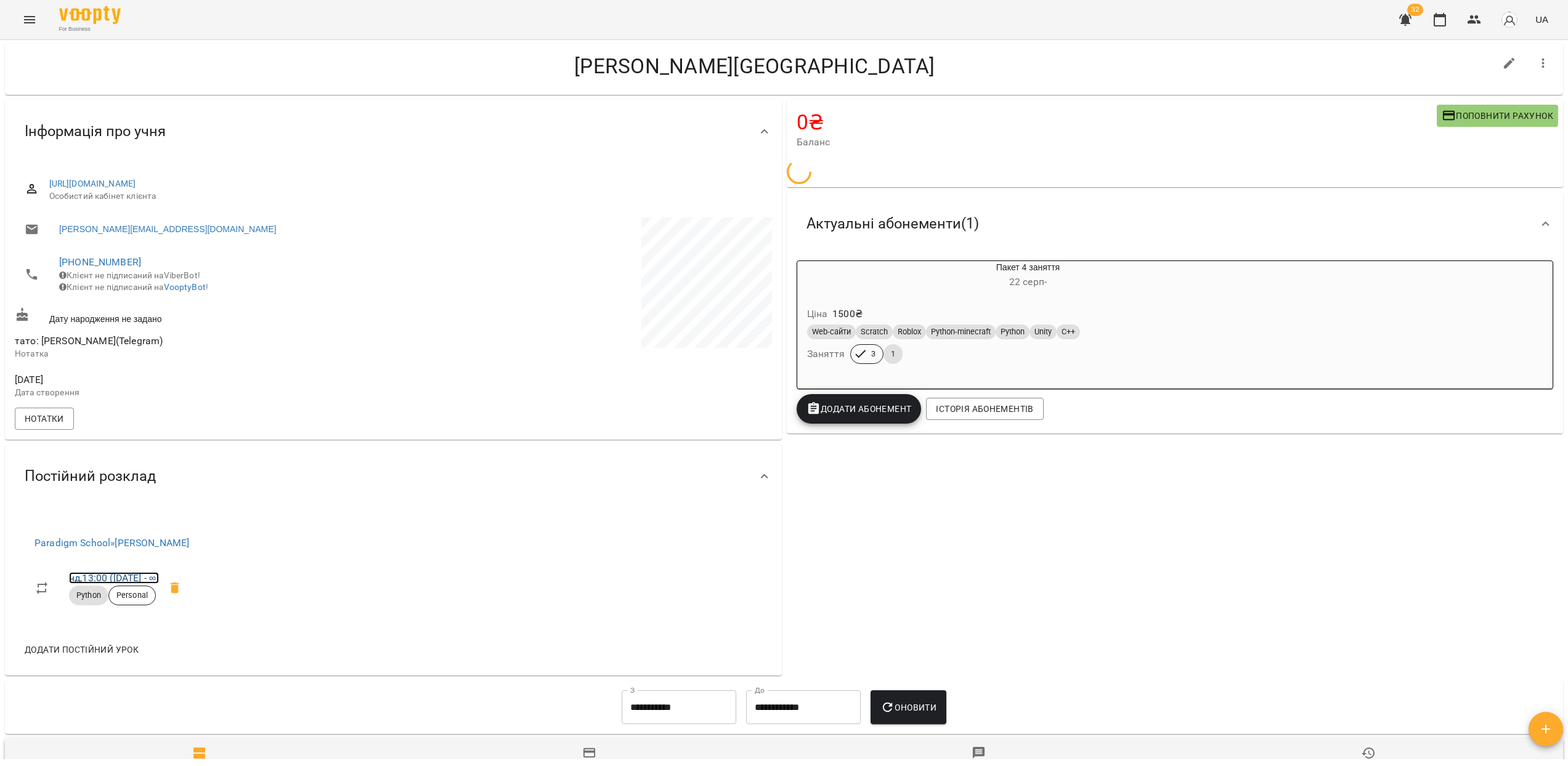
click at [145, 584] on link "нд , 13:00 ([DATE] - ∞)" at bounding box center [114, 578] width 90 height 12
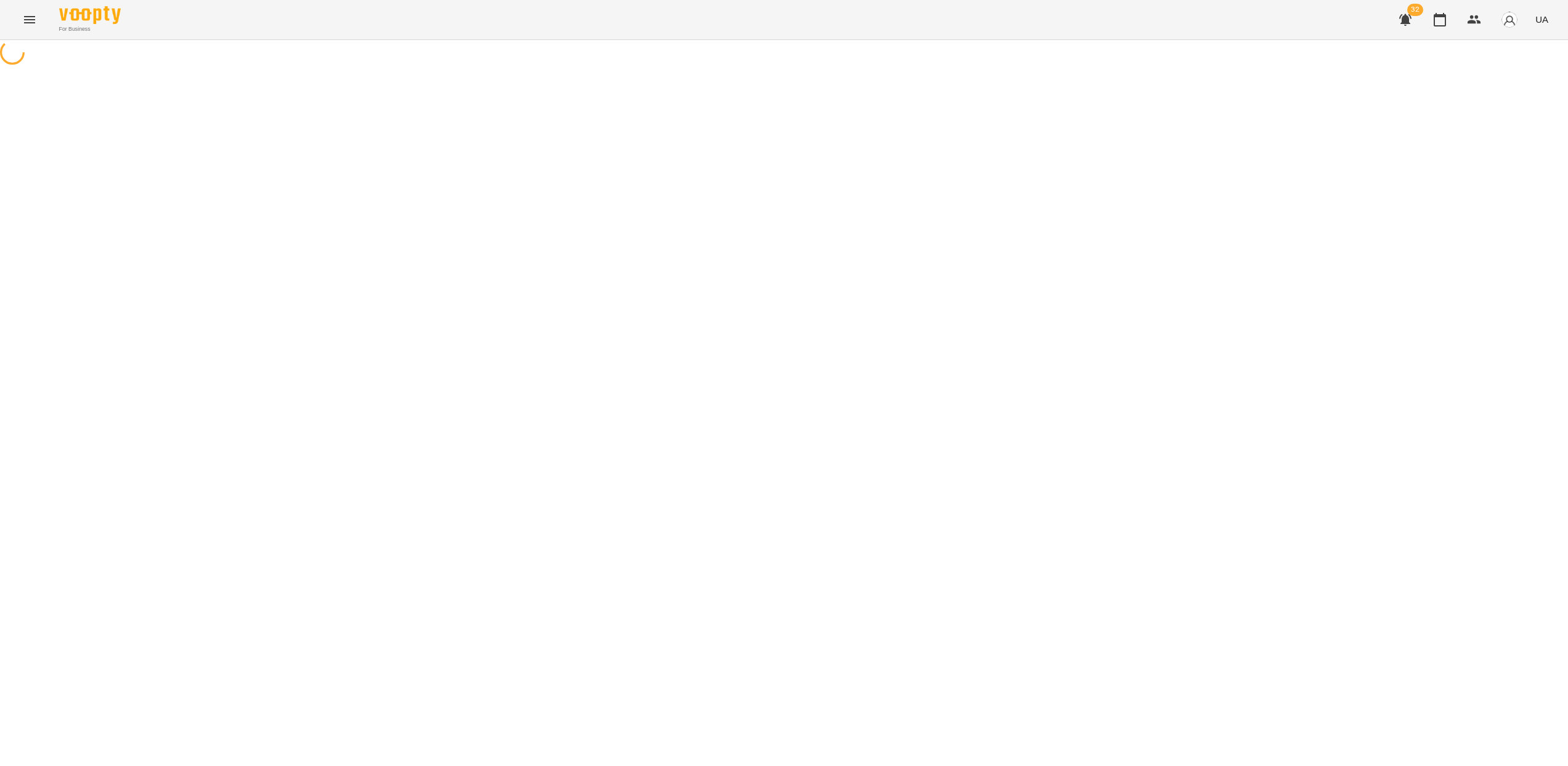
select select "*"
select select "******"
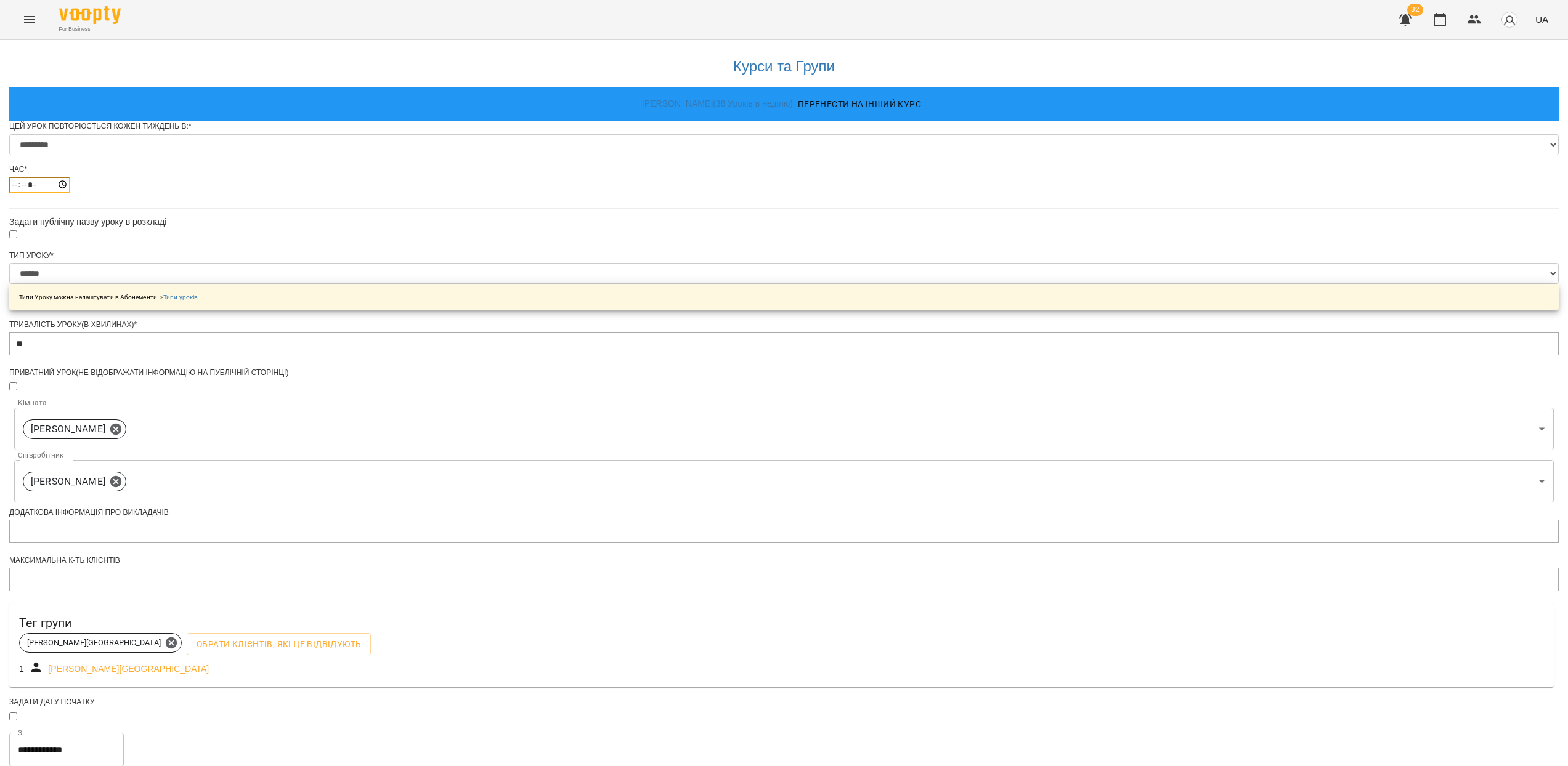
click at [70, 193] on input "*****" at bounding box center [40, 185] width 61 height 16
click at [45, 18] on div "For Business 32 UA" at bounding box center [784, 20] width 1568 height 40
click at [41, 24] on button "Menu" at bounding box center [29, 19] width 30 height 30
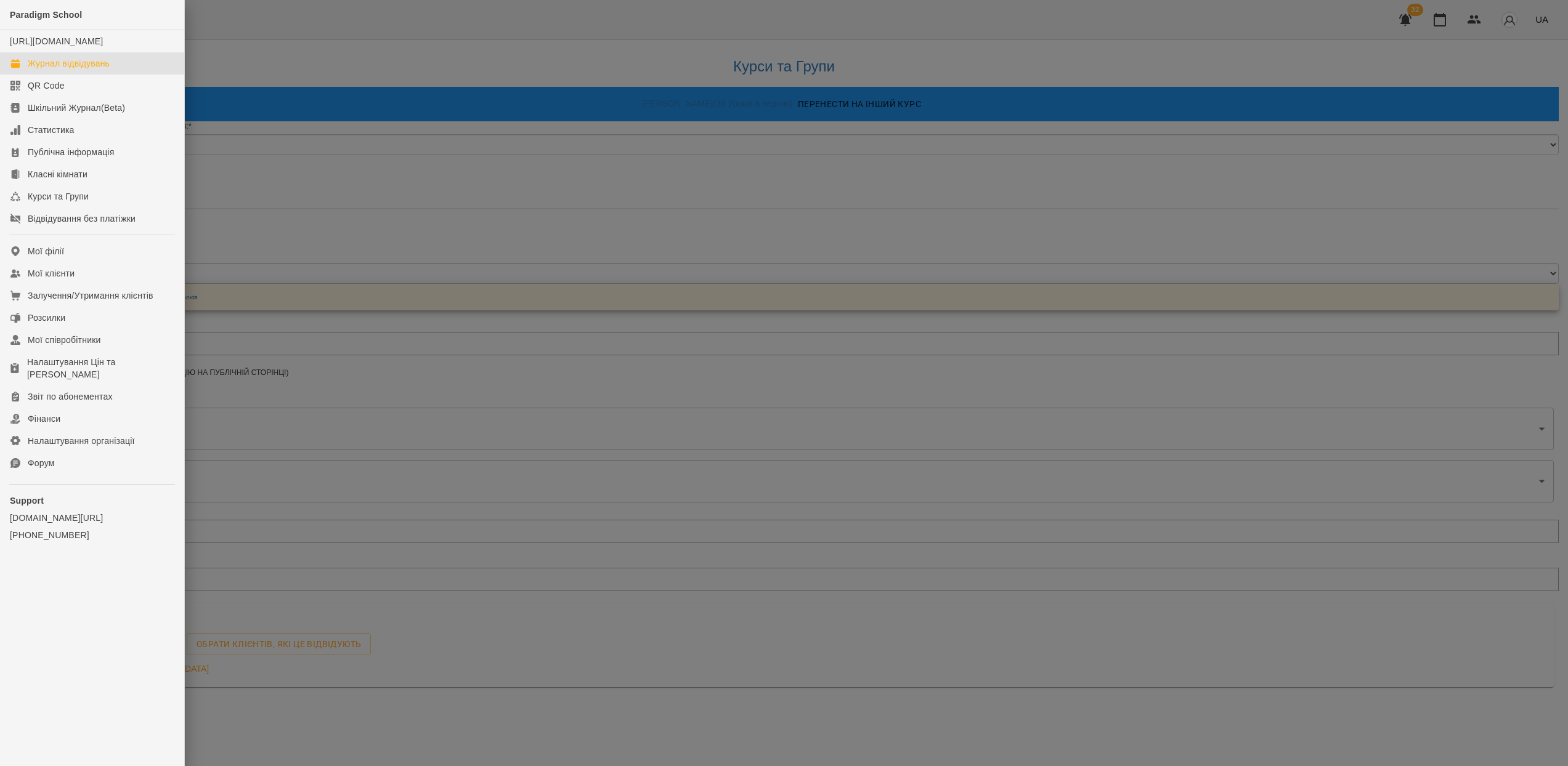
click at [95, 69] on div "Журнал відвідувань" at bounding box center [68, 64] width 82 height 13
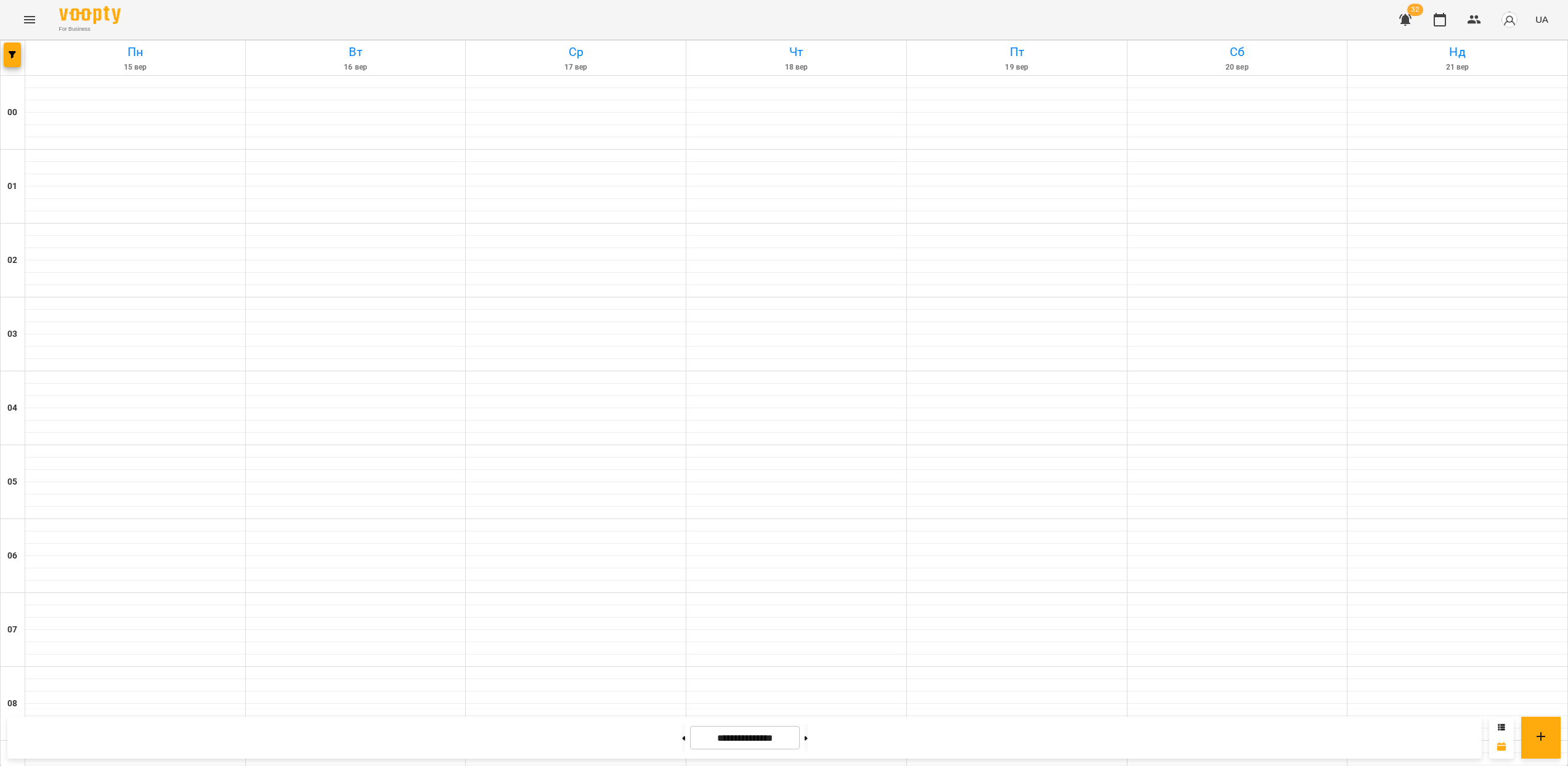
scroll to position [873, 0]
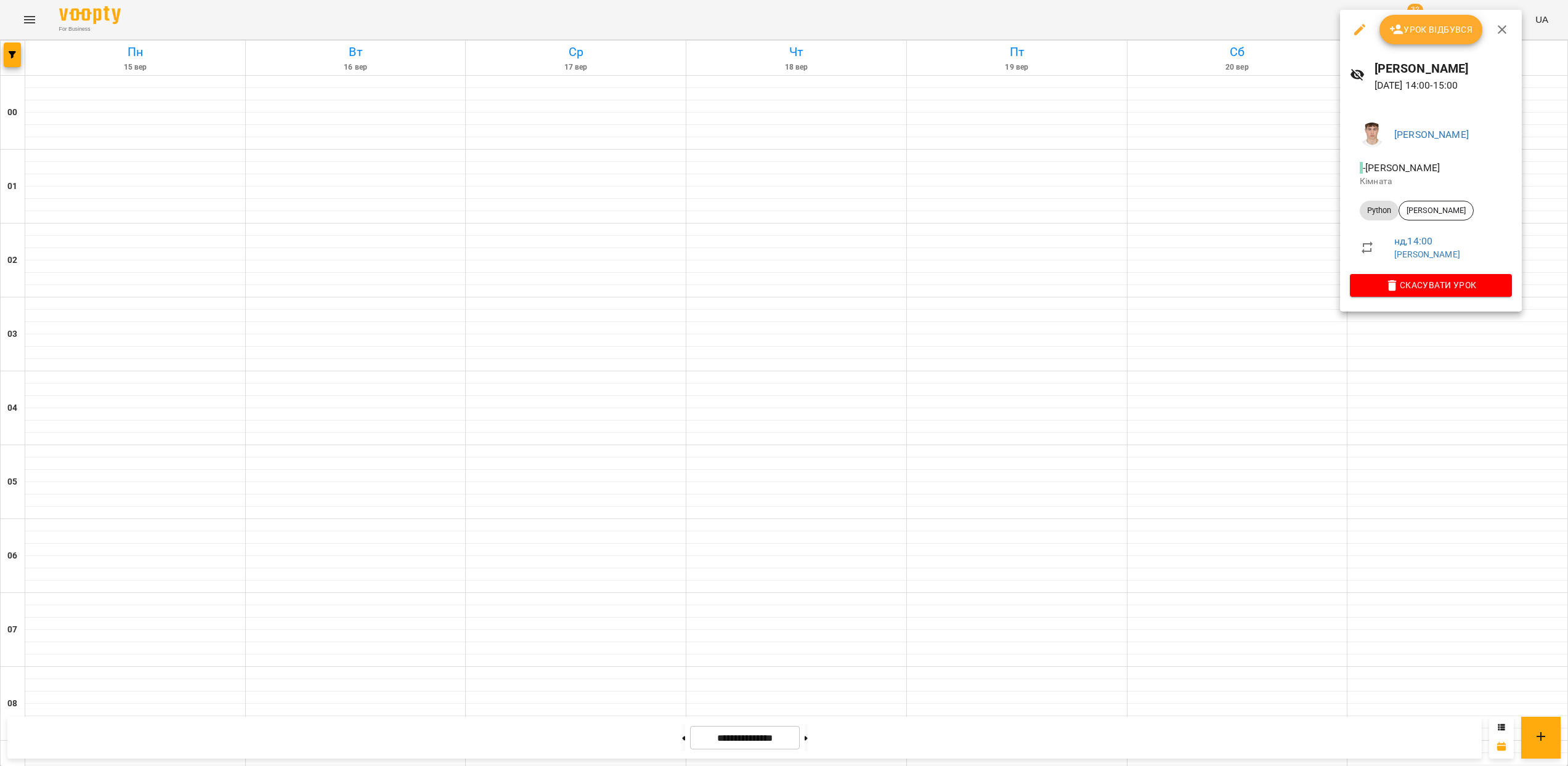
click at [1411, 355] on div at bounding box center [784, 383] width 1568 height 766
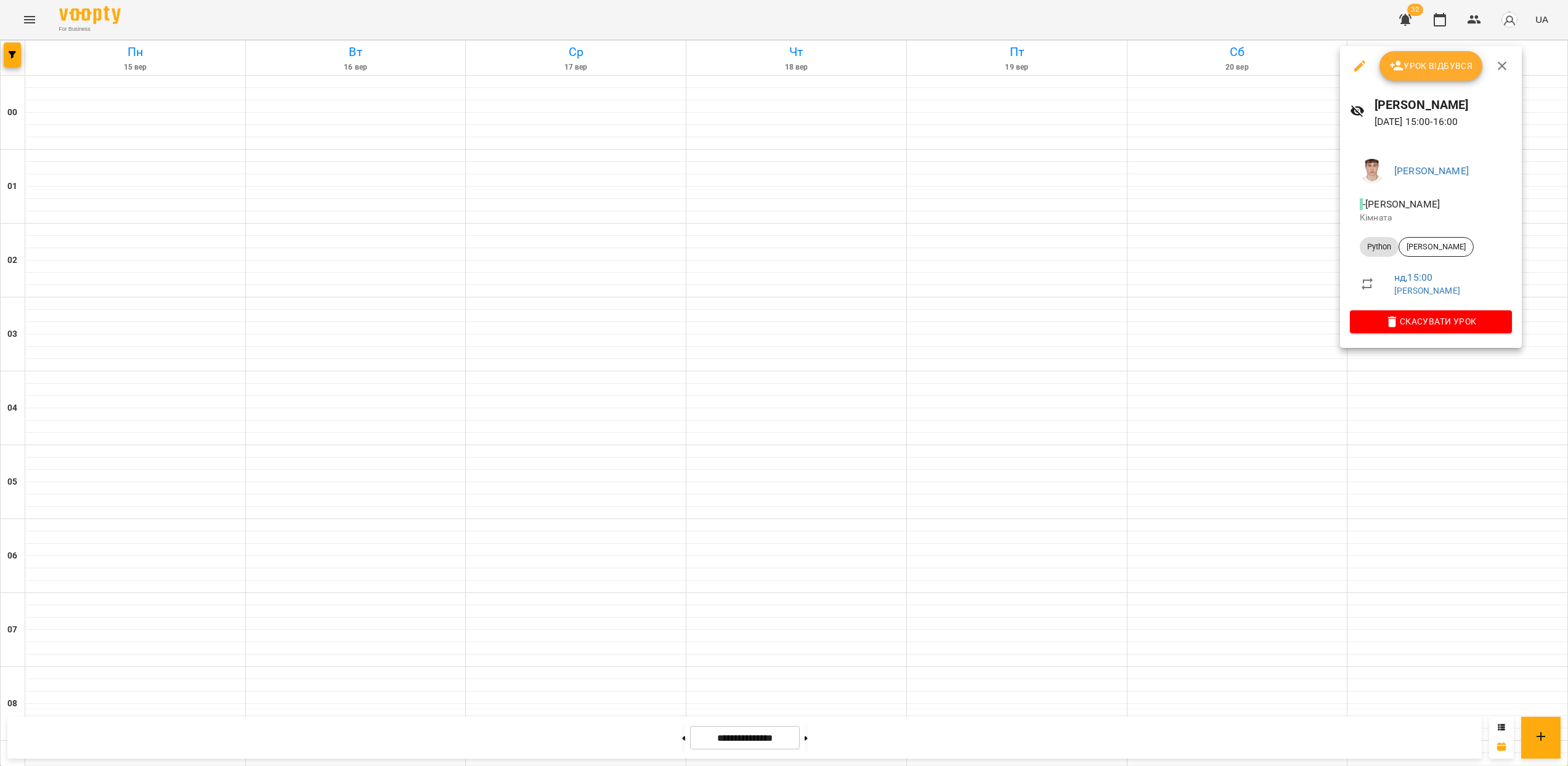
click at [1415, 364] on div at bounding box center [784, 383] width 1568 height 766
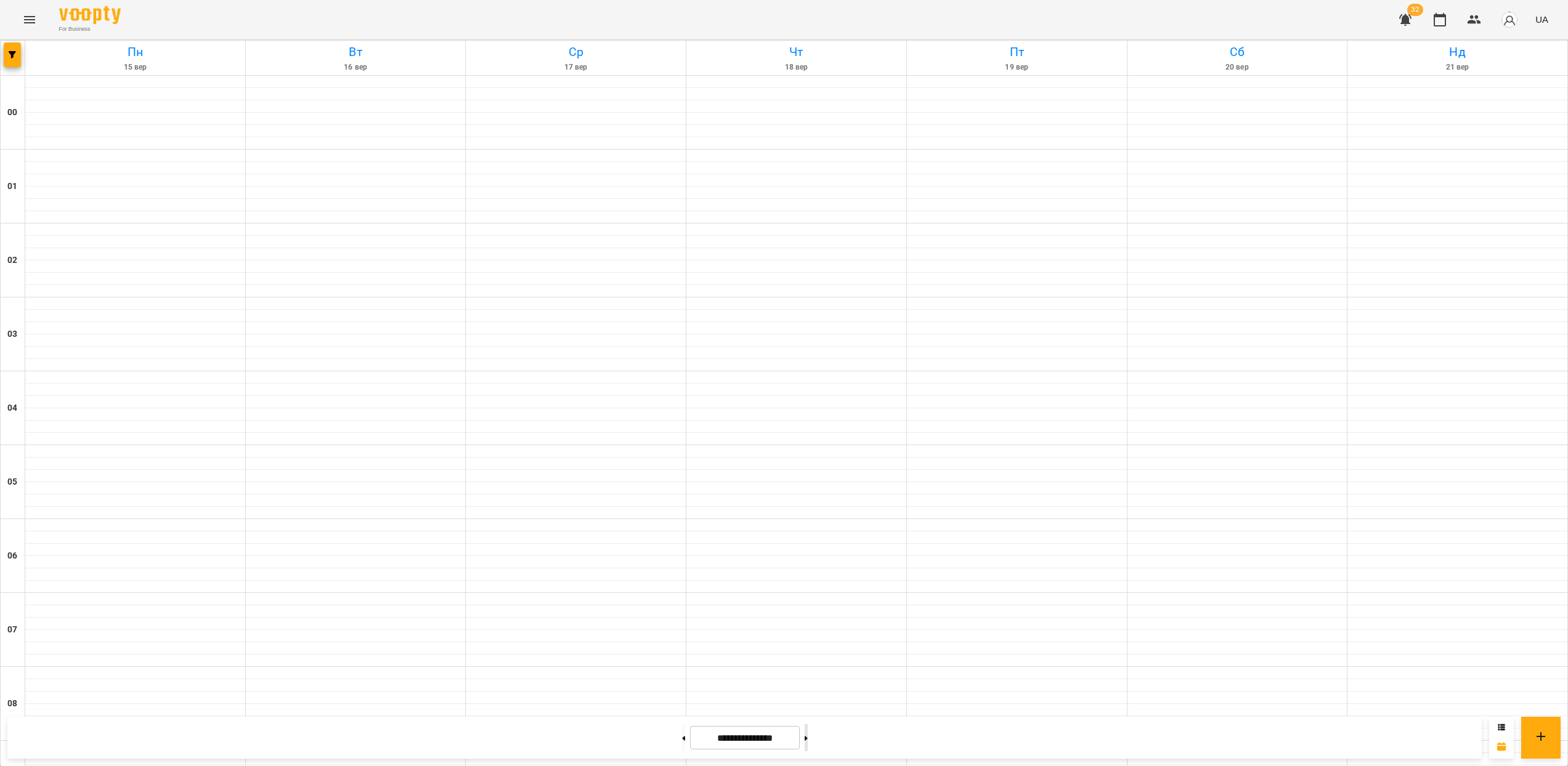
click at [807, 739] on icon at bounding box center [806, 738] width 3 height 5
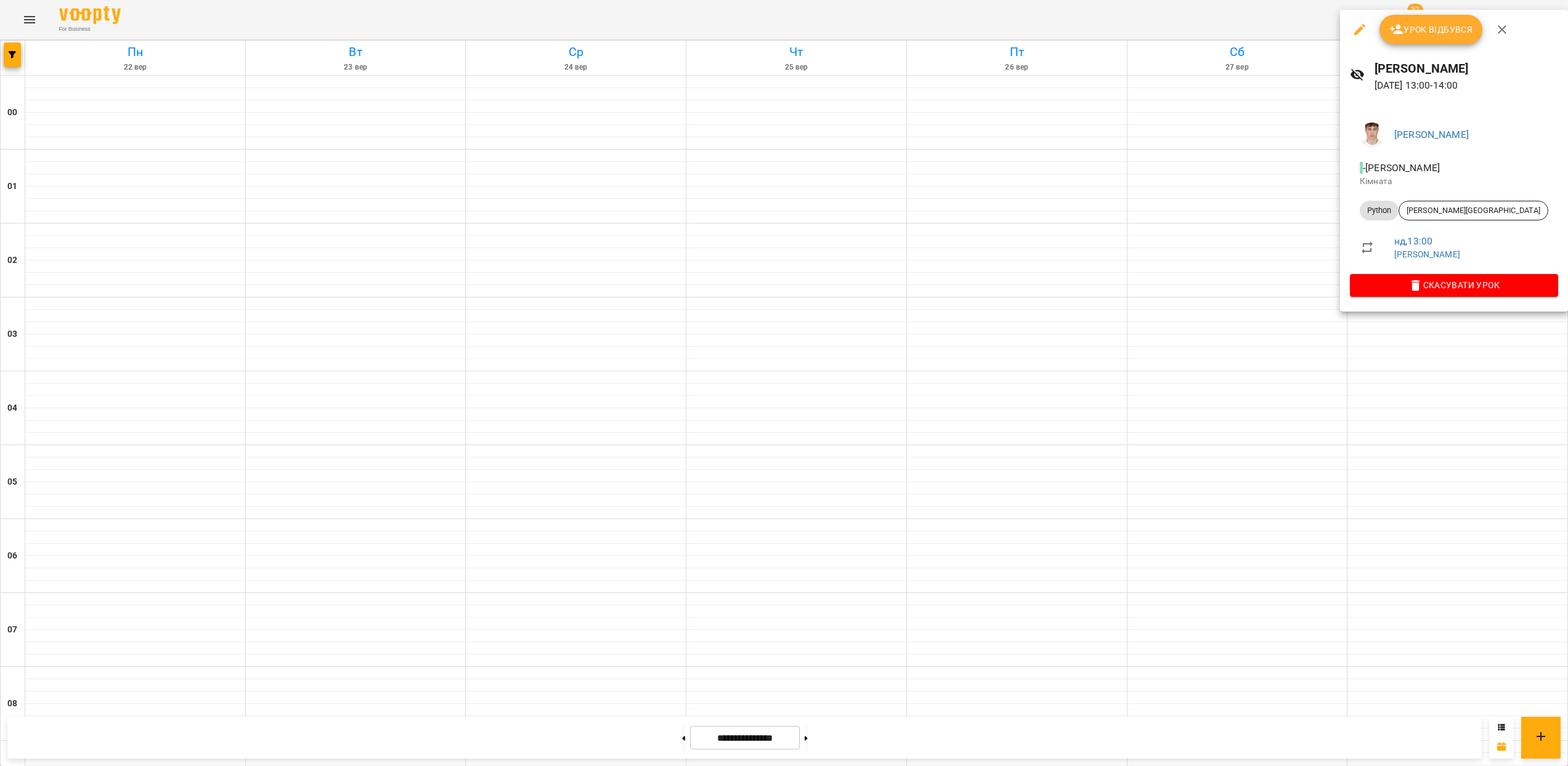
click at [1481, 397] on div at bounding box center [784, 383] width 1568 height 766
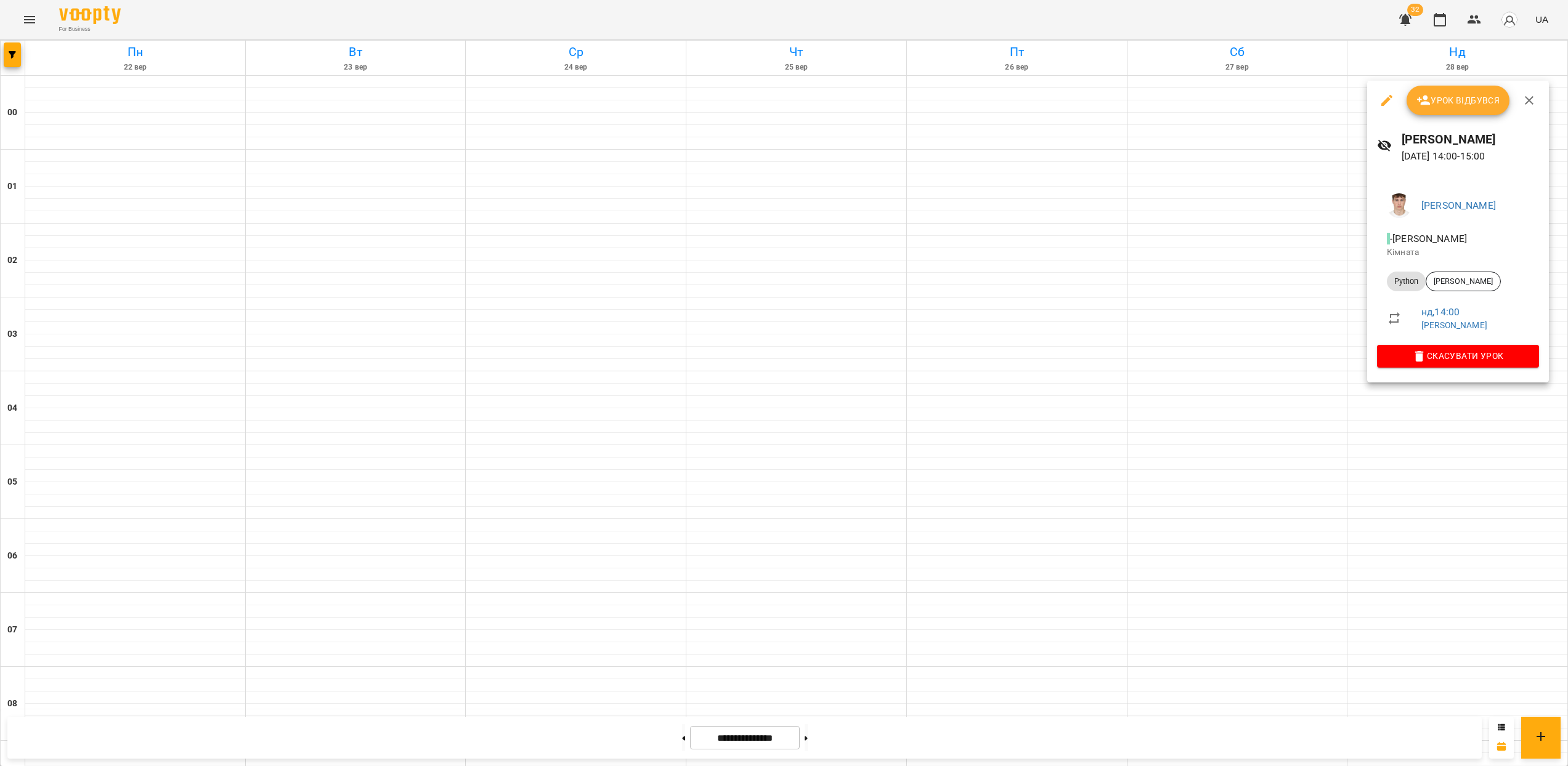
click at [1405, 459] on div at bounding box center [784, 383] width 1568 height 766
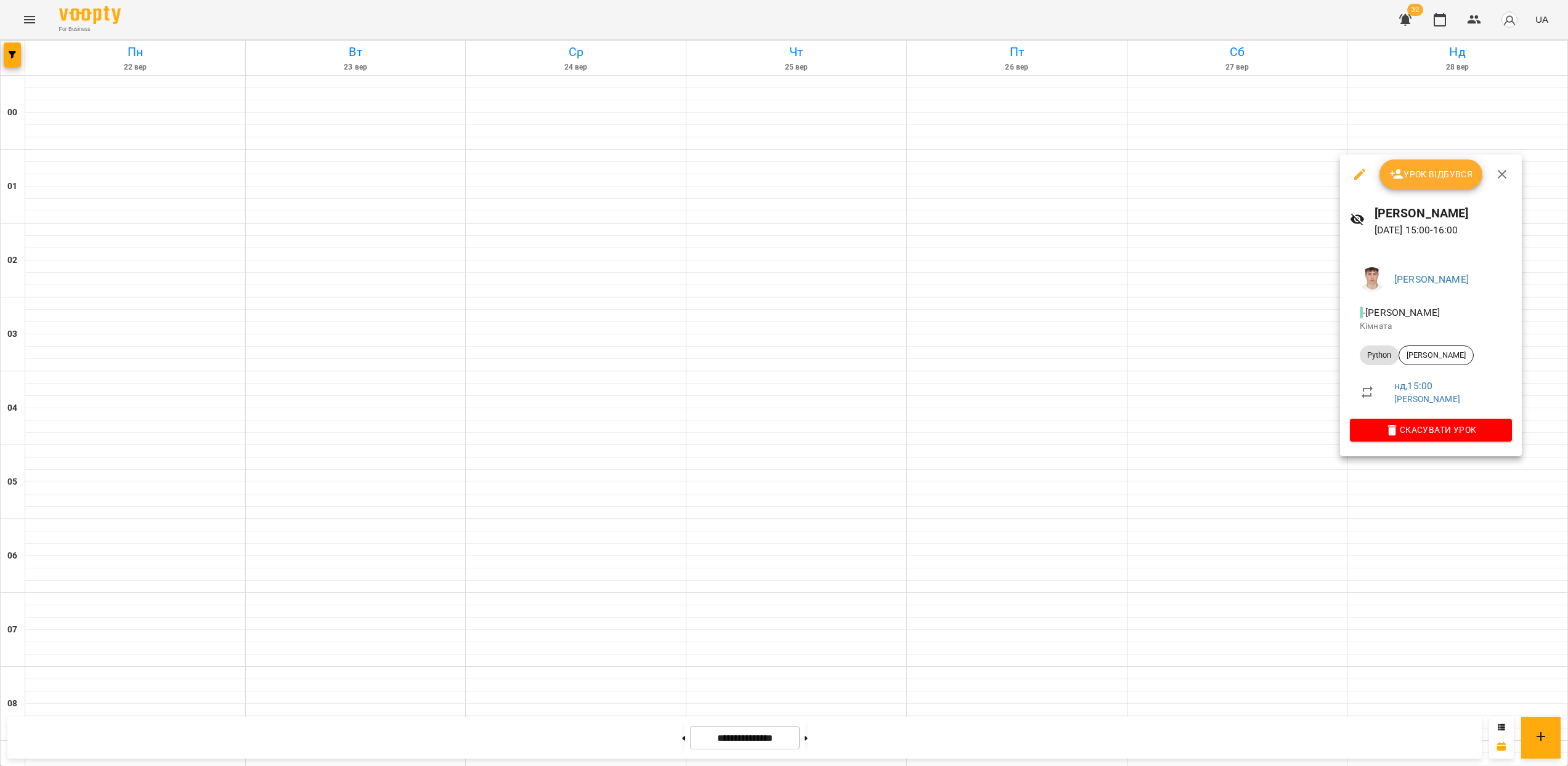
click at [1413, 479] on div at bounding box center [784, 383] width 1568 height 766
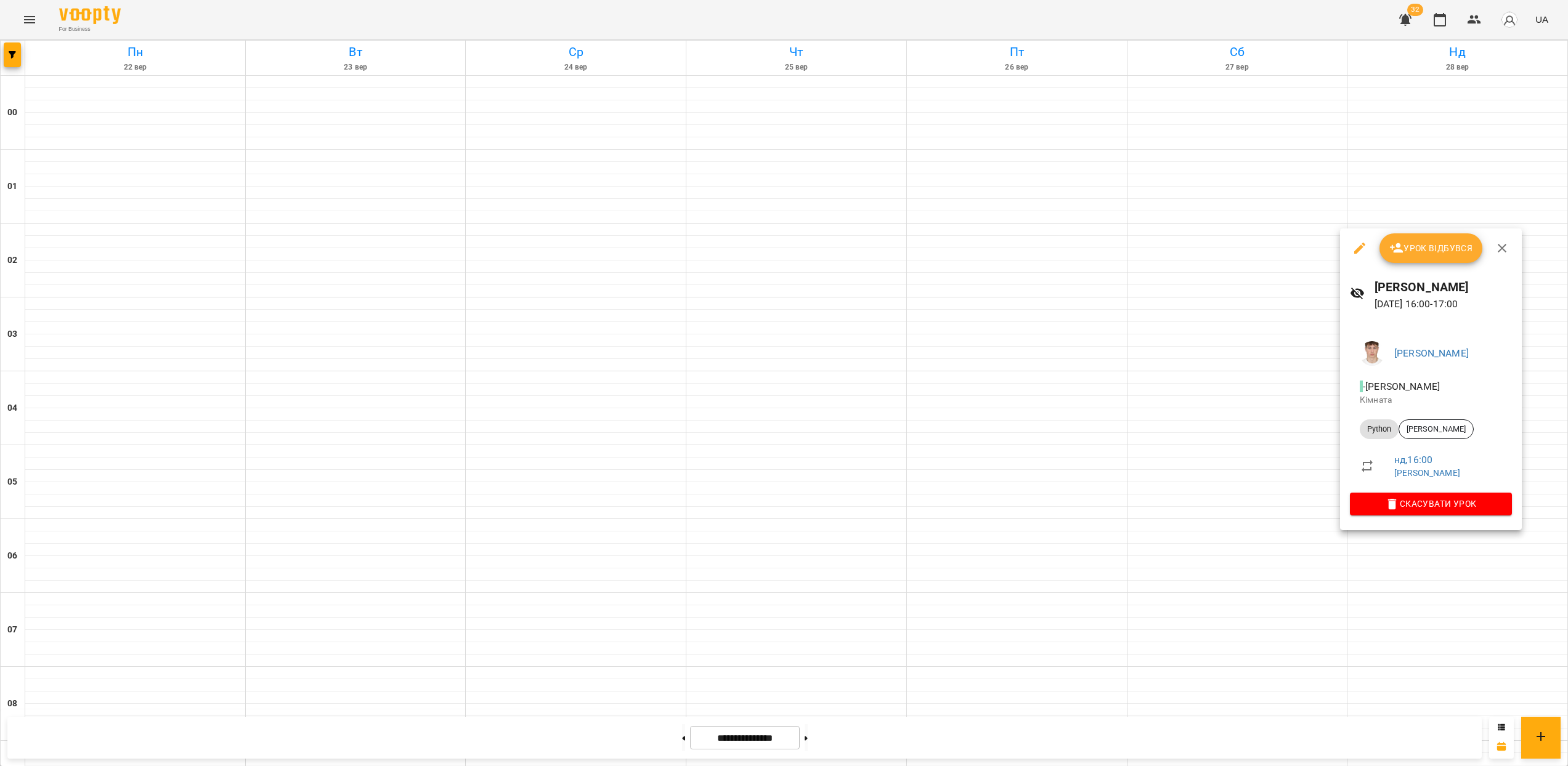
click at [1381, 563] on div at bounding box center [784, 383] width 1568 height 766
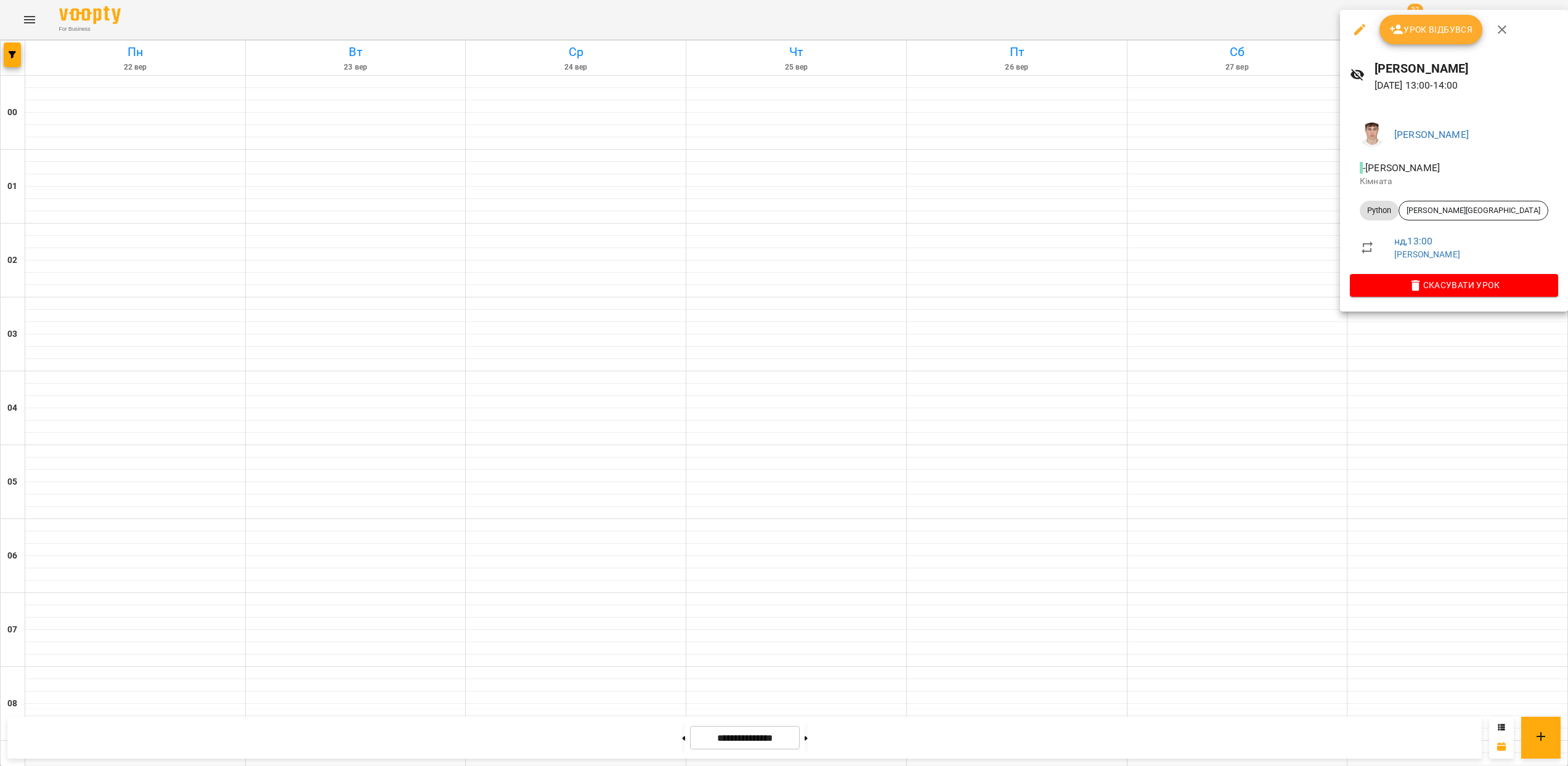
click at [1433, 389] on div at bounding box center [784, 383] width 1568 height 766
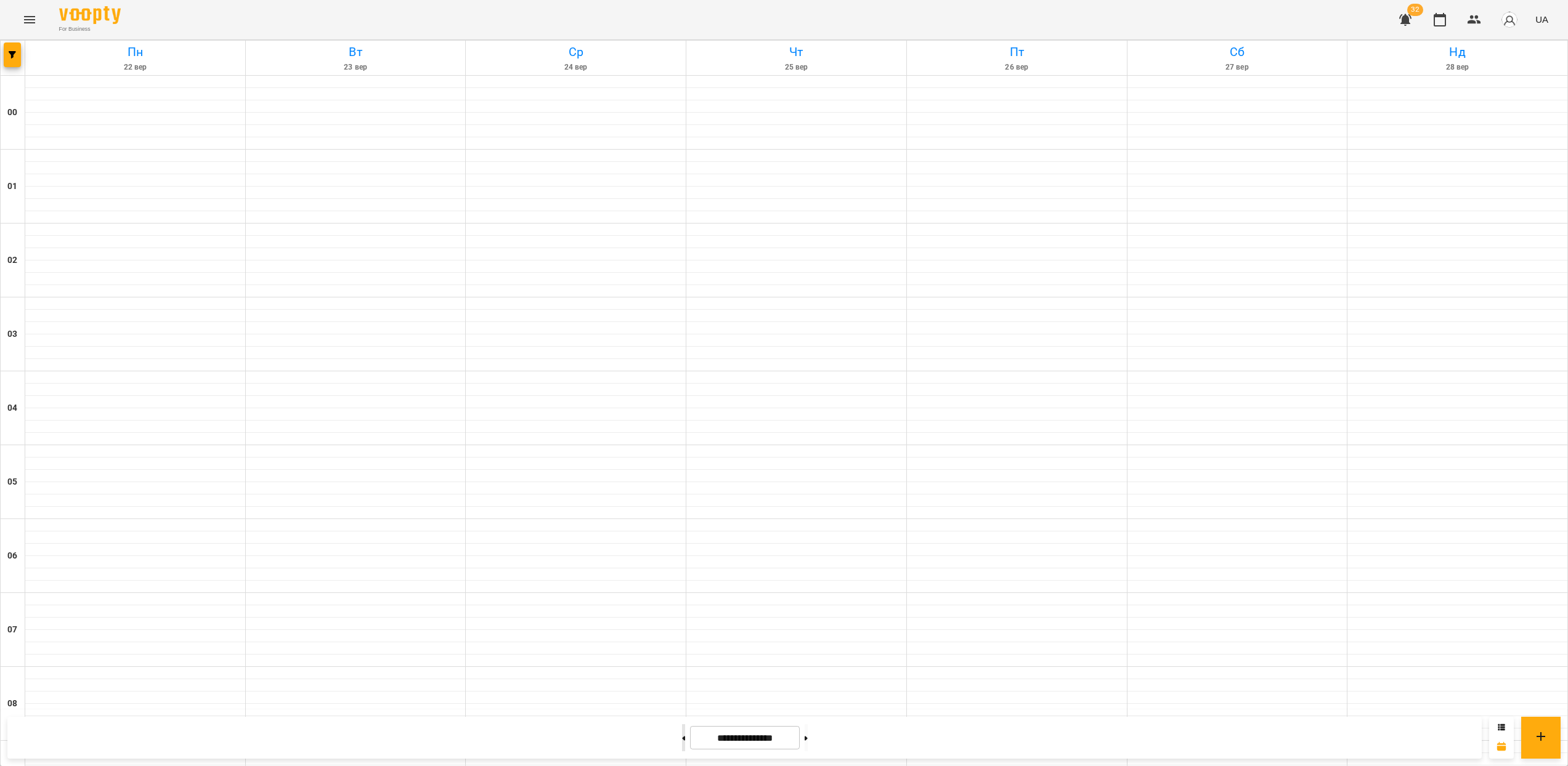
click at [682, 741] on button at bounding box center [683, 738] width 3 height 27
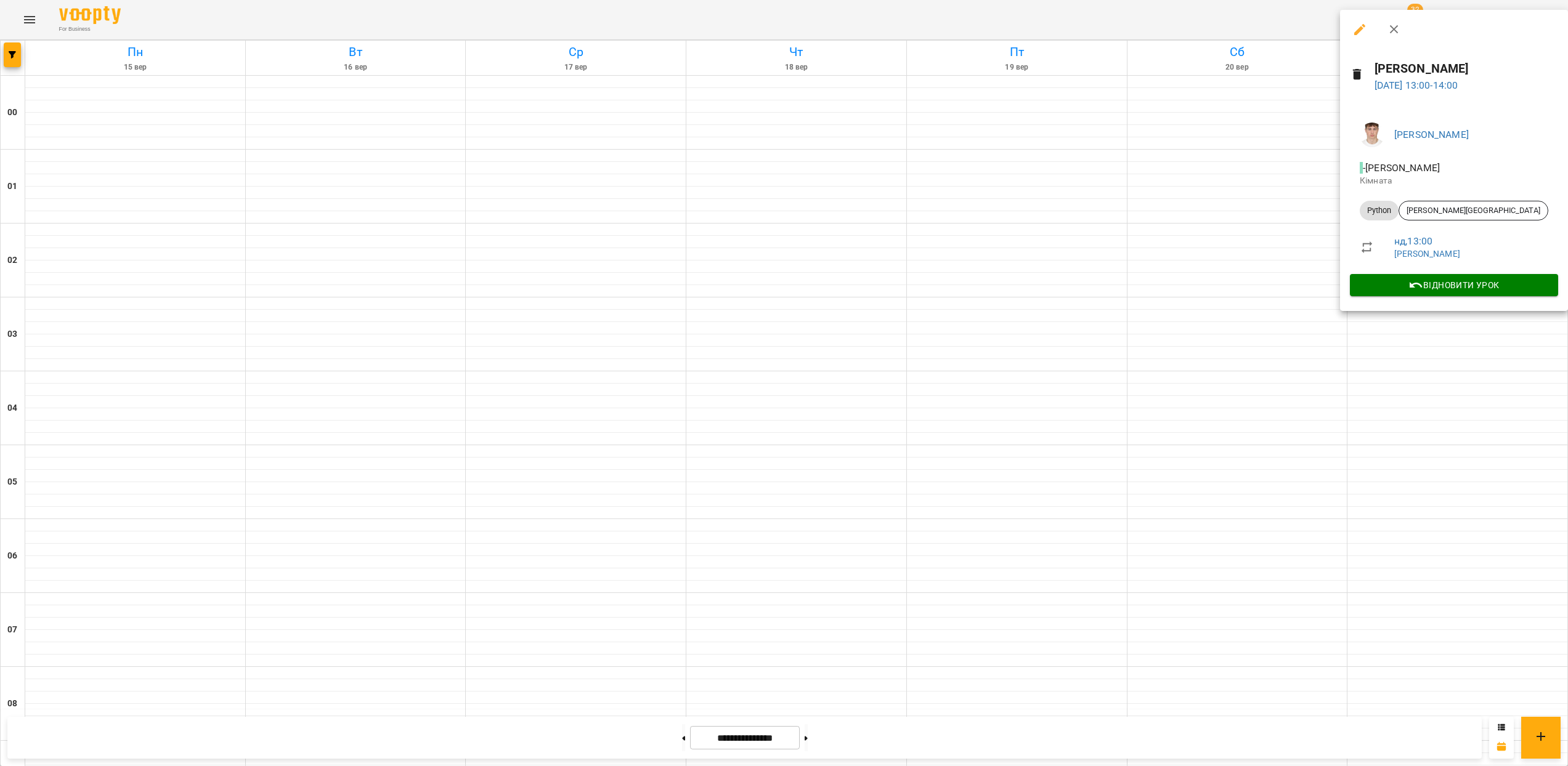
click at [1411, 332] on div at bounding box center [784, 383] width 1568 height 766
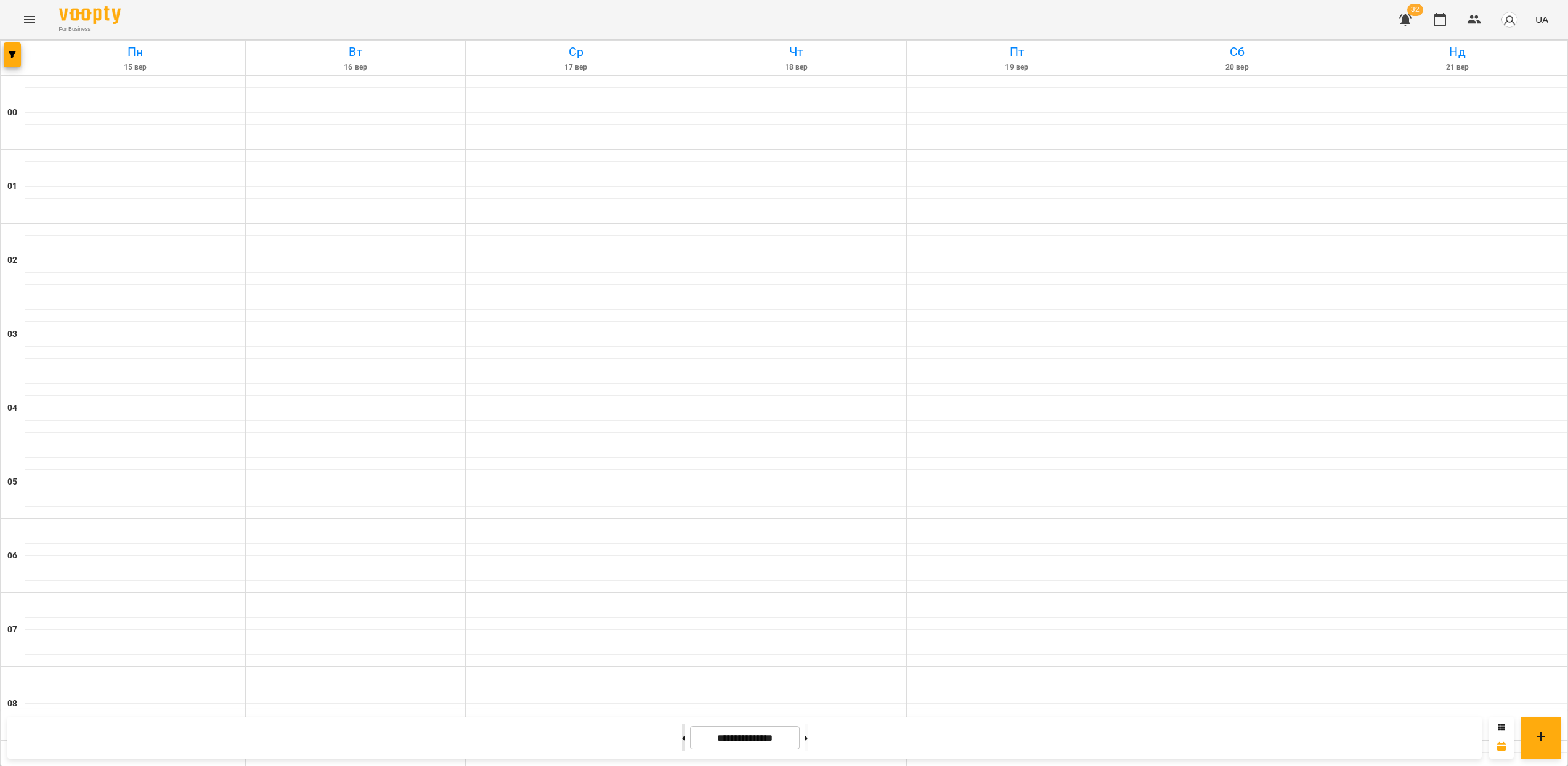
click at [682, 736] on icon at bounding box center [683, 738] width 3 height 5
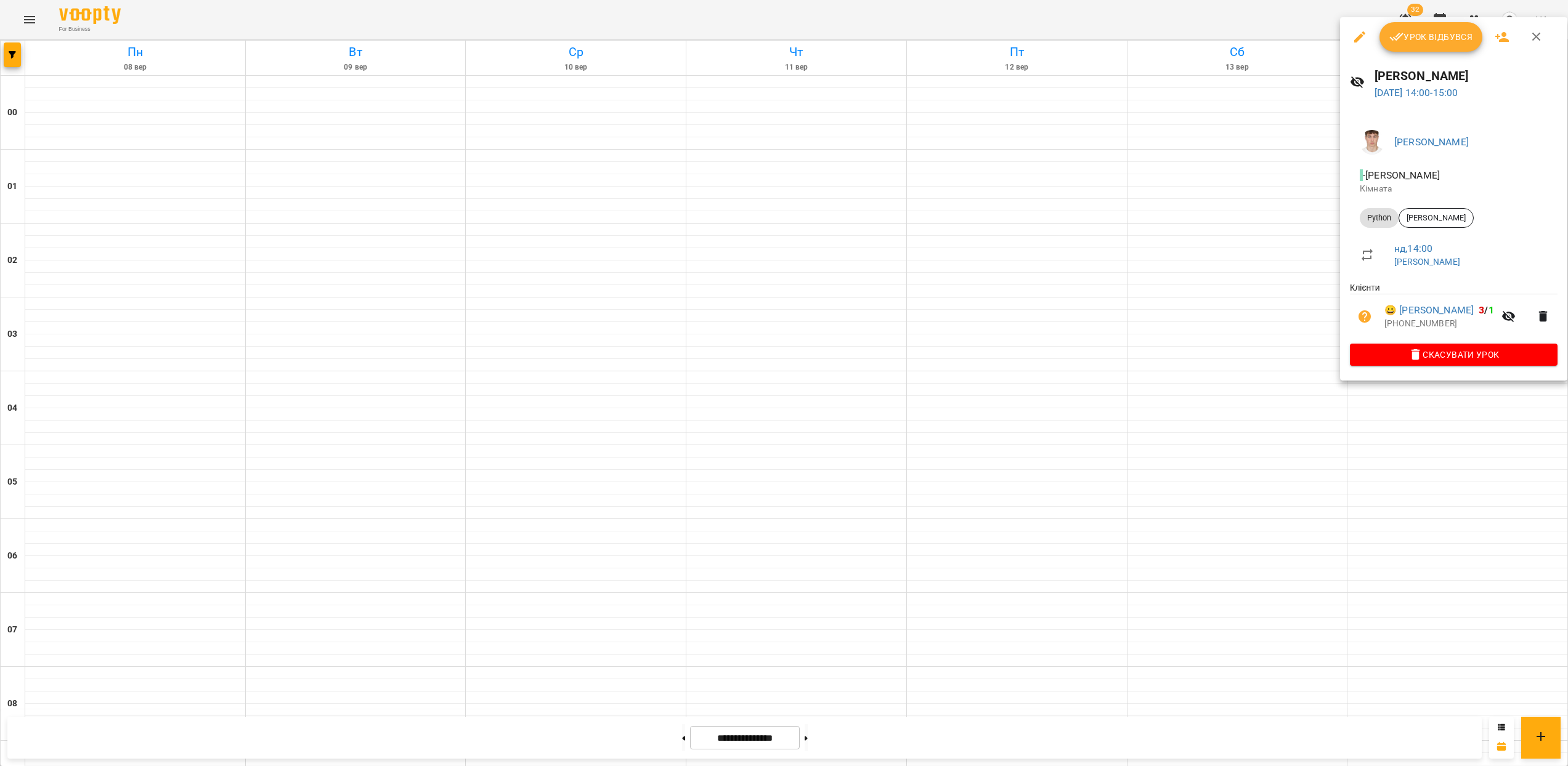
click at [1420, 453] on div at bounding box center [784, 383] width 1568 height 766
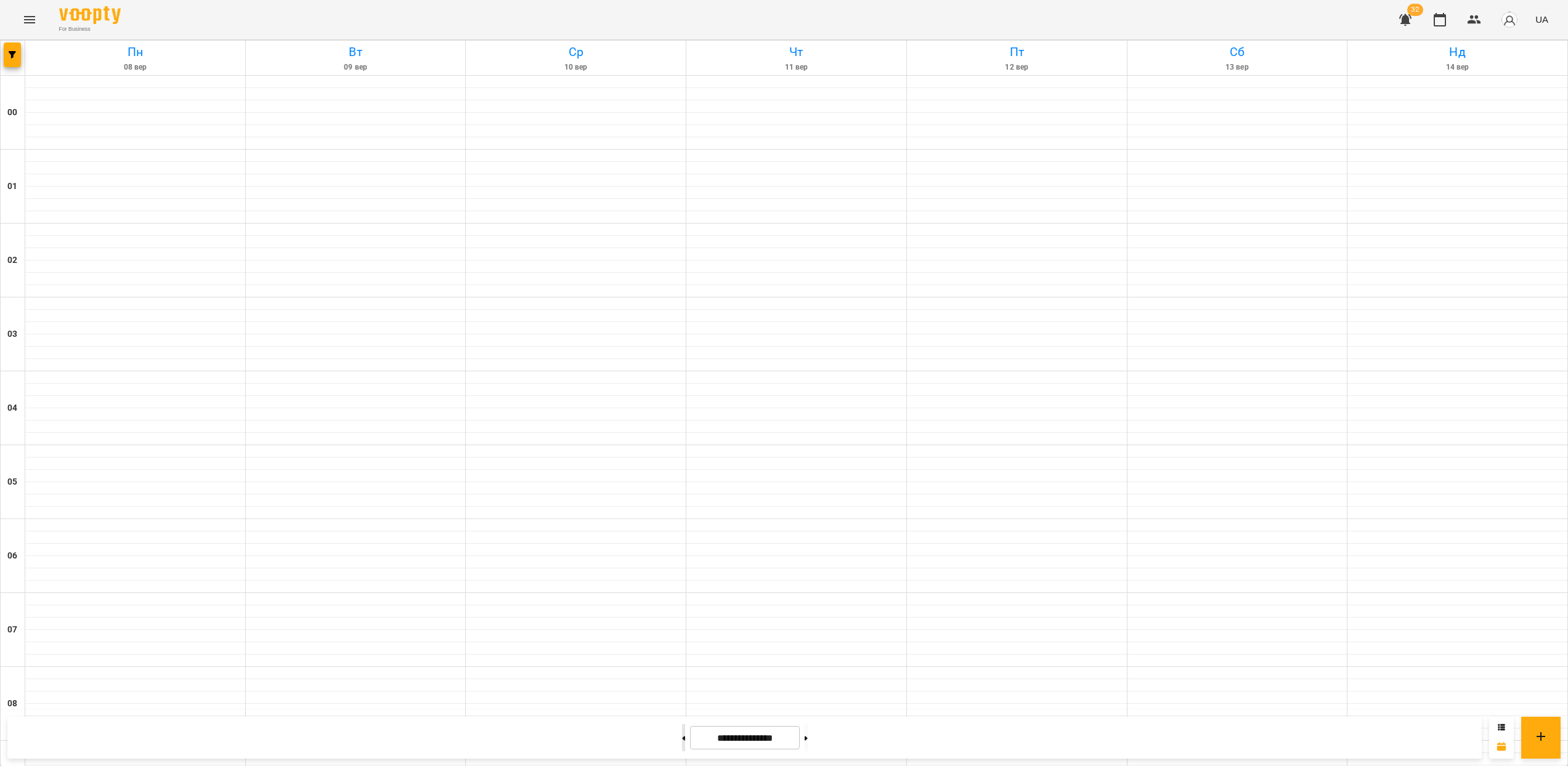
click at [682, 738] on button at bounding box center [683, 738] width 3 height 27
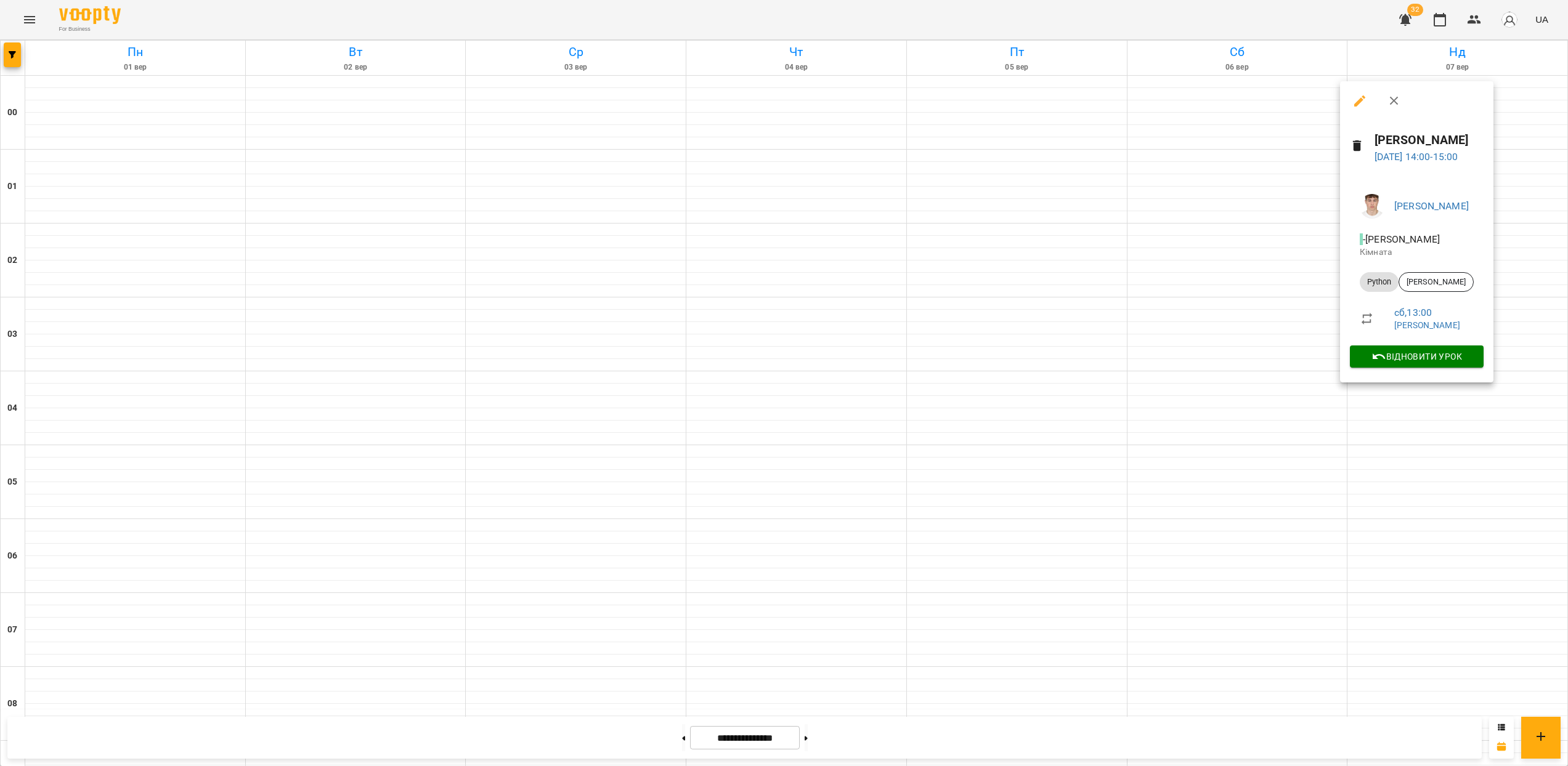
click at [1479, 408] on div at bounding box center [784, 383] width 1568 height 766
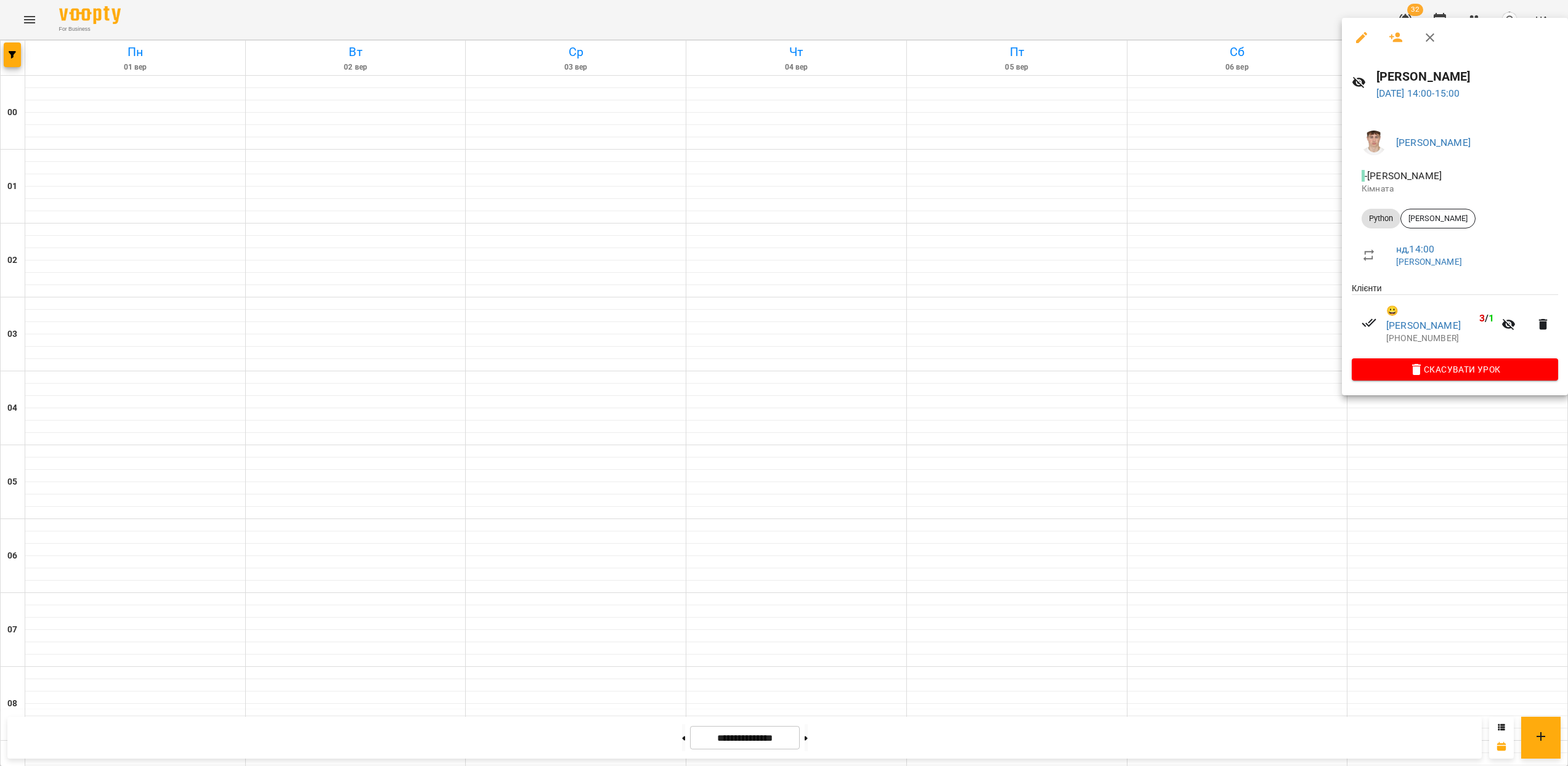
click at [1420, 444] on div at bounding box center [784, 383] width 1568 height 766
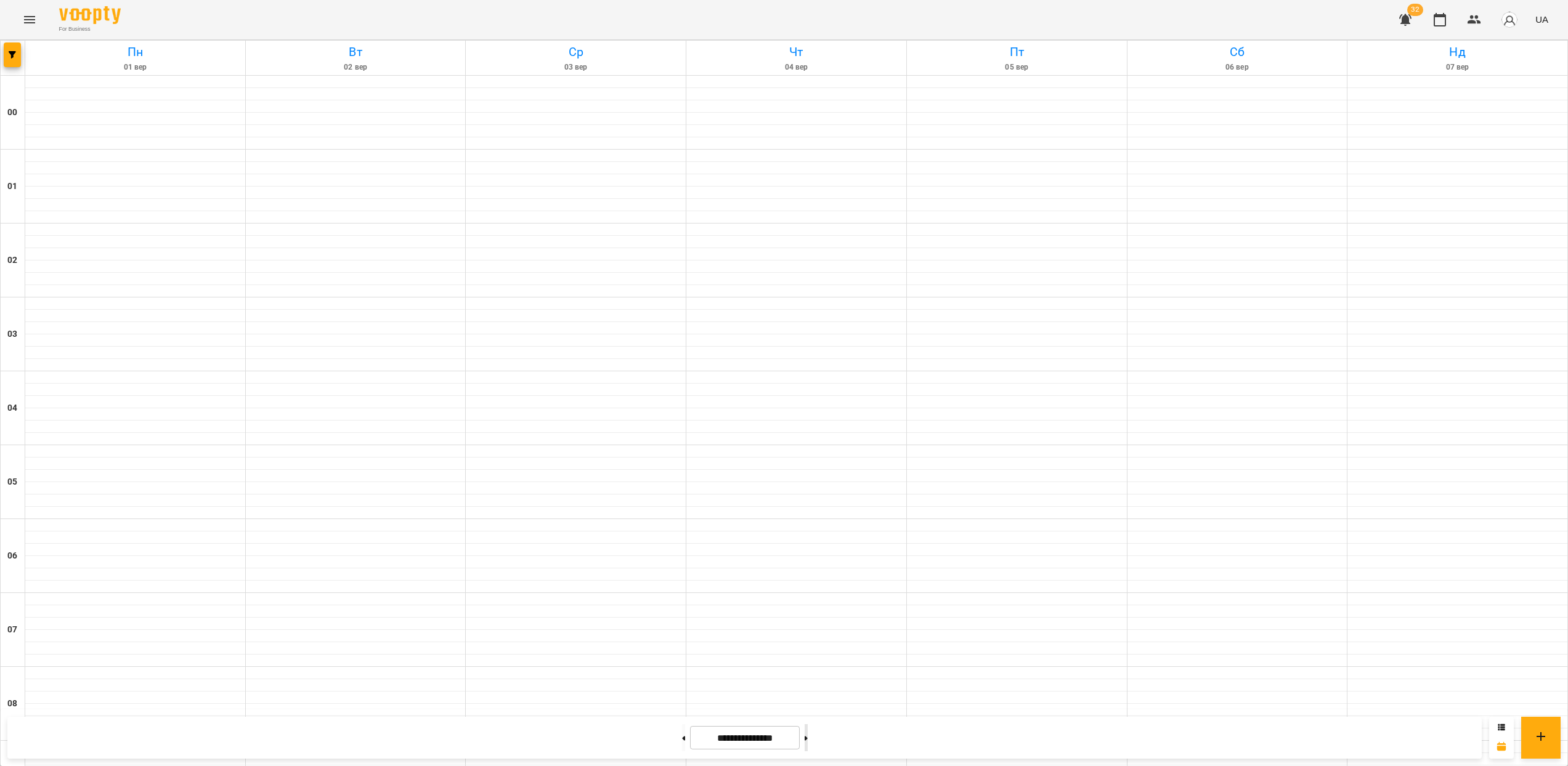
click at [807, 737] on button at bounding box center [806, 738] width 3 height 27
type input "**********"
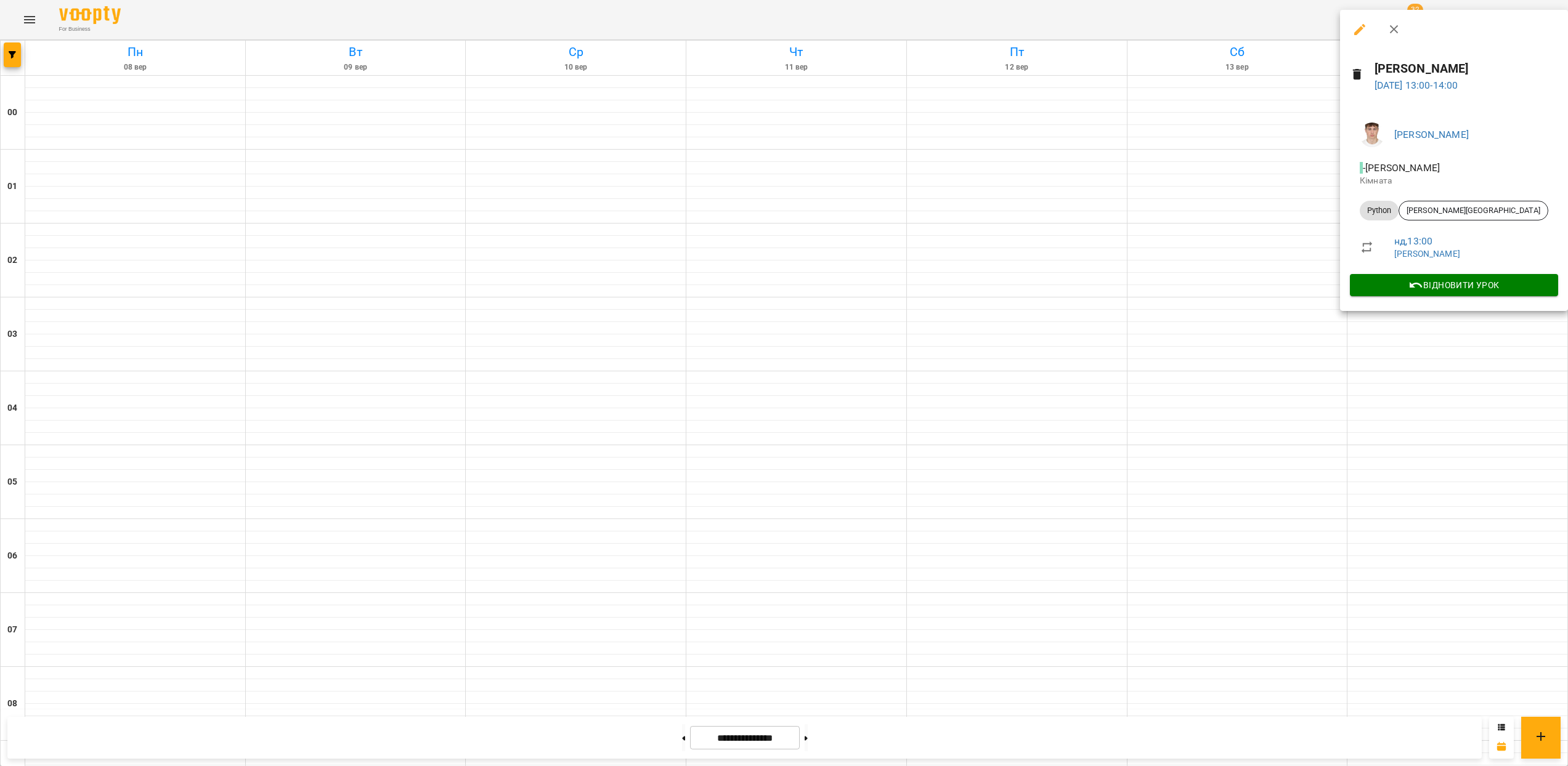
click at [1418, 385] on div at bounding box center [784, 383] width 1568 height 766
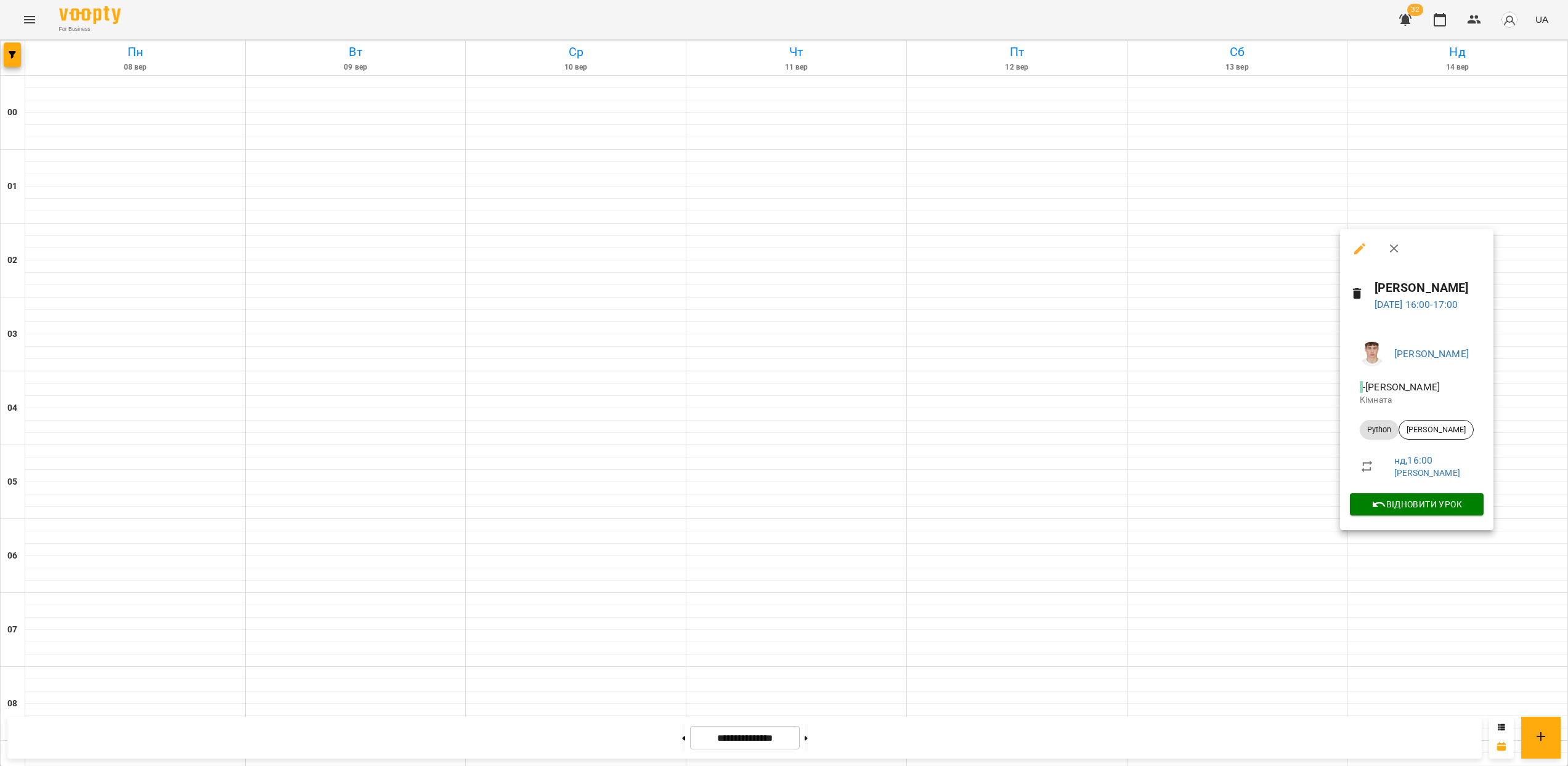
click at [1438, 568] on div at bounding box center [784, 383] width 1568 height 766
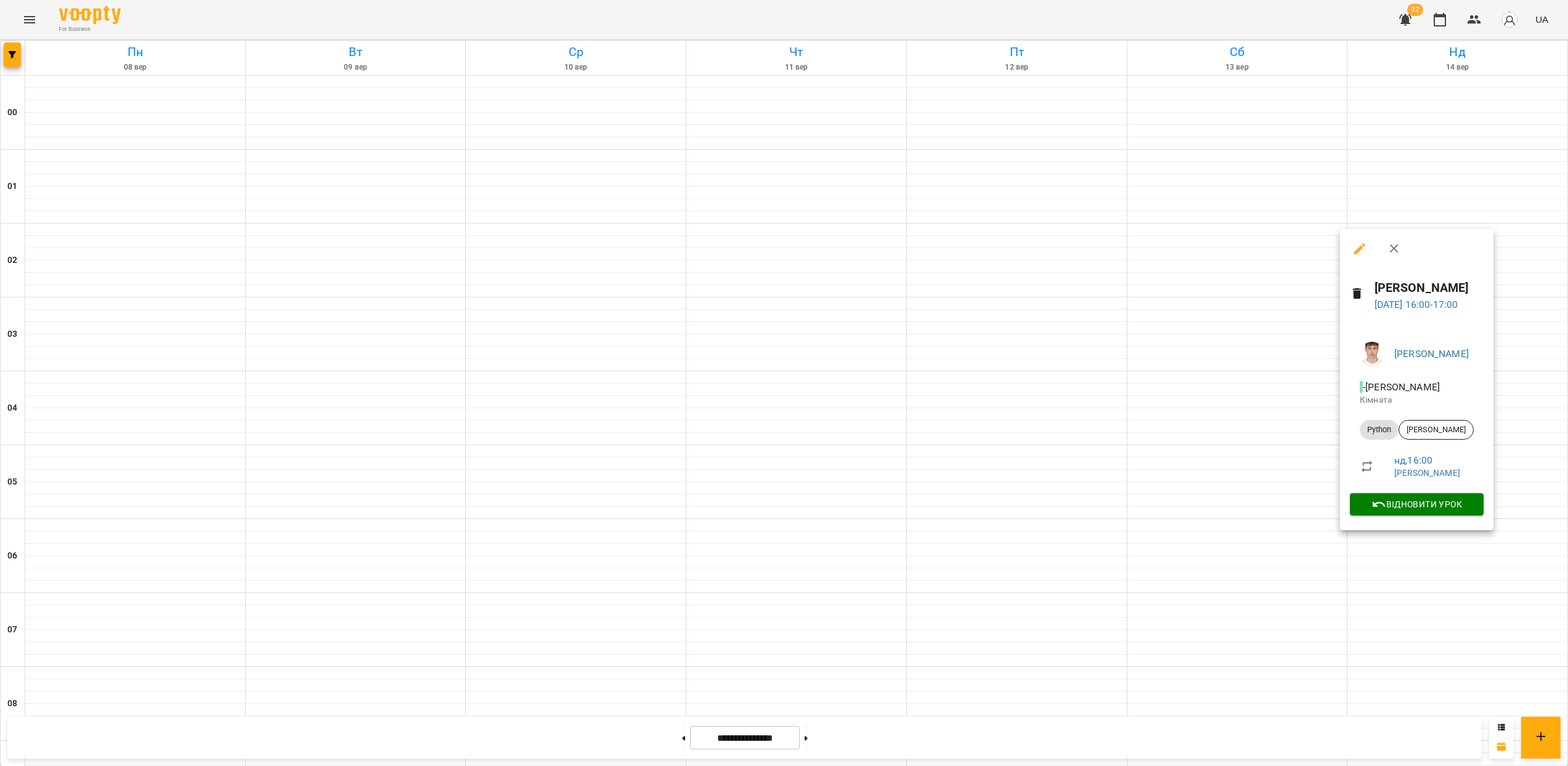
click at [1481, 606] on div at bounding box center [784, 383] width 1568 height 766
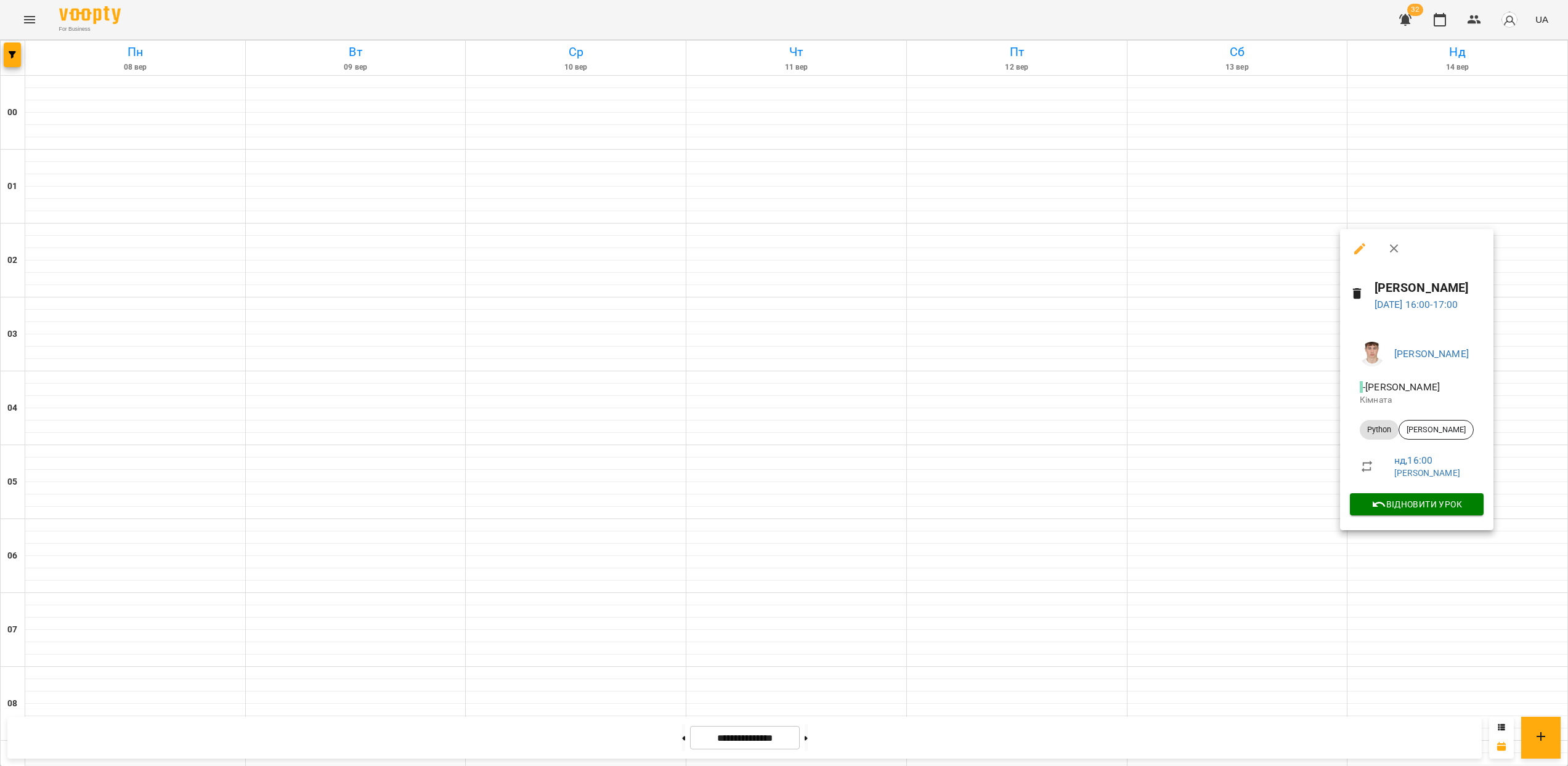
click at [1491, 626] on div at bounding box center [784, 383] width 1568 height 766
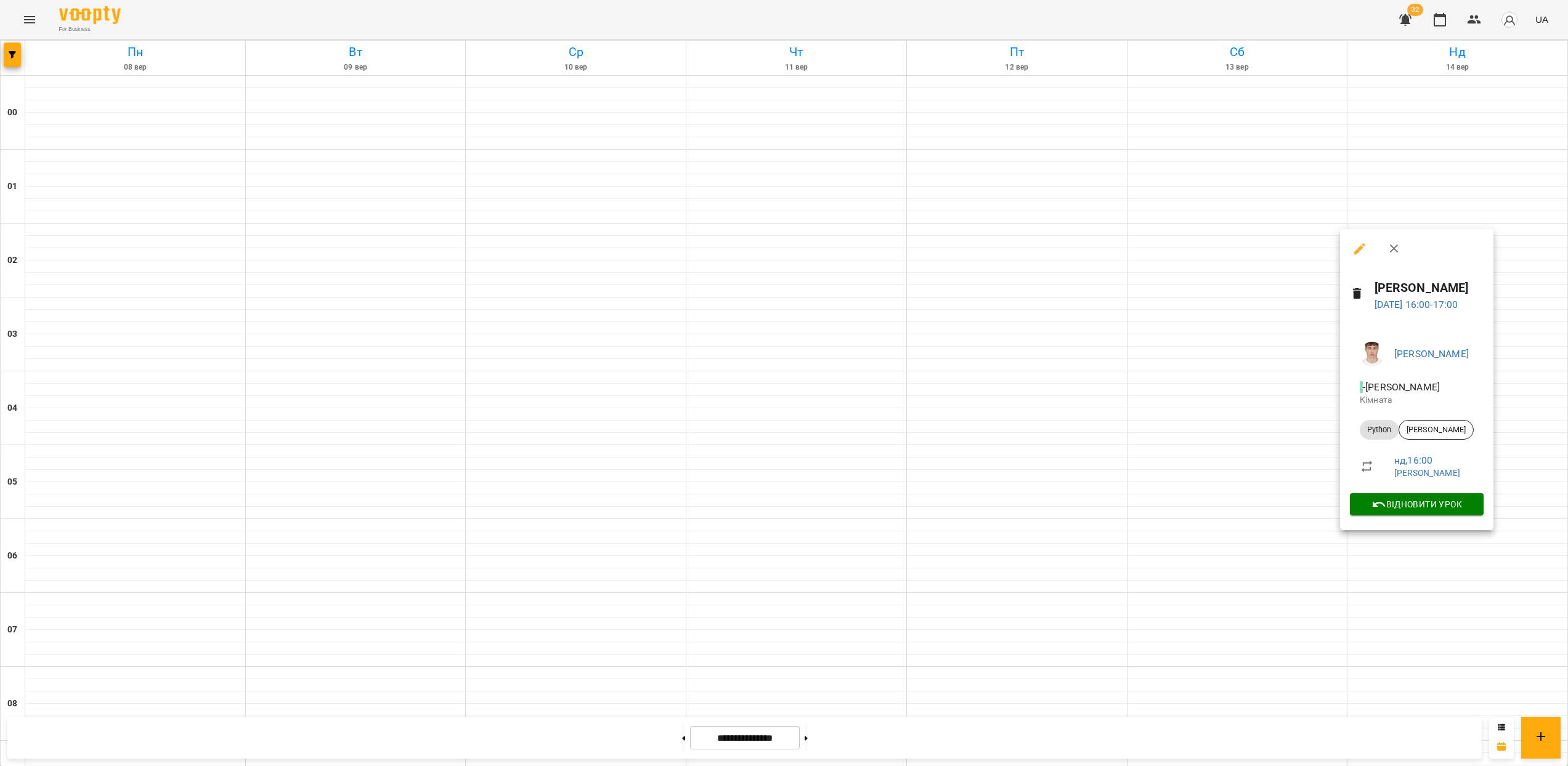
click at [1487, 622] on div at bounding box center [784, 383] width 1568 height 766
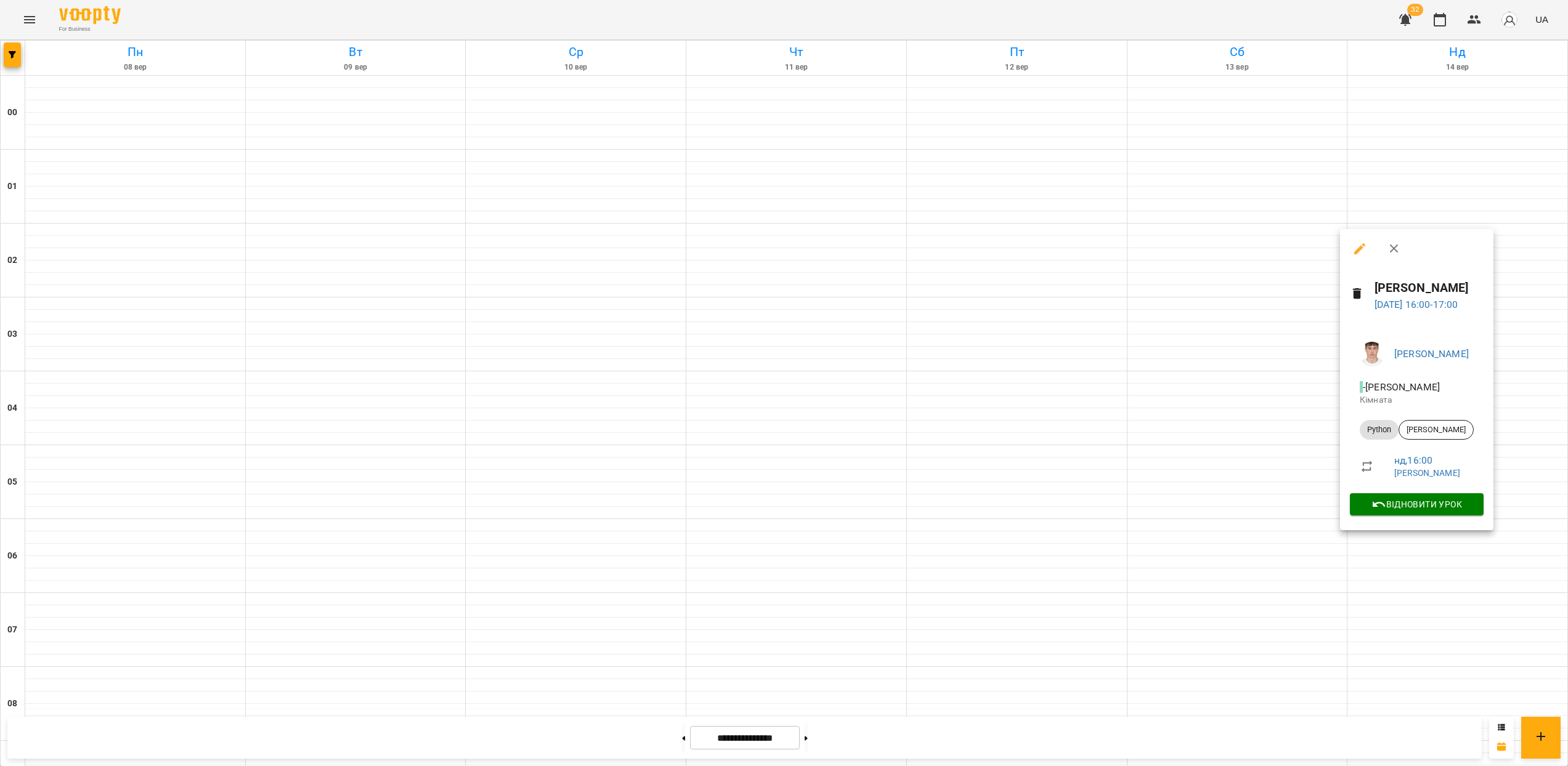
click at [1472, 613] on div at bounding box center [784, 383] width 1568 height 766
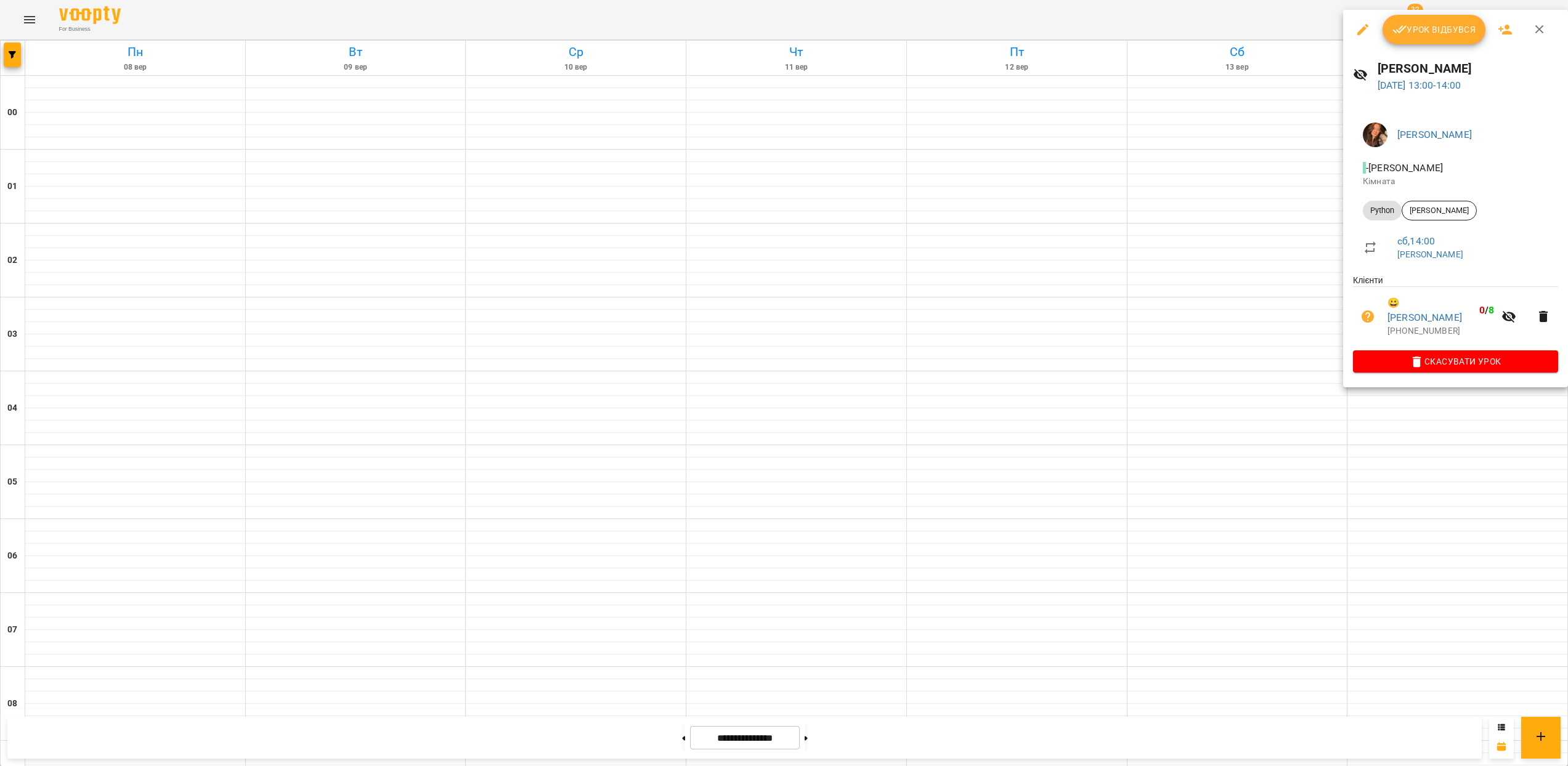
click at [1479, 432] on div at bounding box center [784, 383] width 1568 height 766
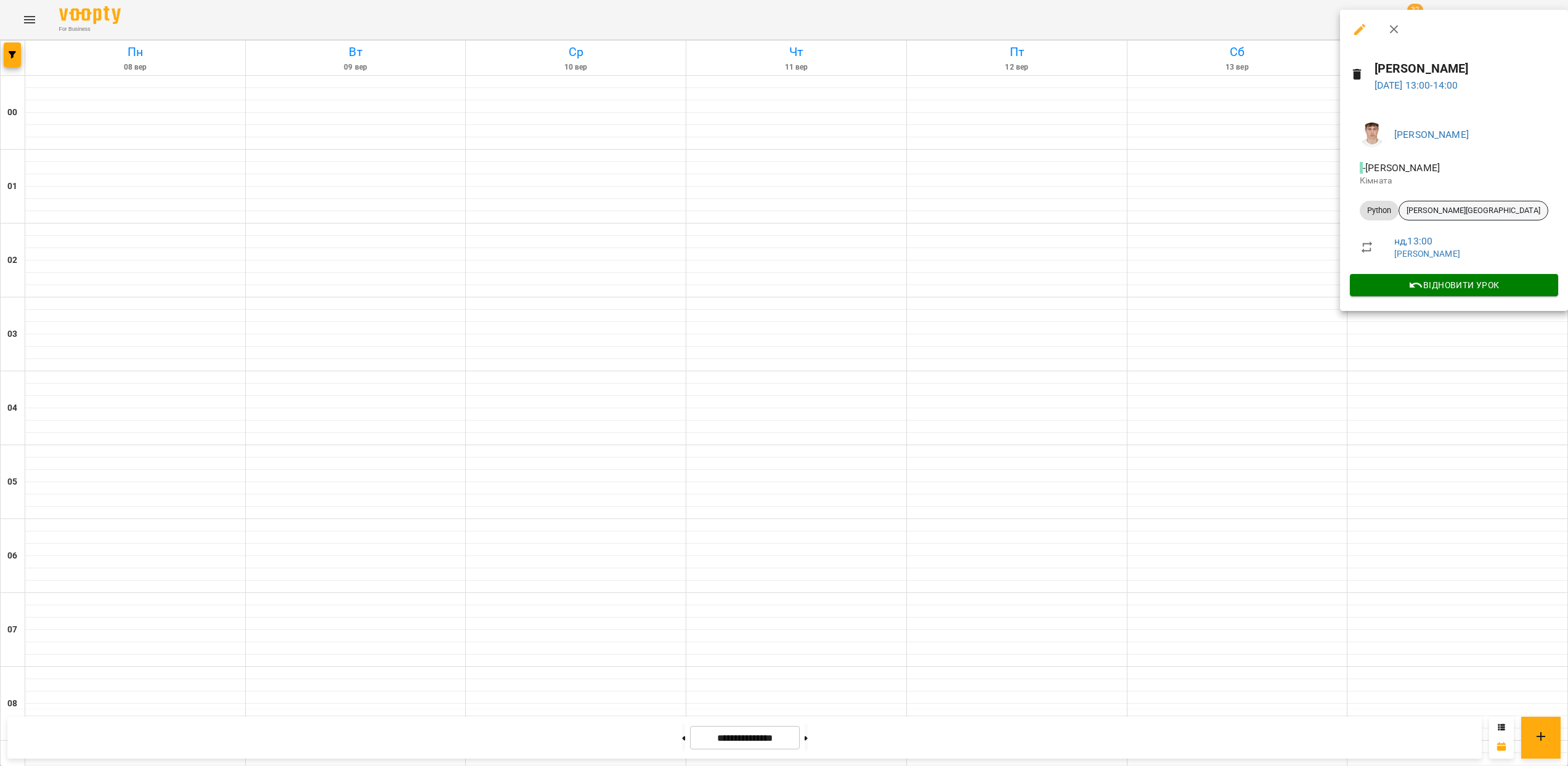
click at [1447, 214] on span "[PERSON_NAME][GEOGRAPHIC_DATA]" at bounding box center [1473, 211] width 149 height 11
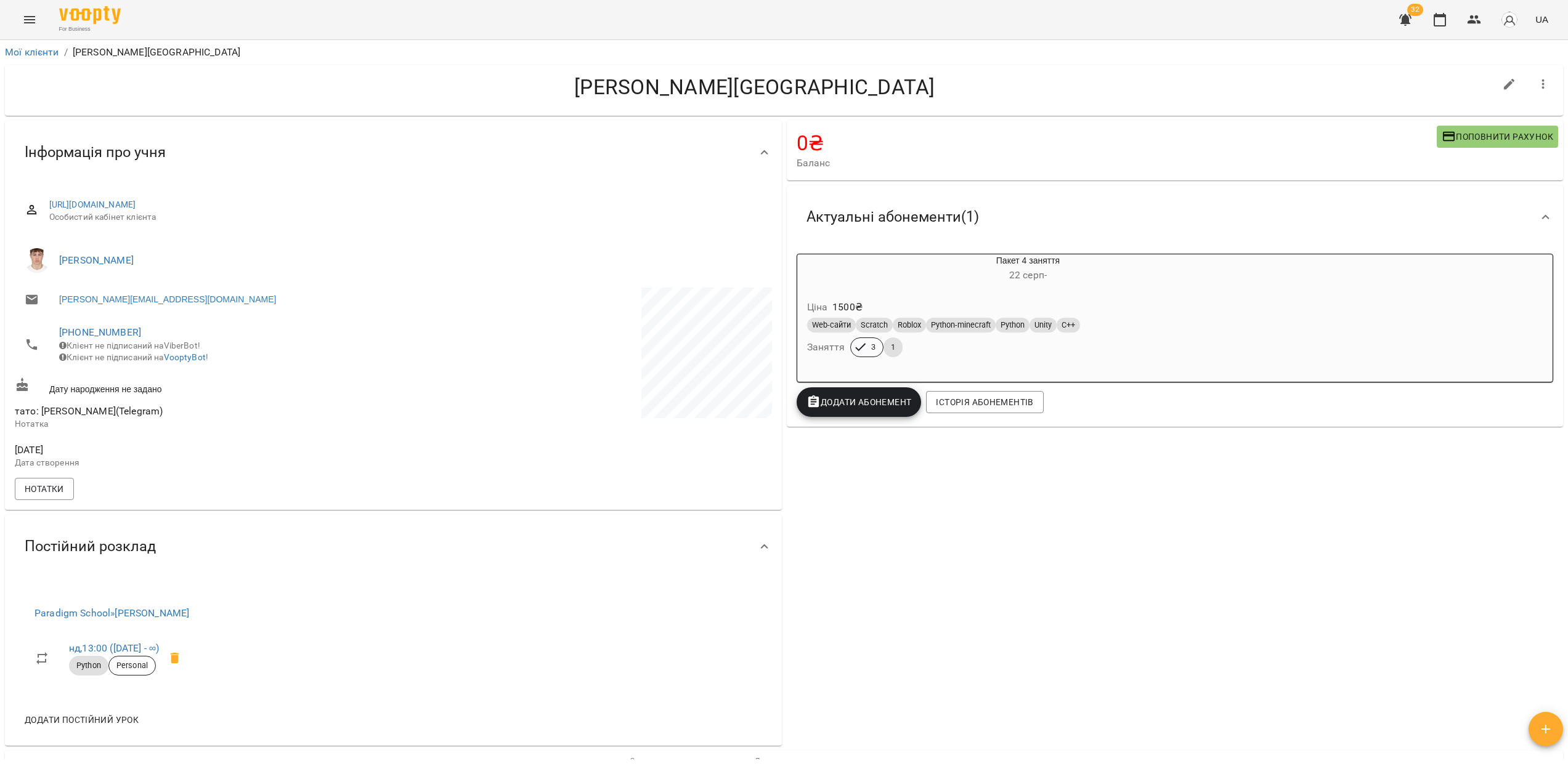
click at [873, 399] on span "Додати Абонемент" at bounding box center [859, 402] width 105 height 14
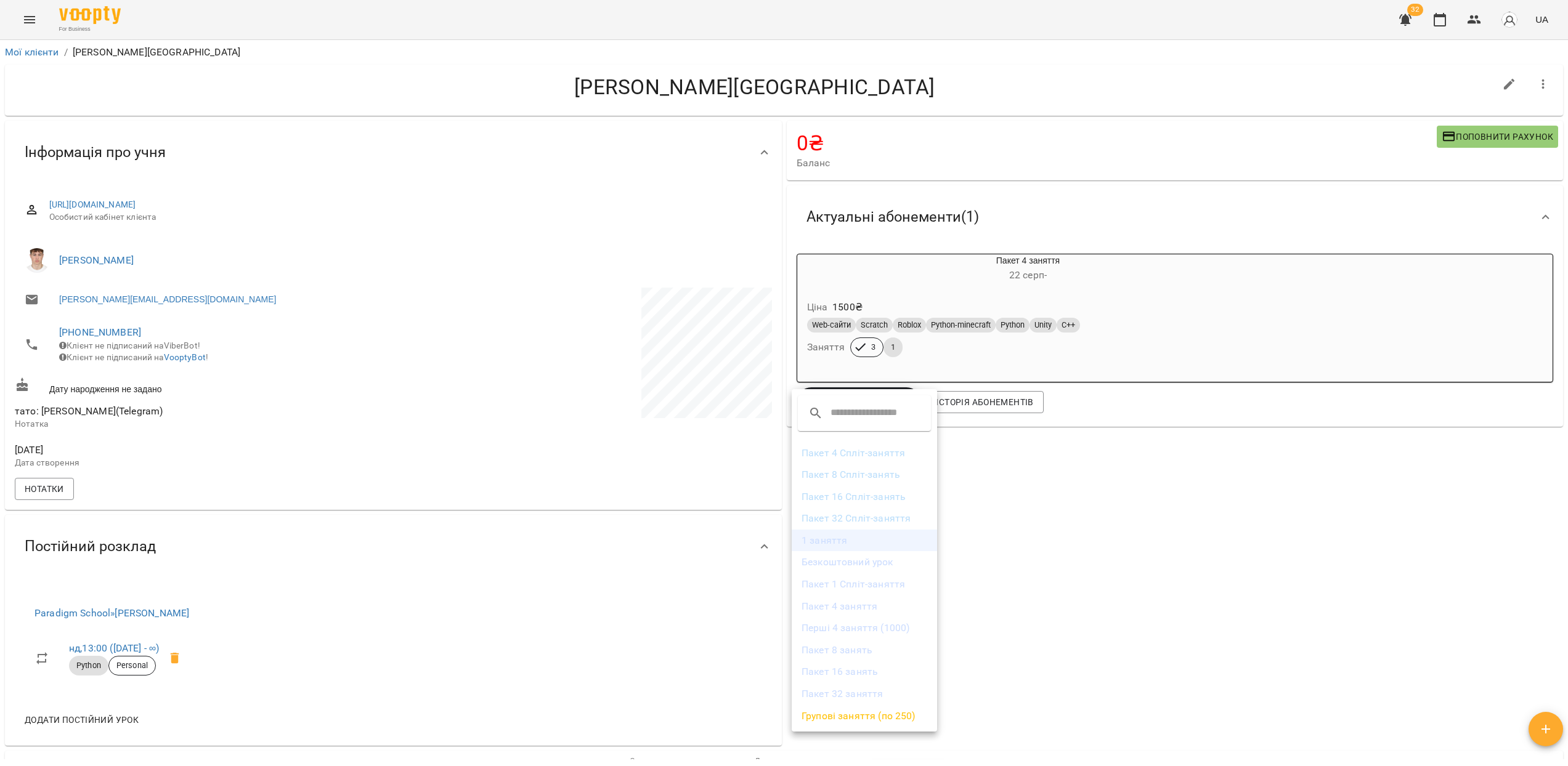
click at [835, 544] on li "1 заняття" at bounding box center [863, 541] width 145 height 23
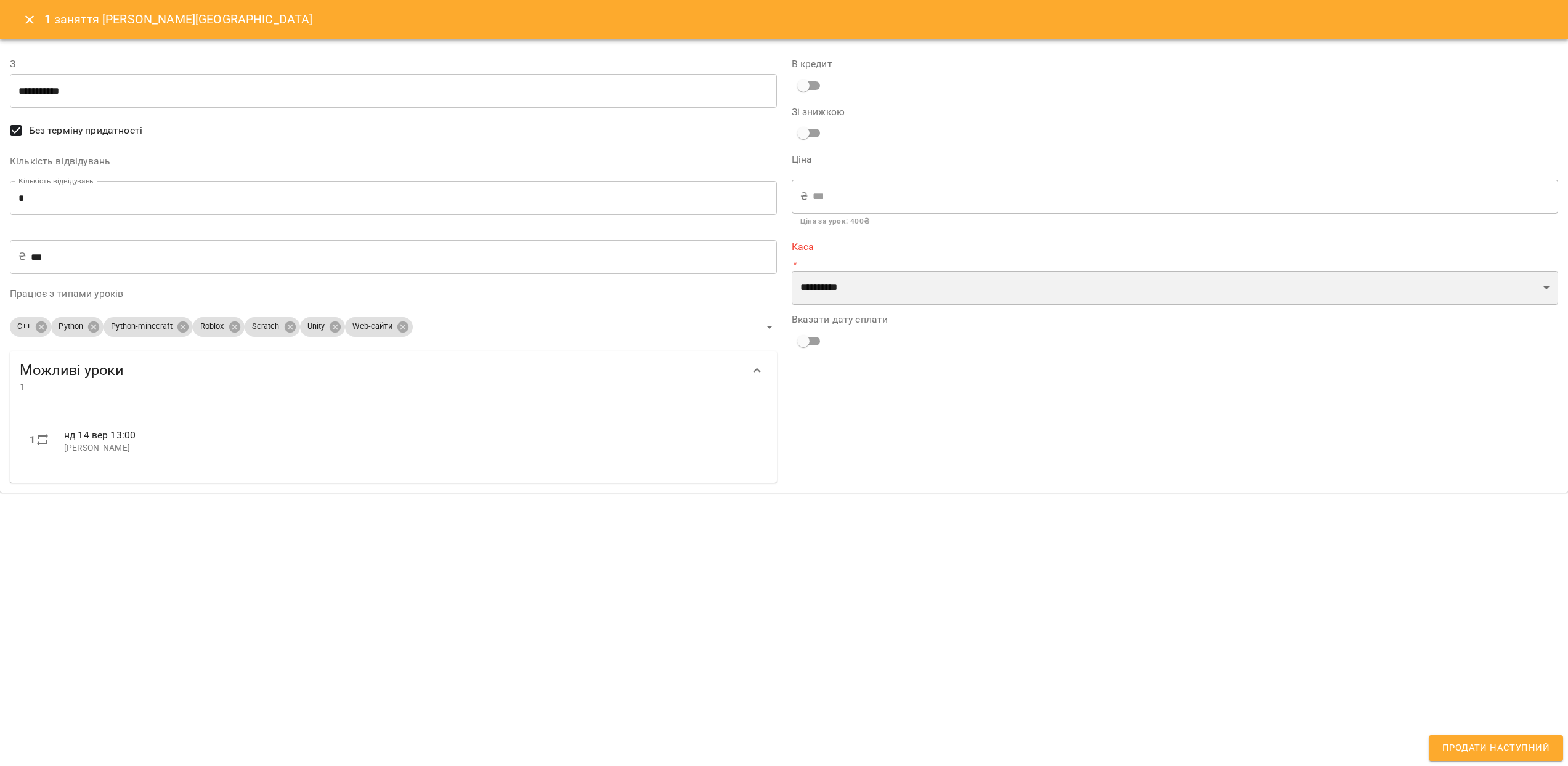
click at [909, 304] on select "**********" at bounding box center [1174, 288] width 767 height 34
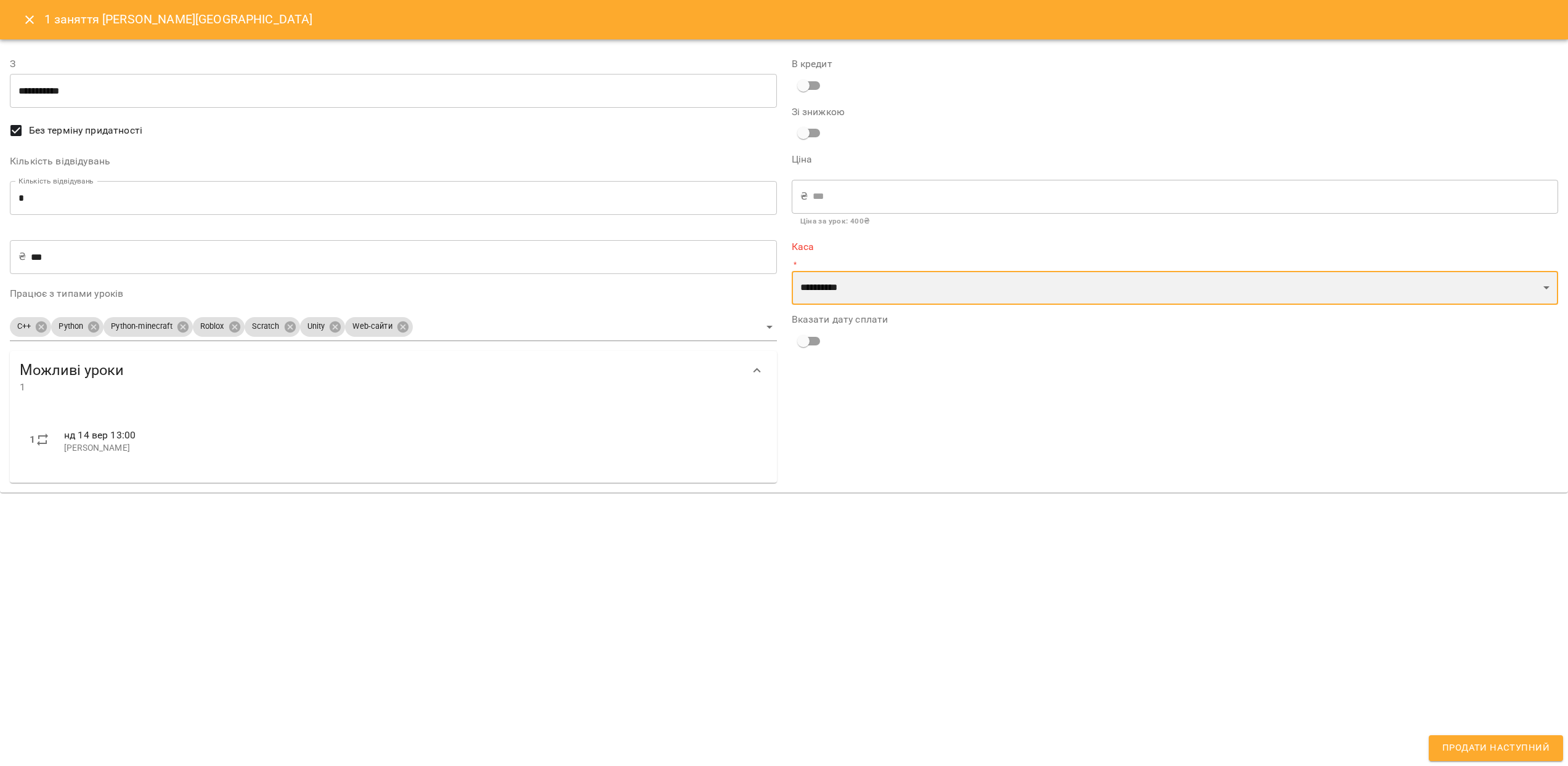
select select "****"
click at [791, 271] on select "**********" at bounding box center [1174, 288] width 767 height 34
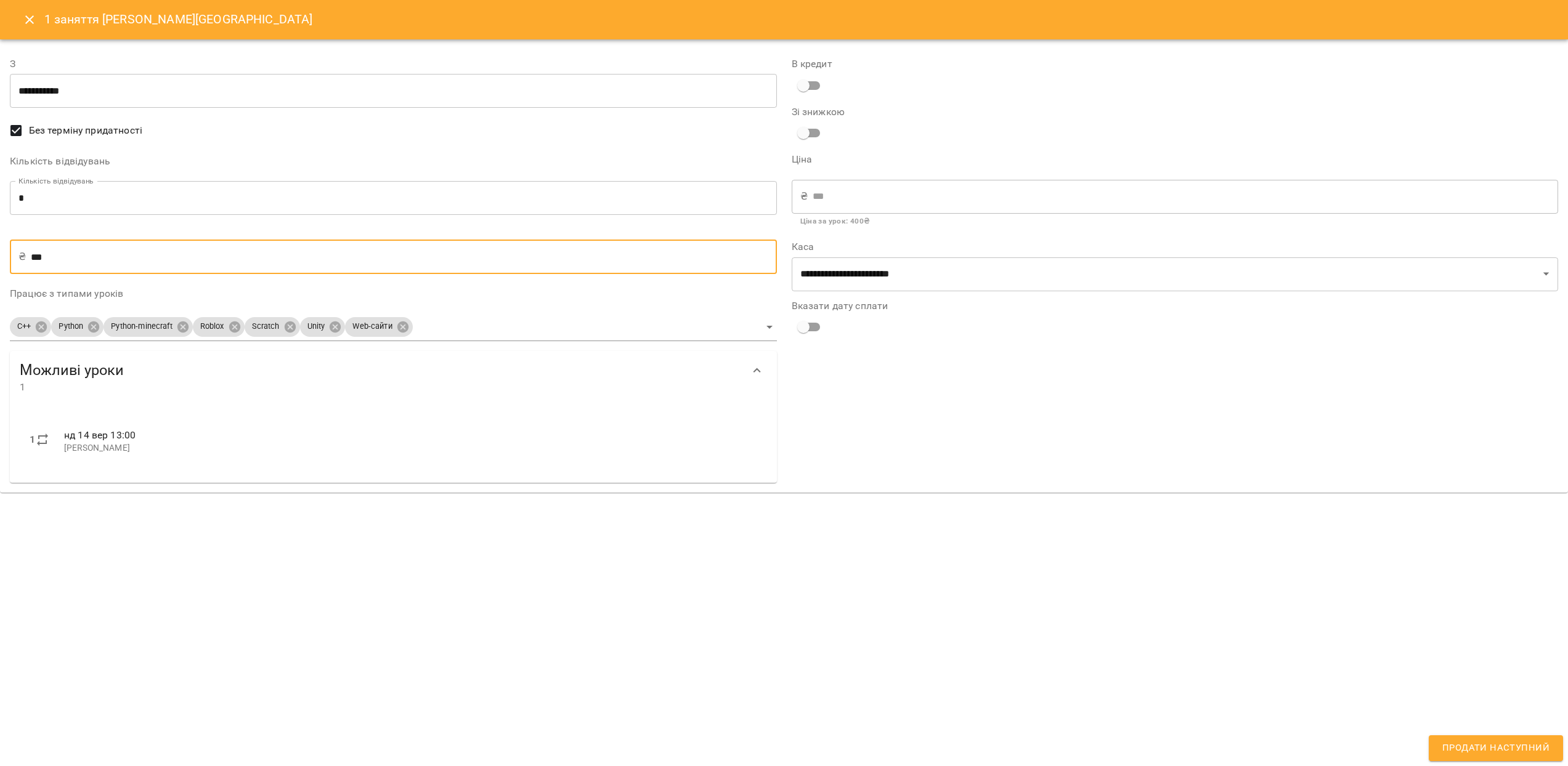
click at [69, 260] on input "***" at bounding box center [403, 257] width 745 height 34
type input "*"
type input "**"
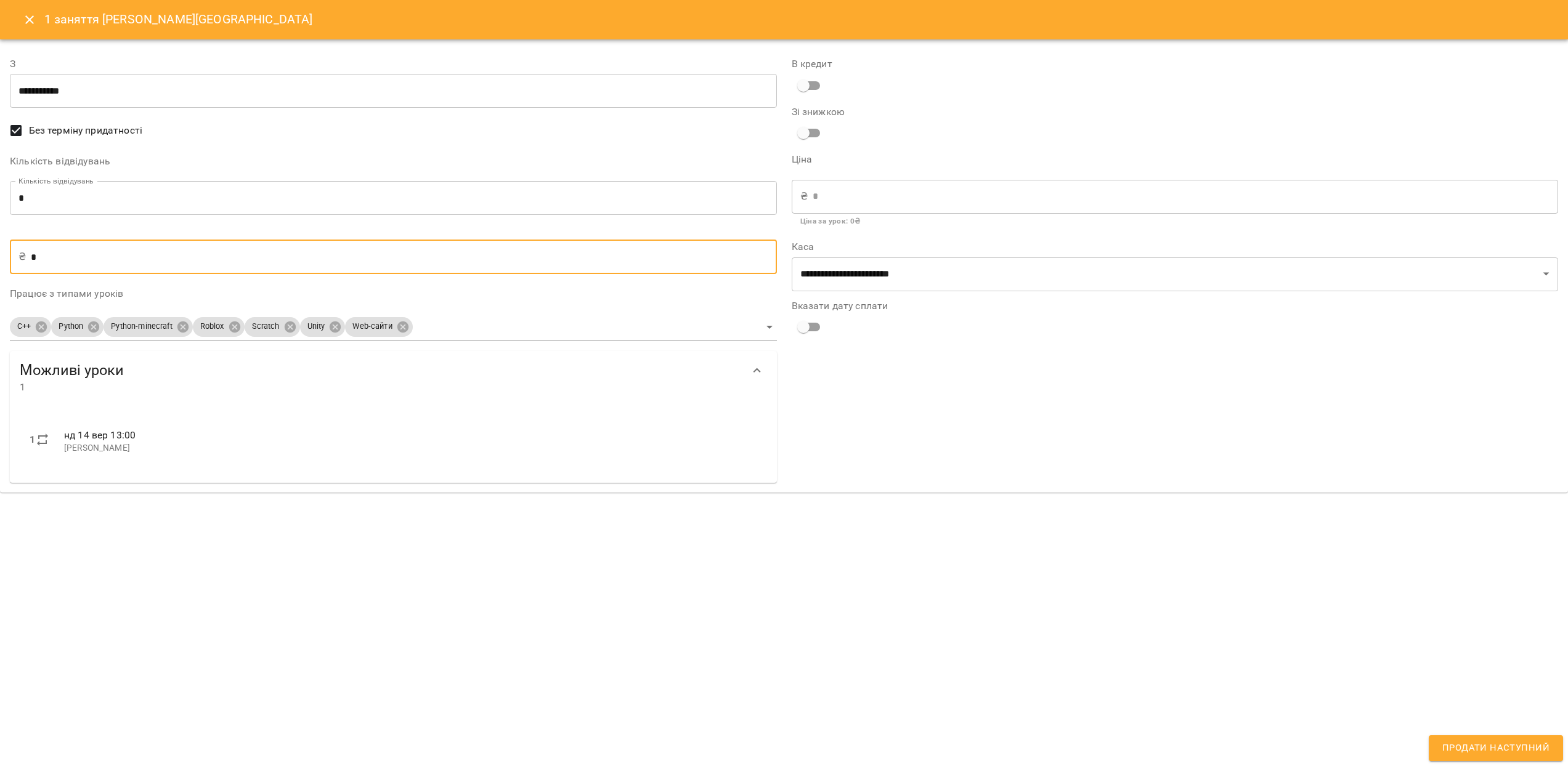
type input "**"
type input "*"
type input "**"
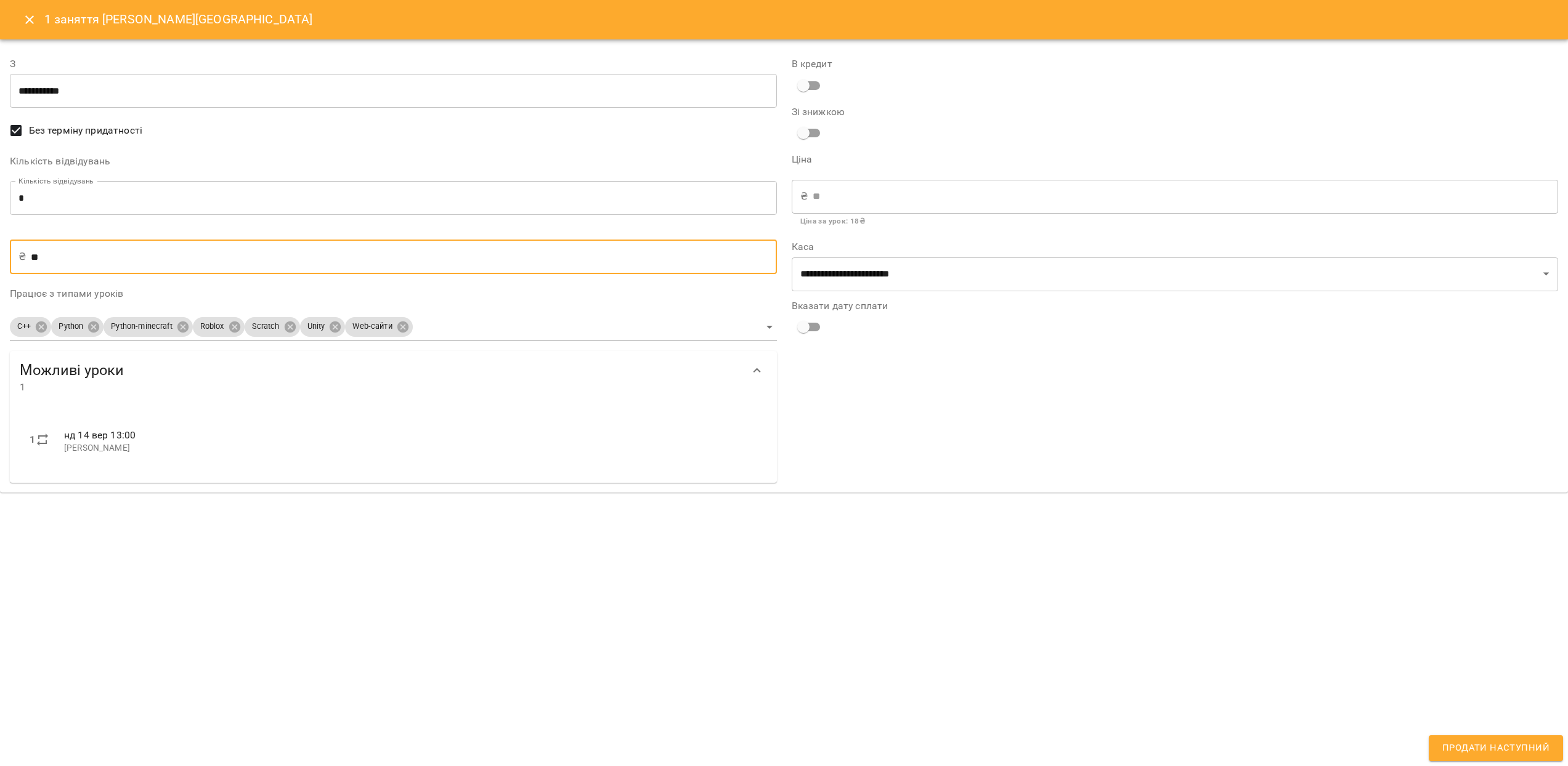
type input "***"
click at [1477, 757] on button "Продати наступний" at bounding box center [1495, 748] width 134 height 26
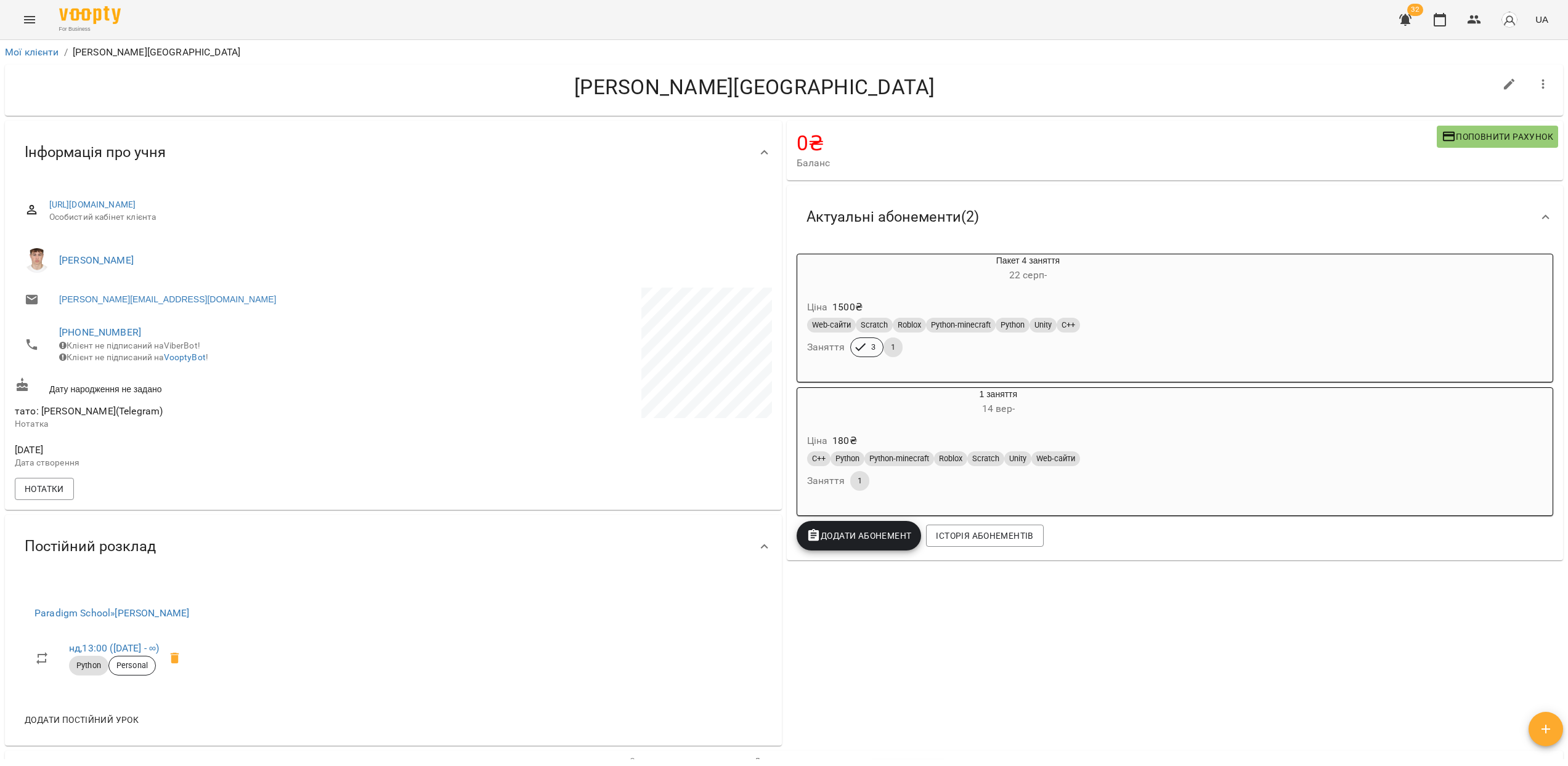
click at [1407, 28] on button "button" at bounding box center [1405, 19] width 30 height 30
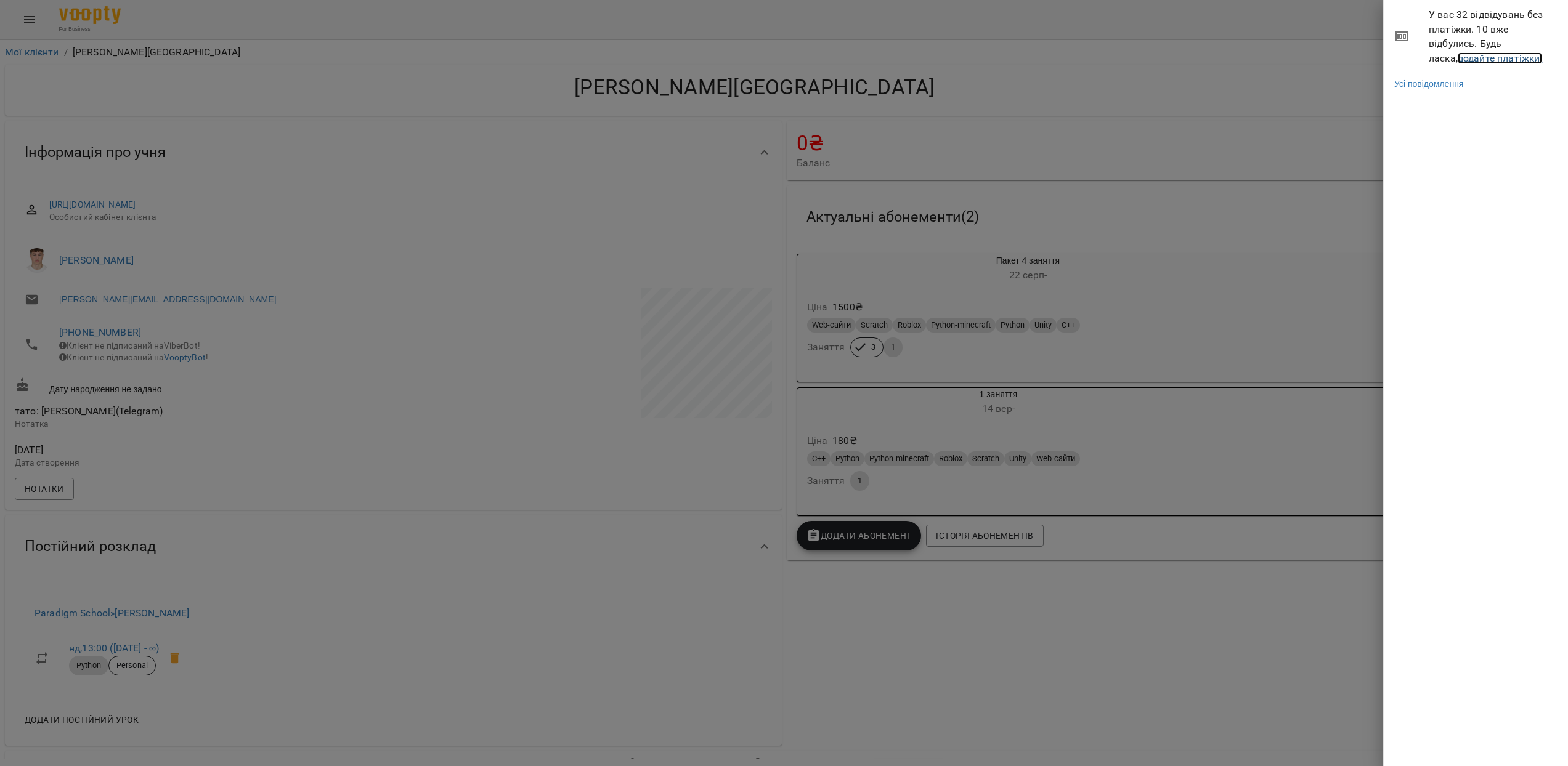
click at [1479, 58] on link "додайте платіжки!" at bounding box center [1500, 58] width 85 height 12
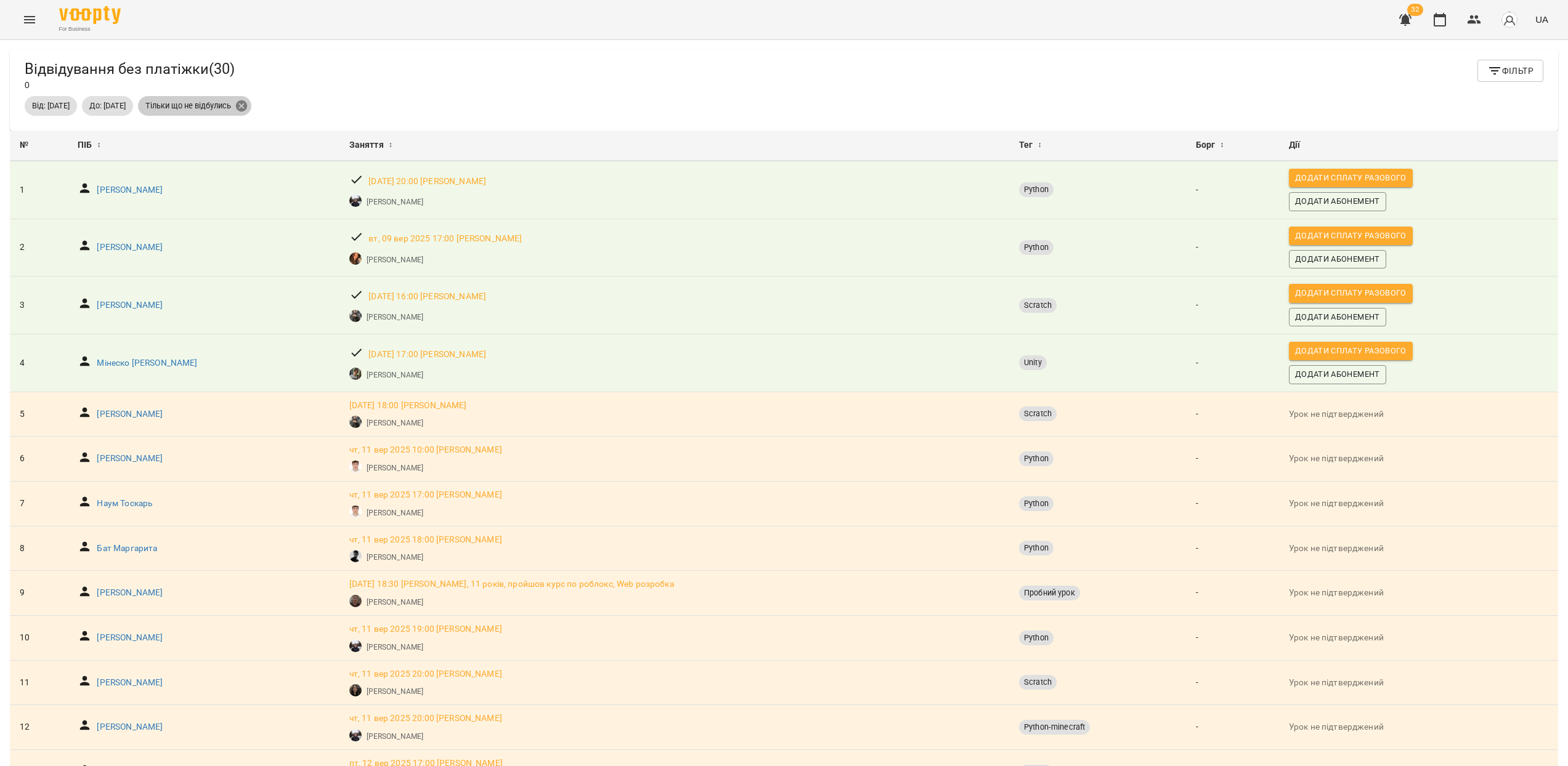
click at [249, 106] on icon at bounding box center [241, 105] width 14 height 14
click at [133, 110] on span "До: [DATE]" at bounding box center [107, 105] width 51 height 11
click at [1508, 64] on span "Фільтр" at bounding box center [1509, 70] width 46 height 14
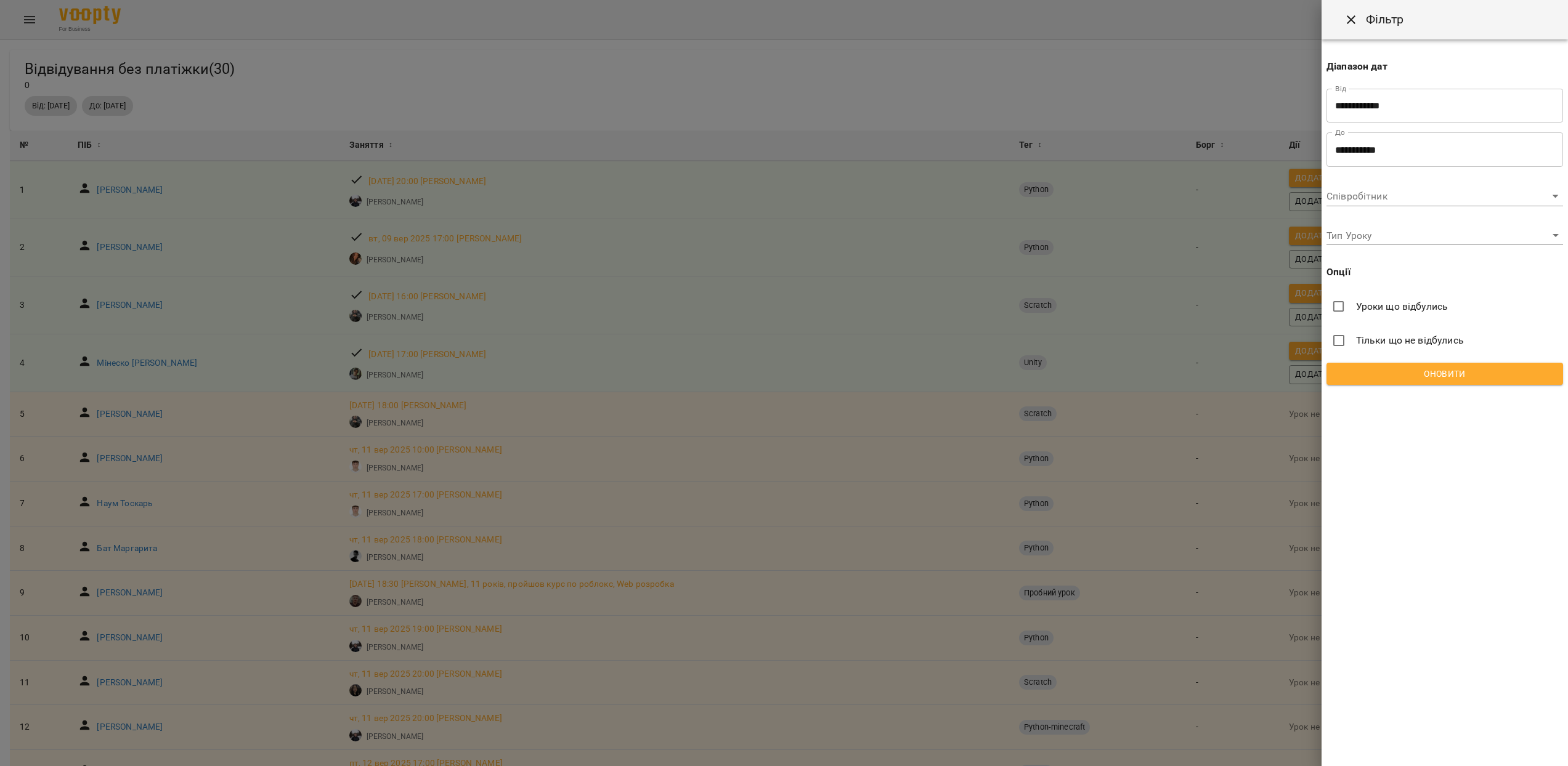
click at [1389, 150] on input "**********" at bounding box center [1445, 150] width 237 height 34
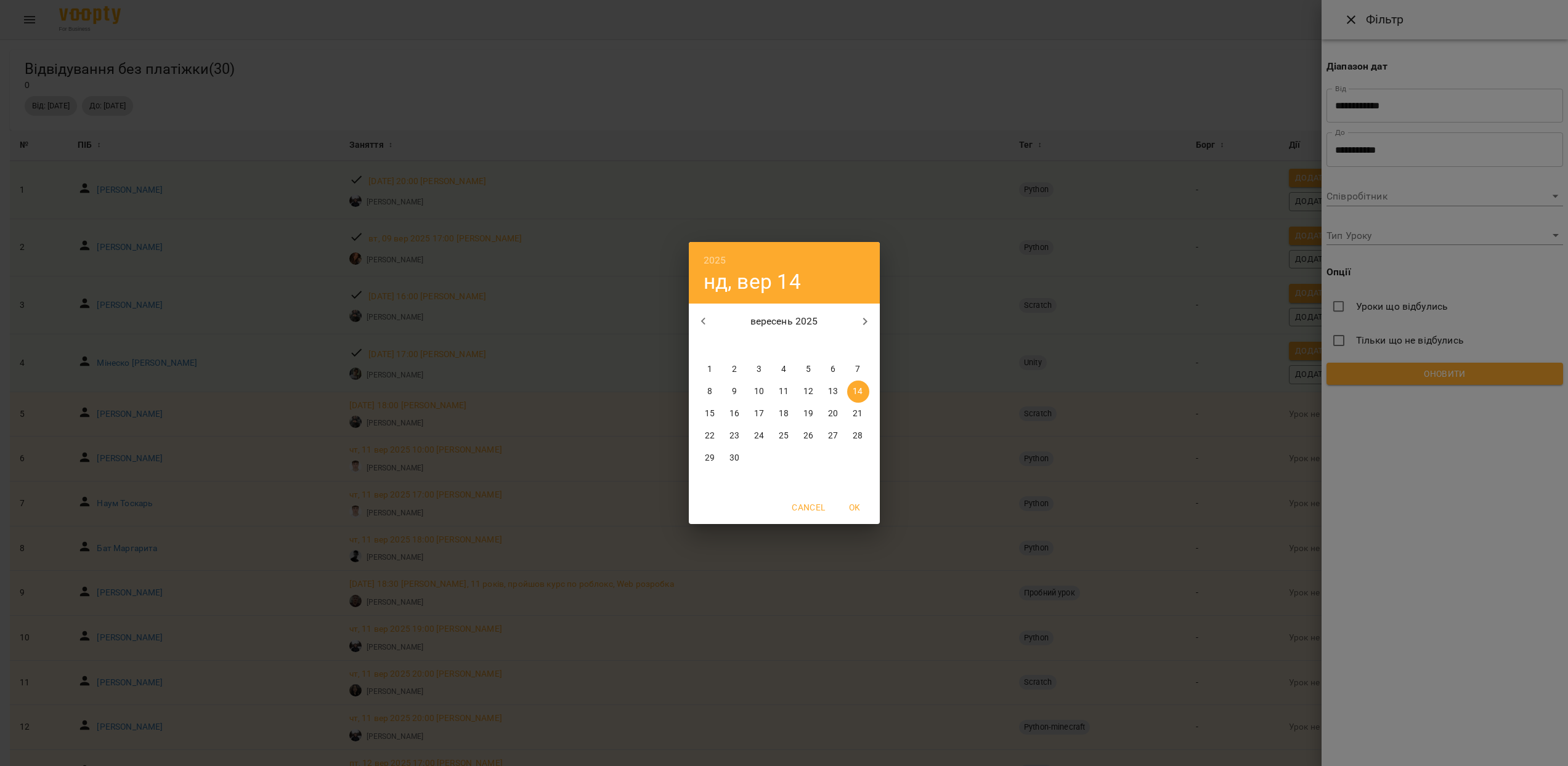
click at [834, 397] on p "13" at bounding box center [833, 392] width 10 height 13
type input "**********"
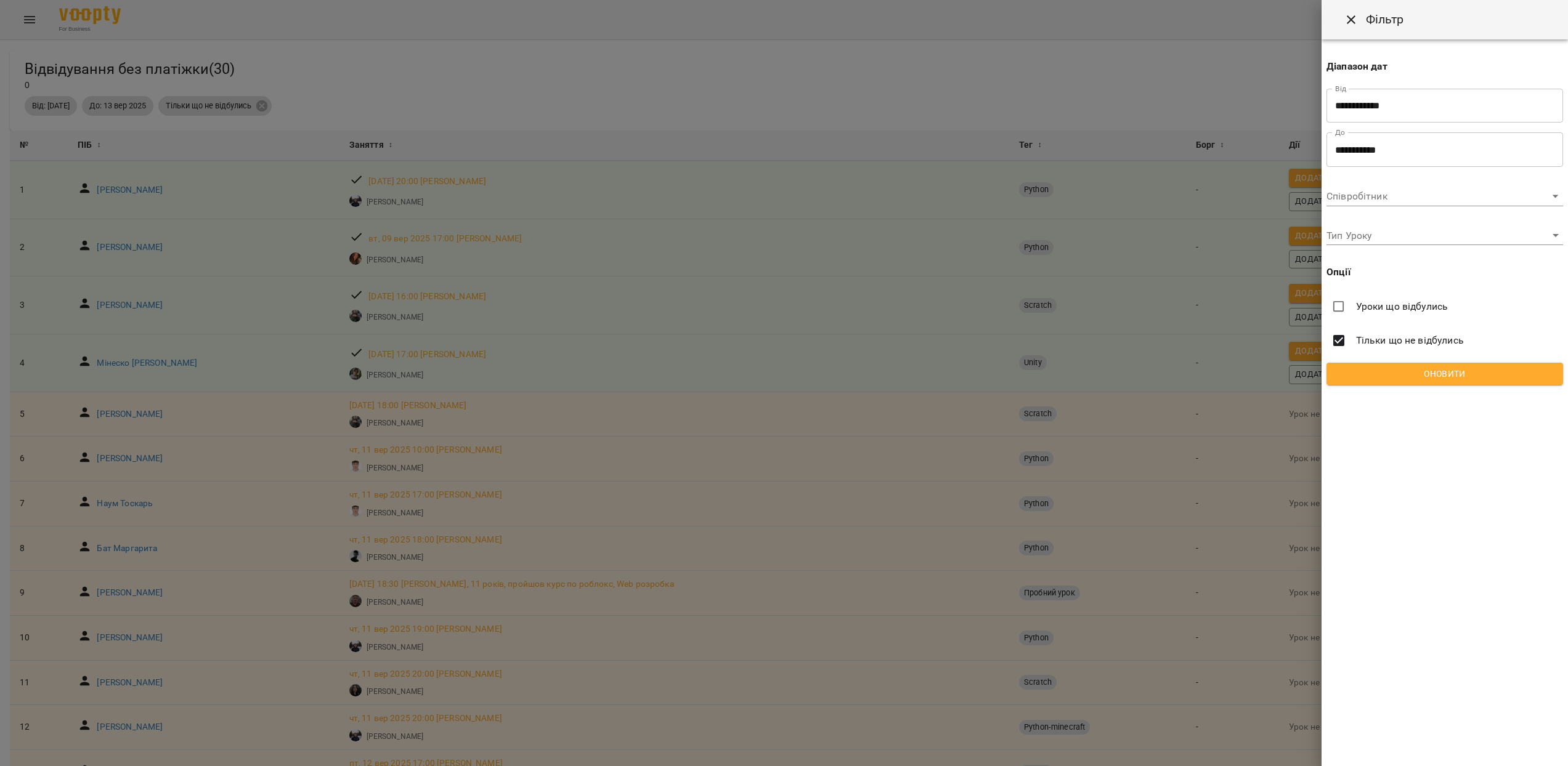
click at [1425, 388] on div "**********" at bounding box center [1444, 217] width 246 height 355
click at [1417, 379] on span "Оновити" at bounding box center [1445, 374] width 217 height 14
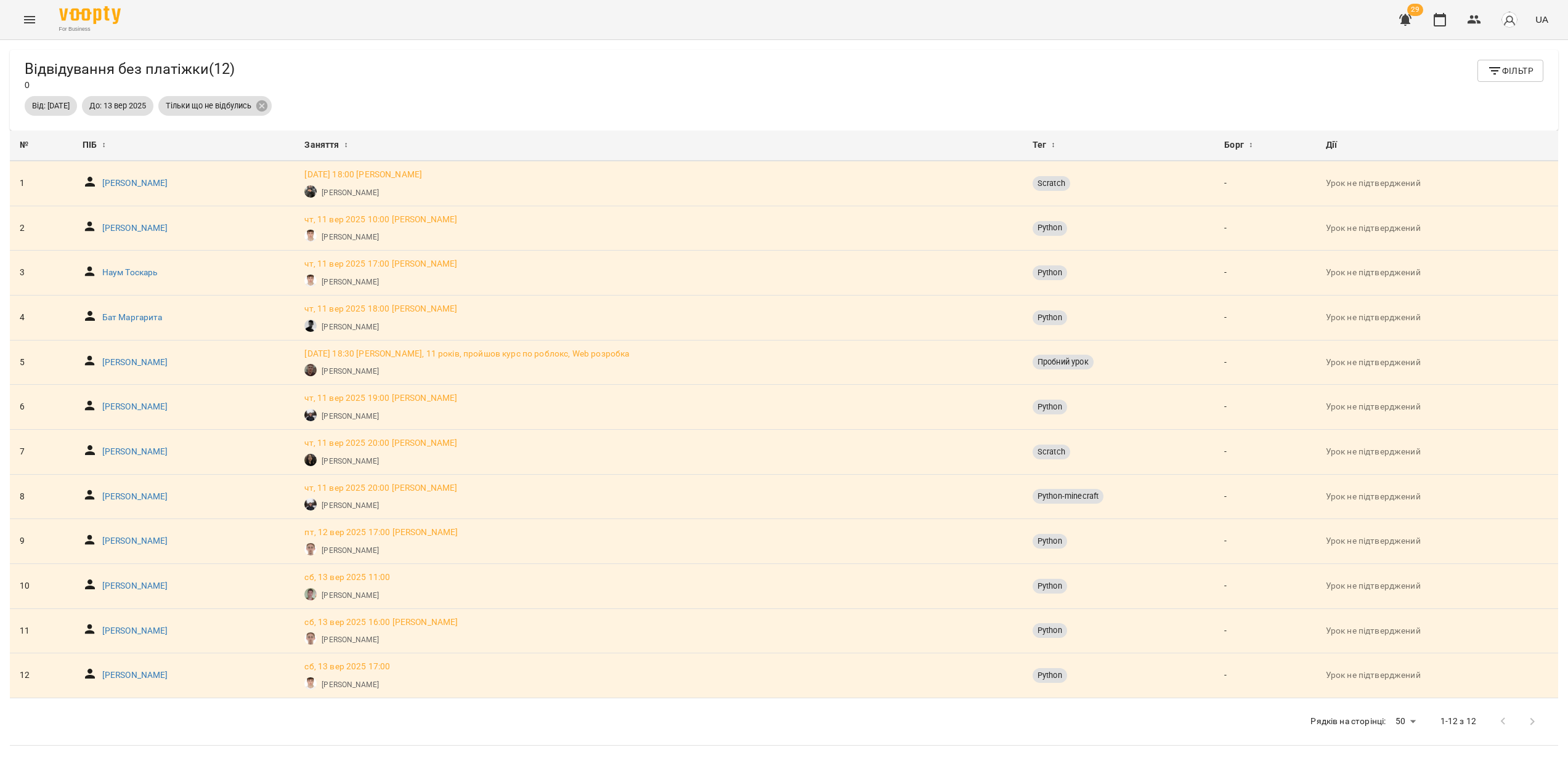
click at [36, 18] on icon "Menu" at bounding box center [30, 20] width 14 height 14
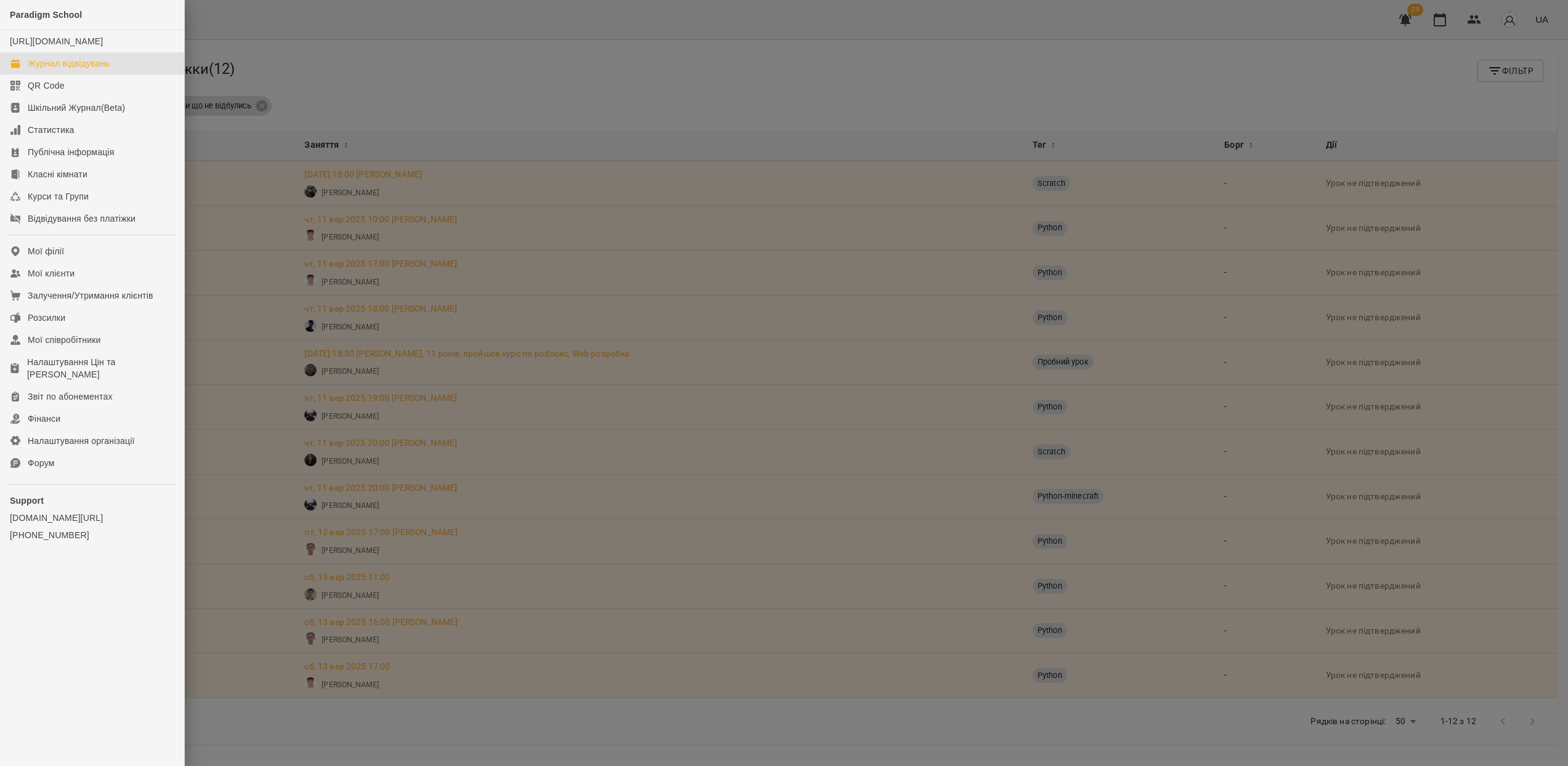
click at [78, 69] on div "Журнал відвідувань" at bounding box center [68, 64] width 82 height 13
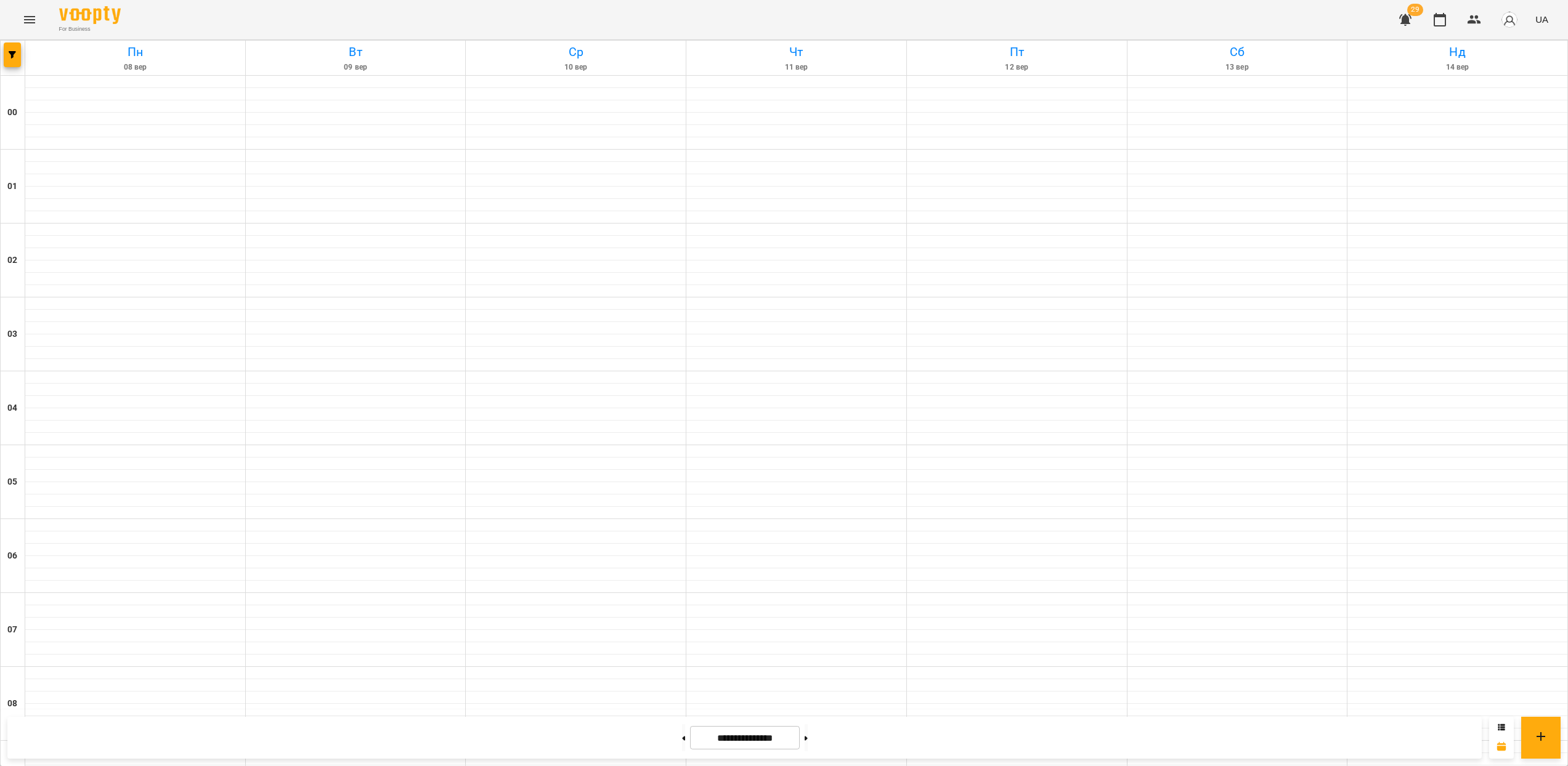
scroll to position [1021, 0]
click at [13, 56] on icon "button" at bounding box center [13, 55] width 7 height 7
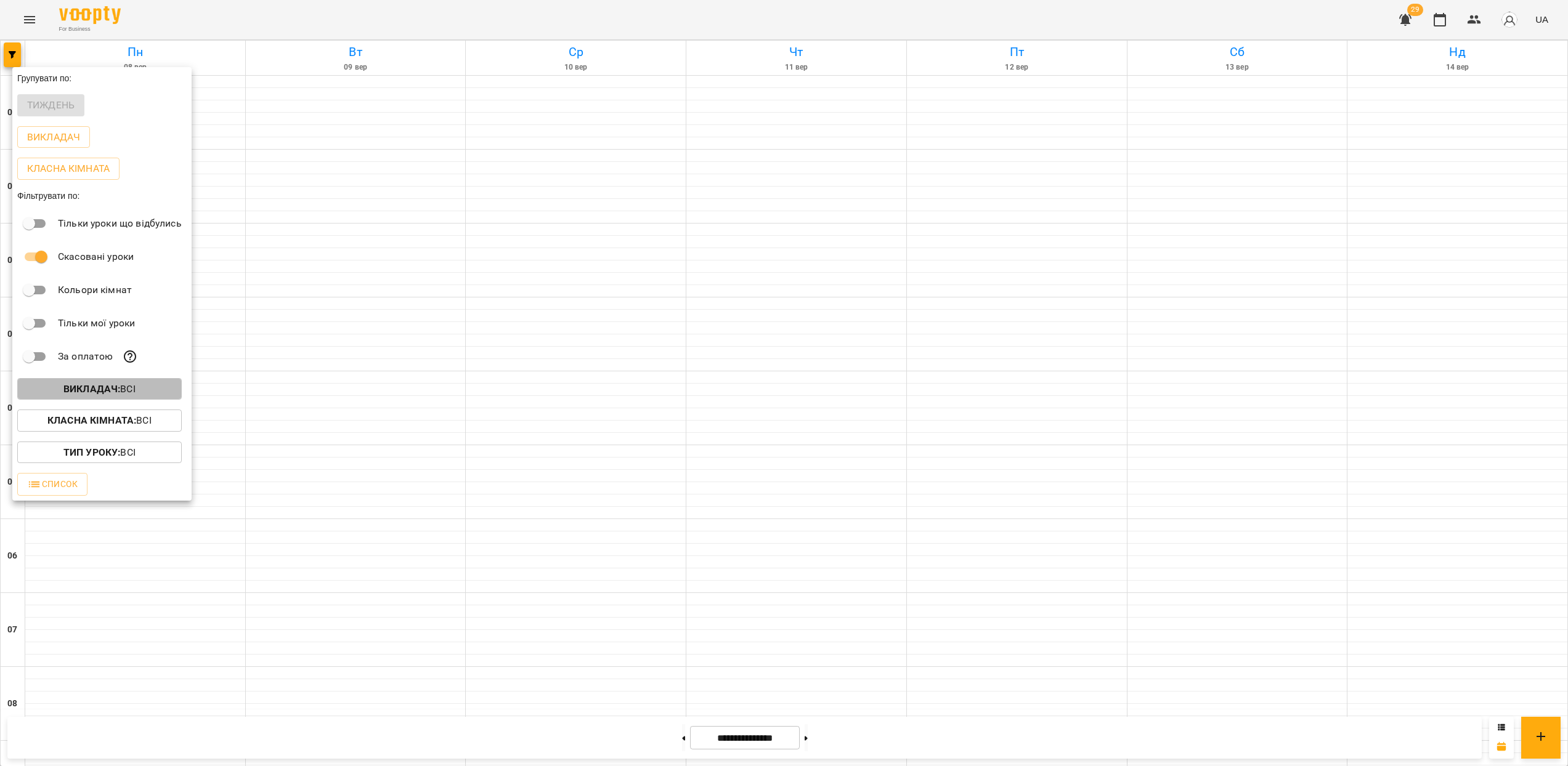
click at [139, 397] on span "Викладач : Всі" at bounding box center [99, 389] width 145 height 14
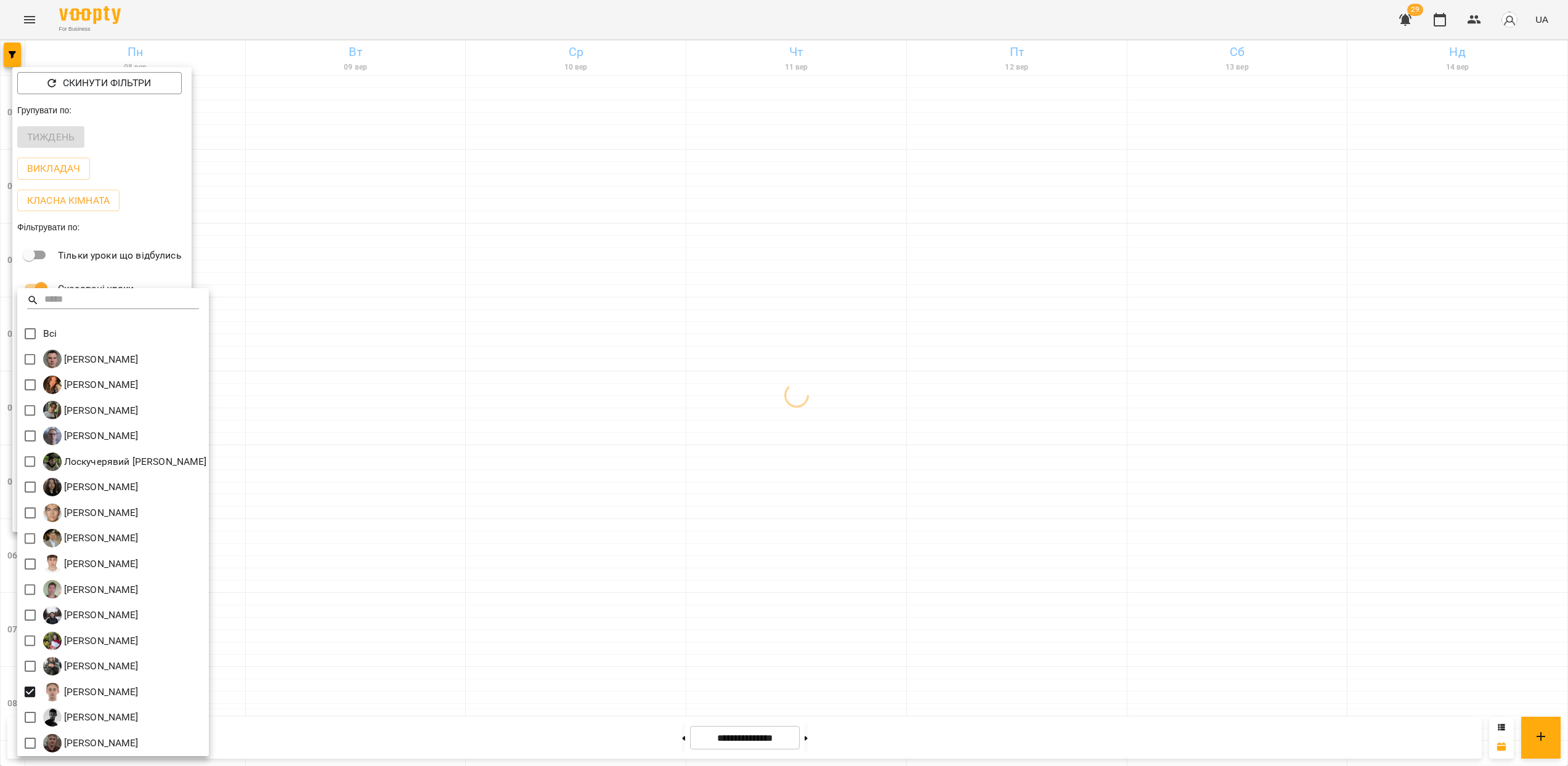
click at [909, 521] on div at bounding box center [784, 383] width 1568 height 766
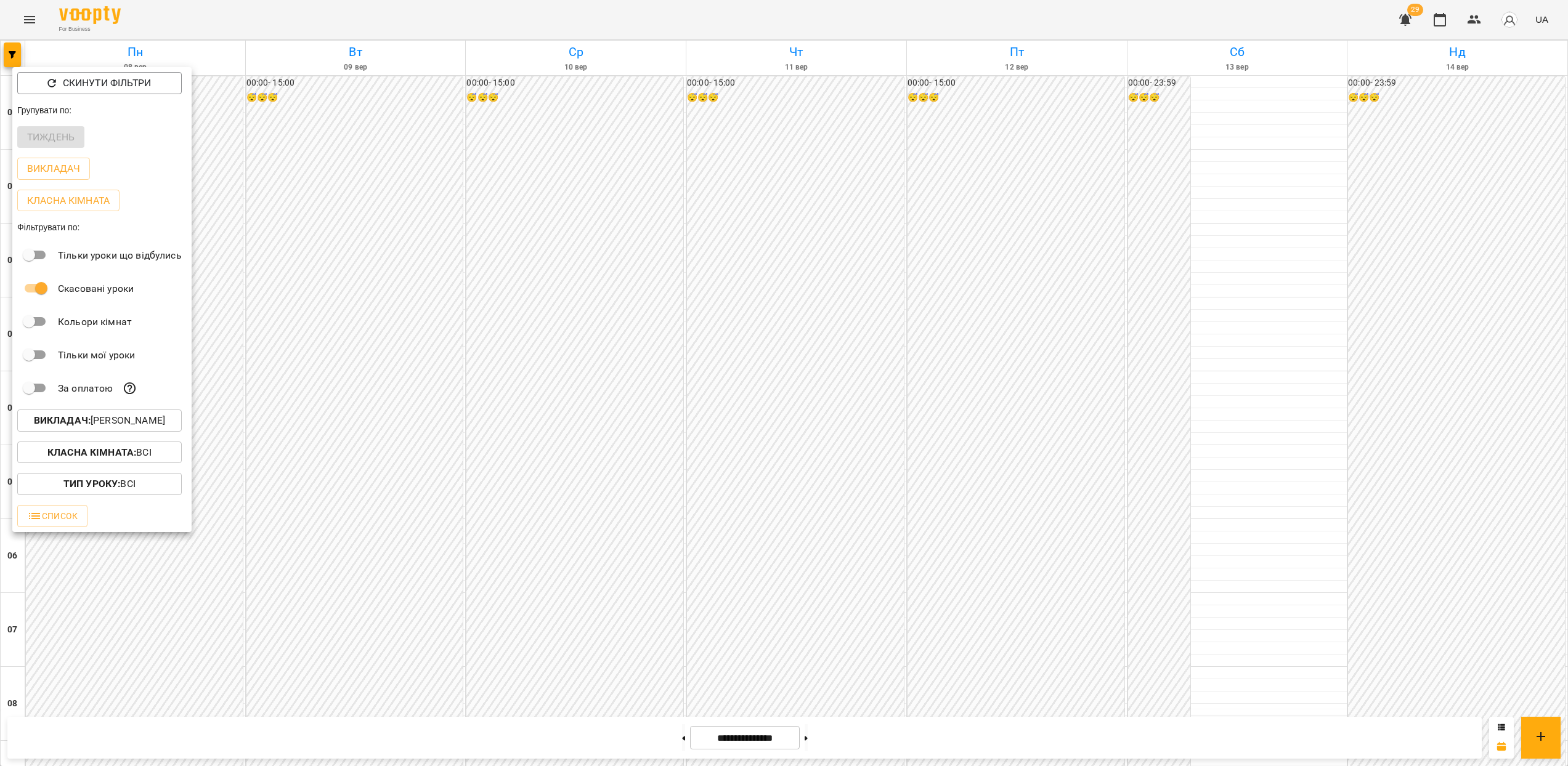
click at [1009, 484] on div at bounding box center [784, 383] width 1568 height 766
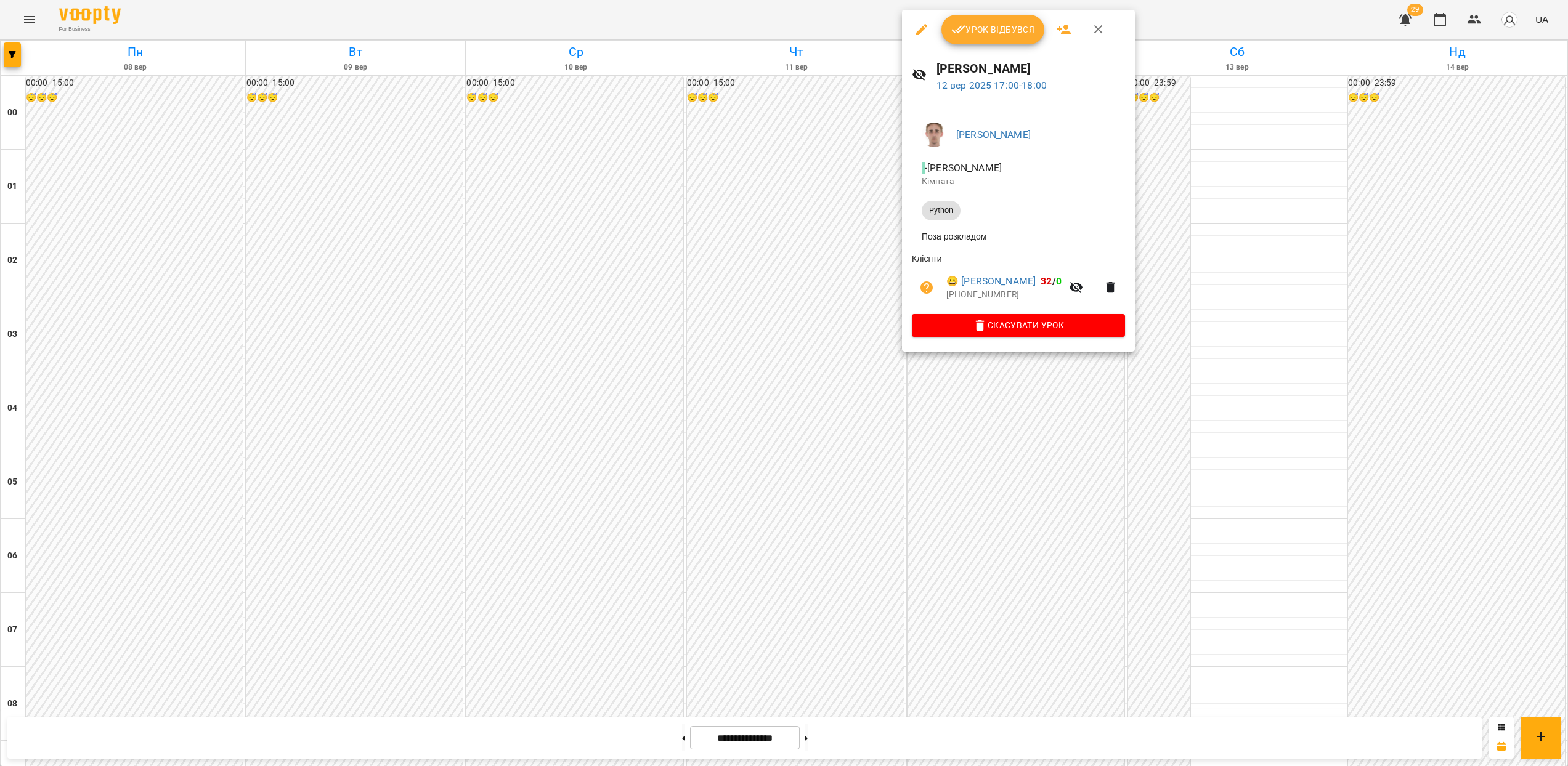
click at [993, 24] on span "Урок відбувся" at bounding box center [993, 30] width 84 height 14
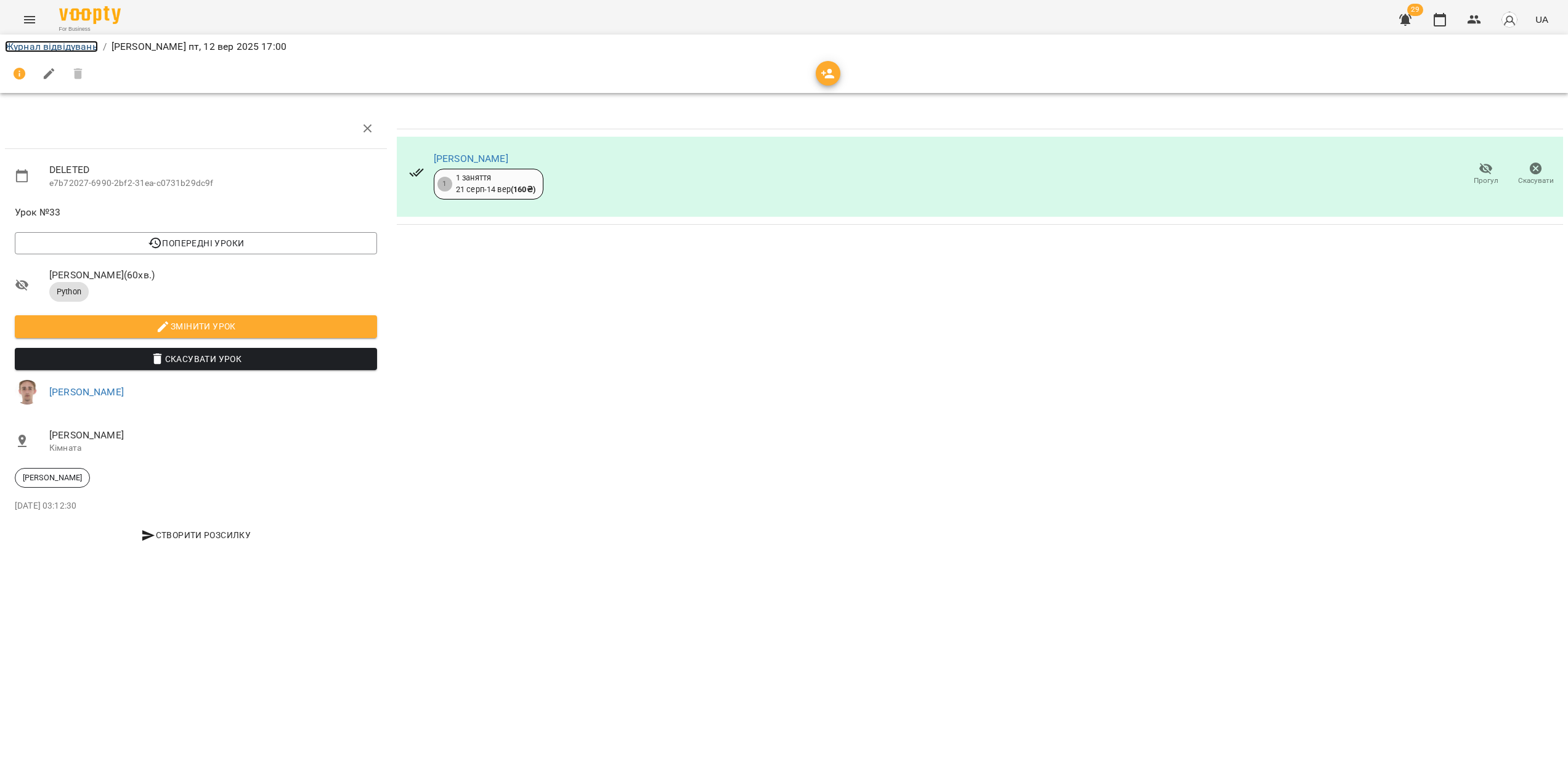
click at [53, 44] on link "Журнал відвідувань" at bounding box center [50, 46] width 93 height 12
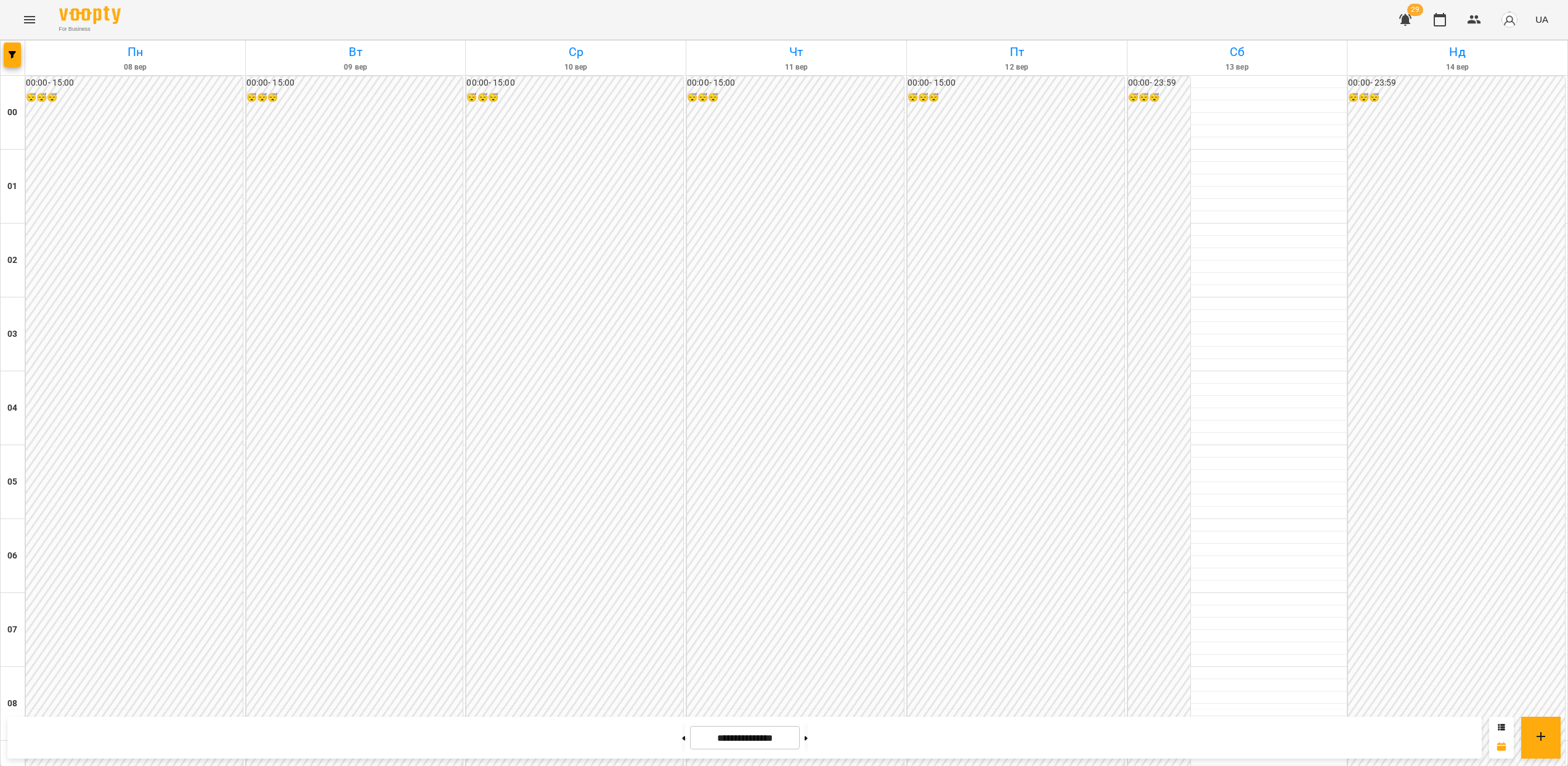
scroll to position [1020, 0]
click at [1411, 28] on button "button" at bounding box center [1405, 19] width 30 height 30
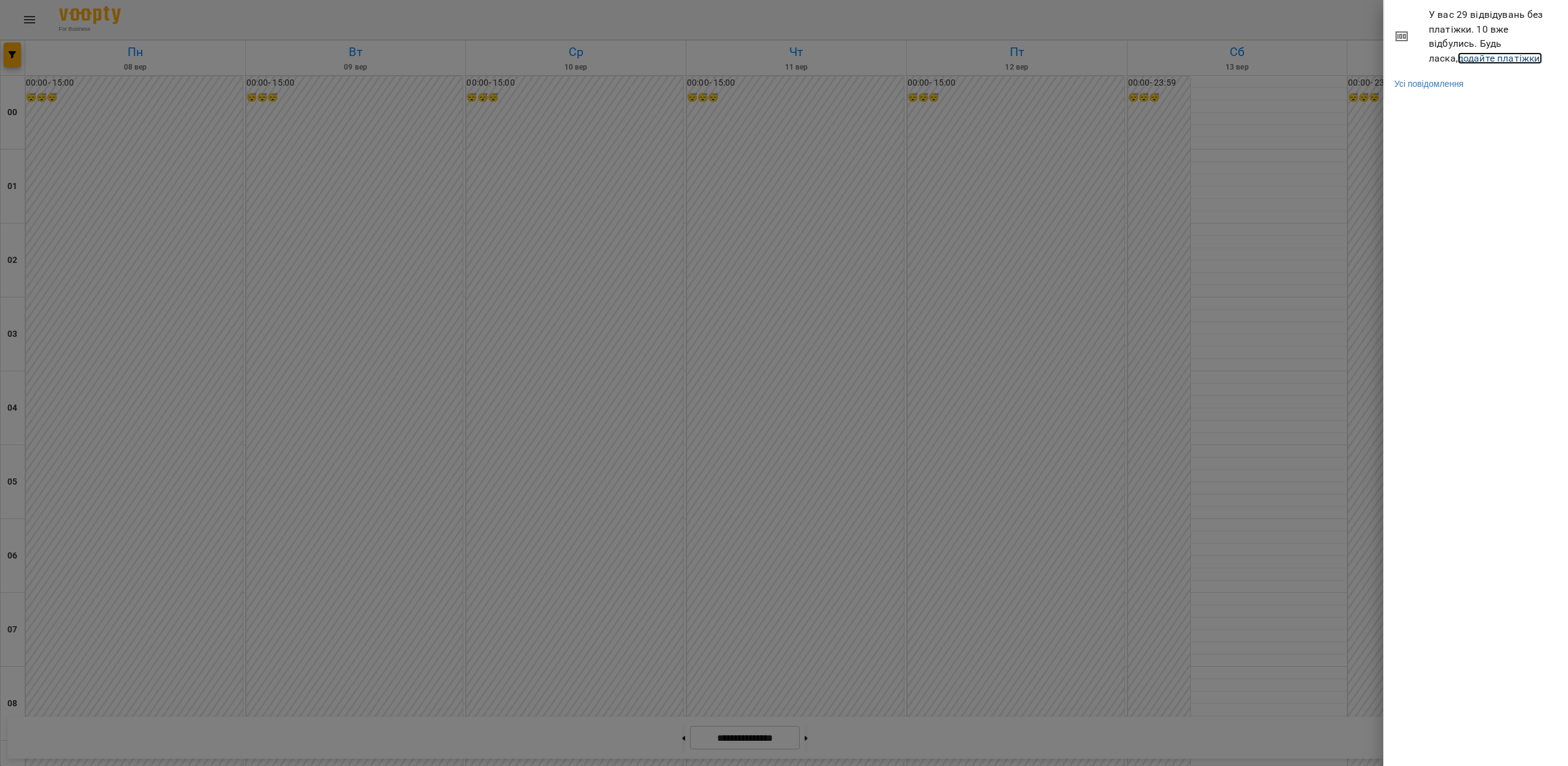
click at [1457, 61] on link "додайте платіжки!" at bounding box center [1500, 58] width 85 height 12
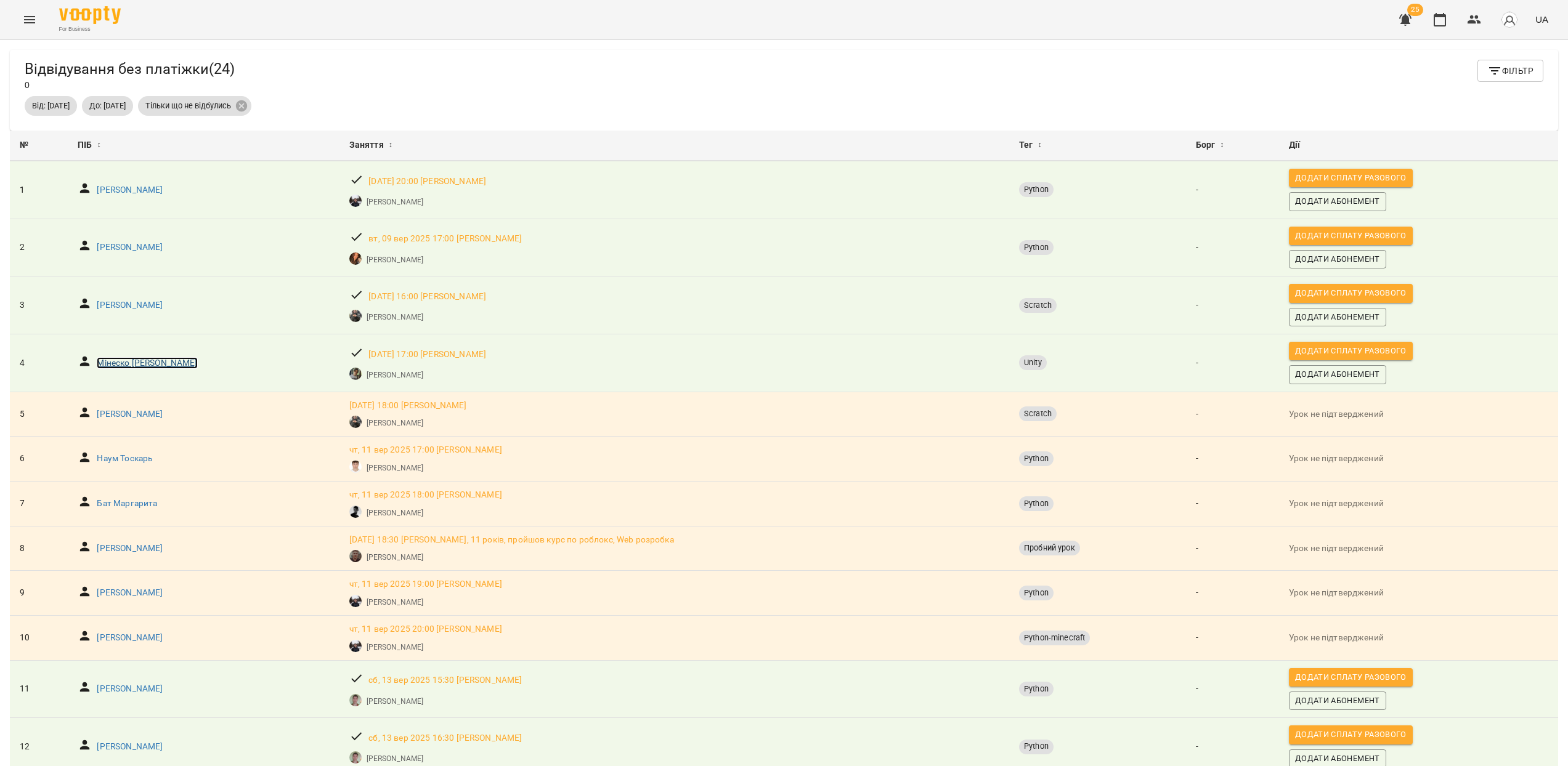
click at [118, 362] on p "Мінеско [PERSON_NAME]" at bounding box center [146, 364] width 100 height 13
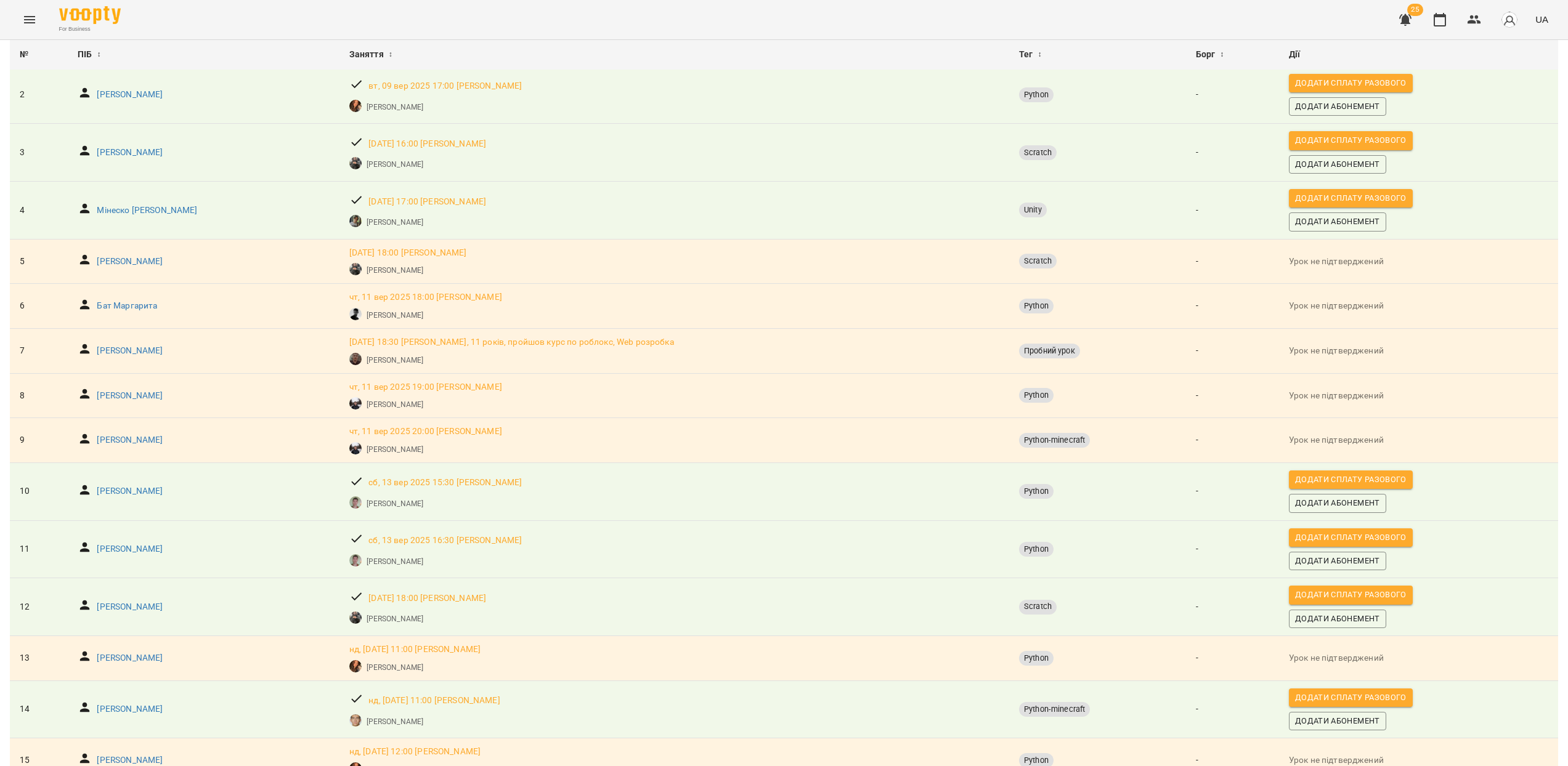
scroll to position [427, 0]
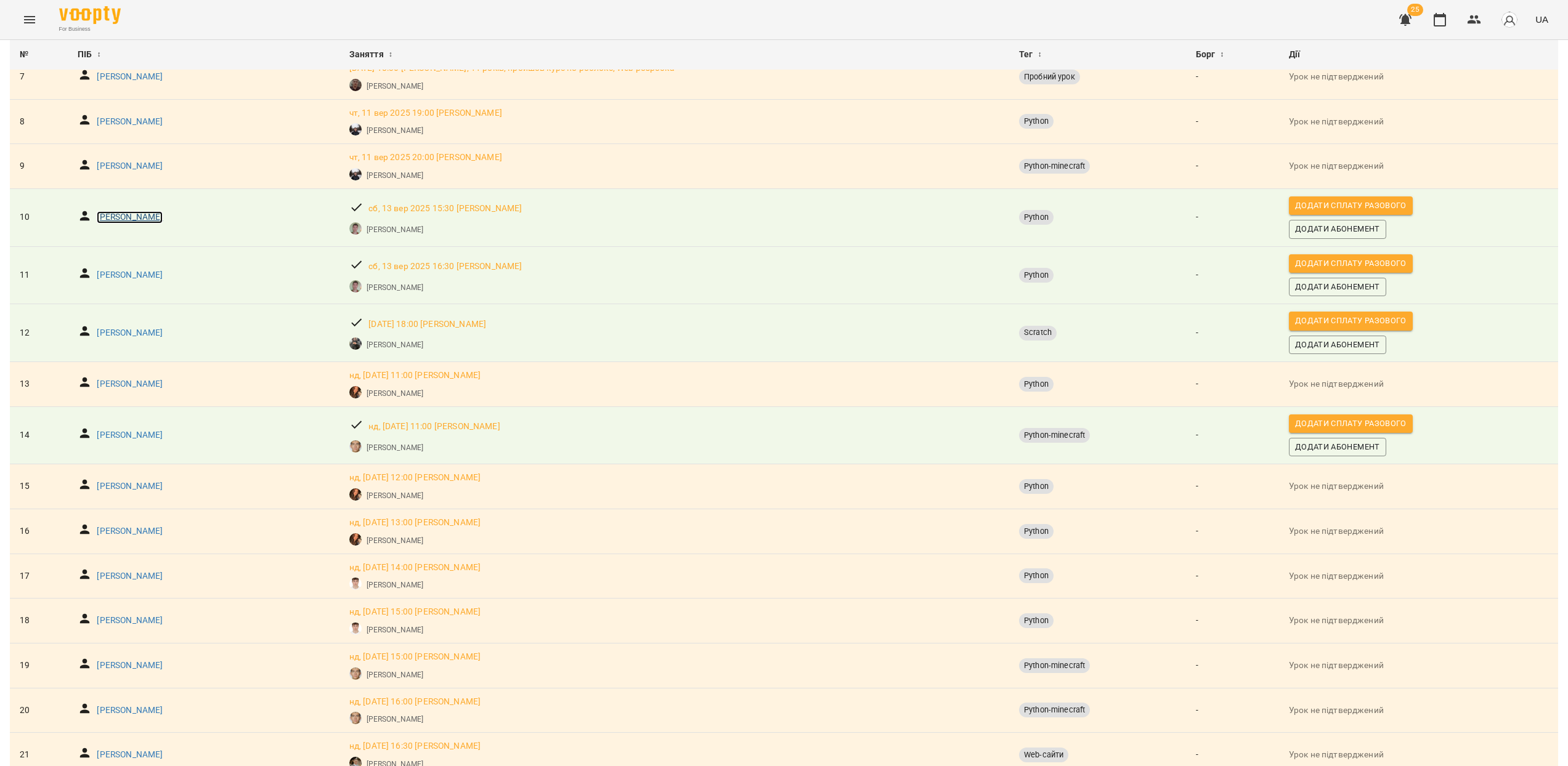
click at [108, 223] on p "[PERSON_NAME]" at bounding box center [129, 217] width 66 height 13
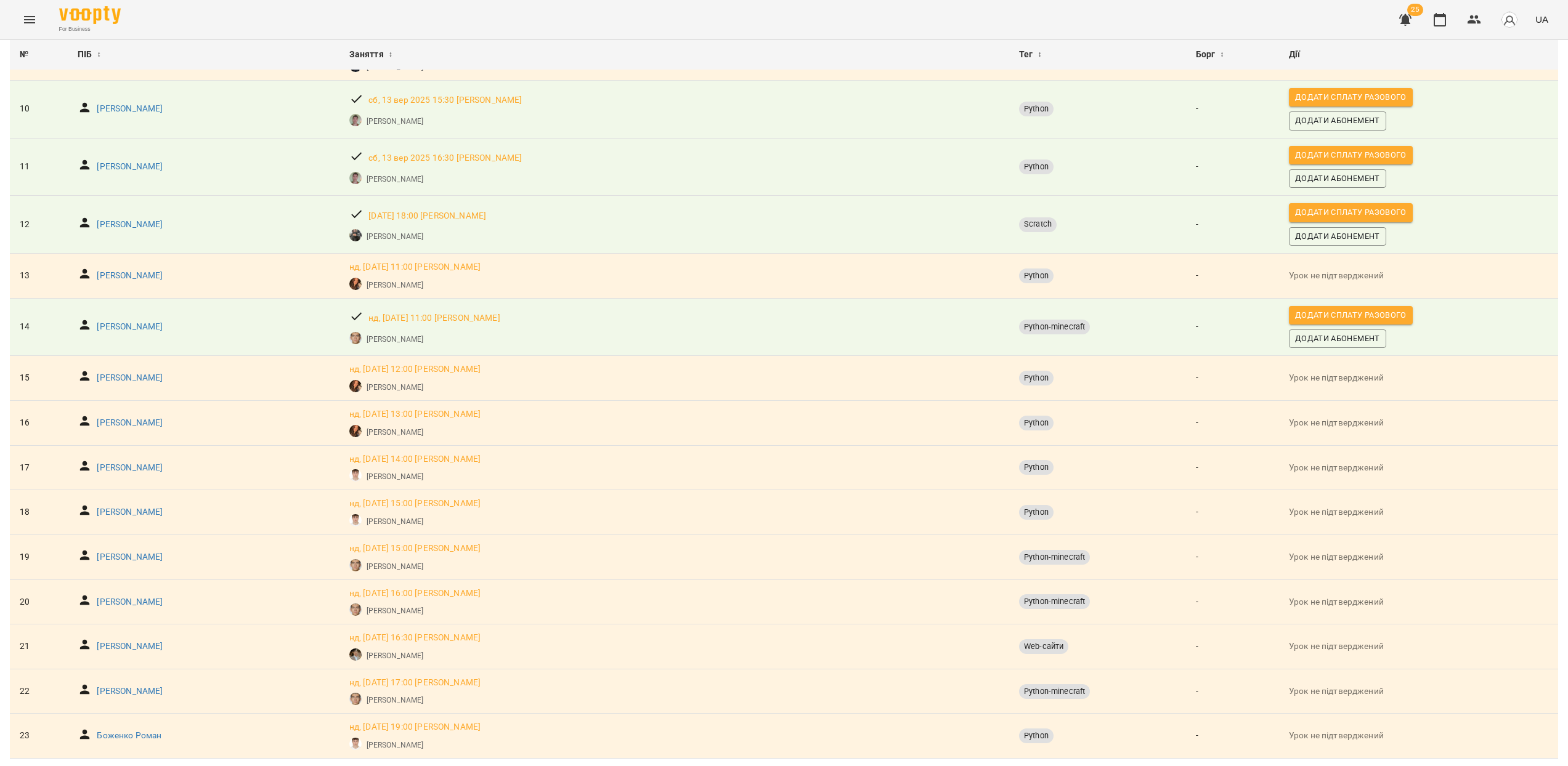
scroll to position [578, 0]
click at [123, 219] on p "[PERSON_NAME]" at bounding box center [129, 225] width 66 height 13
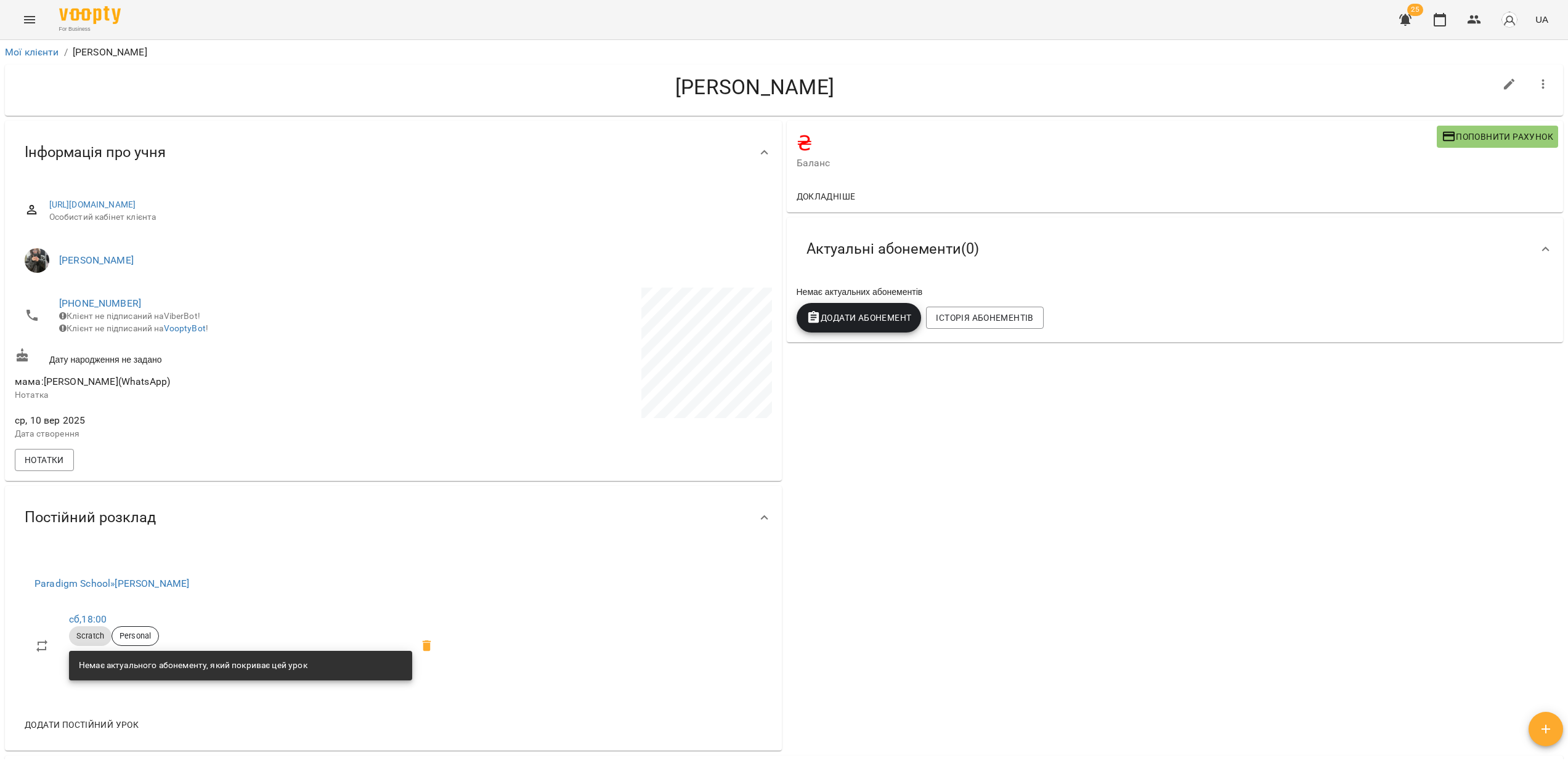
drag, startPoint x: 519, startPoint y: 439, endPoint x: 578, endPoint y: 451, distance: 60.2
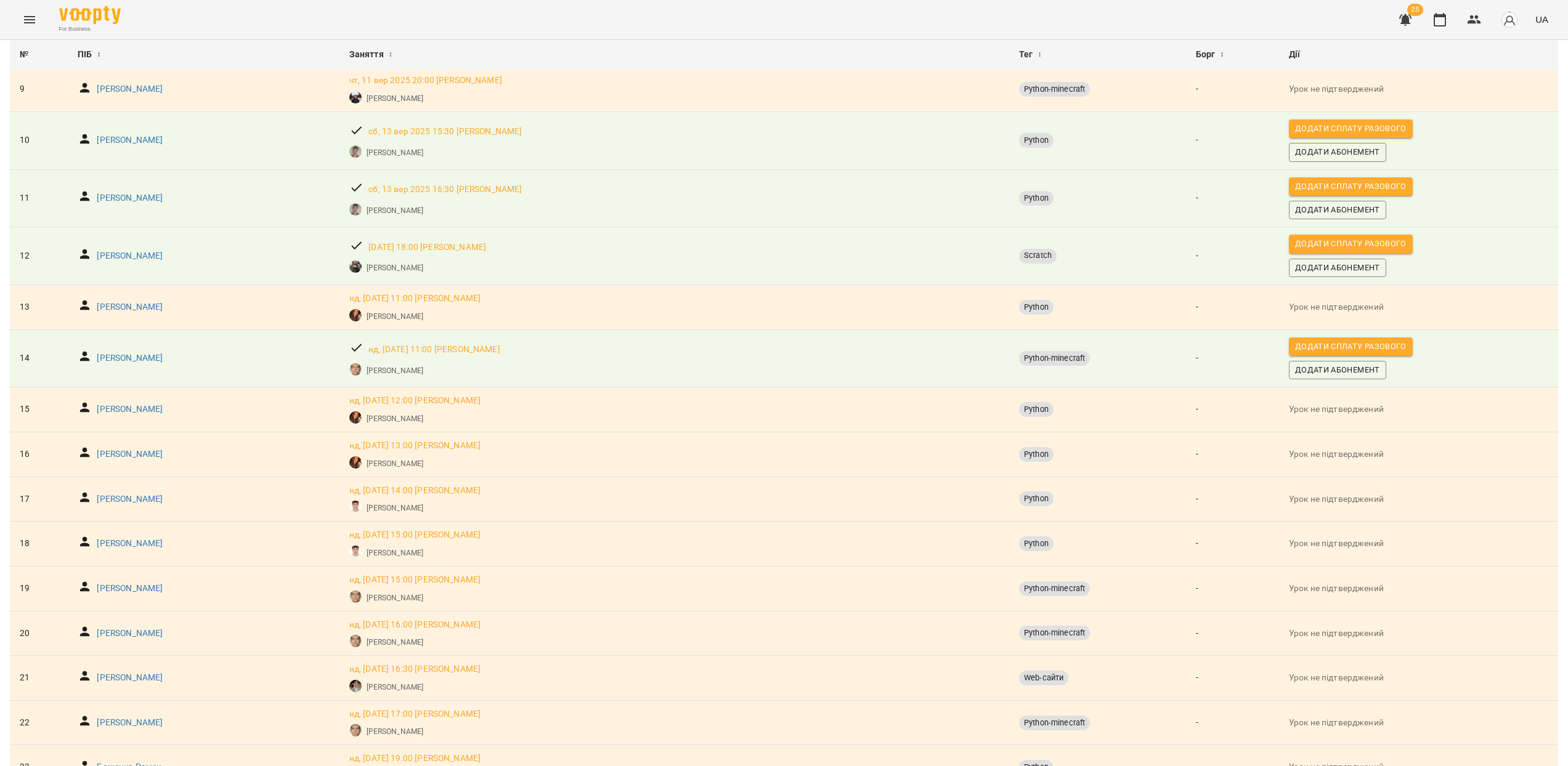
scroll to position [578, 0]
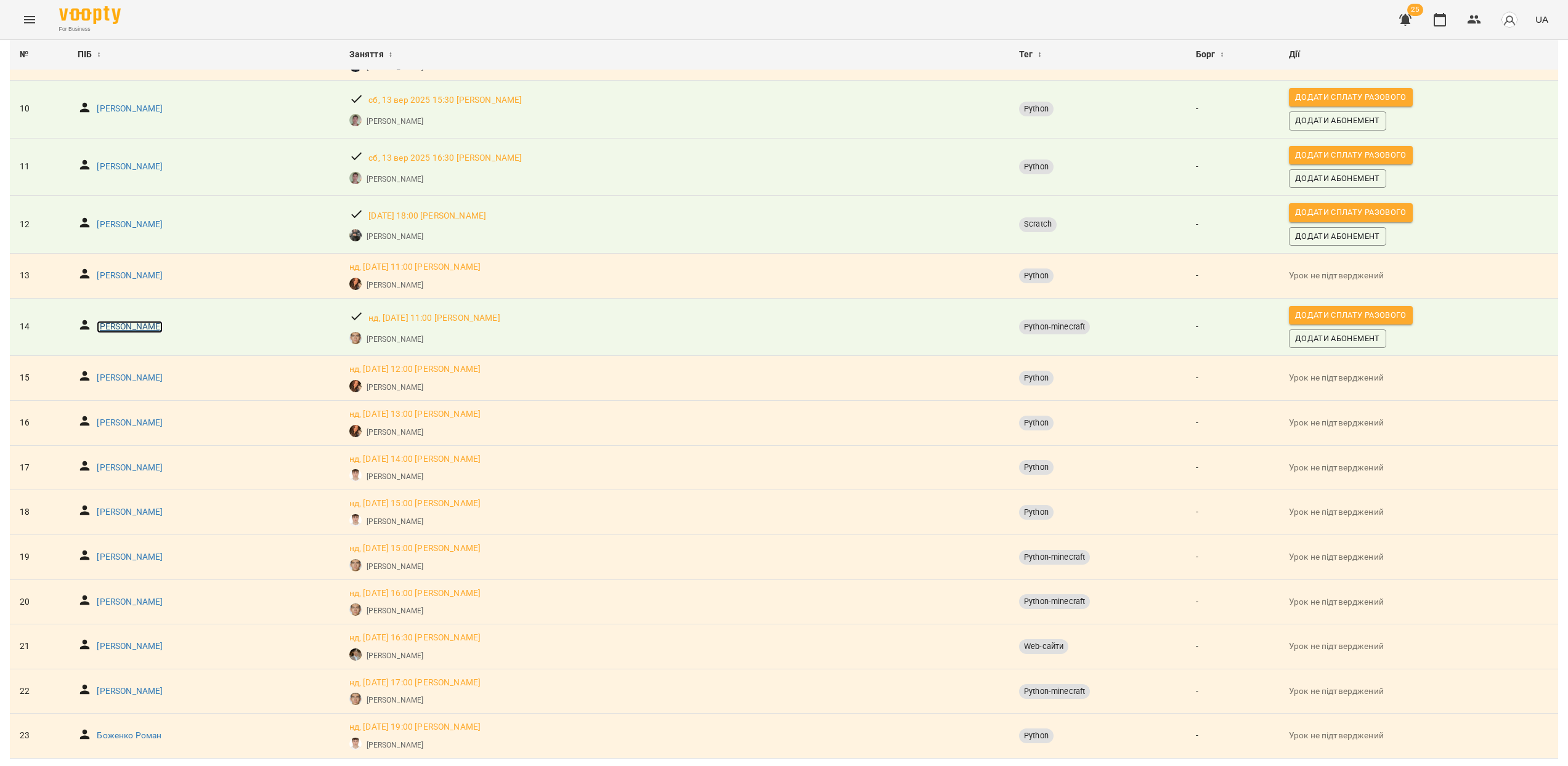
click at [137, 321] on p "[PERSON_NAME]" at bounding box center [129, 327] width 66 height 13
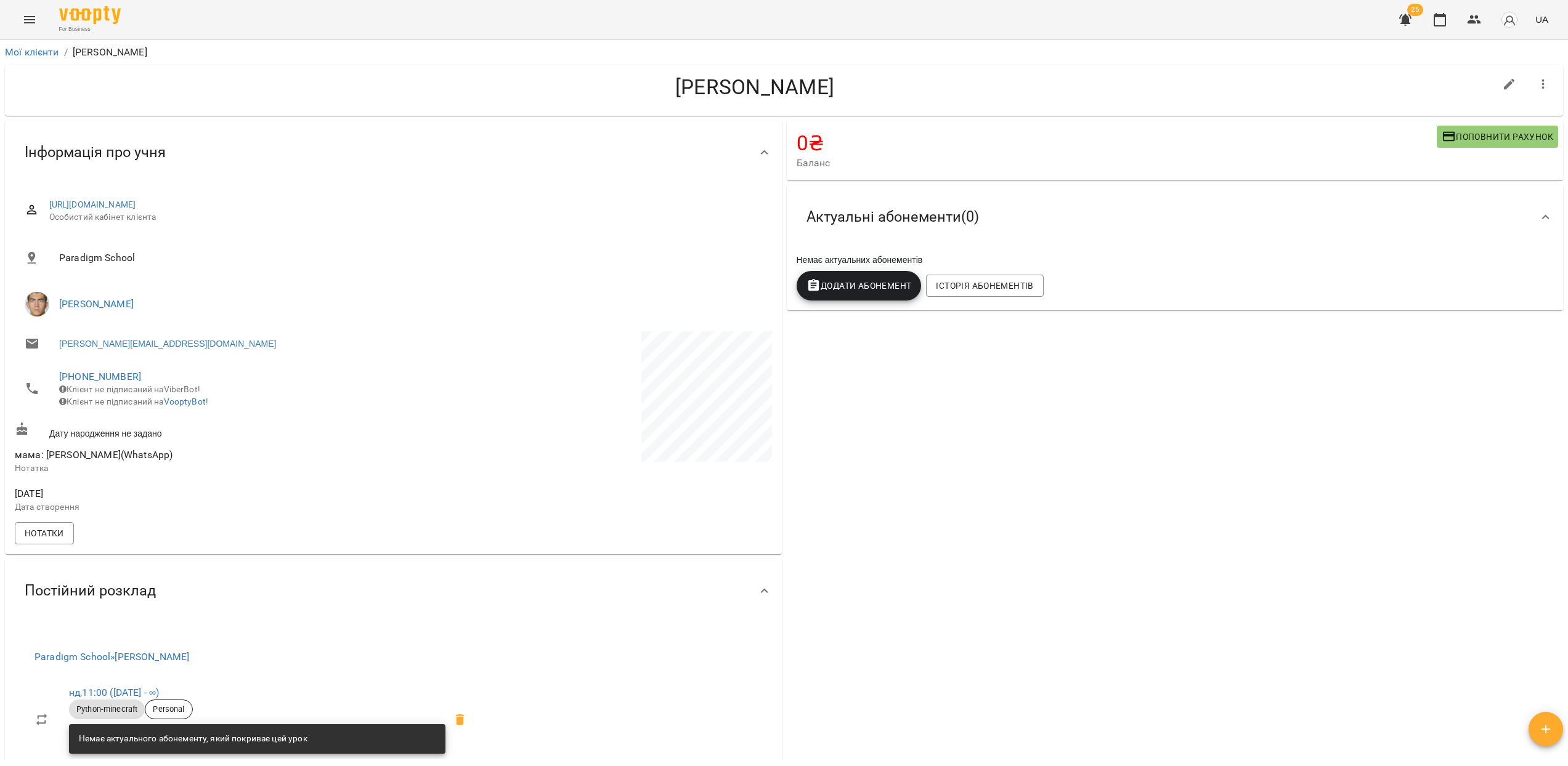
drag, startPoint x: 289, startPoint y: 673, endPoint x: 21, endPoint y: 671, distance: 268.0
click at [21, 673] on div "Paradigm School » [PERSON_NAME] , 11:00 ([DATE] - ∞) Python-minecraft Personal …" at bounding box center [254, 706] width 480 height 155
click at [510, 676] on div "Paradigm School » [PERSON_NAME] , 11:00 ([DATE] - ∞) Python-minecraft Personal …" at bounding box center [393, 724] width 777 height 202
drag, startPoint x: 584, startPoint y: 79, endPoint x: 984, endPoint y: 96, distance: 400.4
click at [991, 96] on h4 "[PERSON_NAME]" at bounding box center [754, 87] width 1480 height 25
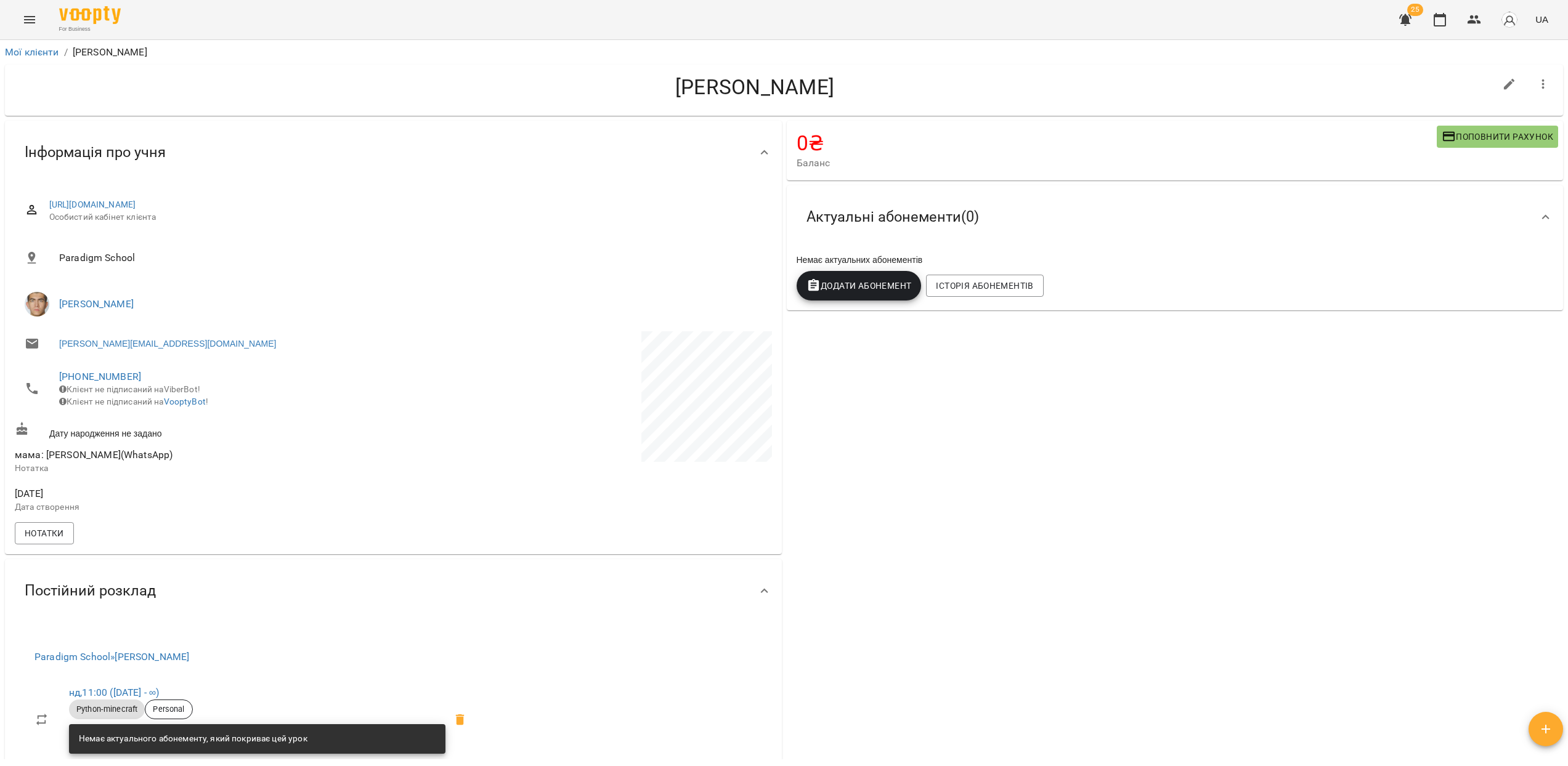
click at [873, 88] on h4 "[PERSON_NAME]" at bounding box center [754, 87] width 1480 height 25
click at [1089, 91] on h4 "[PERSON_NAME]" at bounding box center [754, 87] width 1480 height 25
click at [35, 23] on icon "Menu" at bounding box center [30, 20] width 14 height 14
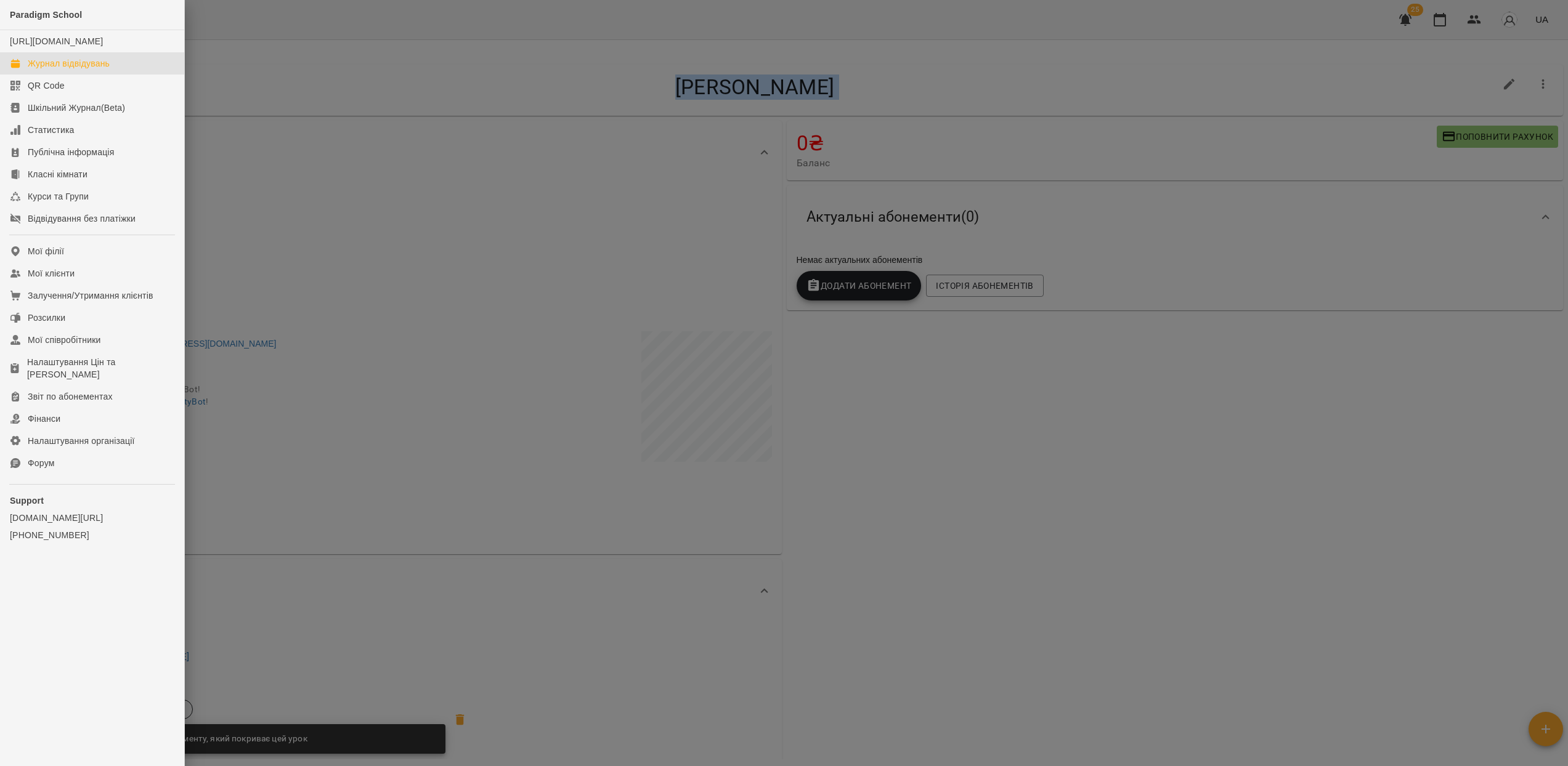
click at [79, 69] on div "Журнал відвідувань" at bounding box center [68, 64] width 82 height 13
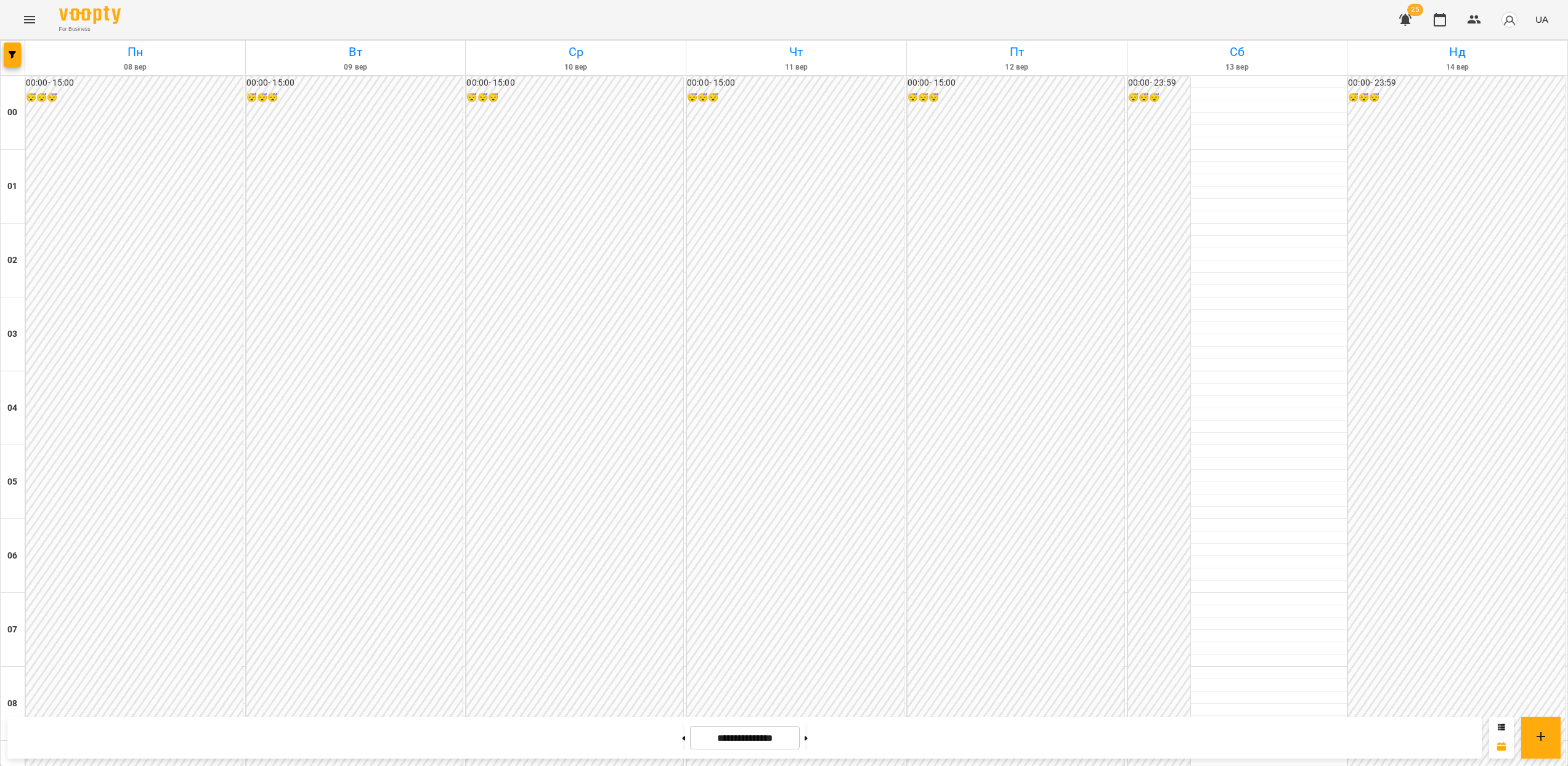
scroll to position [1139, 0]
click at [14, 59] on button "button" at bounding box center [12, 54] width 17 height 24
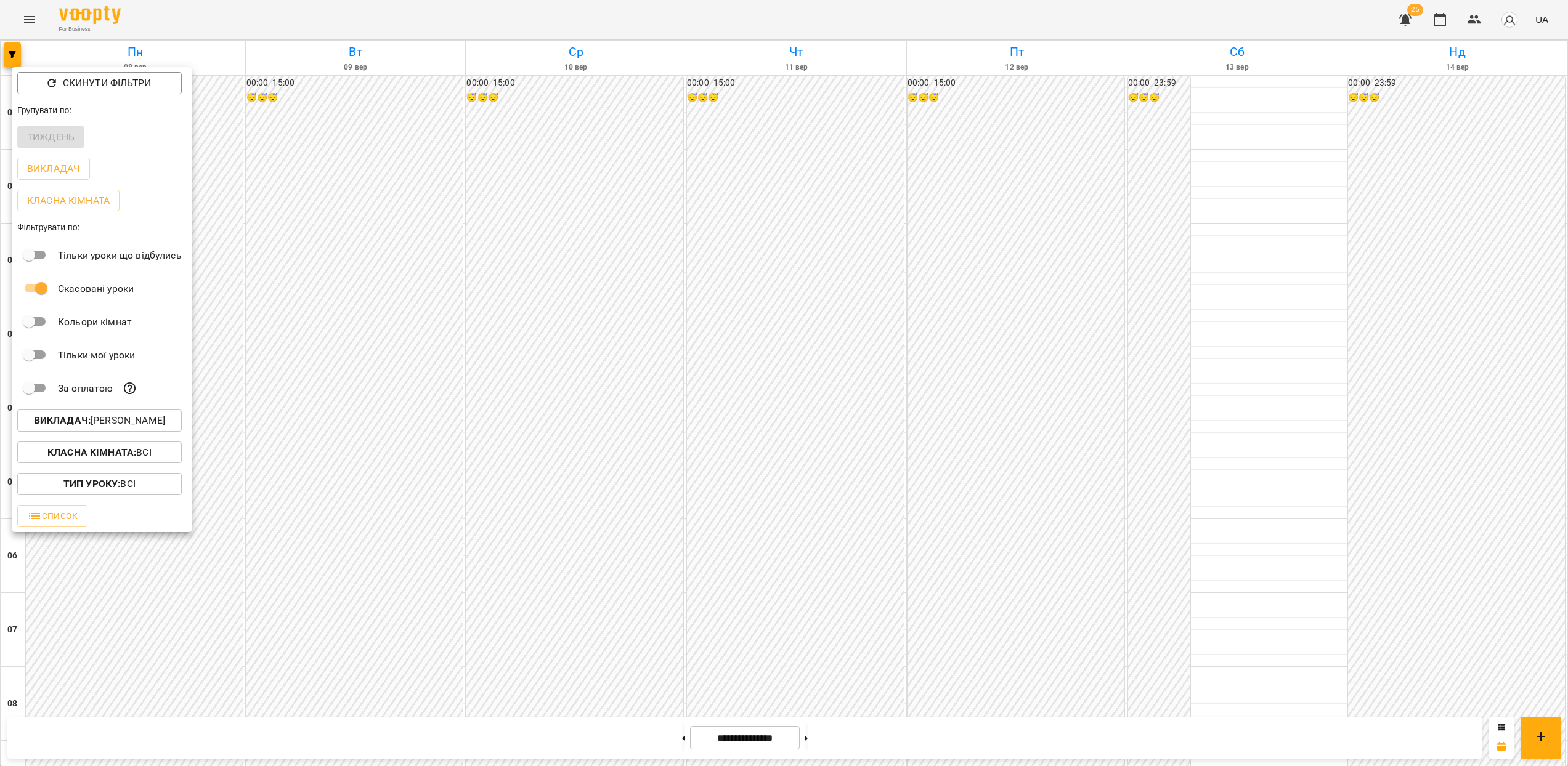
click at [356, 378] on div at bounding box center [784, 383] width 1568 height 766
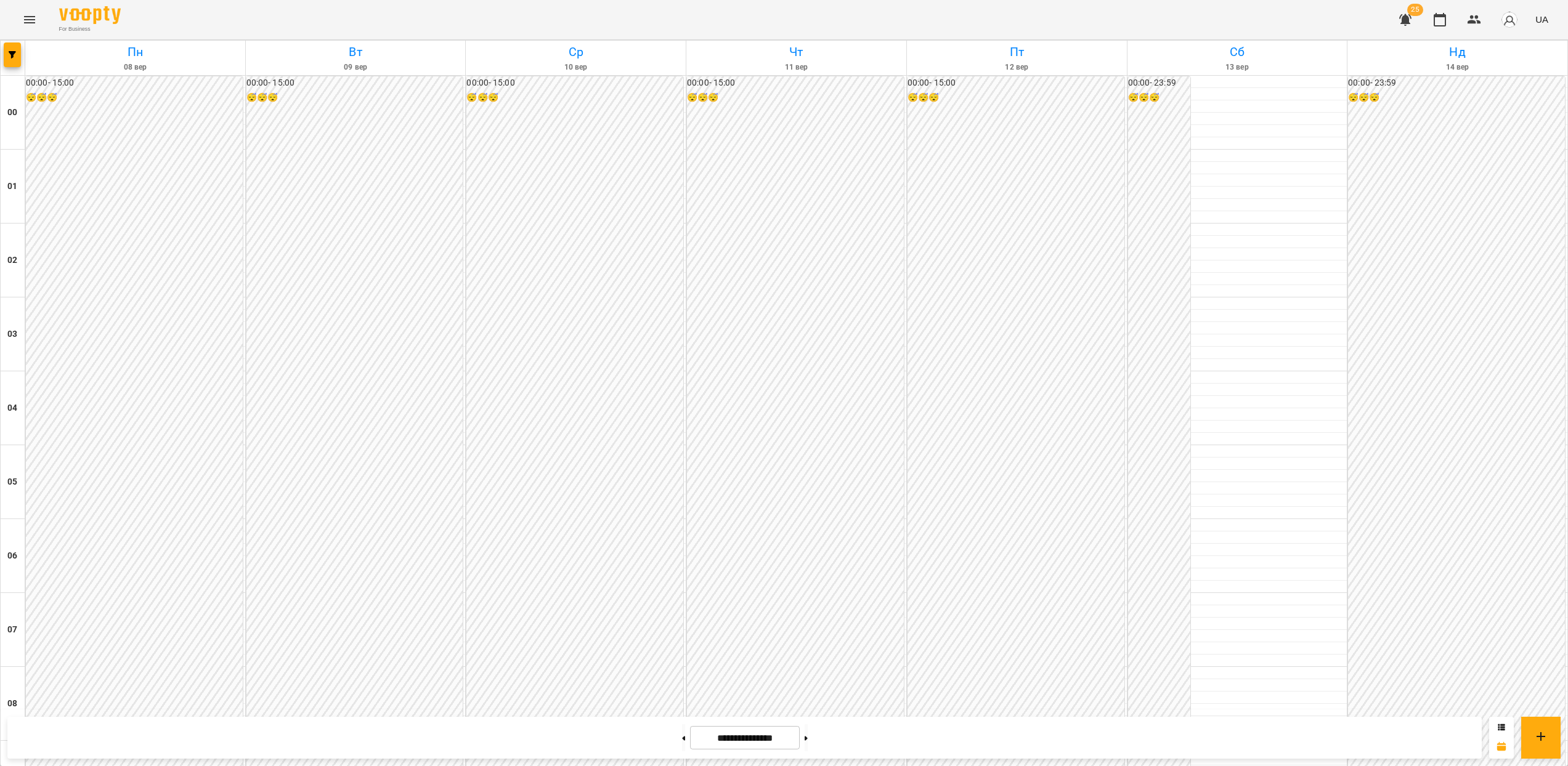
click at [19, 19] on button "Menu" at bounding box center [29, 19] width 30 height 30
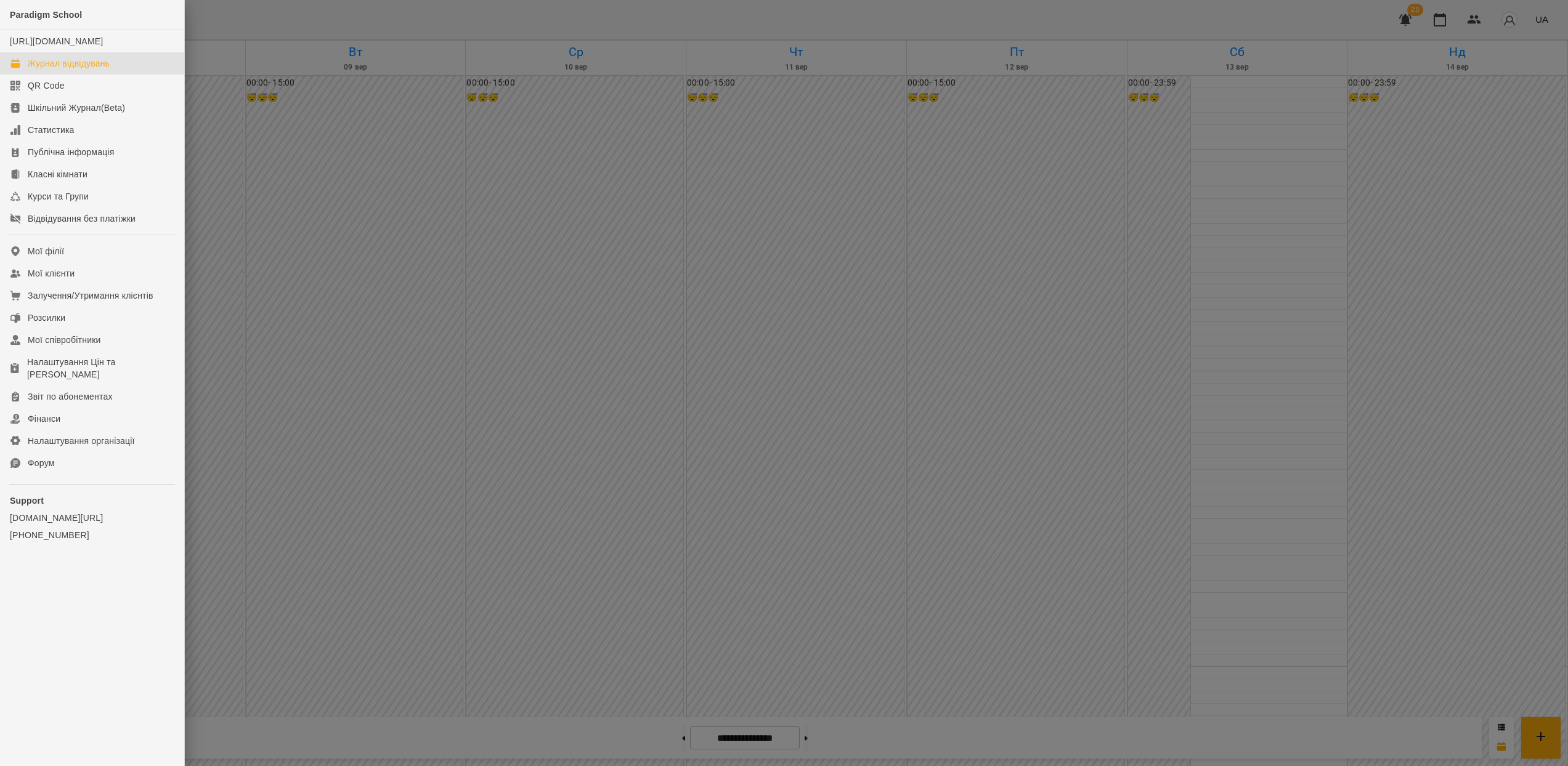
click at [685, 334] on div at bounding box center [784, 383] width 1568 height 766
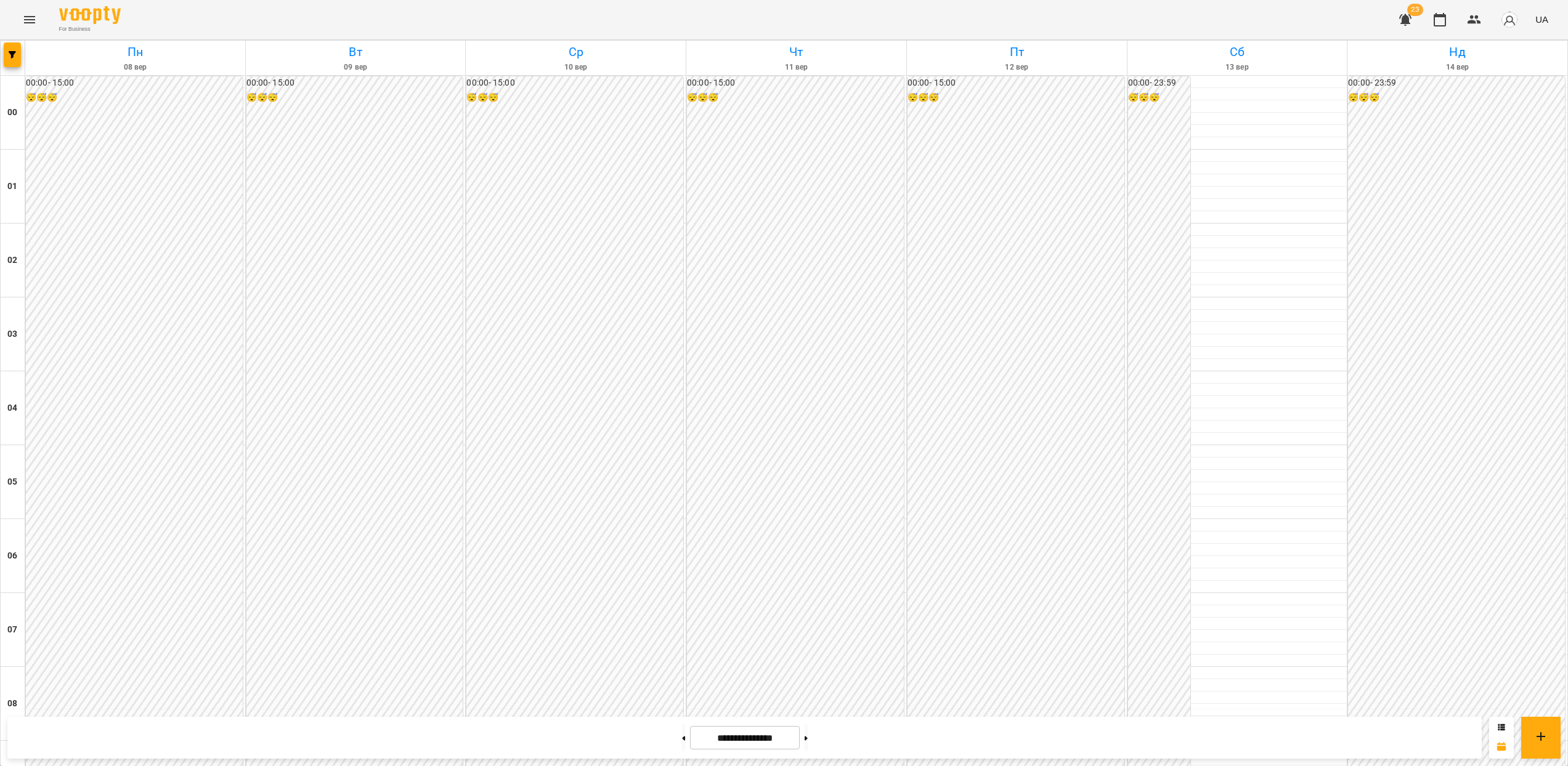
click at [1401, 23] on icon "button" at bounding box center [1405, 20] width 14 height 14
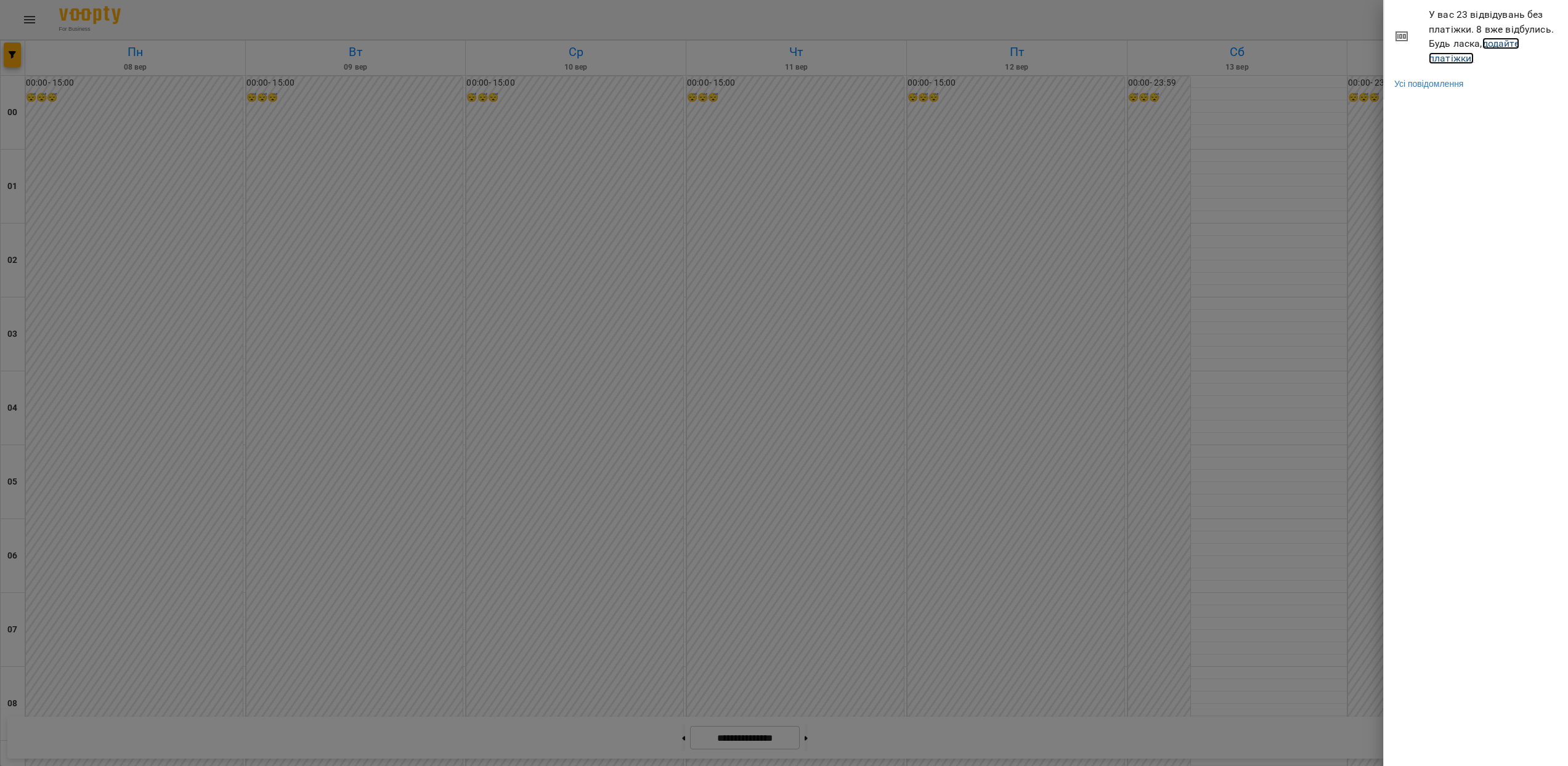
click at [1489, 46] on link "додайте платіжки!" at bounding box center [1473, 50] width 90 height 26
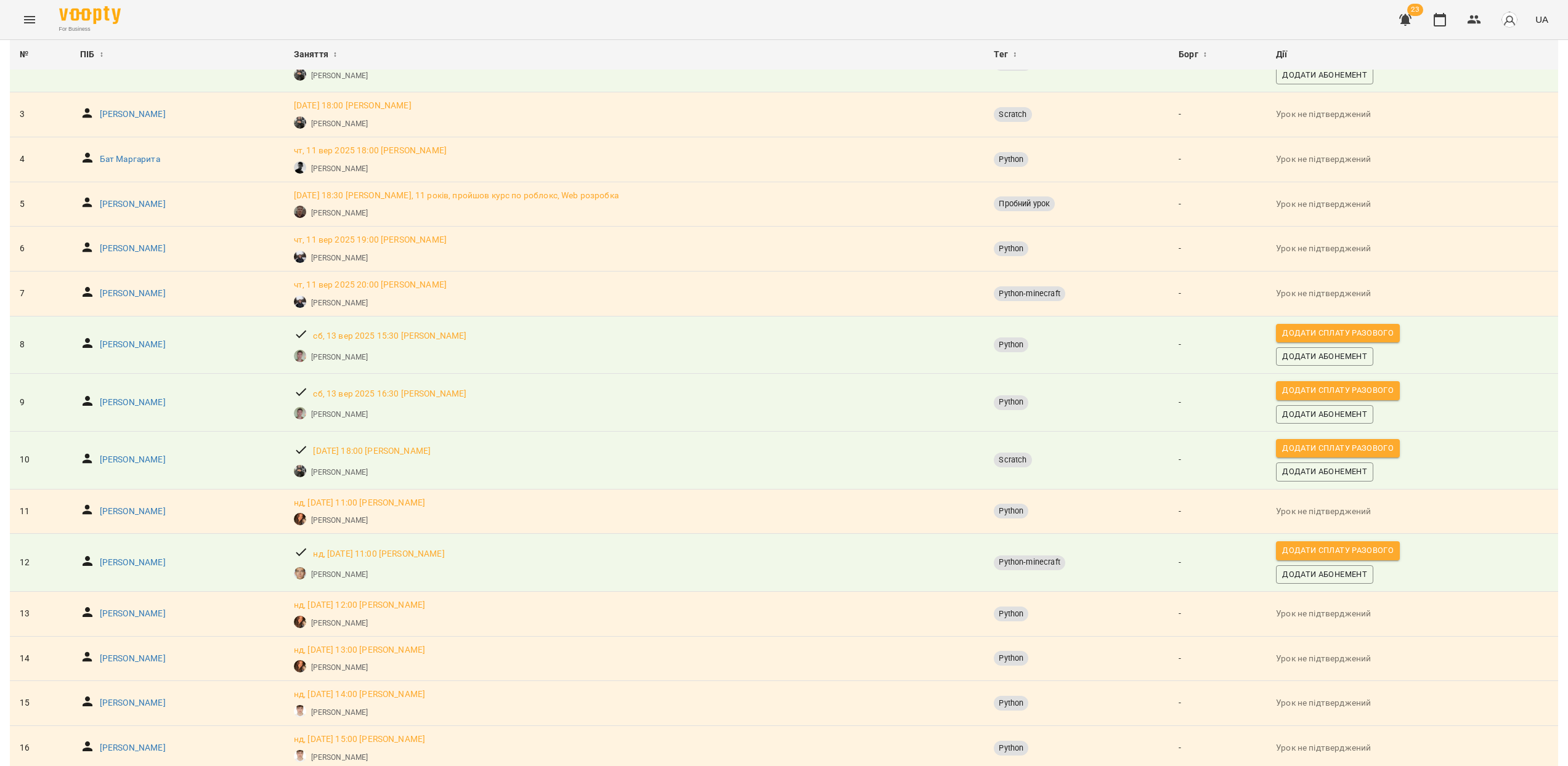
scroll to position [462, 0]
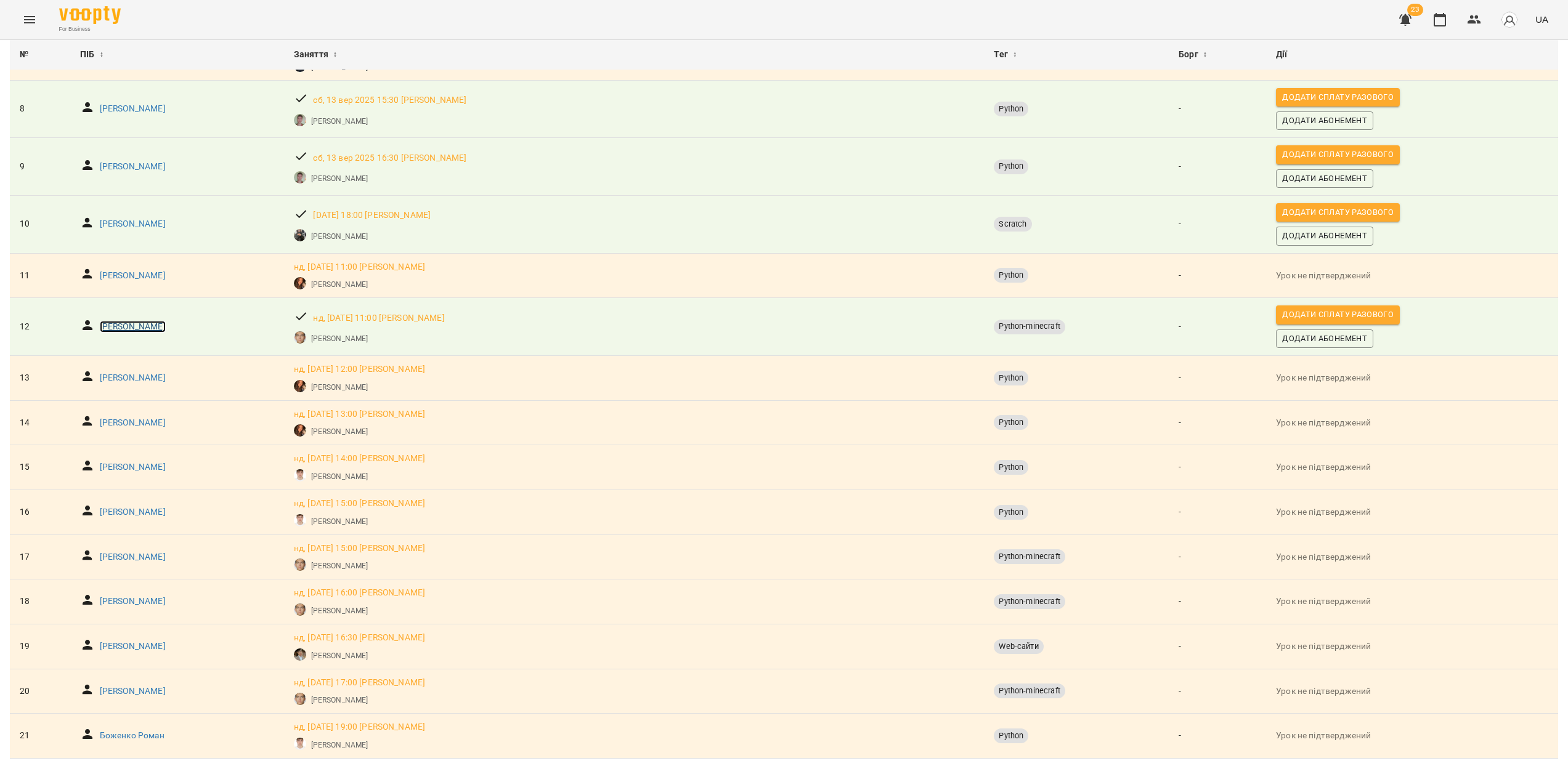
click at [166, 321] on p "[PERSON_NAME]" at bounding box center [132, 327] width 66 height 13
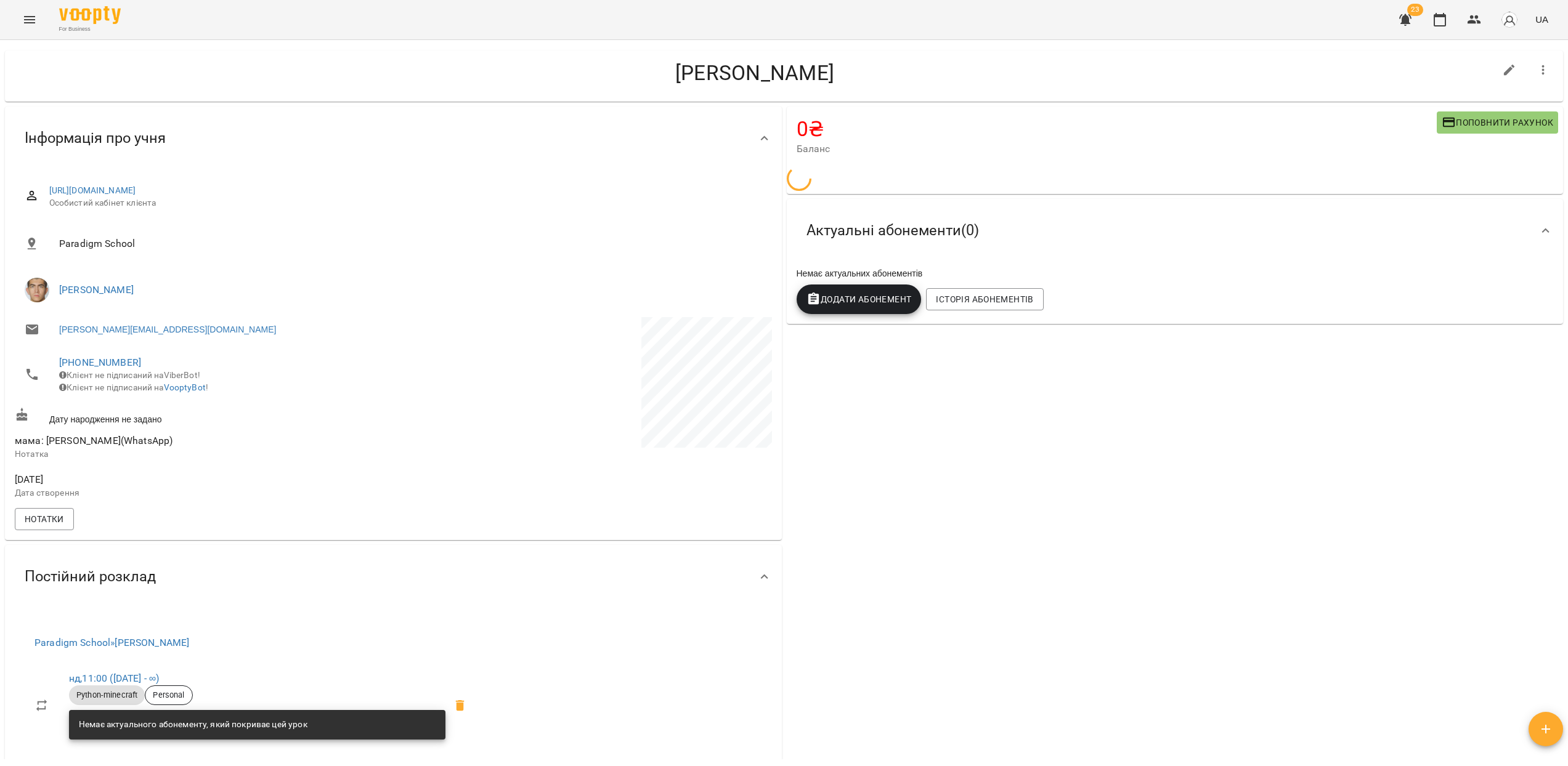
scroll to position [110, 0]
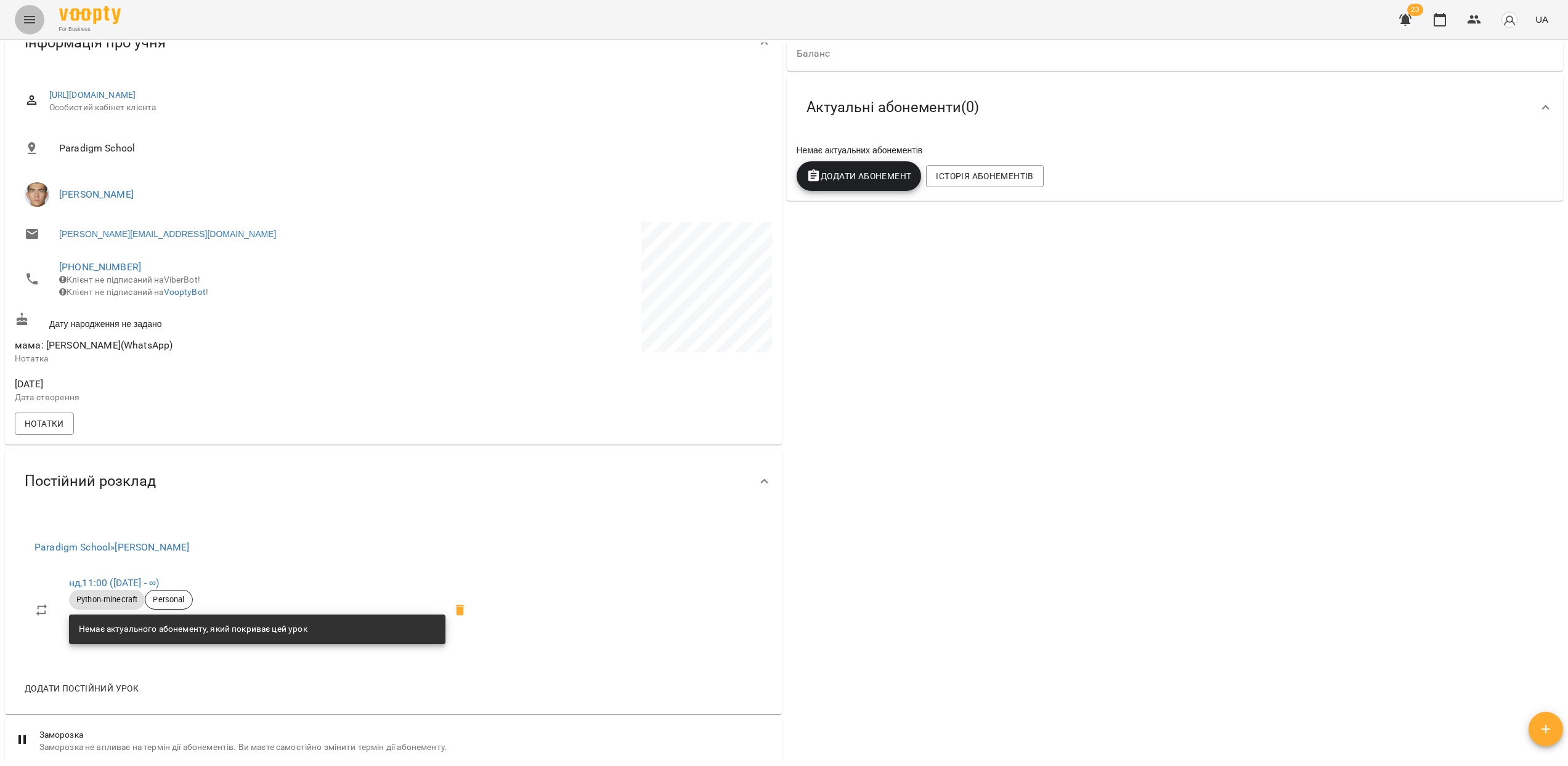
click at [34, 15] on icon "Menu" at bounding box center [30, 20] width 14 height 14
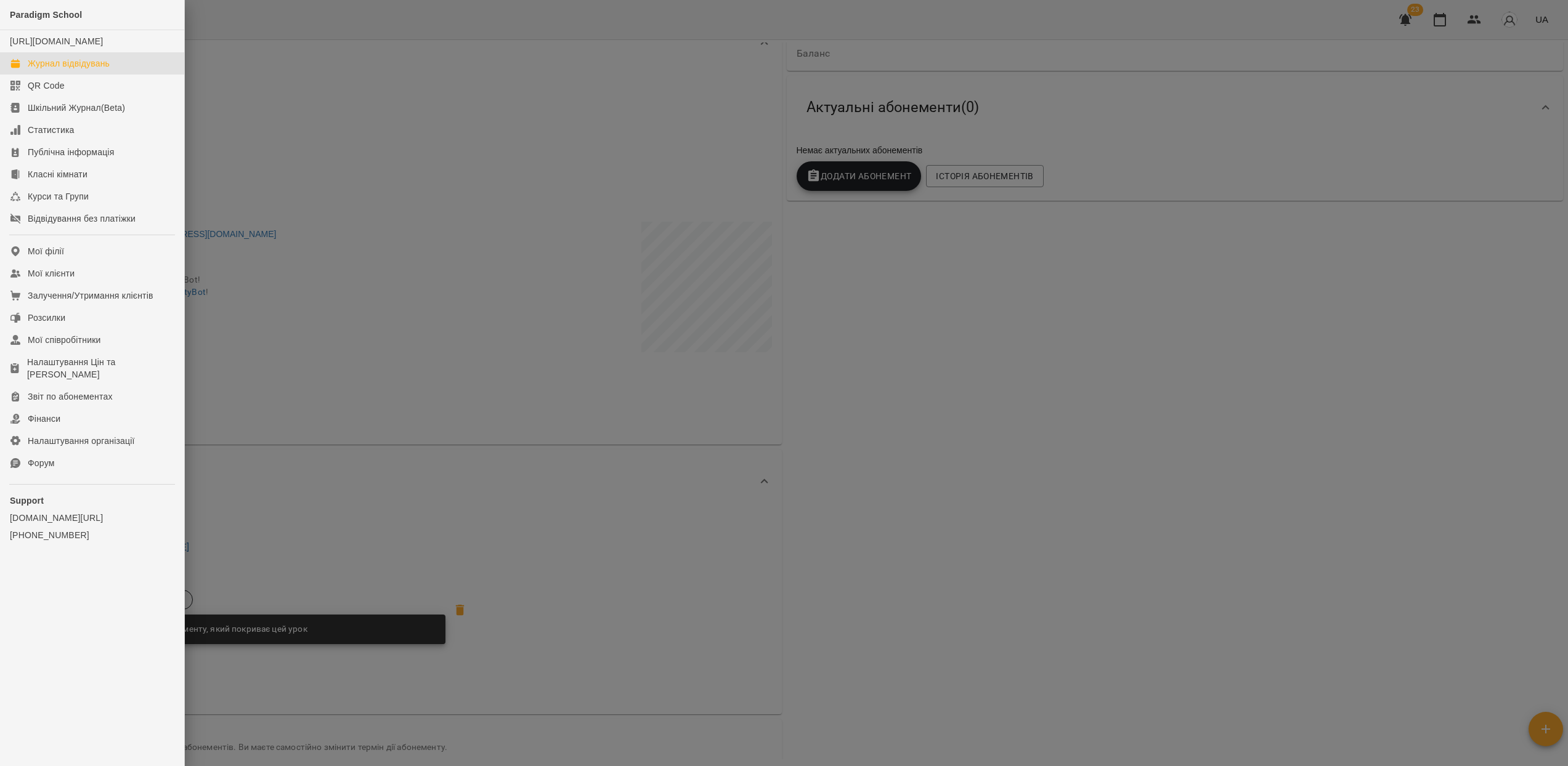
click at [63, 69] on div "Журнал відвідувань" at bounding box center [68, 64] width 82 height 13
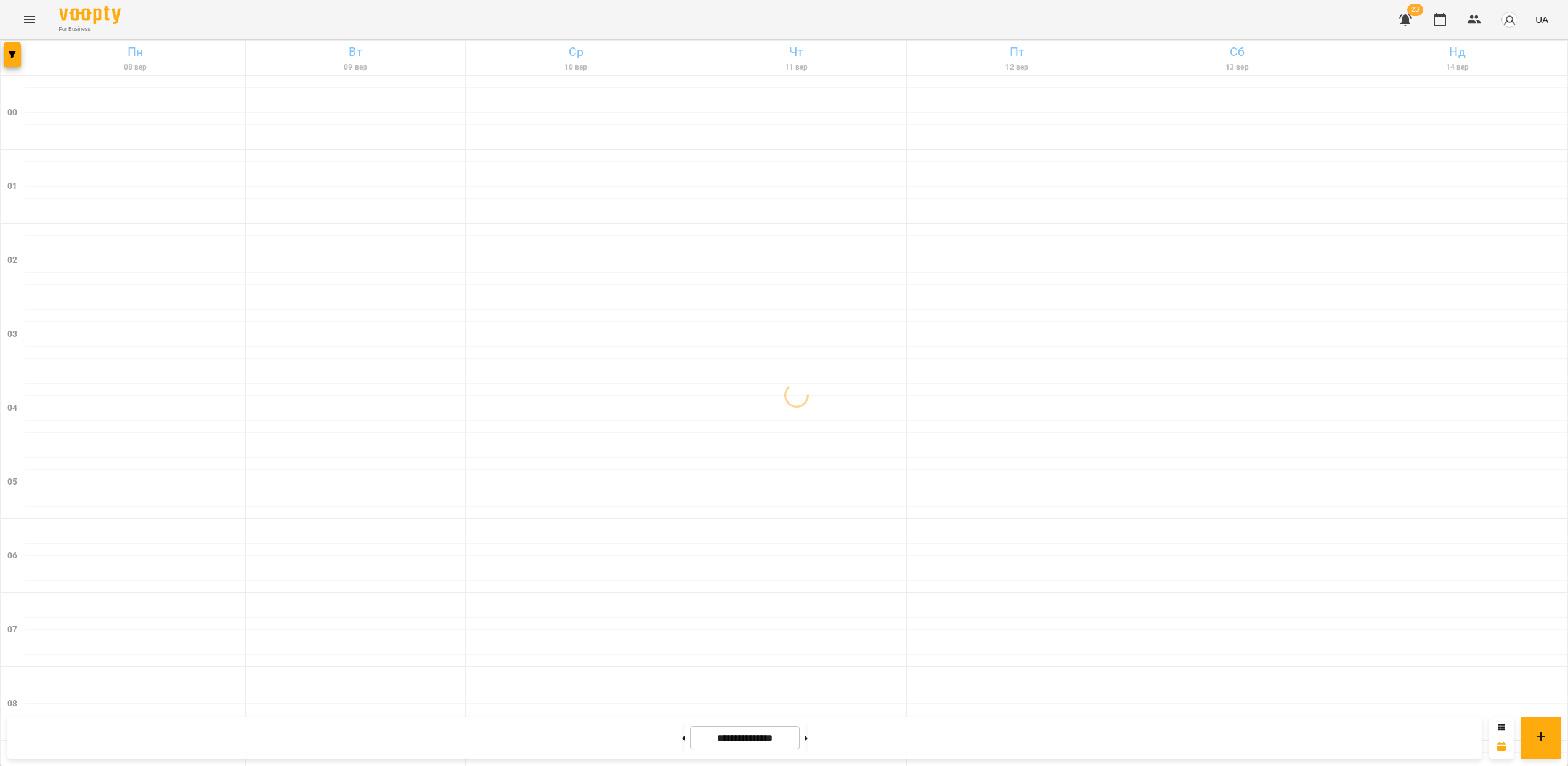
scroll to position [1139, 0]
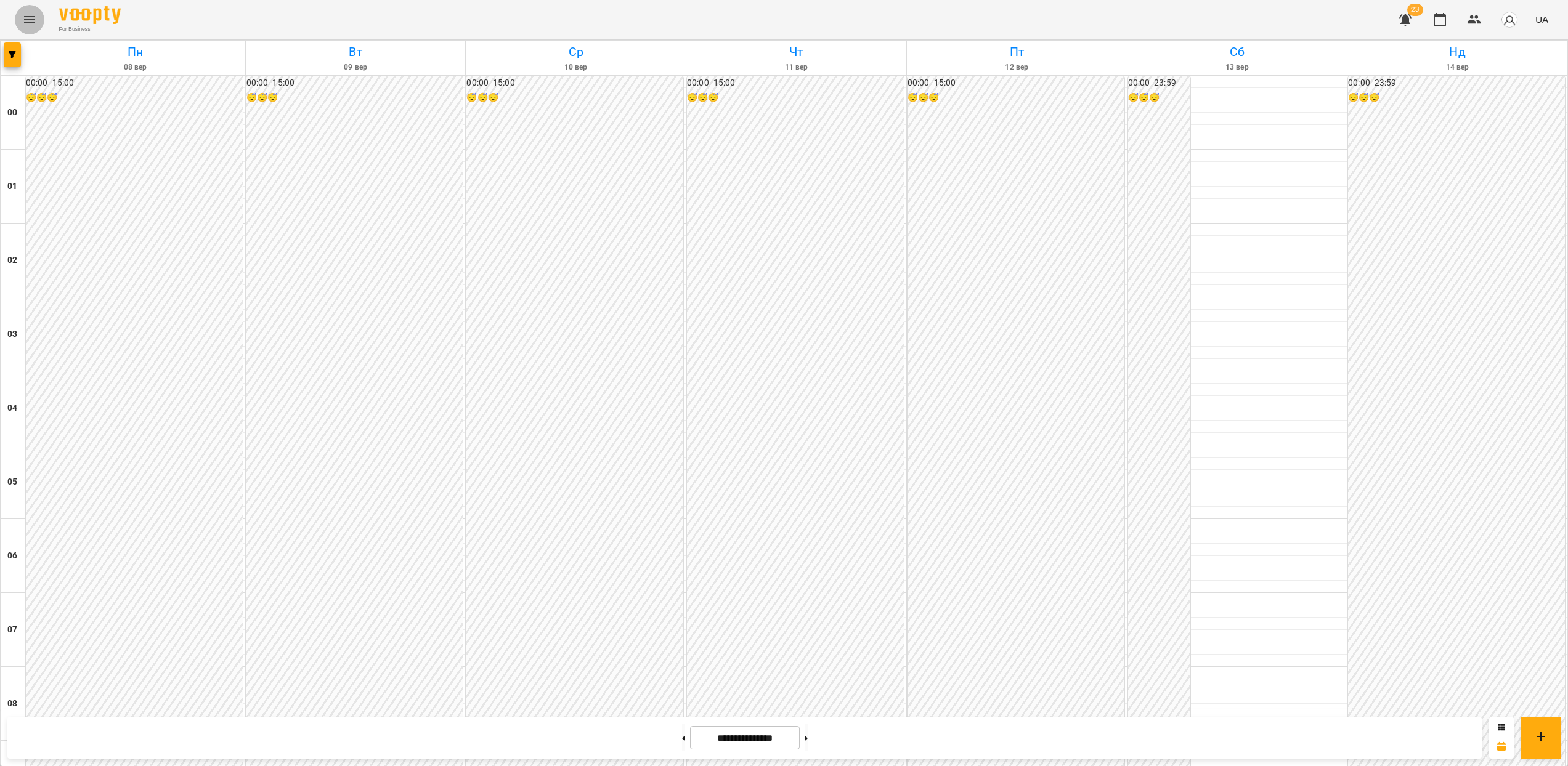
click at [23, 16] on icon "Menu" at bounding box center [30, 20] width 14 height 14
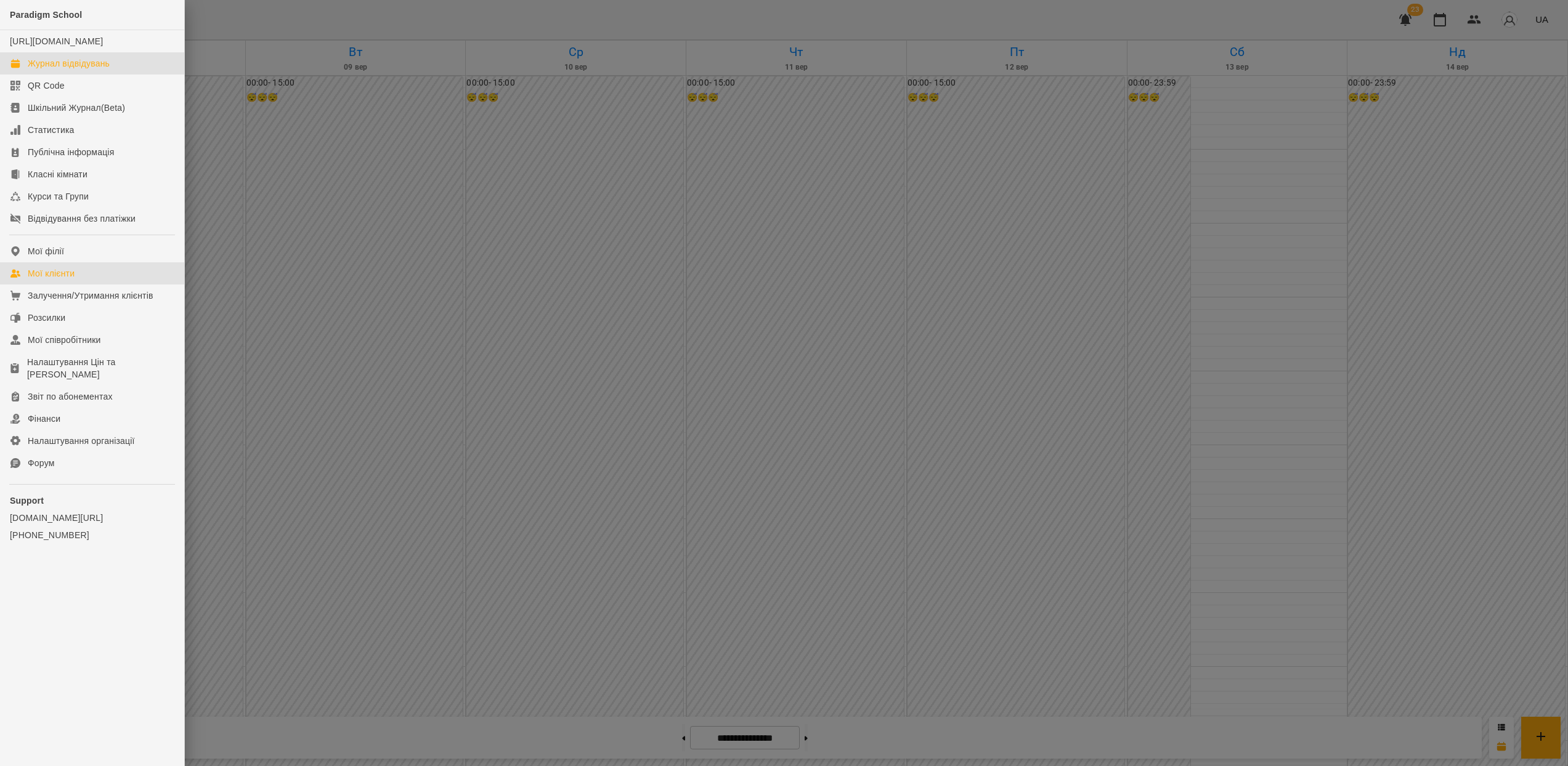
click at [80, 285] on link "Мої клієнти" at bounding box center [92, 273] width 184 height 23
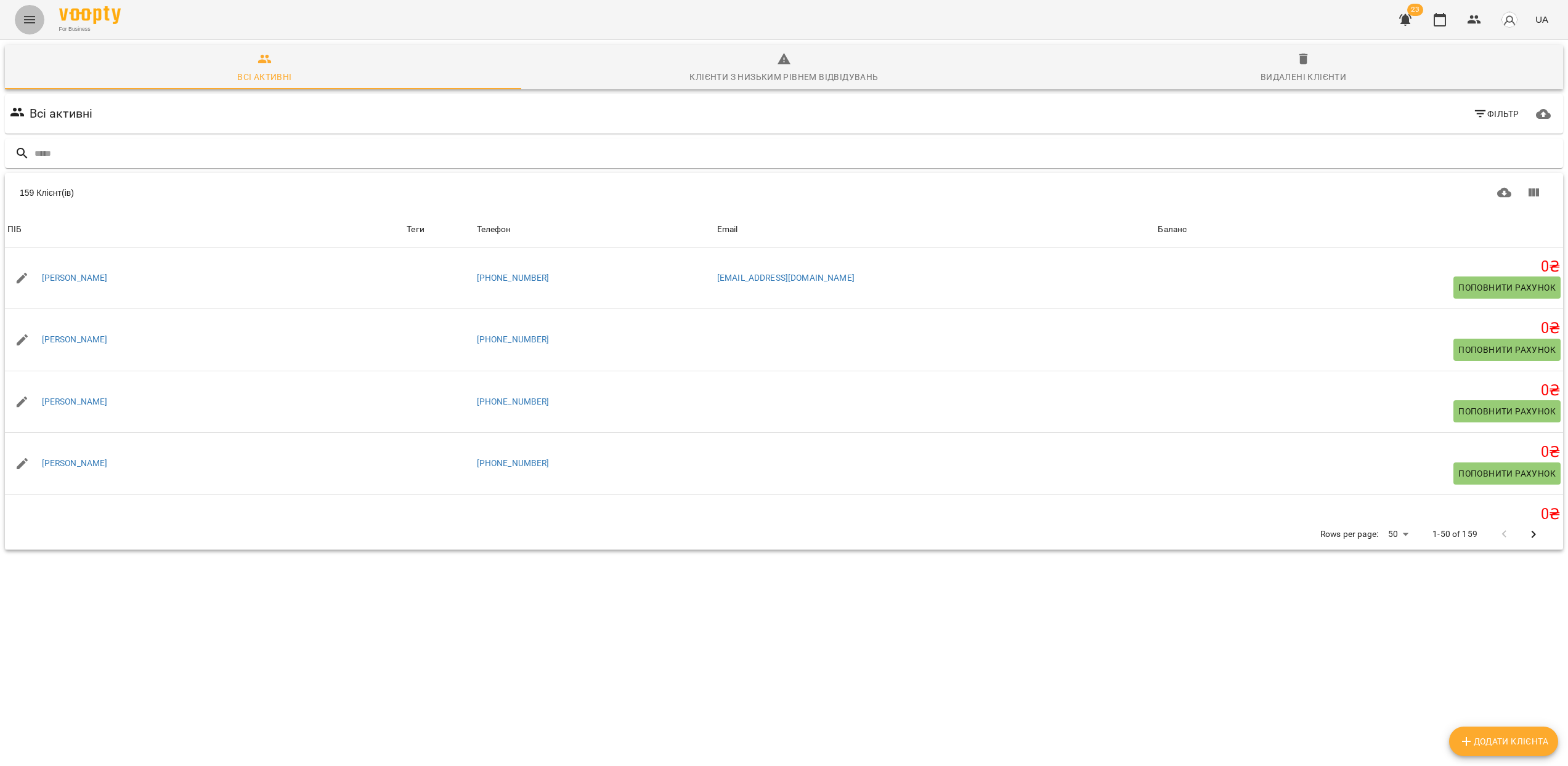
click at [32, 25] on icon "Menu" at bounding box center [30, 20] width 14 height 14
